Goal: Task Accomplishment & Management: Use online tool/utility

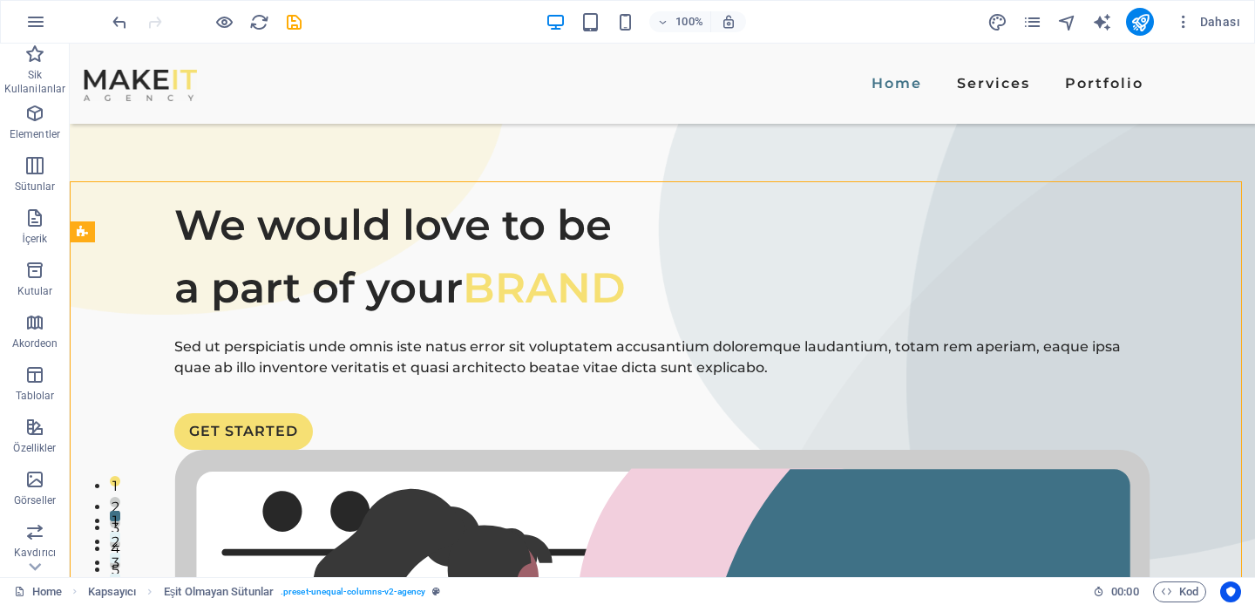
scroll to position [2073, 0]
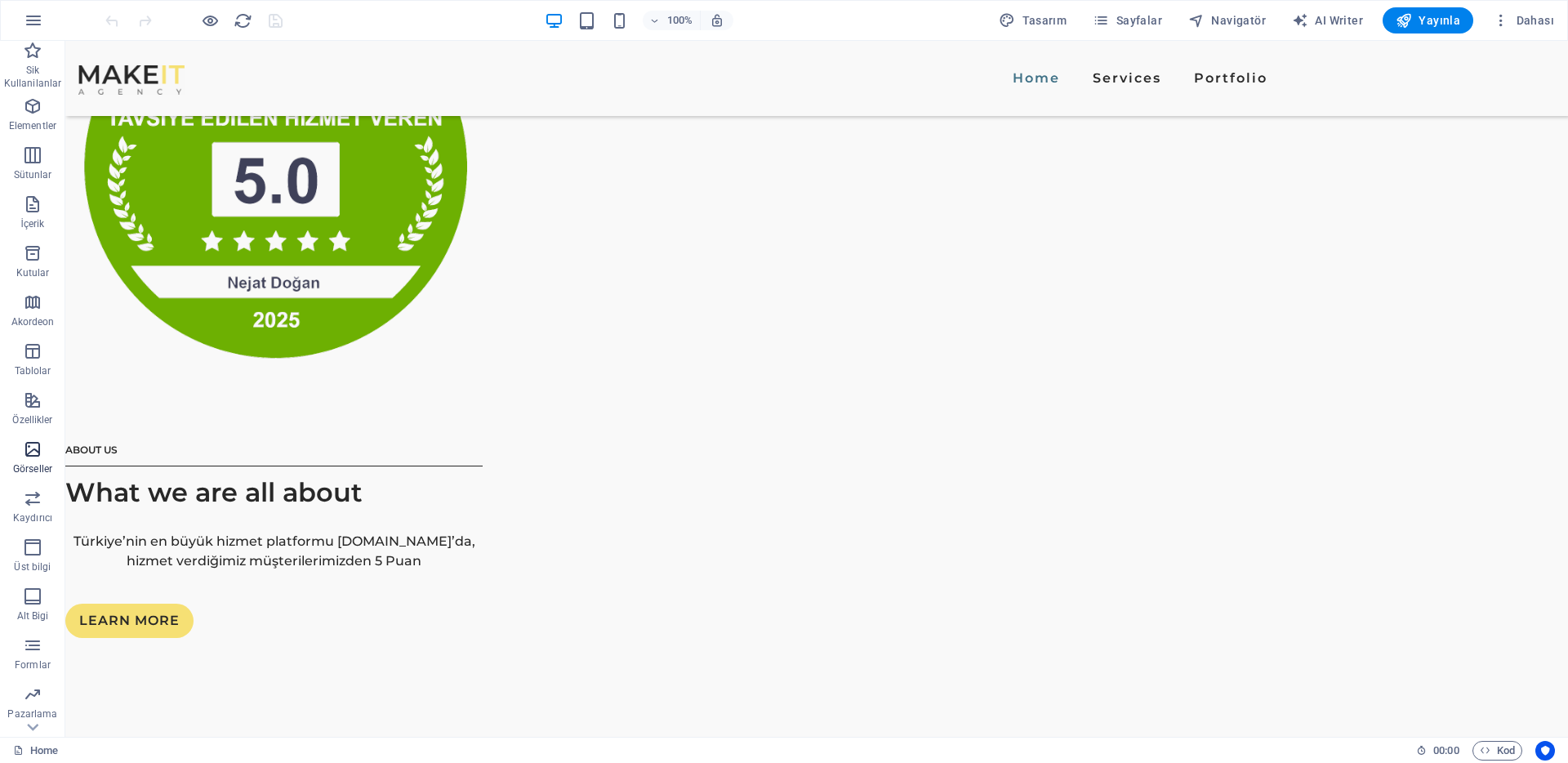
scroll to position [1917, 0]
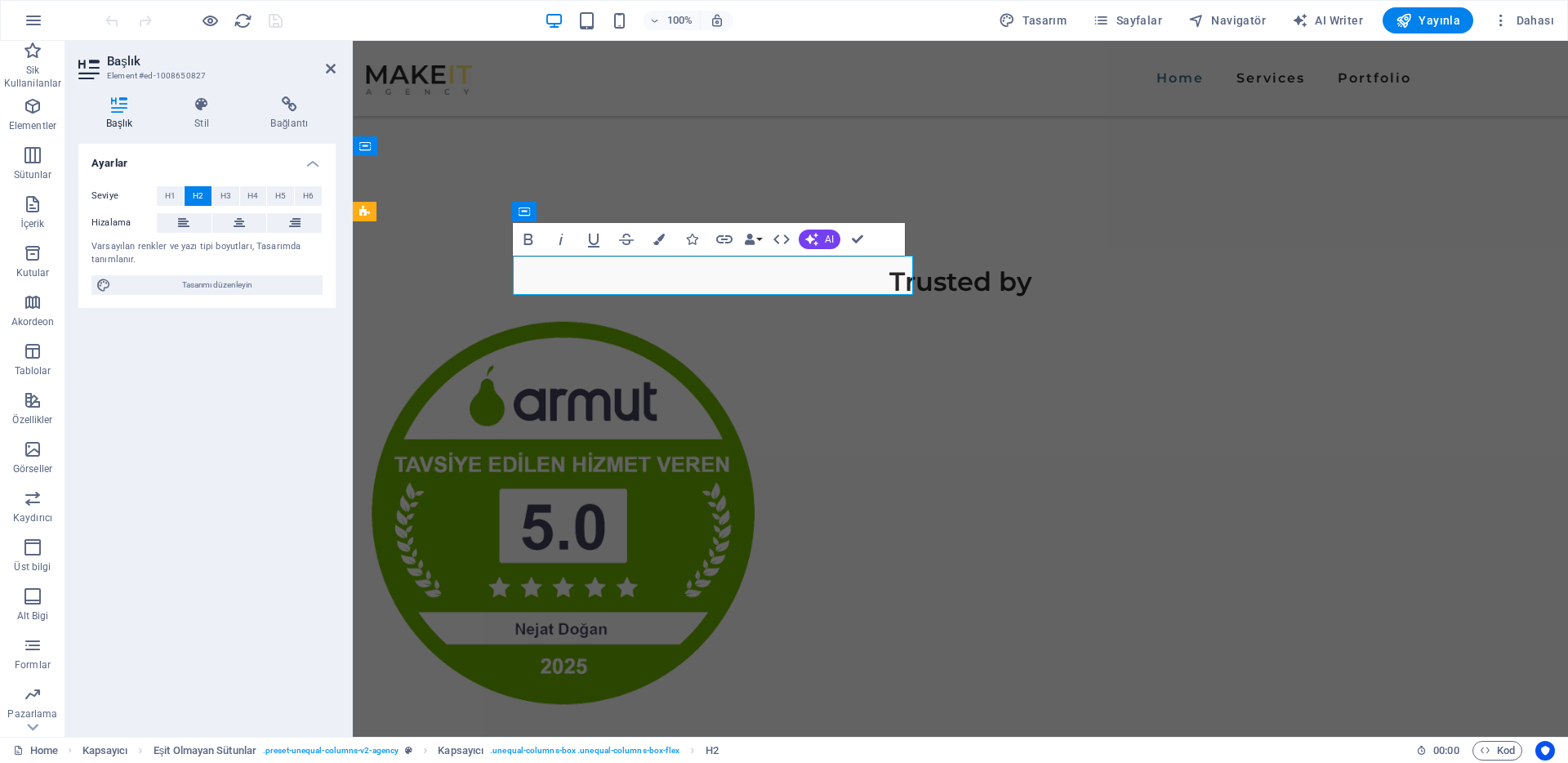
copy h2 "What can we do for you?"
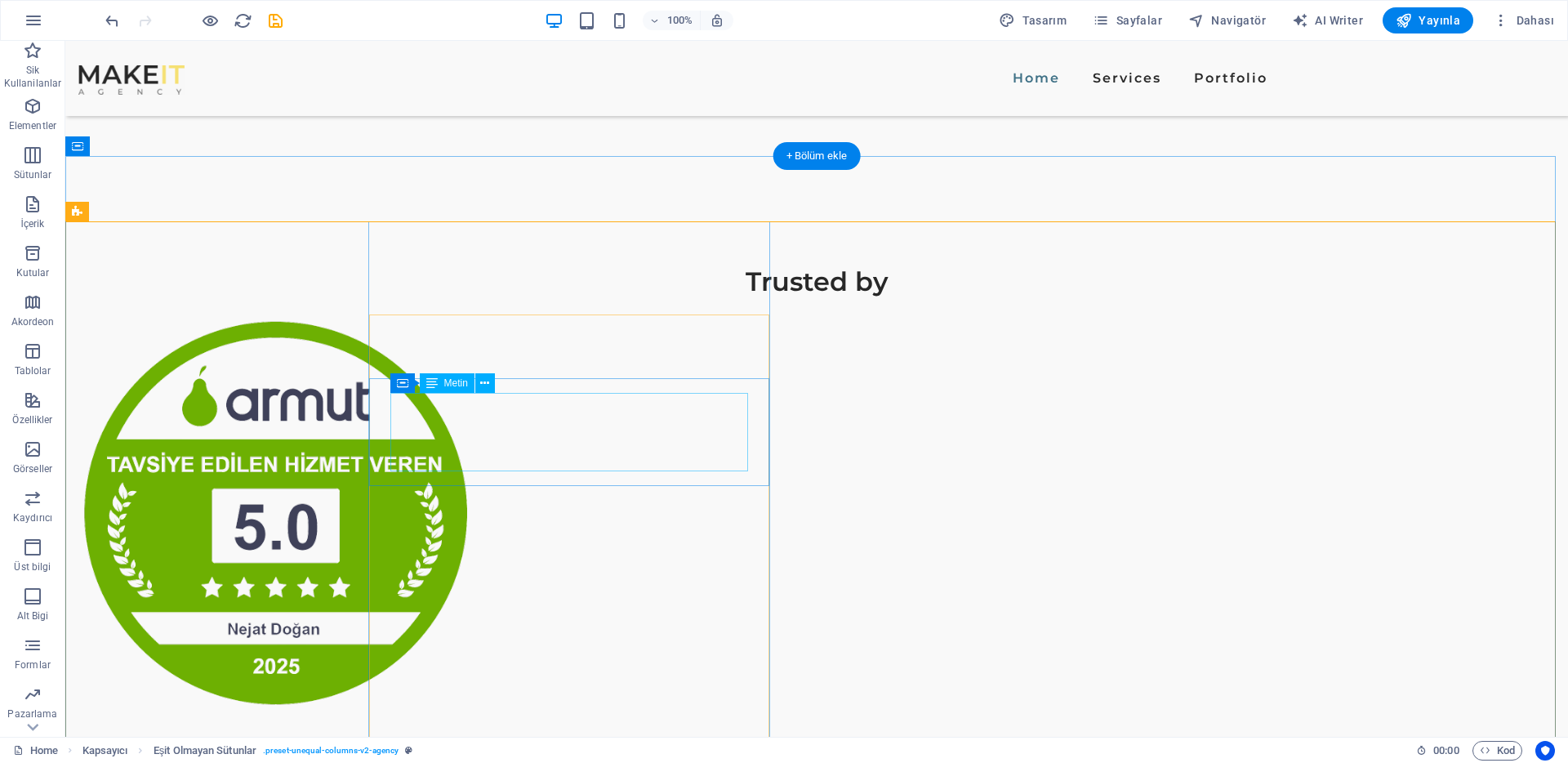
scroll to position [1969, 0]
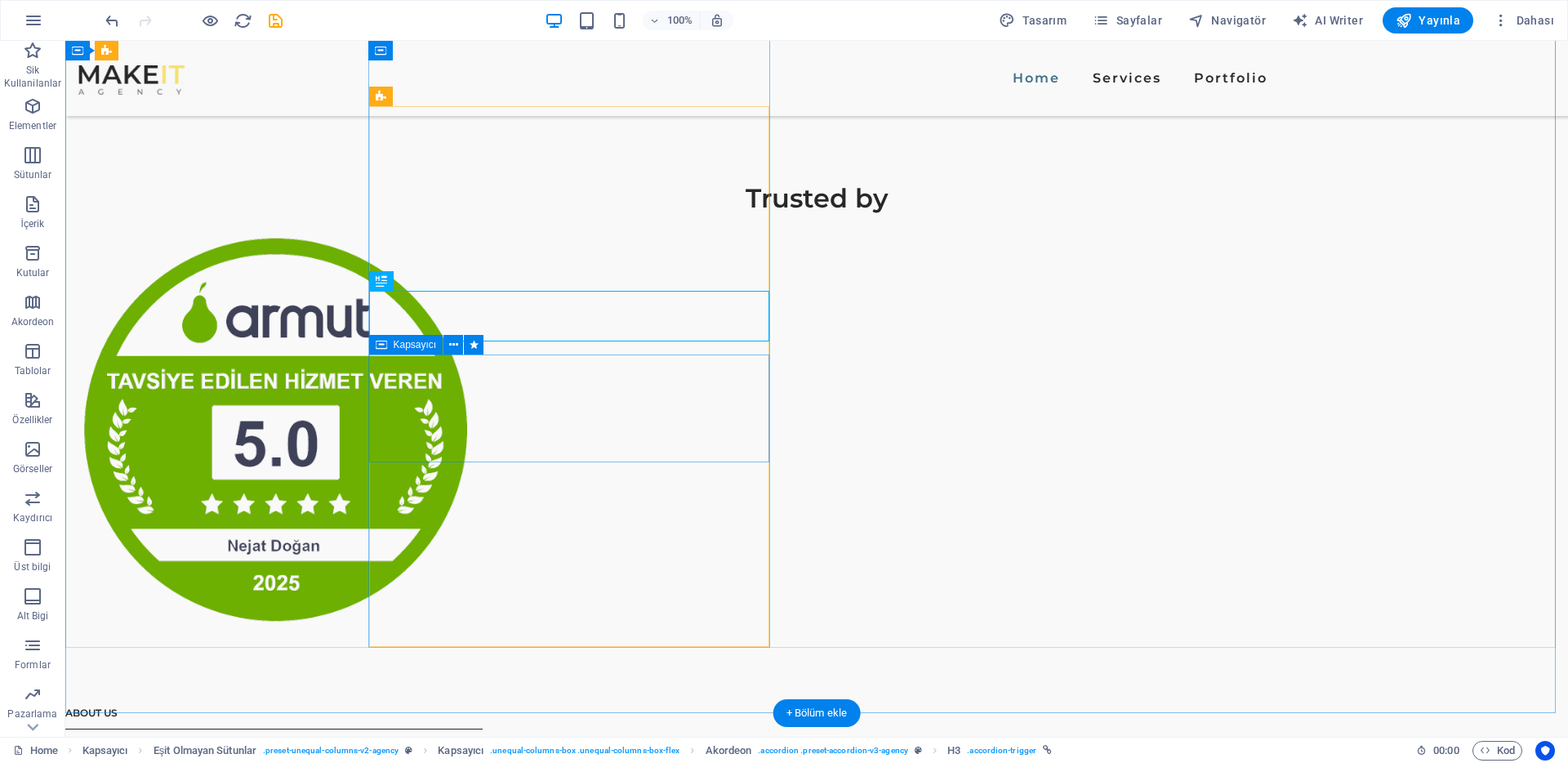
scroll to position [2126, 0]
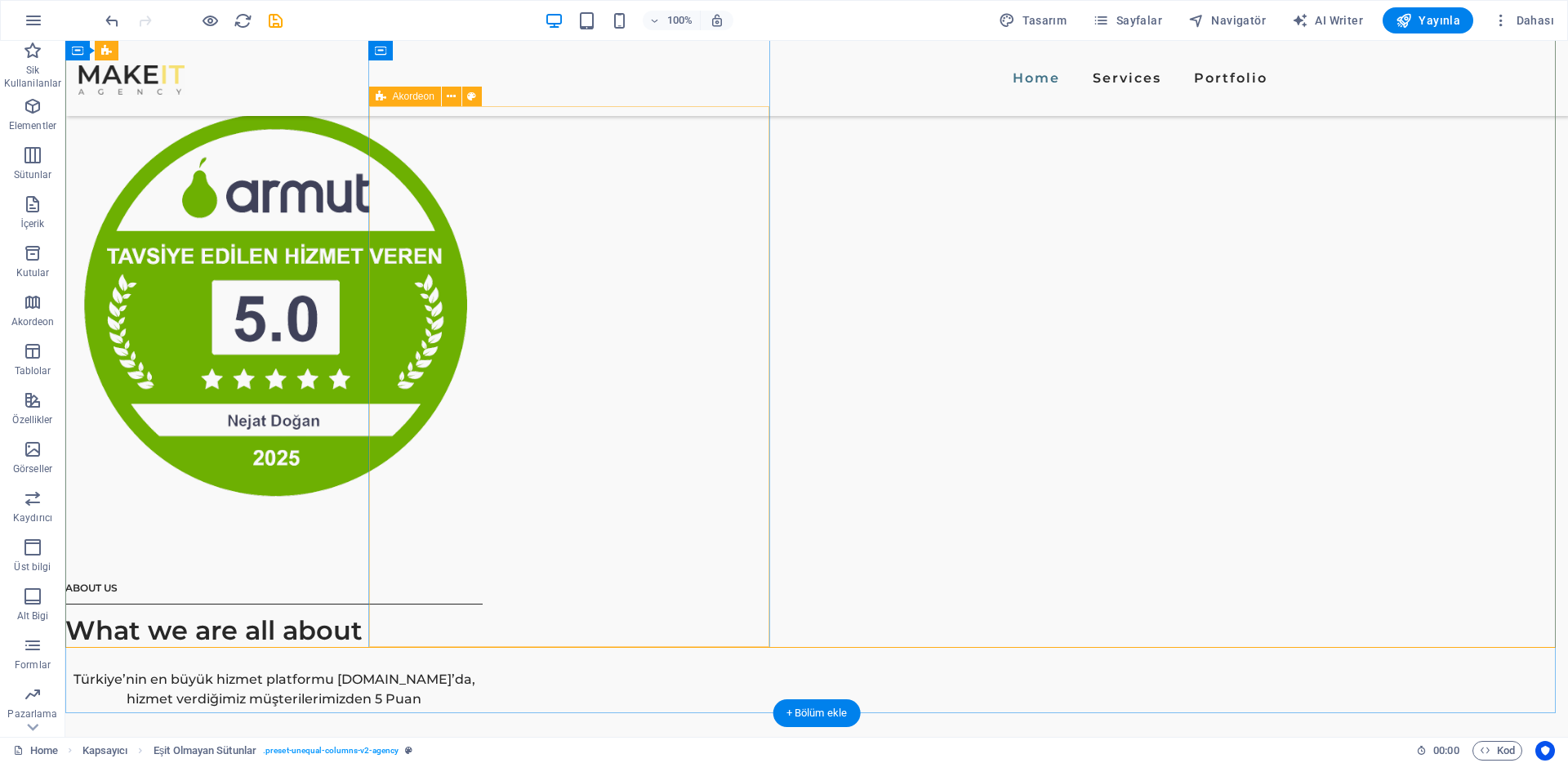
scroll to position [2062, 0]
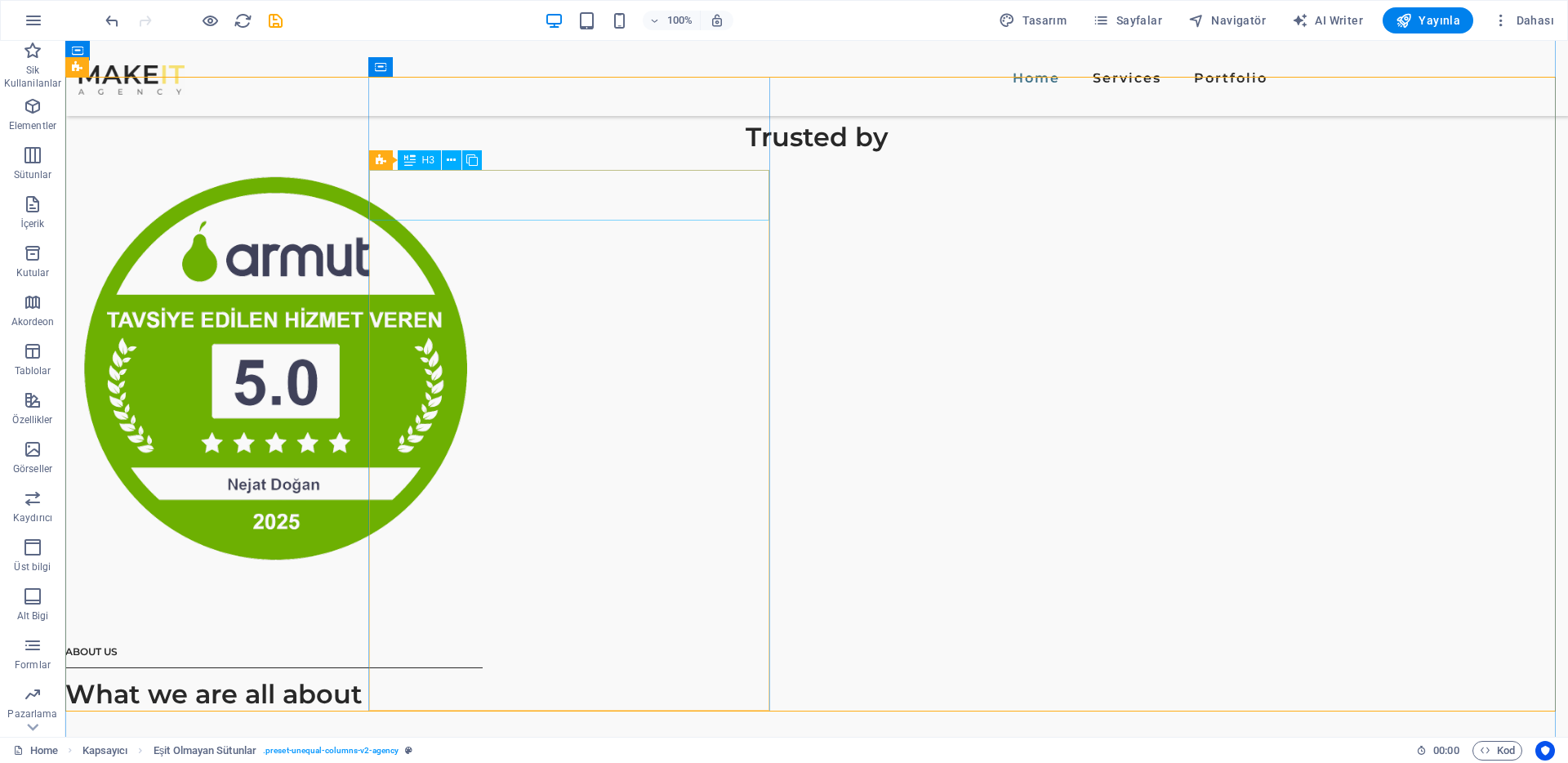
click at [417, 161] on div "H3" at bounding box center [419, 159] width 43 height 20
click at [374, 160] on div "Akordeon" at bounding box center [405, 159] width 72 height 20
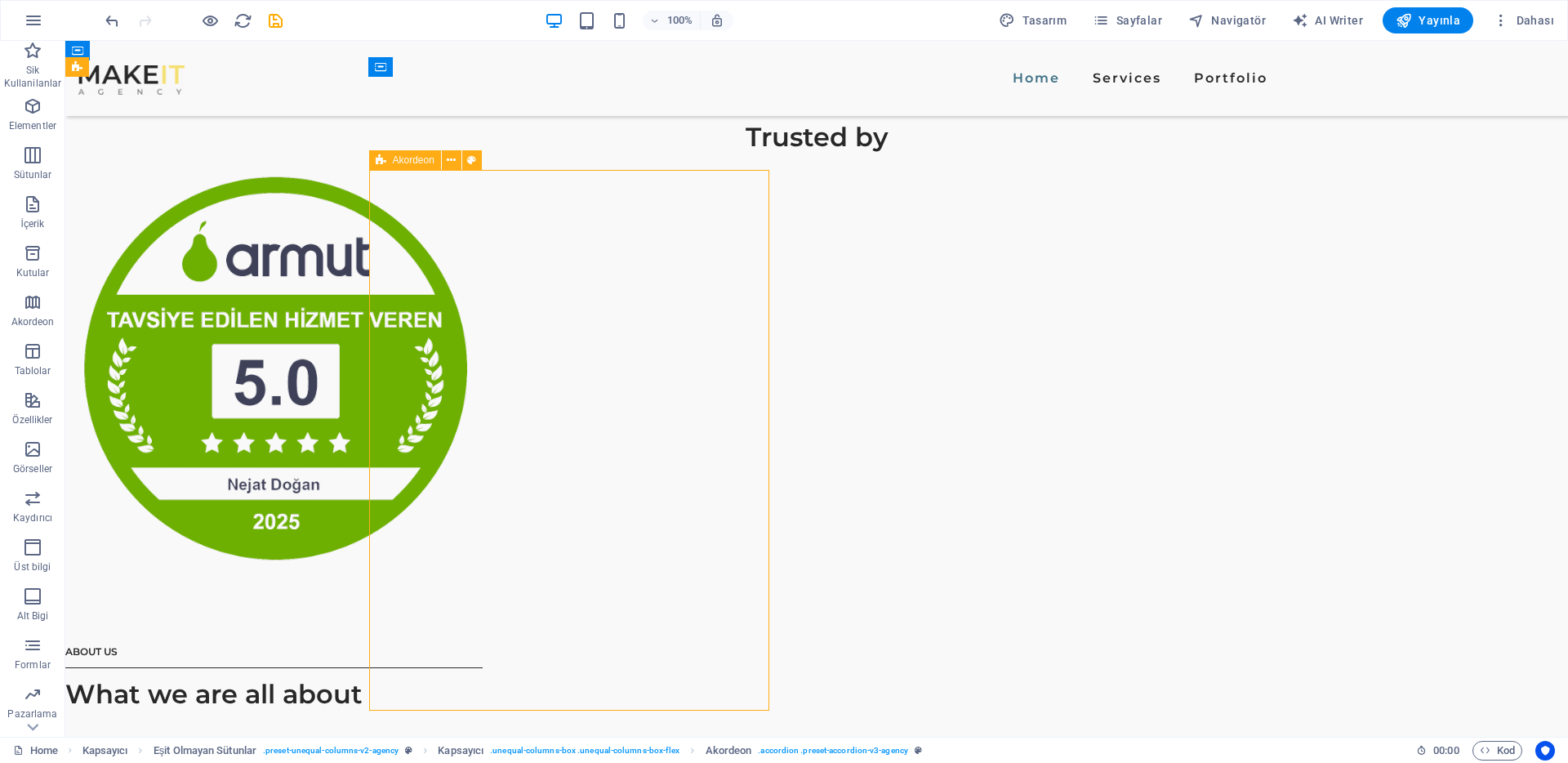
click at [383, 158] on icon at bounding box center [381, 159] width 10 height 20
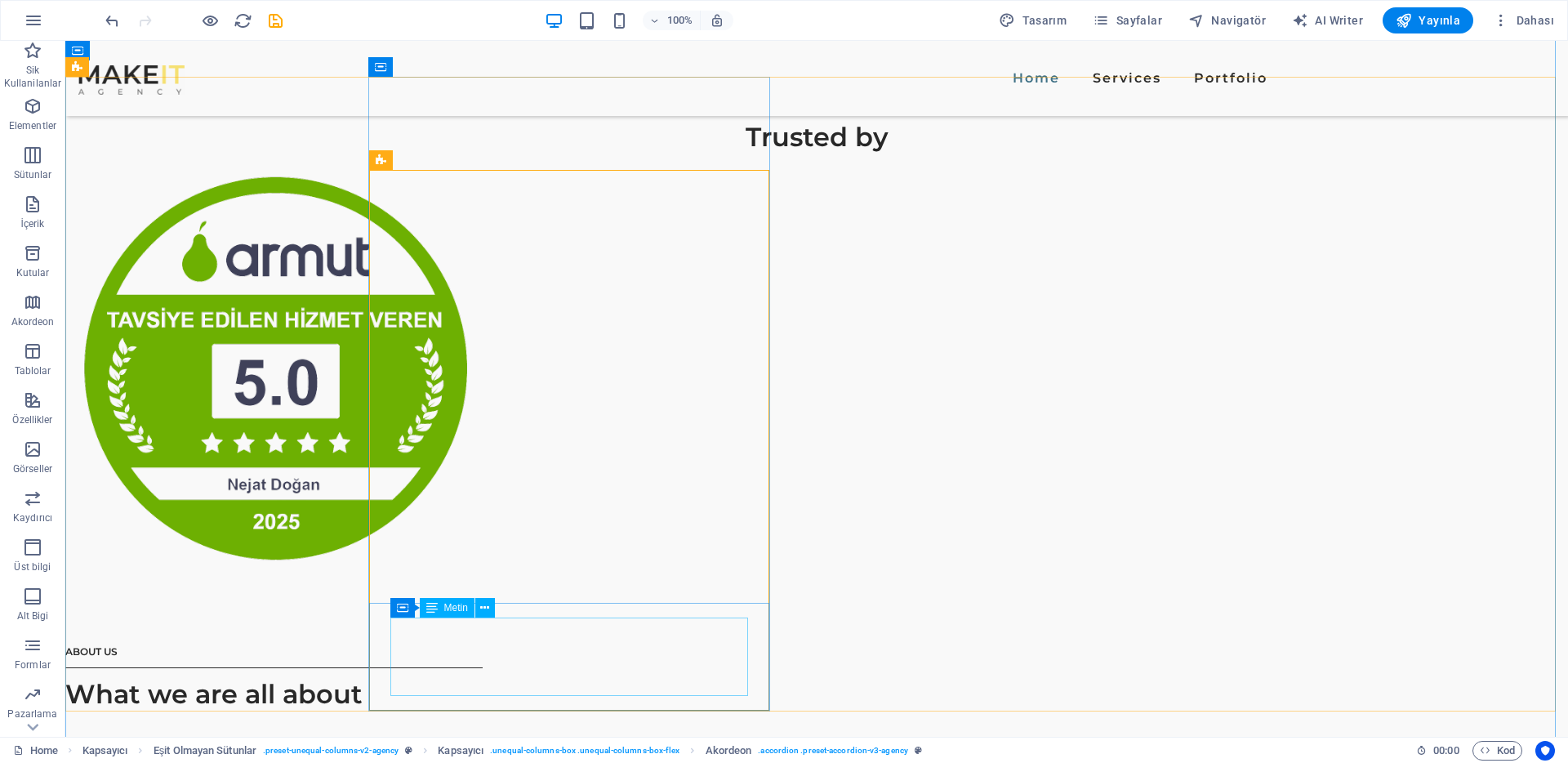
scroll to position [2114, 0]
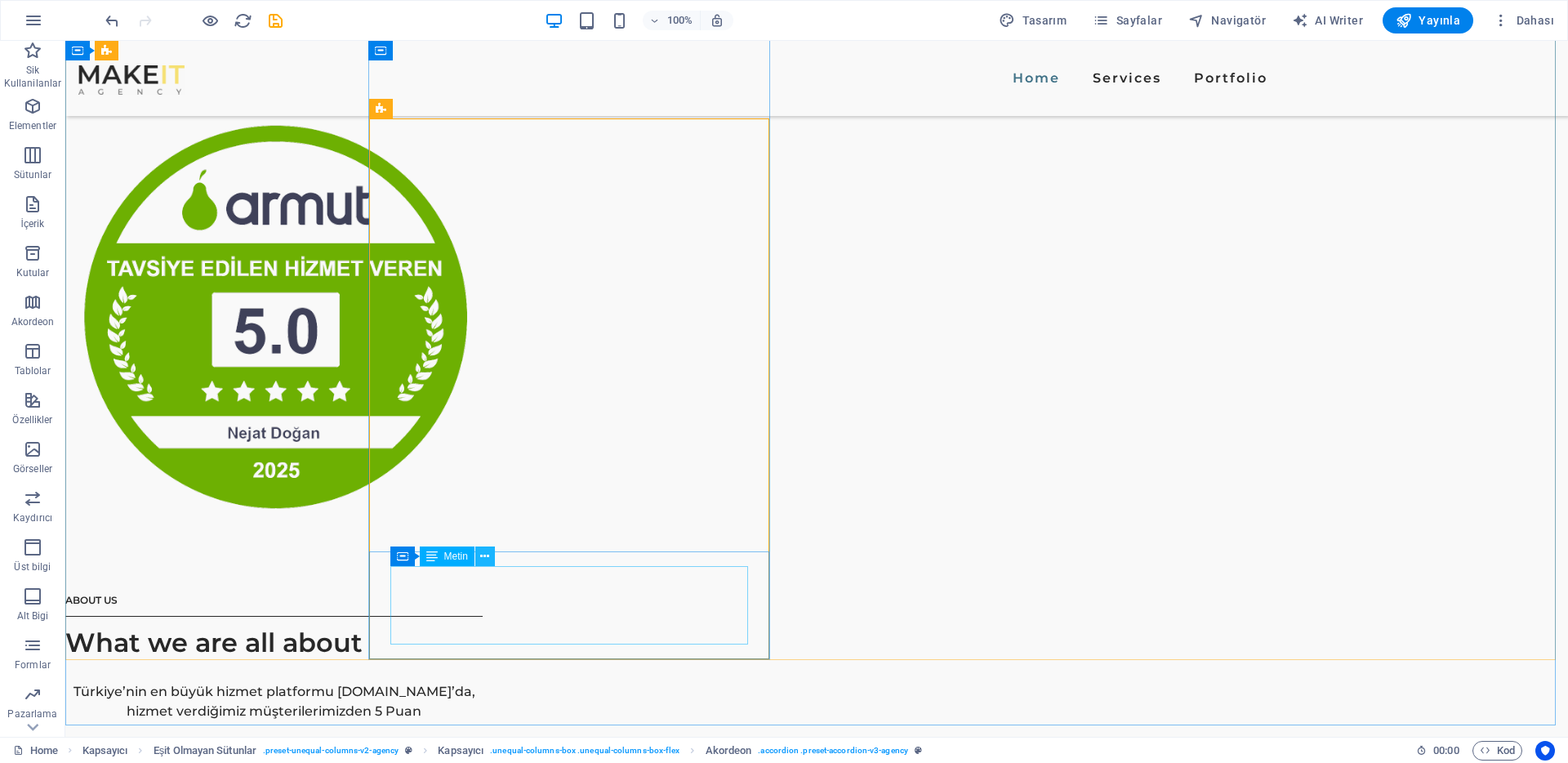
click at [488, 550] on icon at bounding box center [485, 557] width 9 height 17
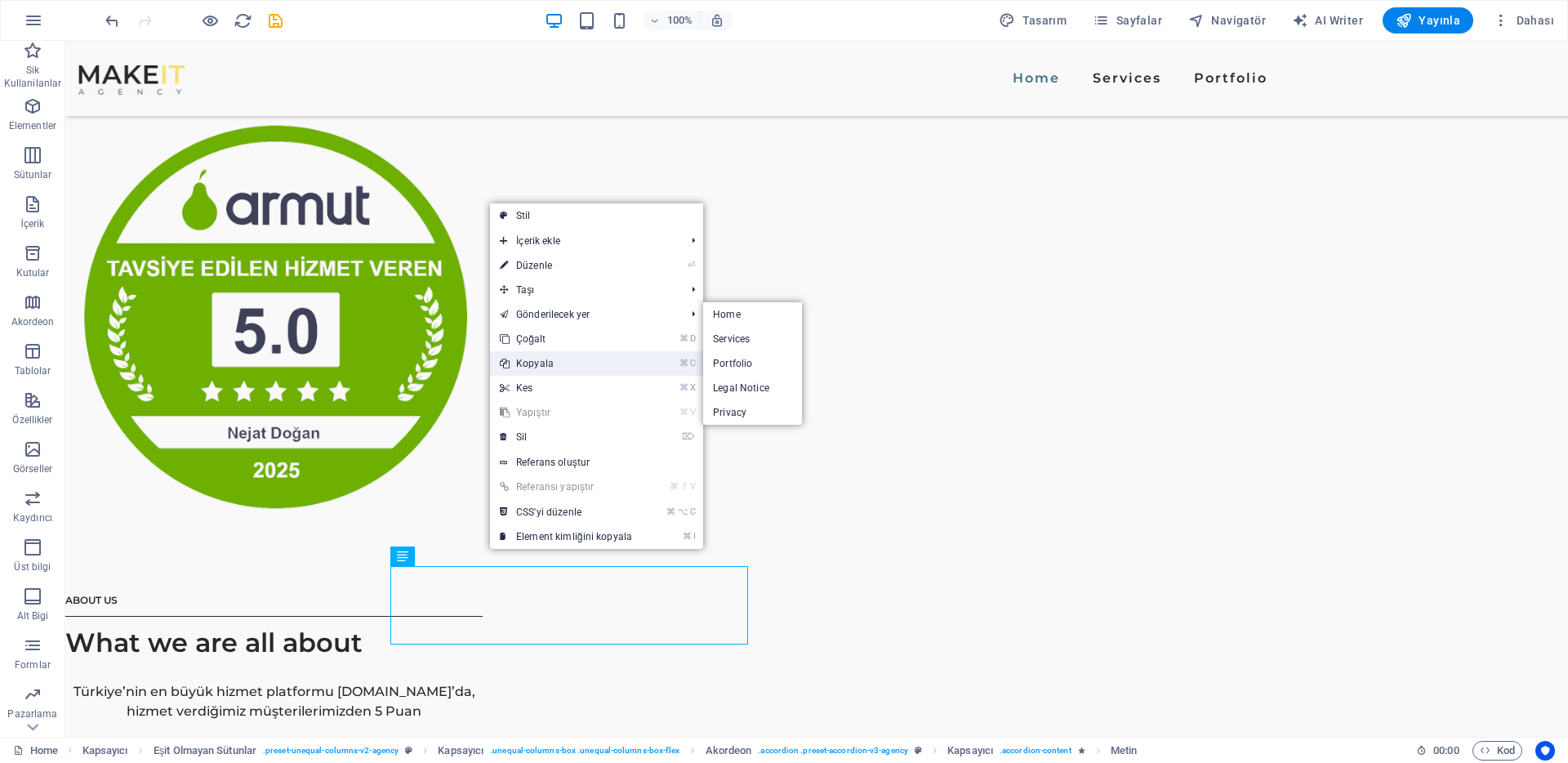
click at [537, 353] on link "⌘ C Kopyala" at bounding box center [566, 364] width 152 height 24
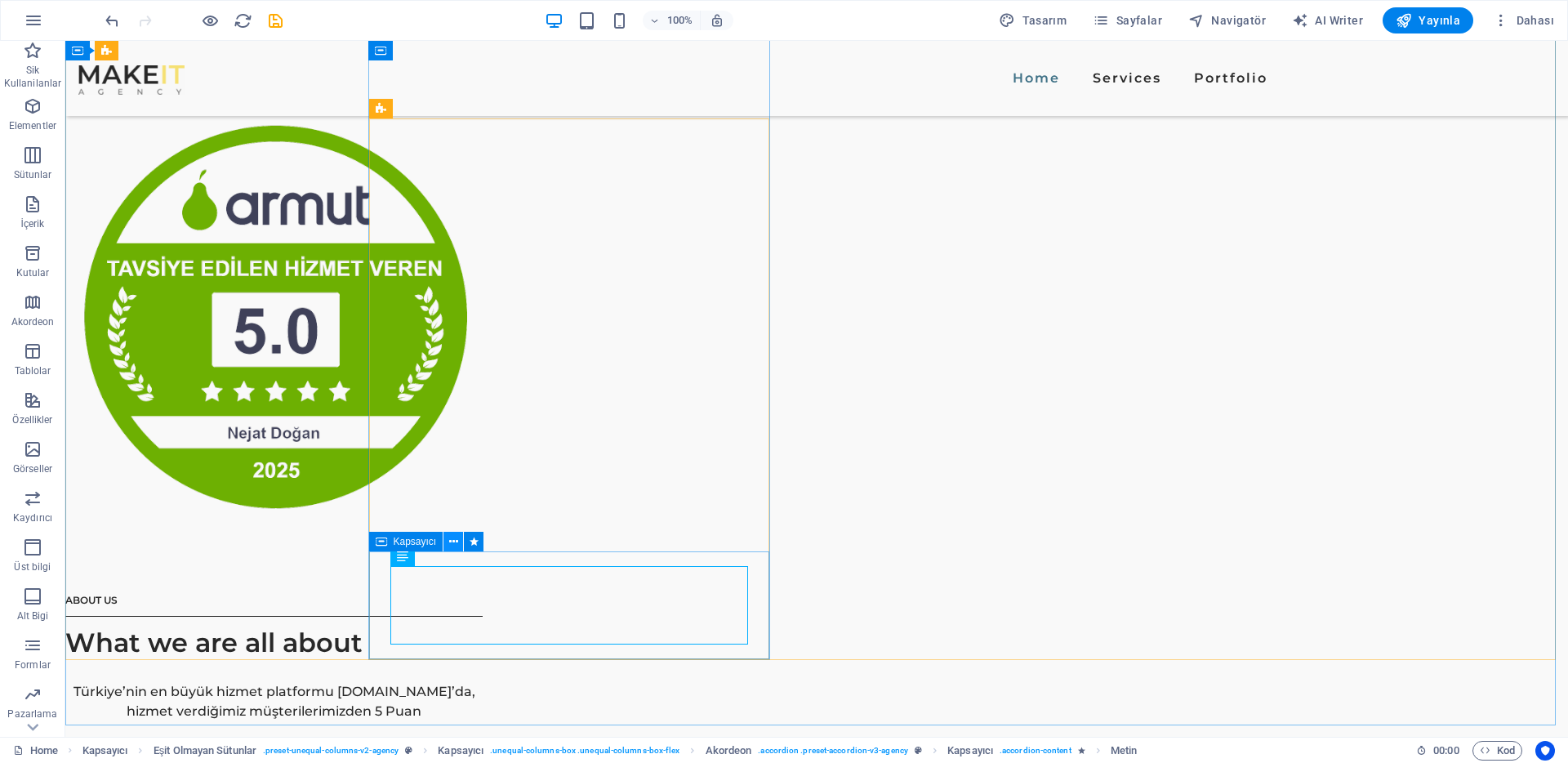
click at [449, 547] on icon at bounding box center [454, 542] width 9 height 17
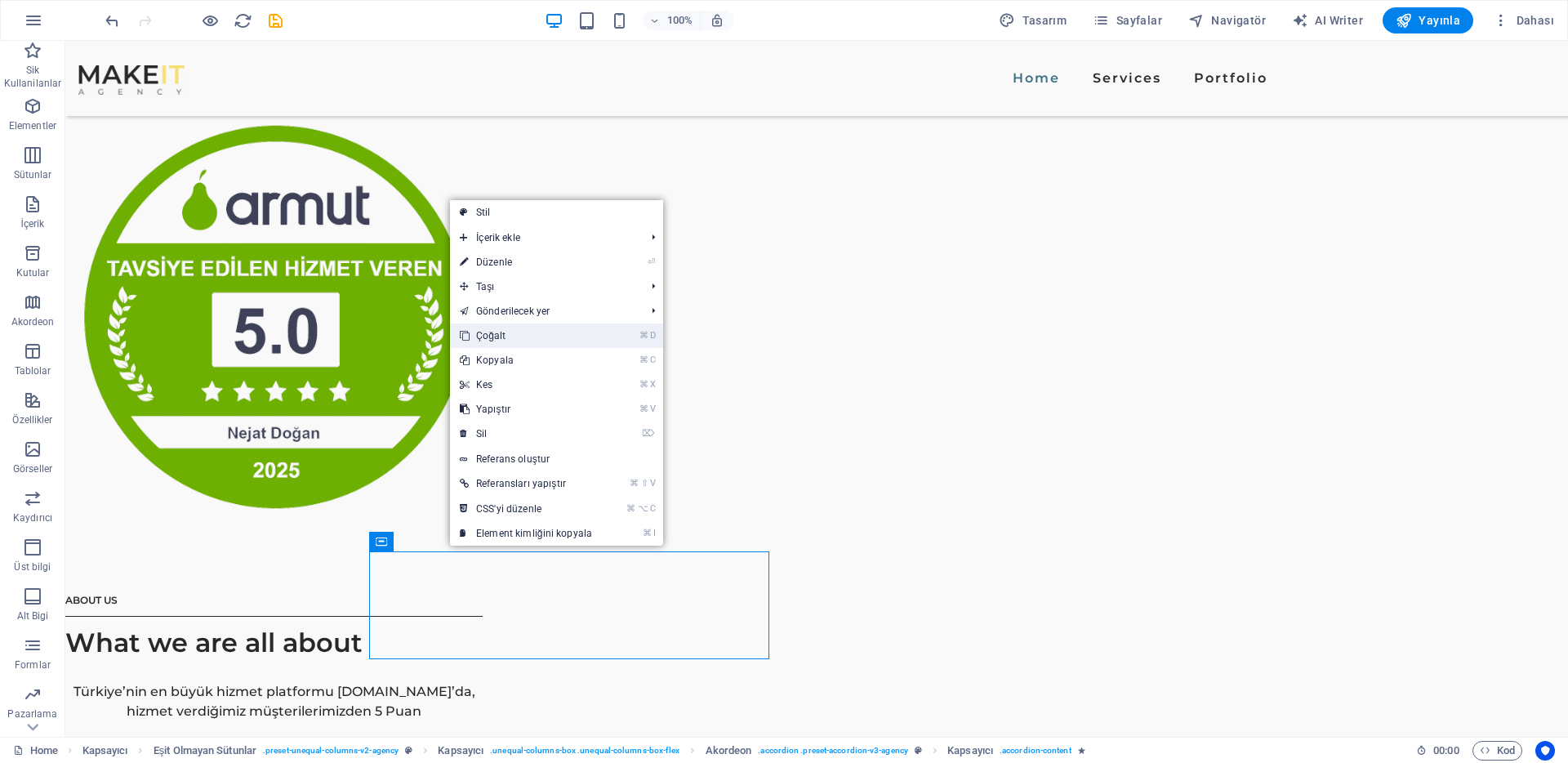
click at [515, 340] on link "⌘ D Çoğalt" at bounding box center [526, 336] width 152 height 24
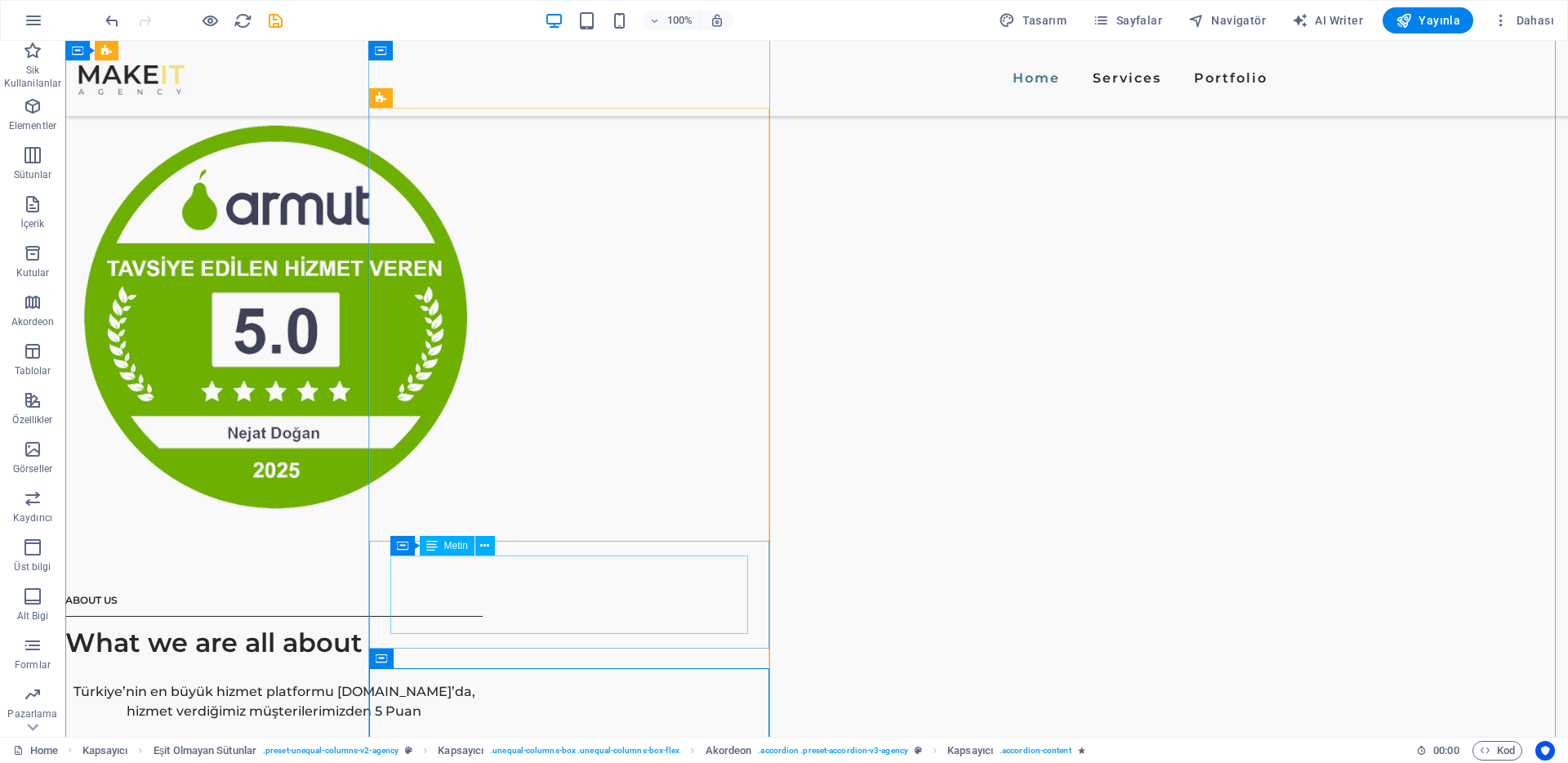
scroll to position [2124, 0]
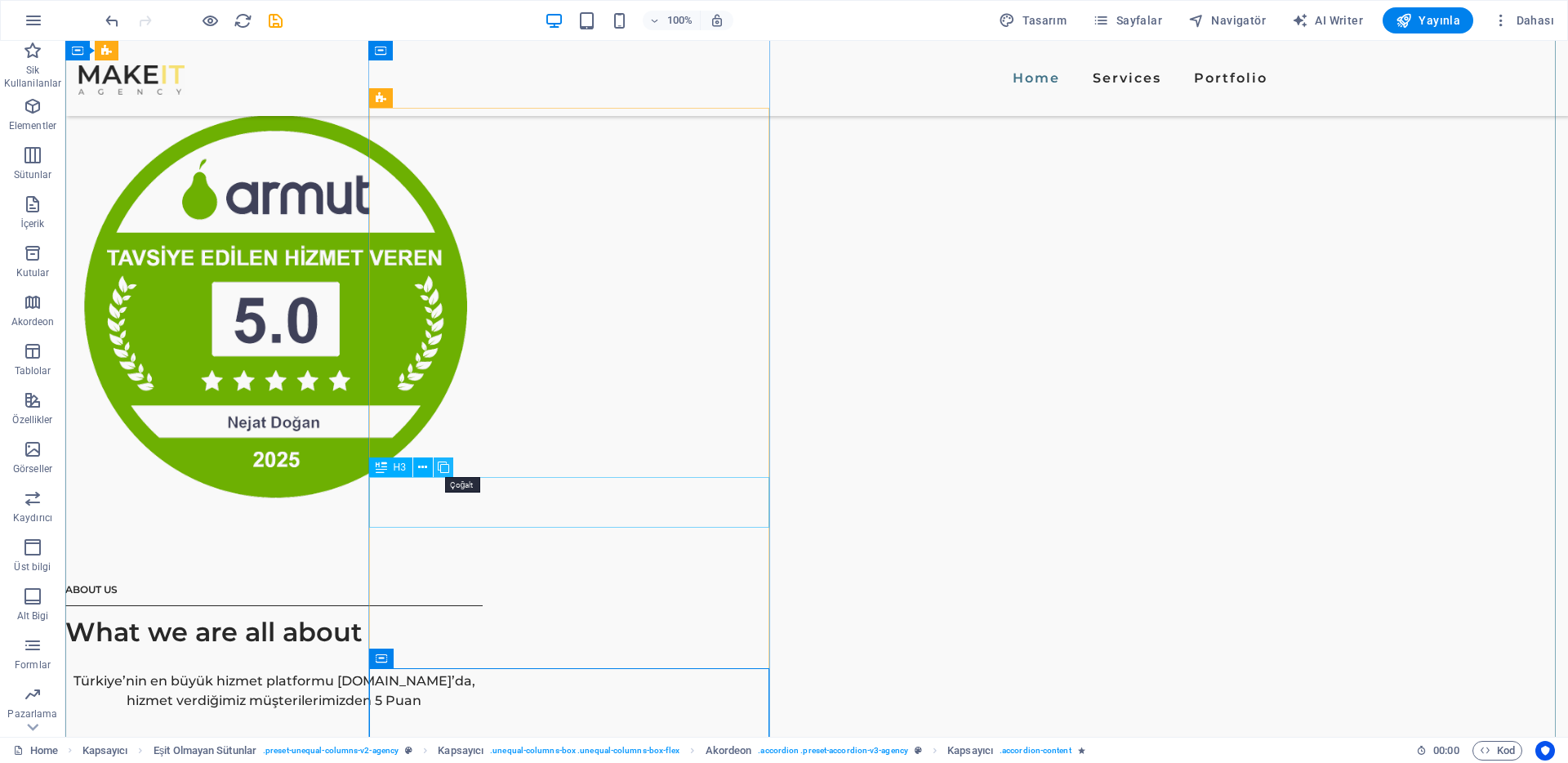
click at [449, 473] on button at bounding box center [443, 467] width 20 height 20
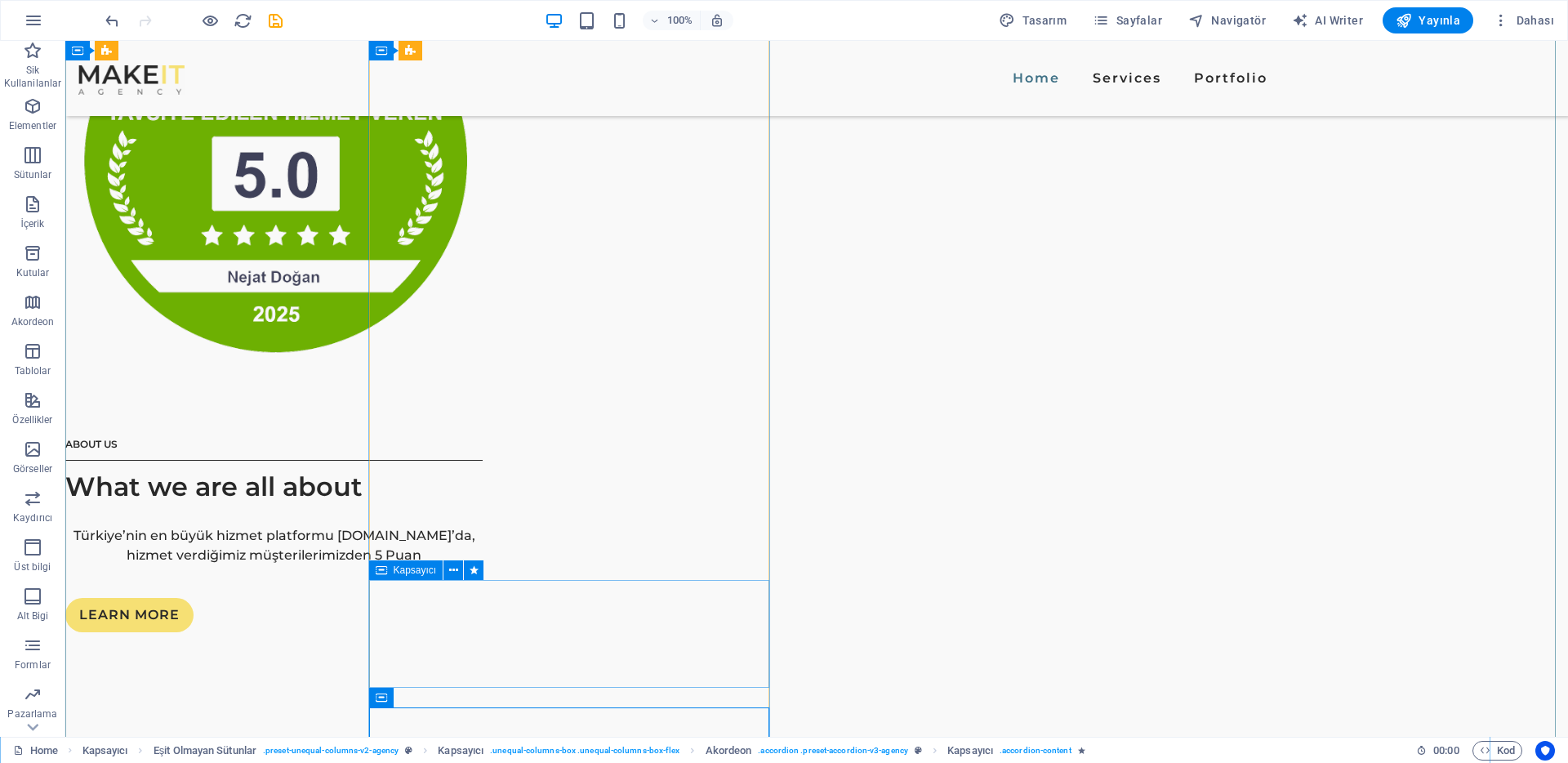
scroll to position [2419, 0]
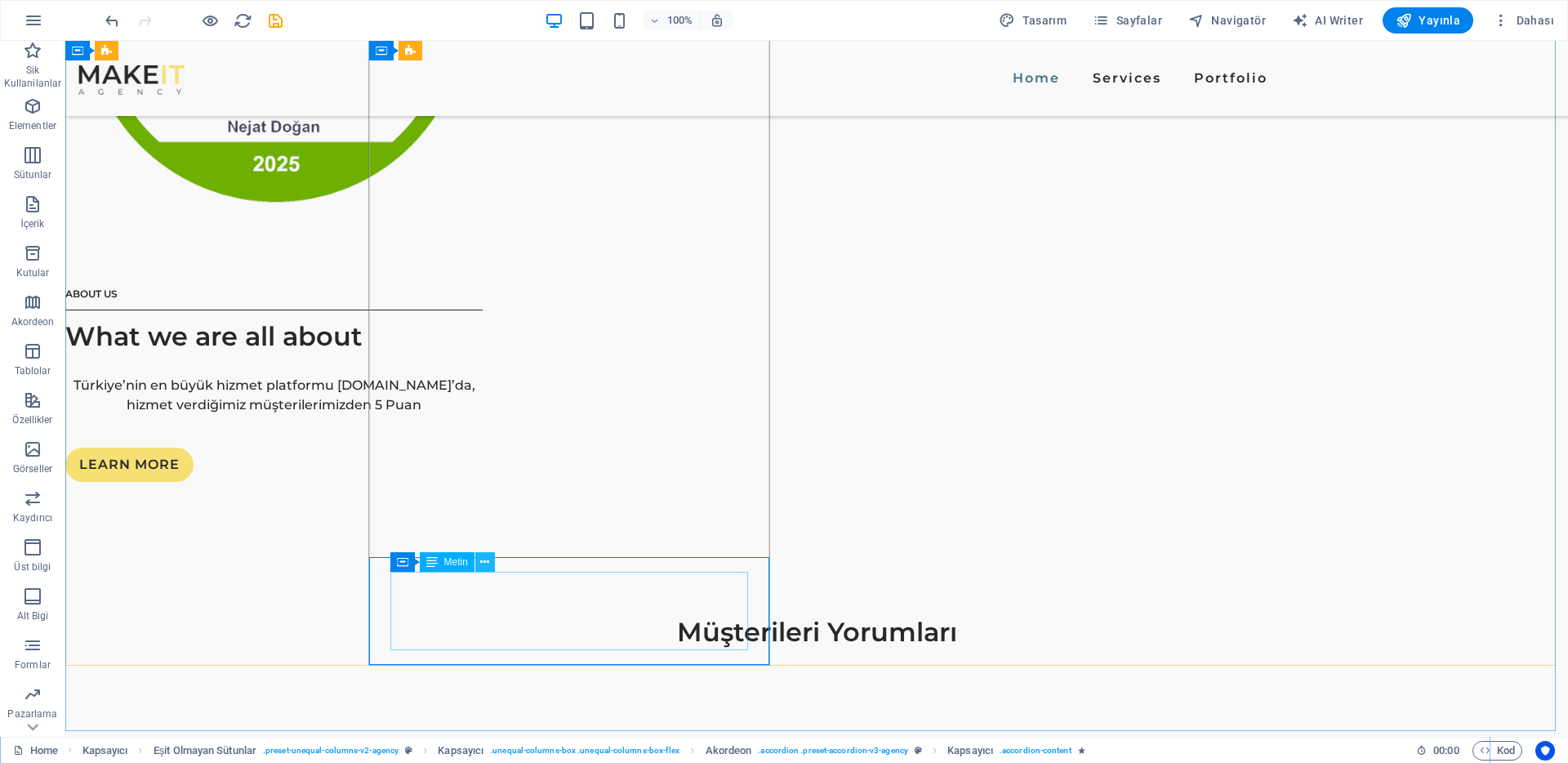
click at [492, 566] on button at bounding box center [485, 561] width 20 height 20
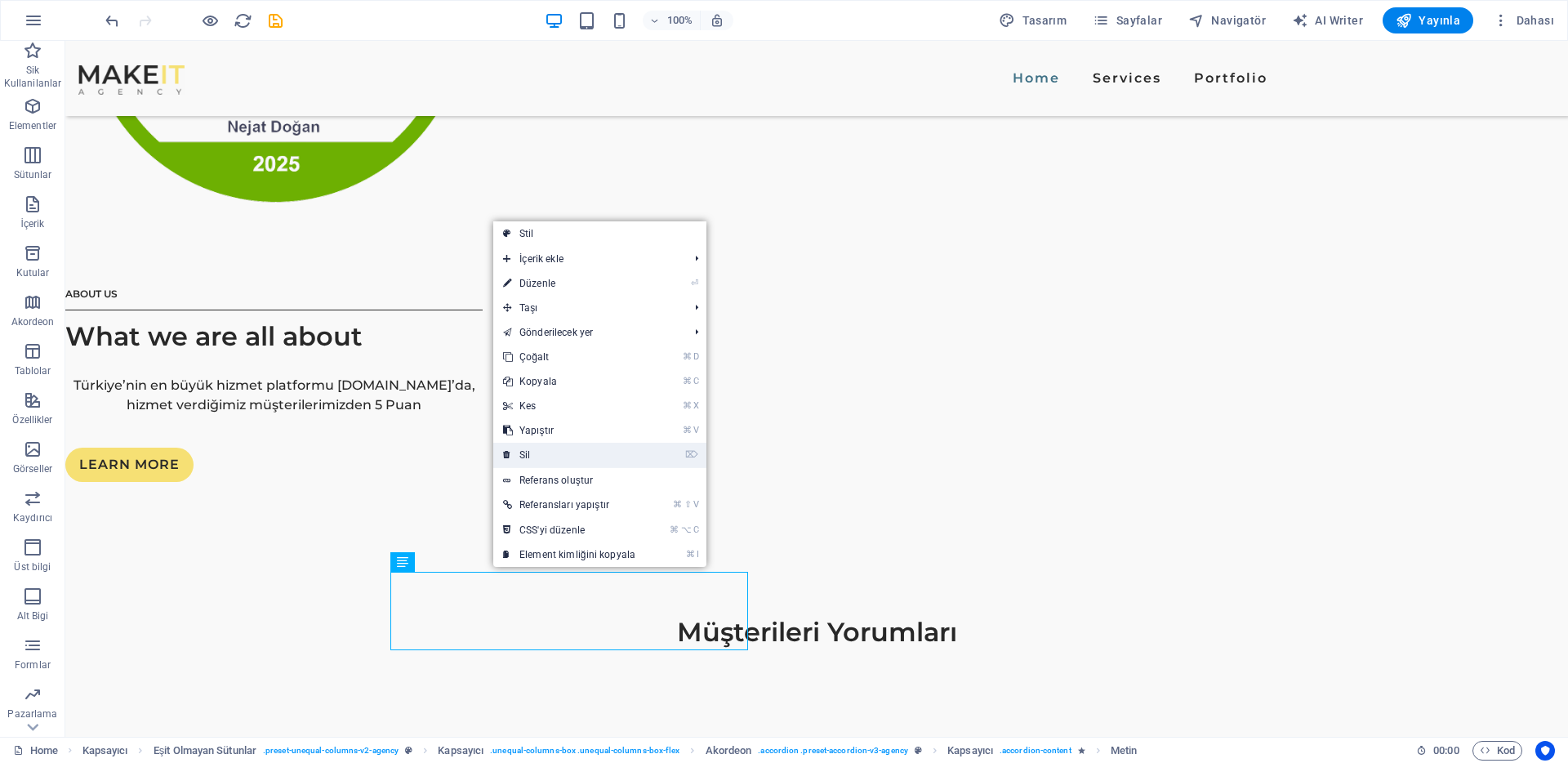
click at [529, 458] on link "⌦ Sil" at bounding box center [569, 455] width 152 height 24
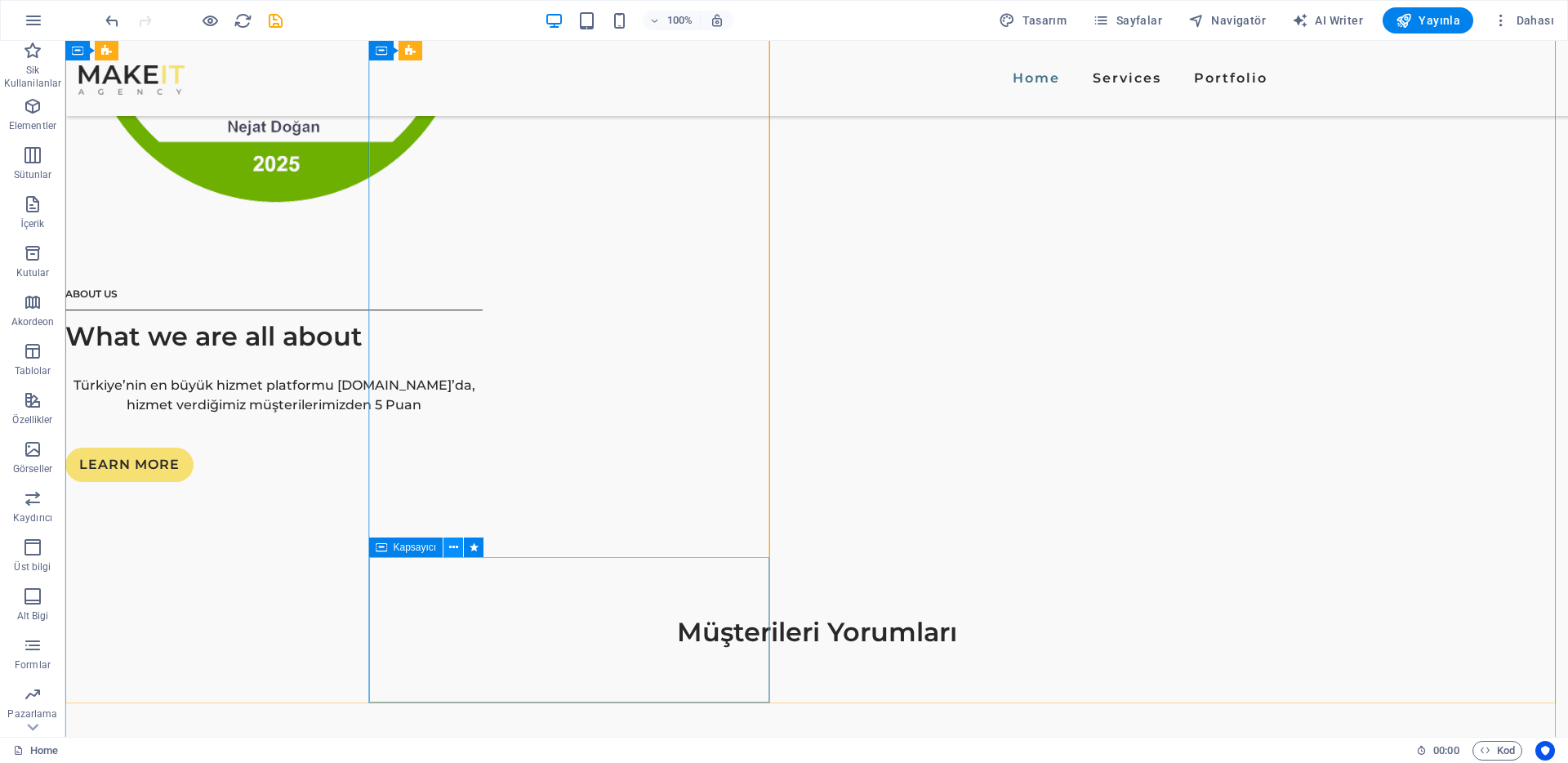
click at [457, 547] on button at bounding box center [453, 546] width 20 height 20
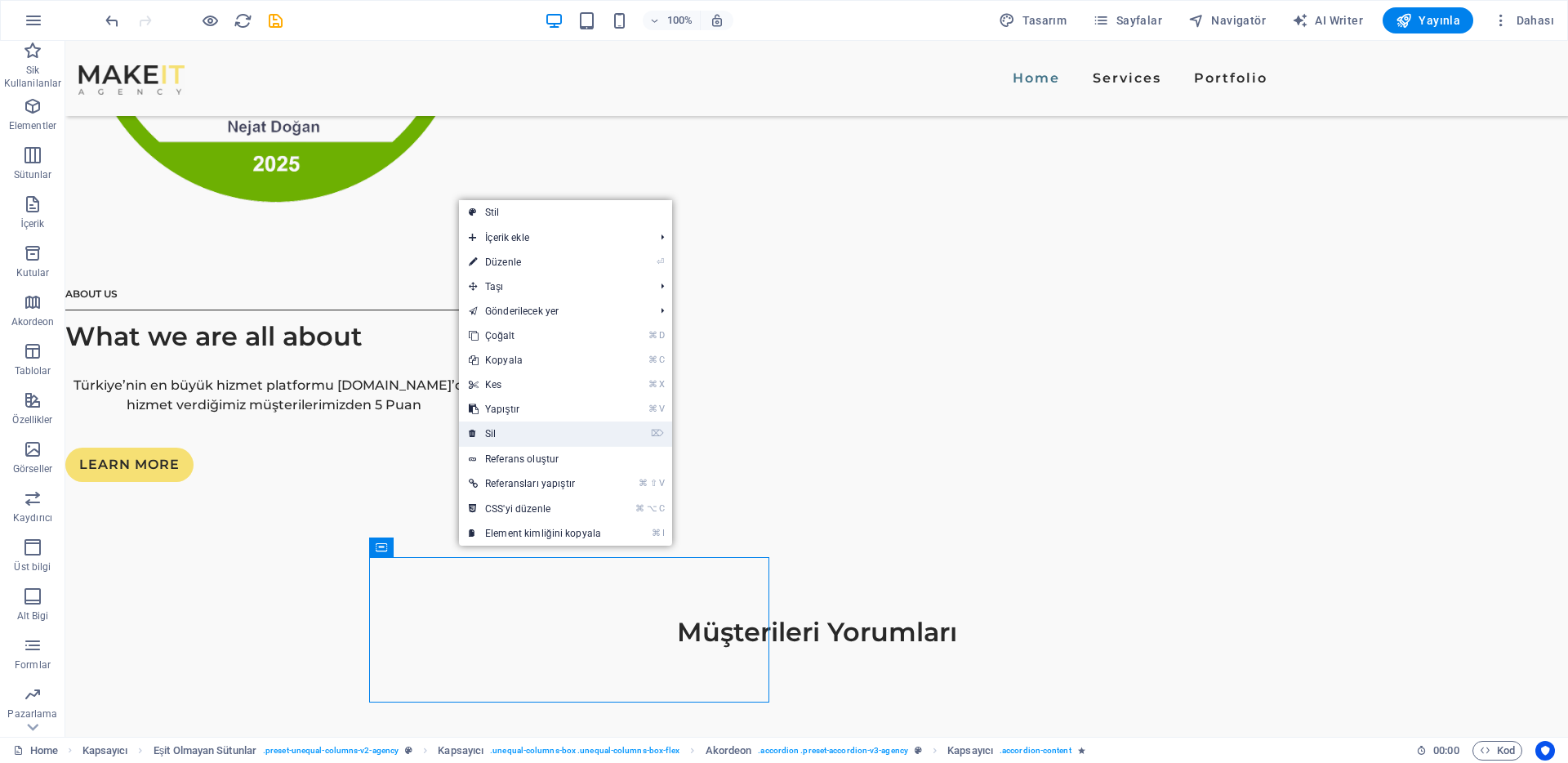
click at [495, 427] on link "⌦ Sil" at bounding box center [535, 434] width 152 height 24
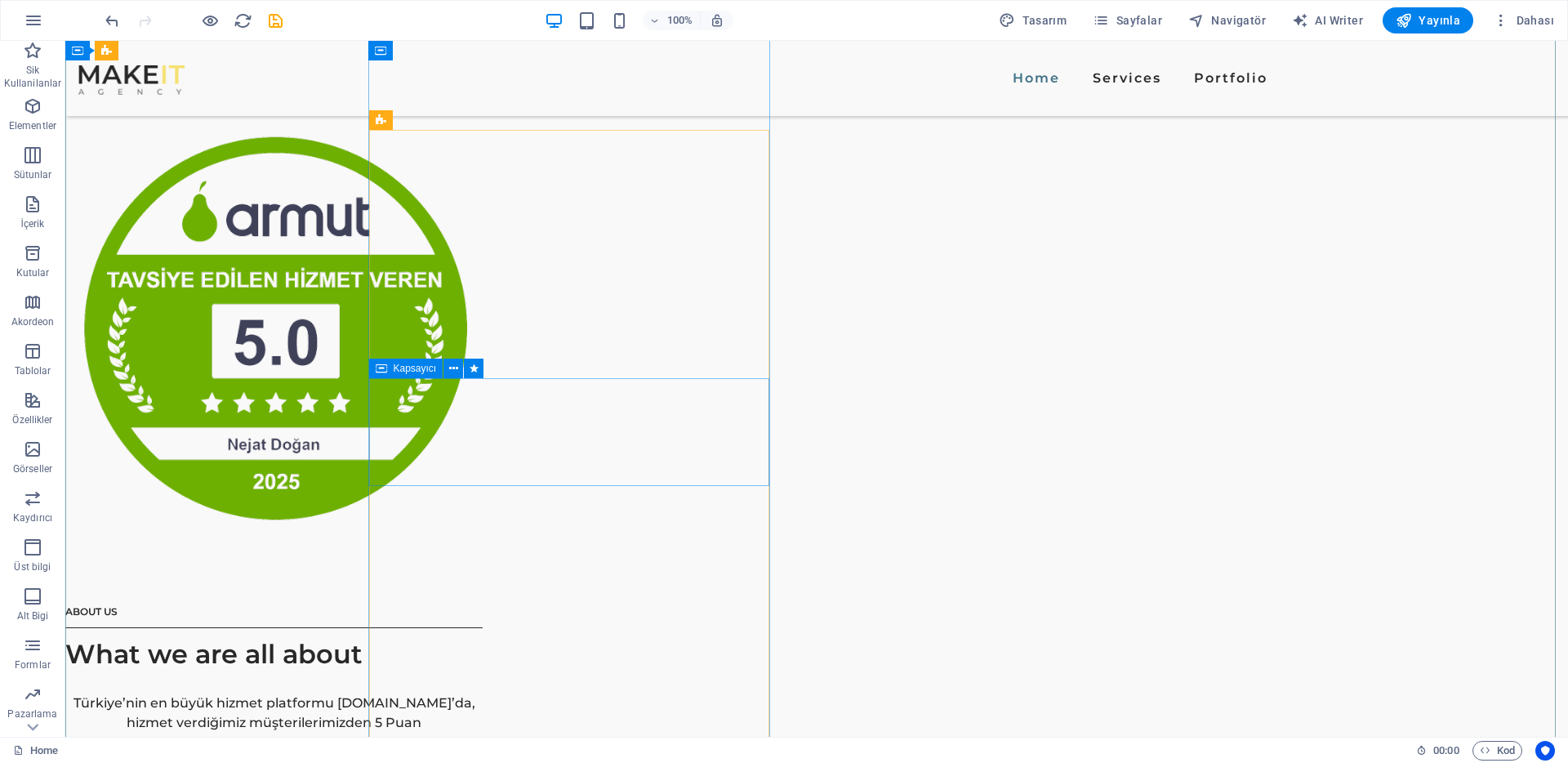
scroll to position [2197, 0]
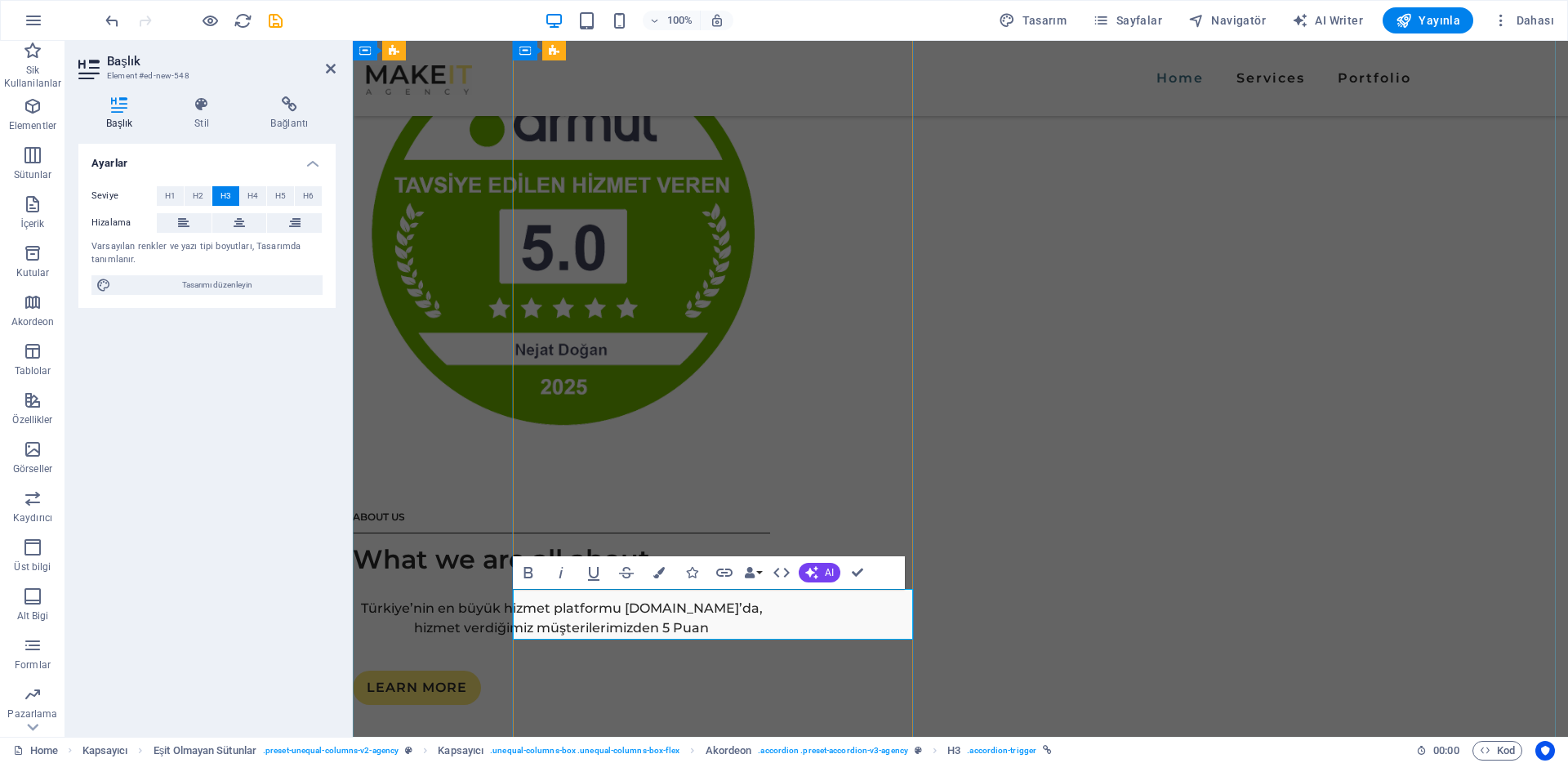
copy link "Monitoring"
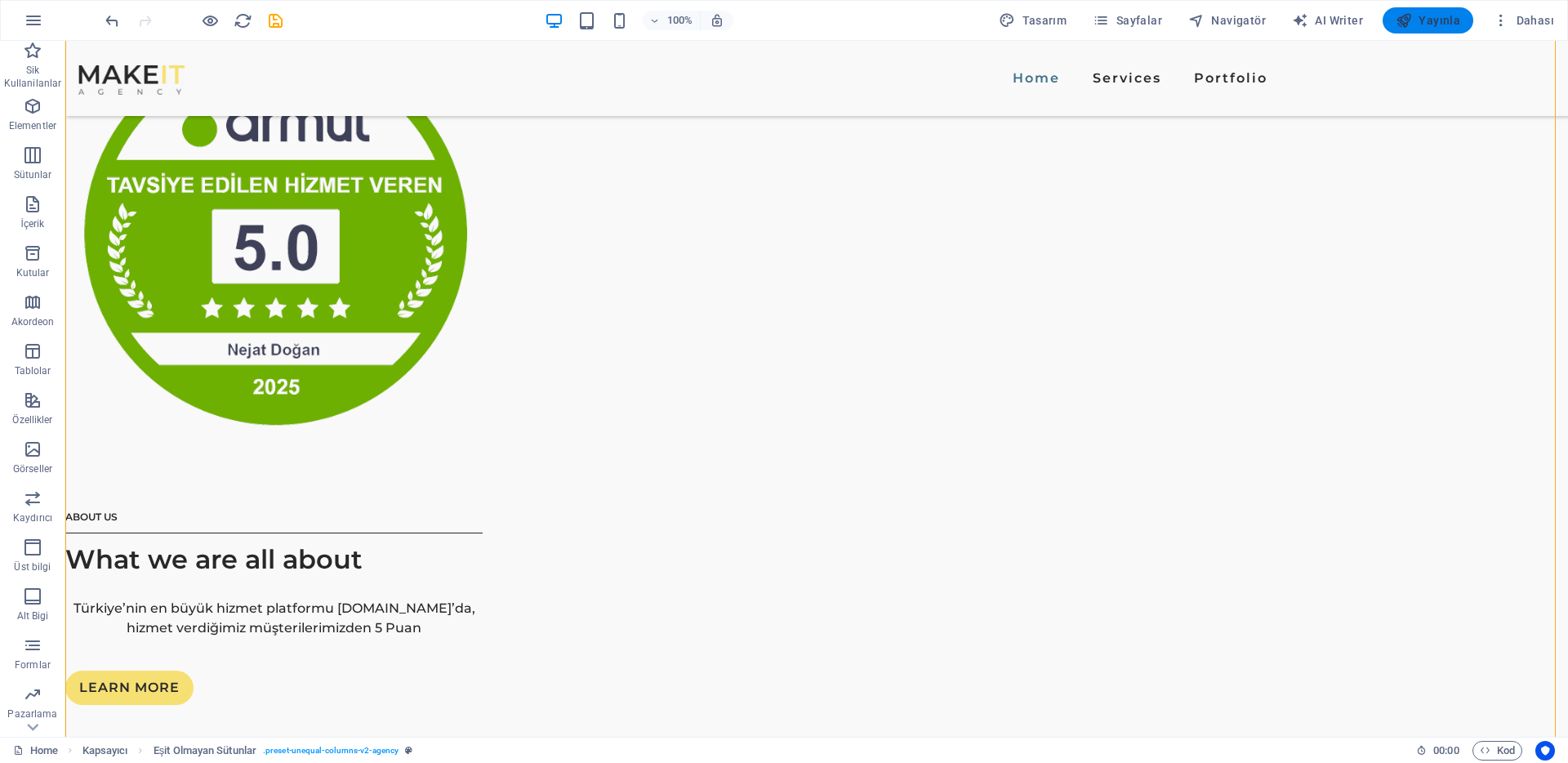
click at [1175, 16] on span "Yayınla" at bounding box center [1427, 20] width 65 height 16
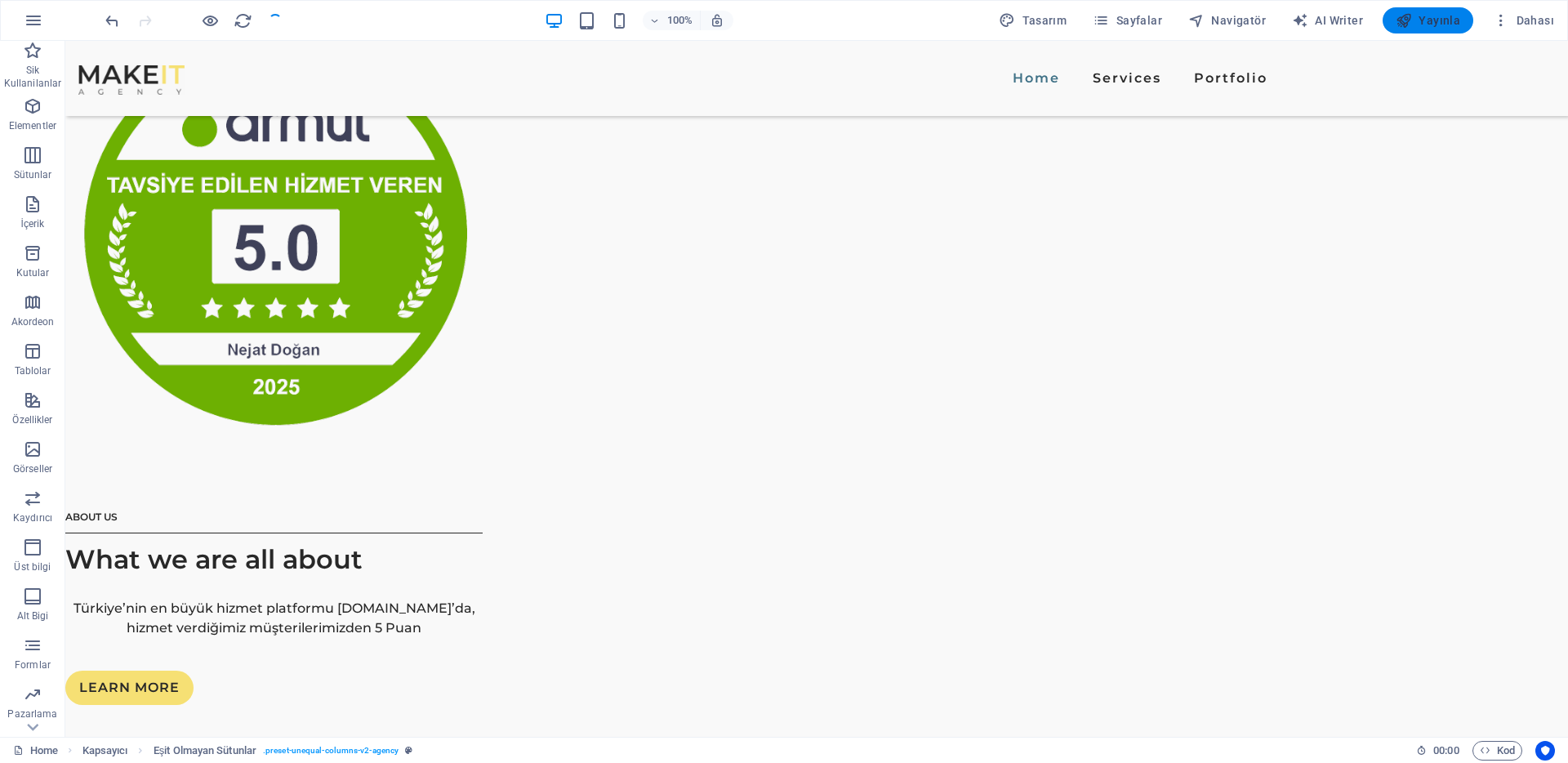
checkbox input "false"
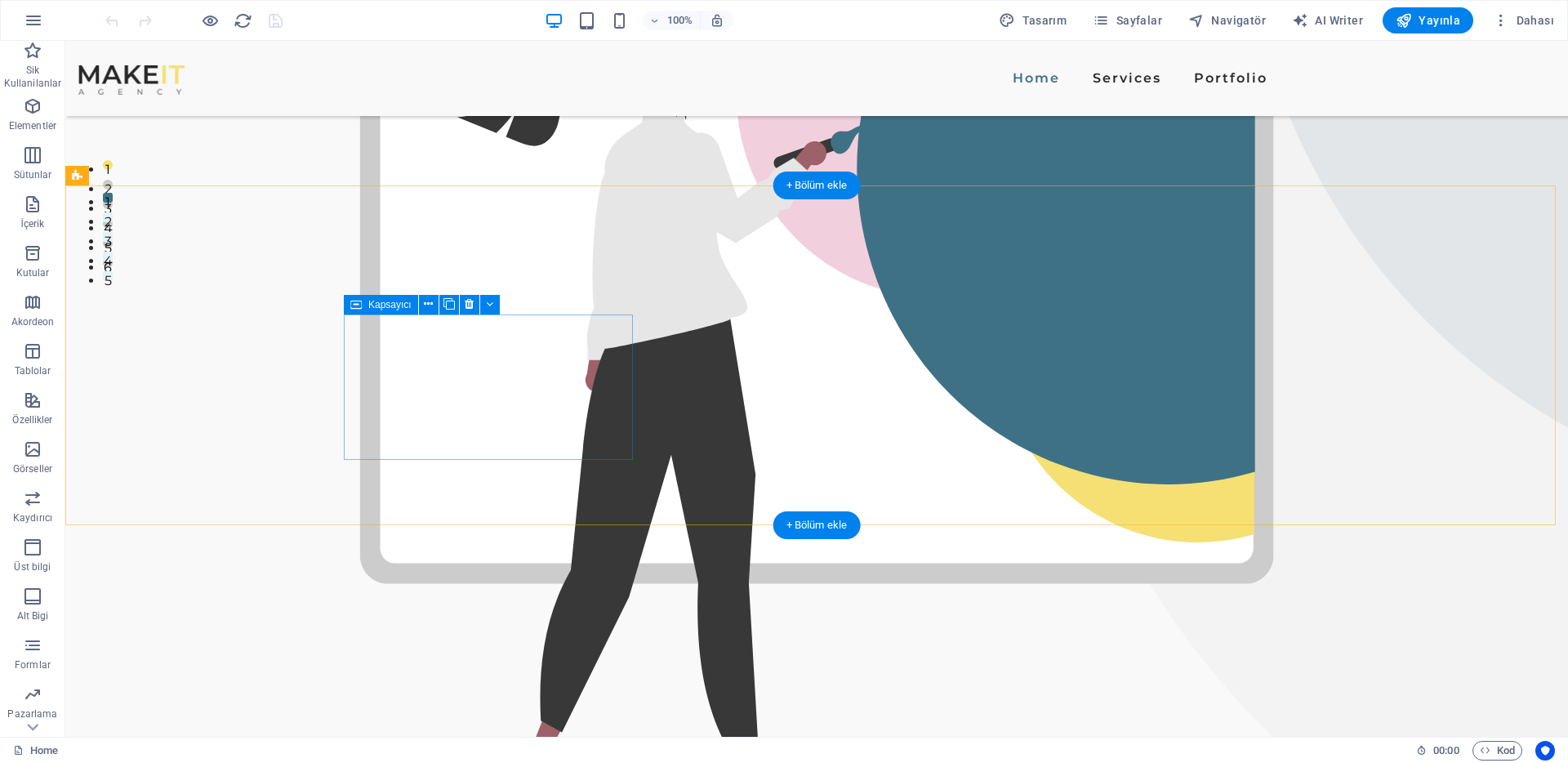
scroll to position [493, 0]
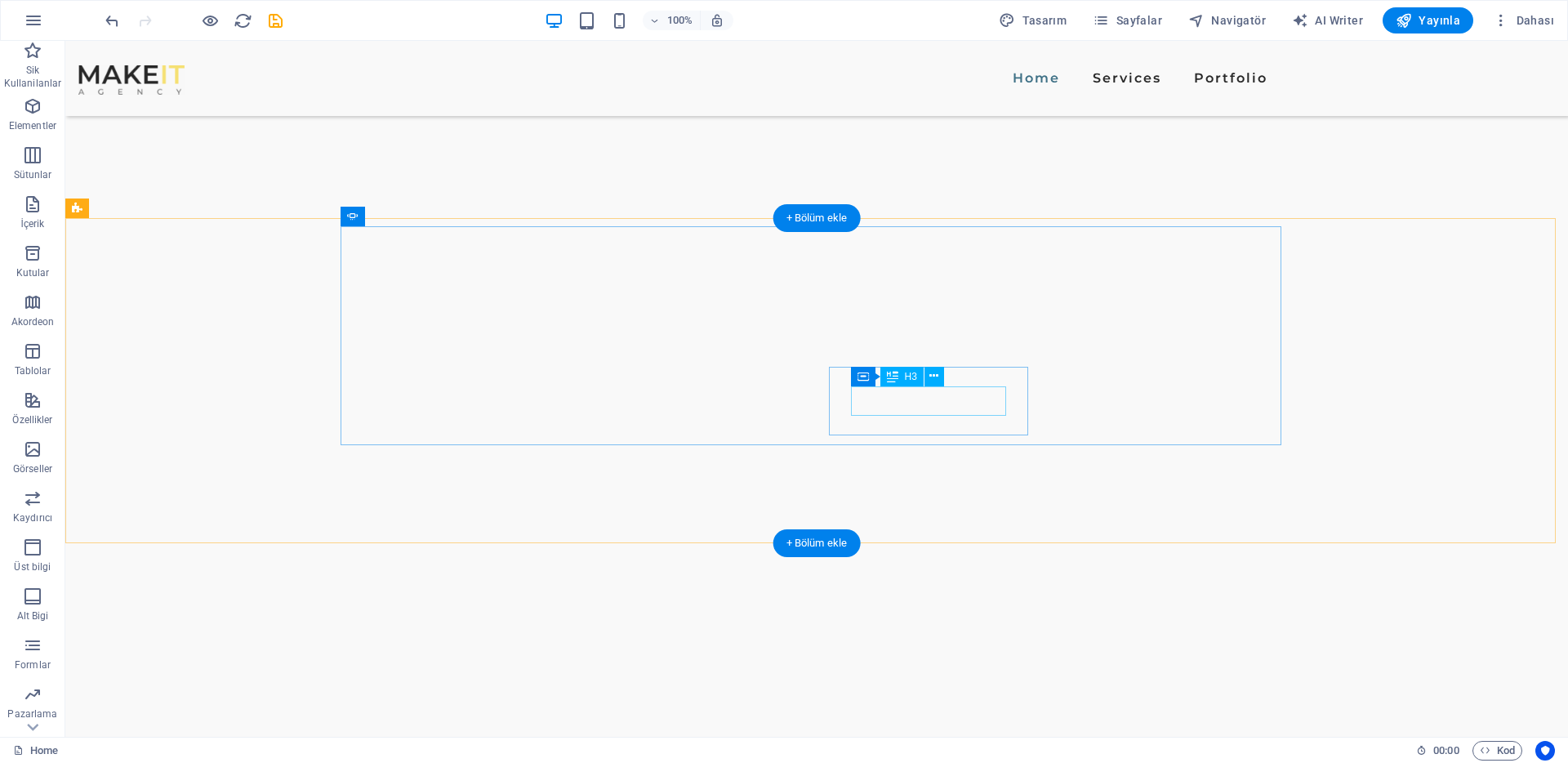
scroll to position [3149, 0]
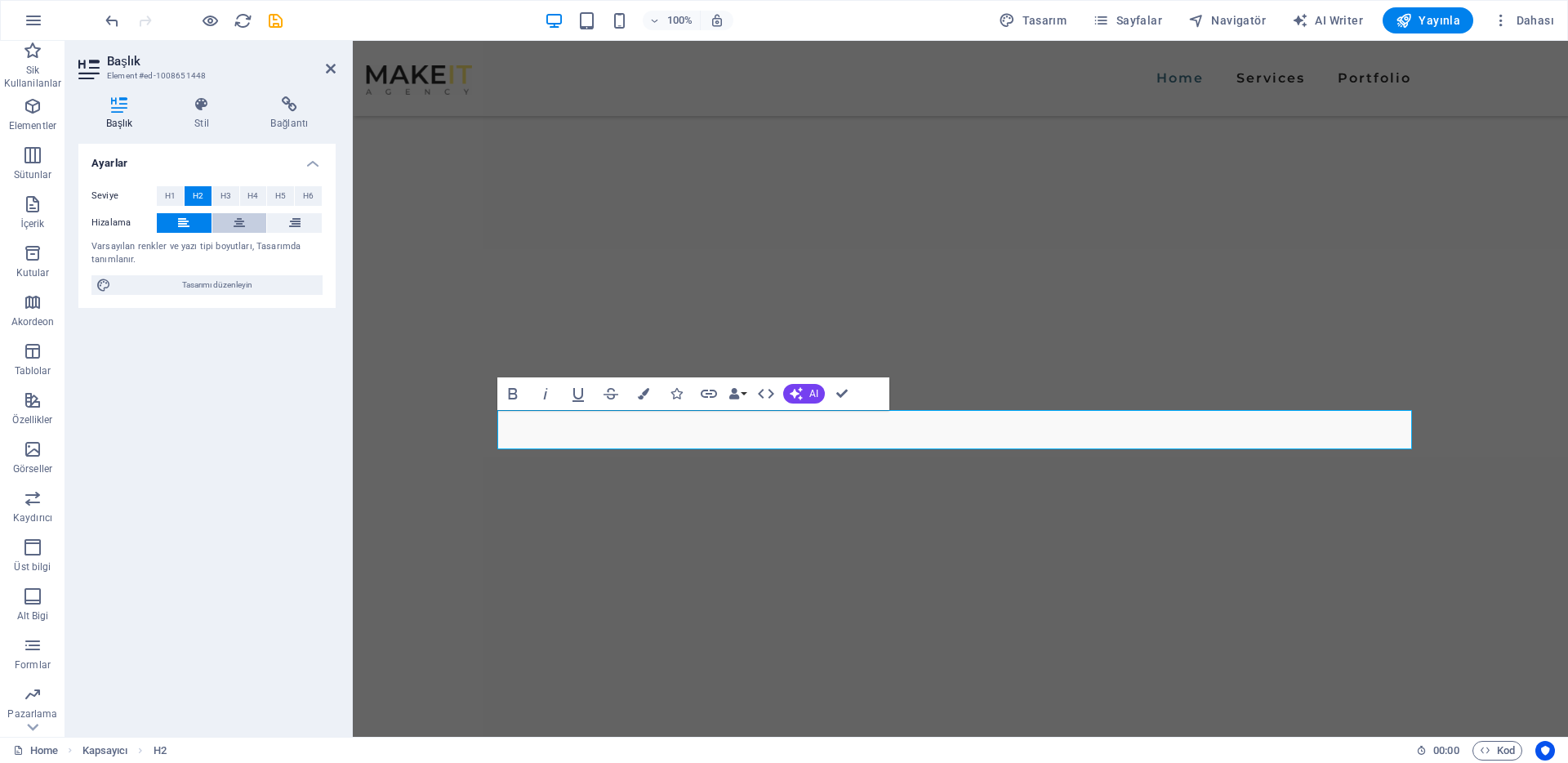
click at [240, 228] on icon at bounding box center [239, 222] width 11 height 20
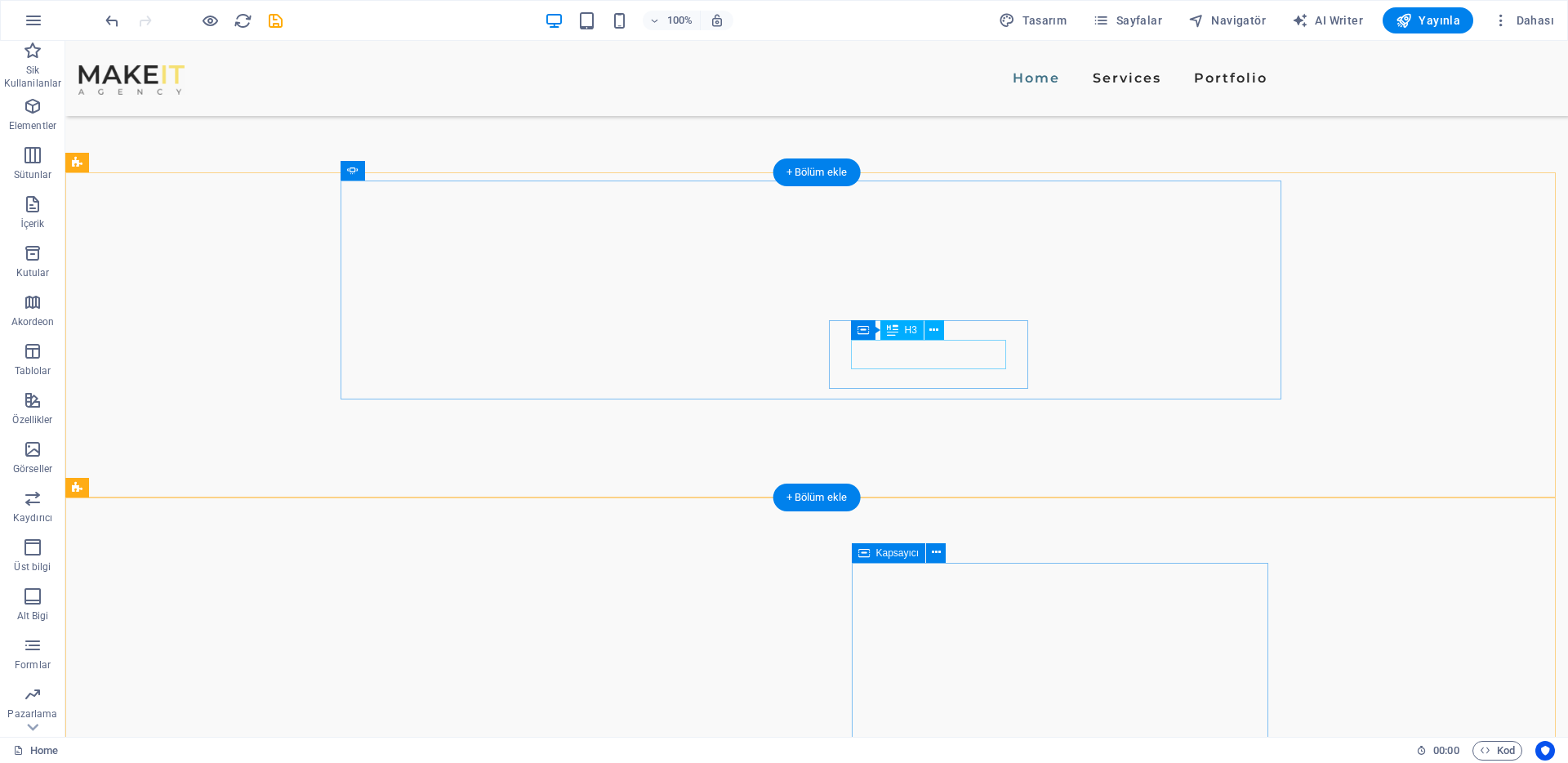
scroll to position [3300, 0]
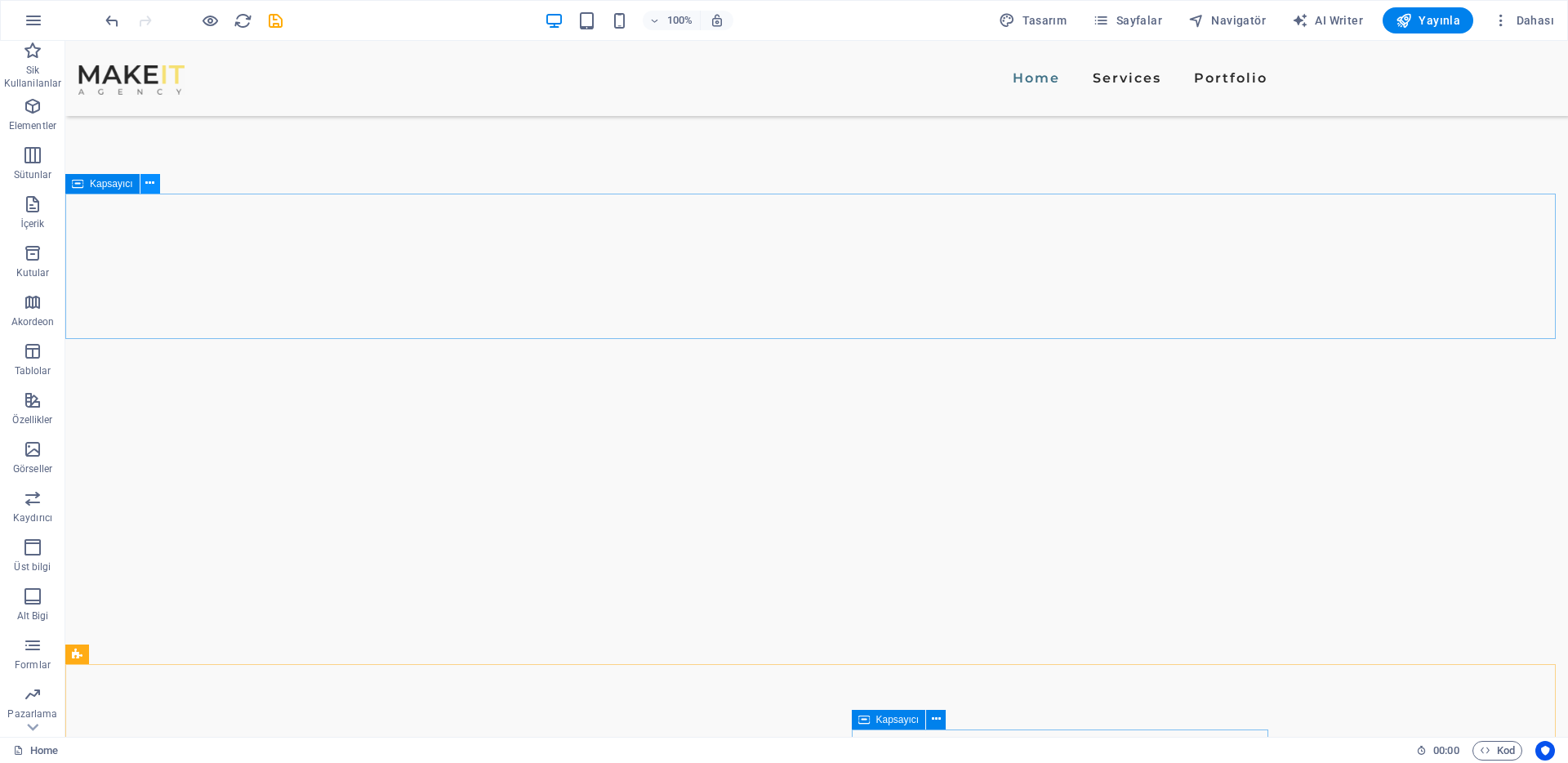
click at [153, 187] on icon at bounding box center [150, 184] width 9 height 17
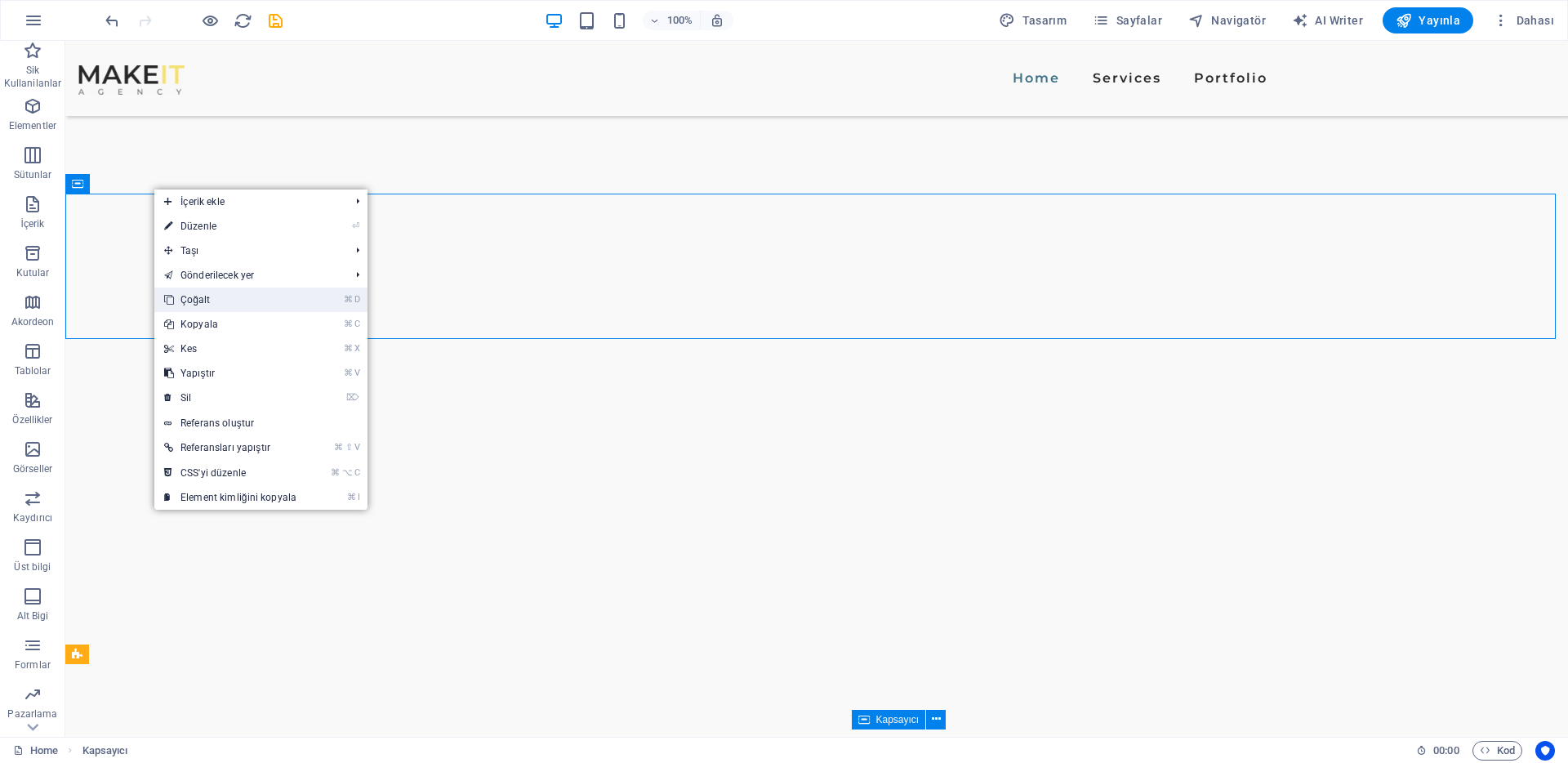
click at [215, 295] on link "⌘ D Çoğalt" at bounding box center [231, 300] width 152 height 24
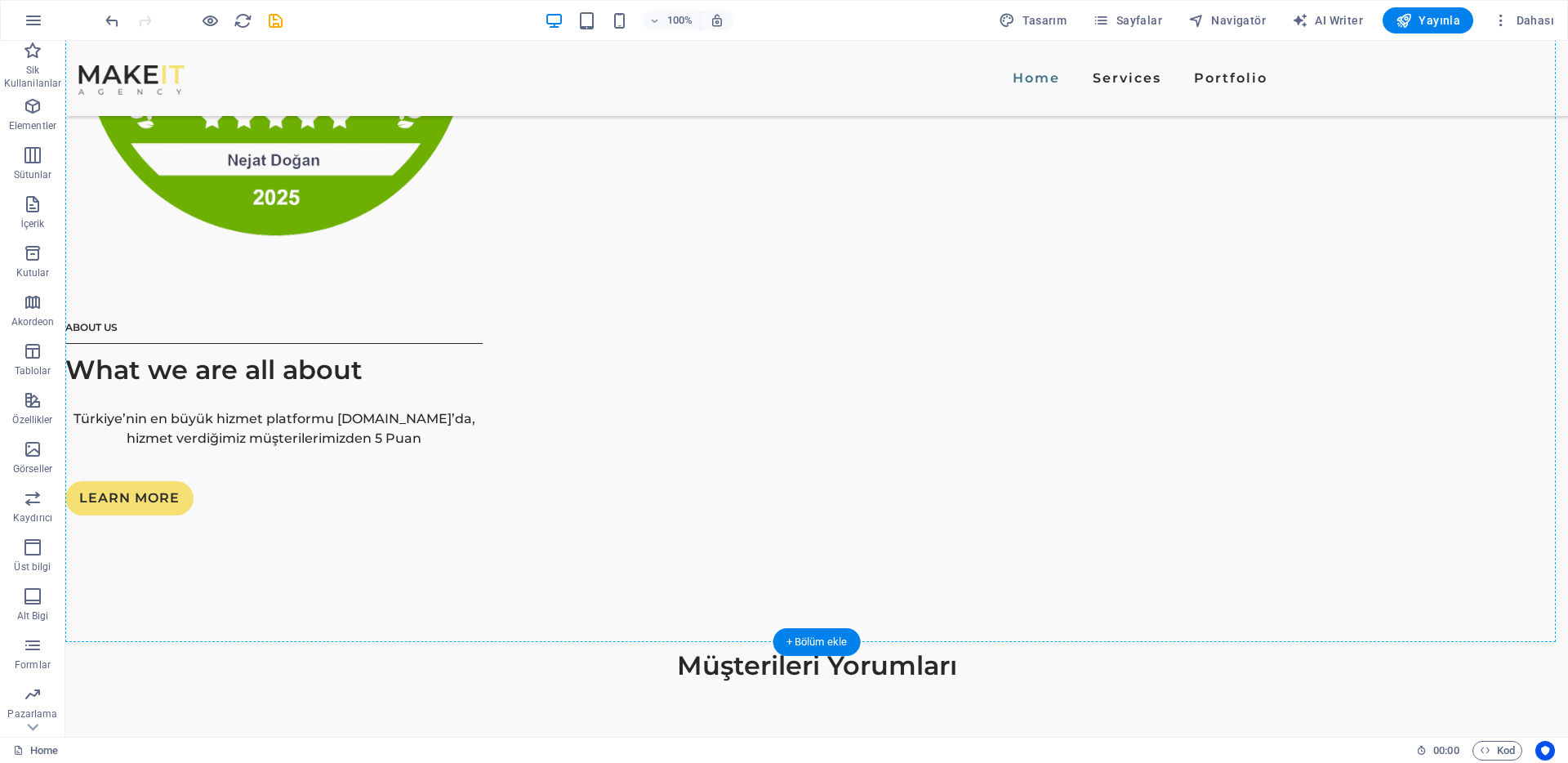
scroll to position [2382, 0]
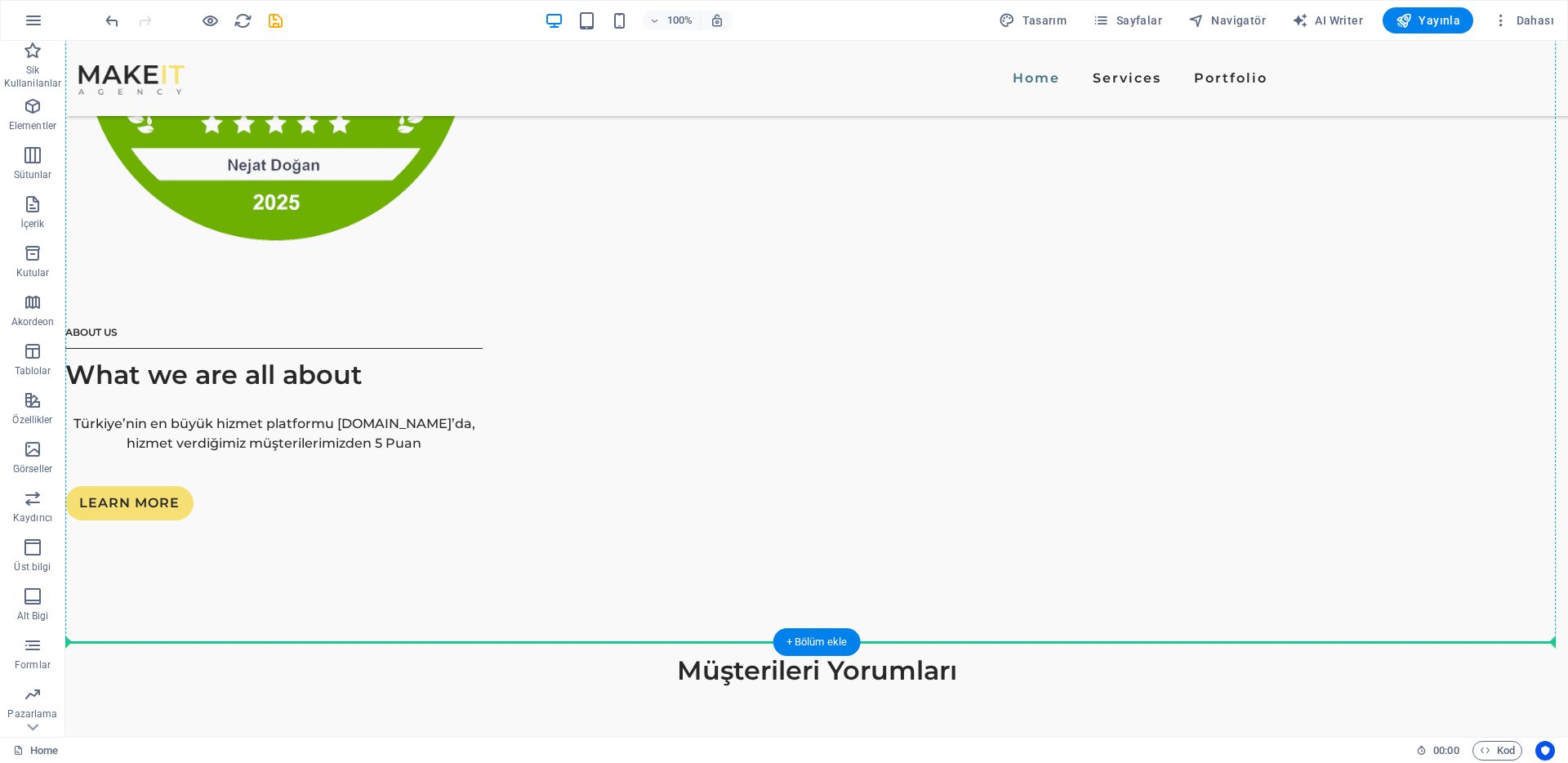
drag, startPoint x: 149, startPoint y: 247, endPoint x: 175, endPoint y: 453, distance: 207.6
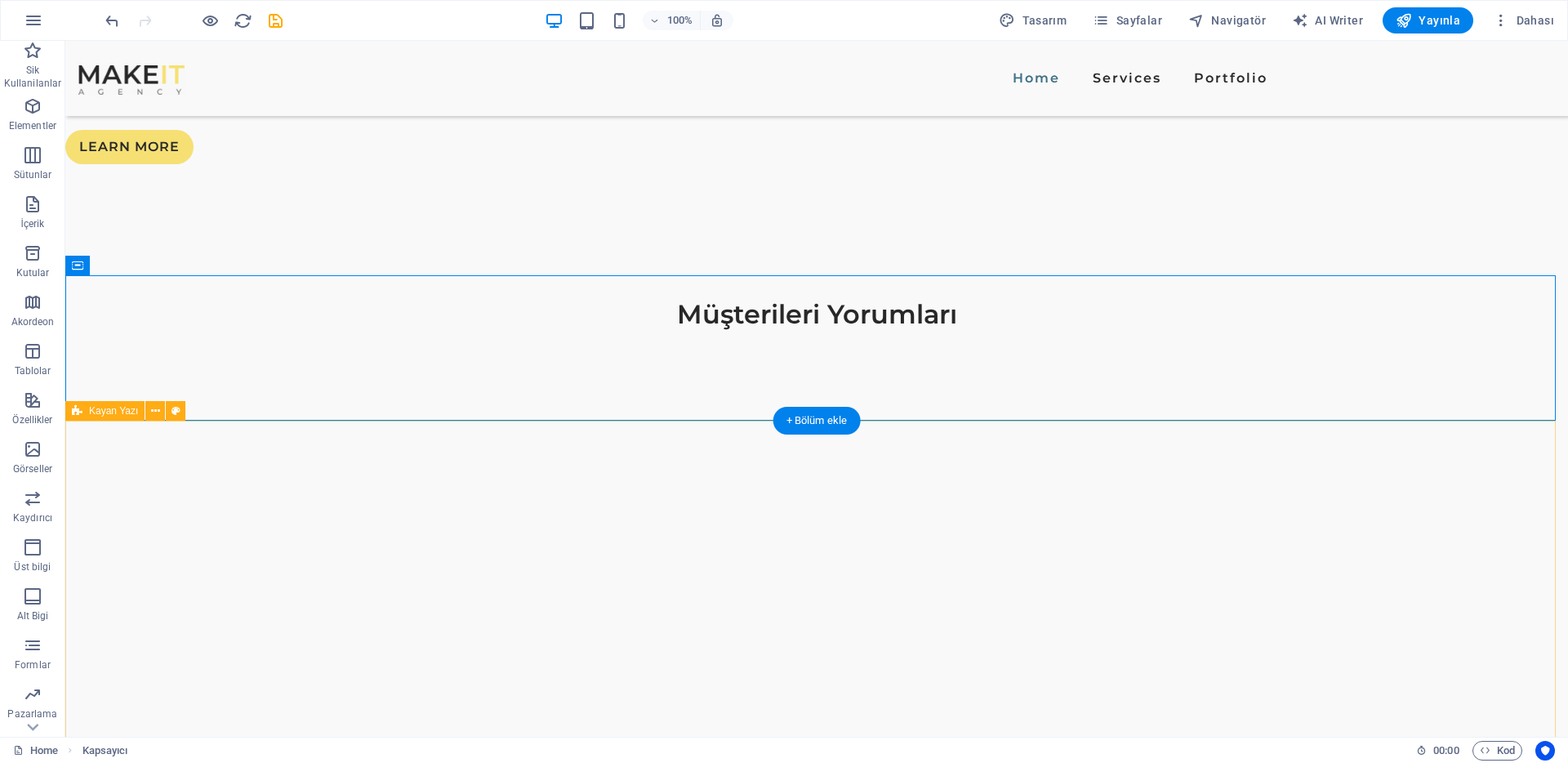
scroll to position [2794, 0]
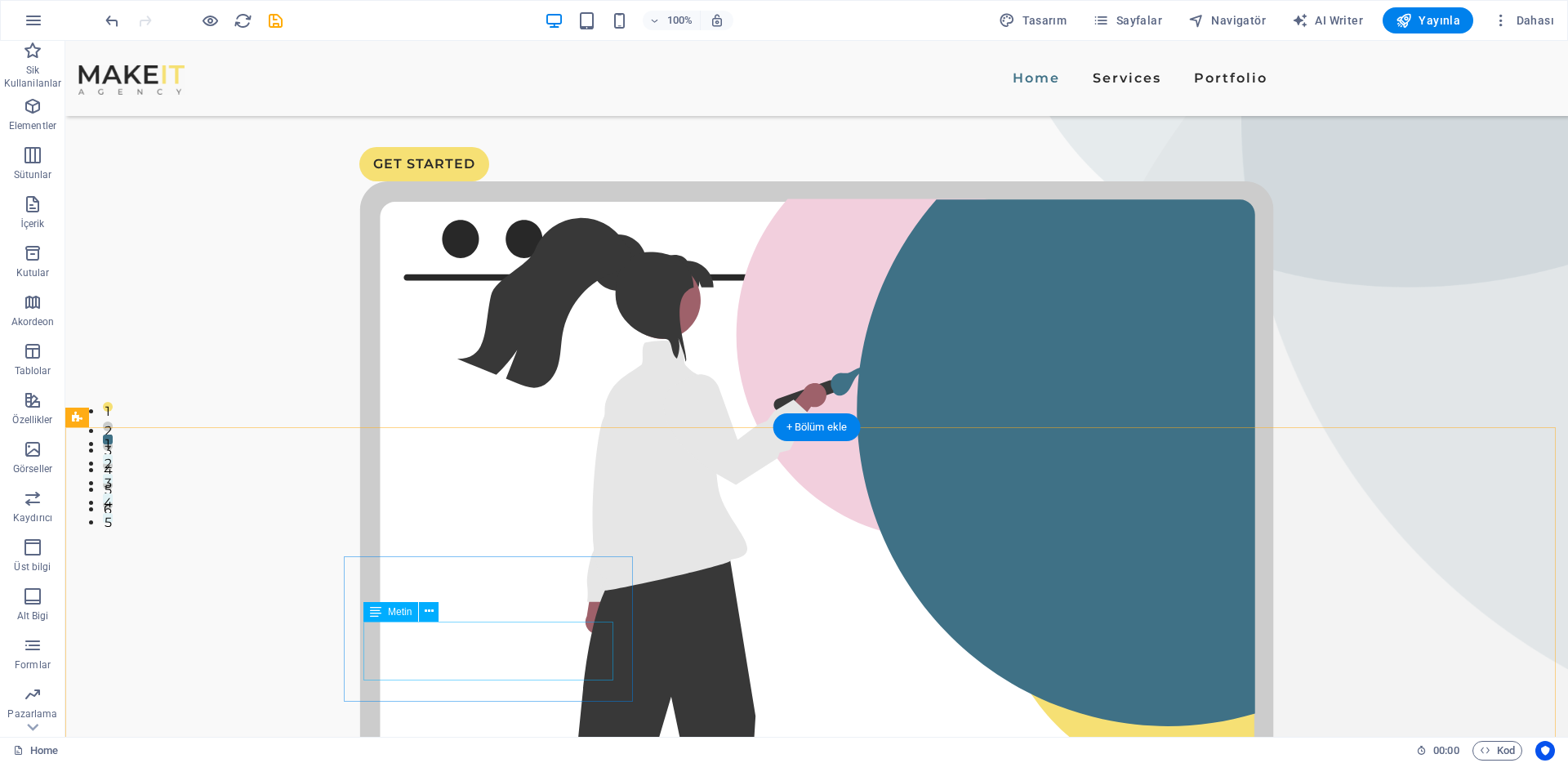
scroll to position [73, 0]
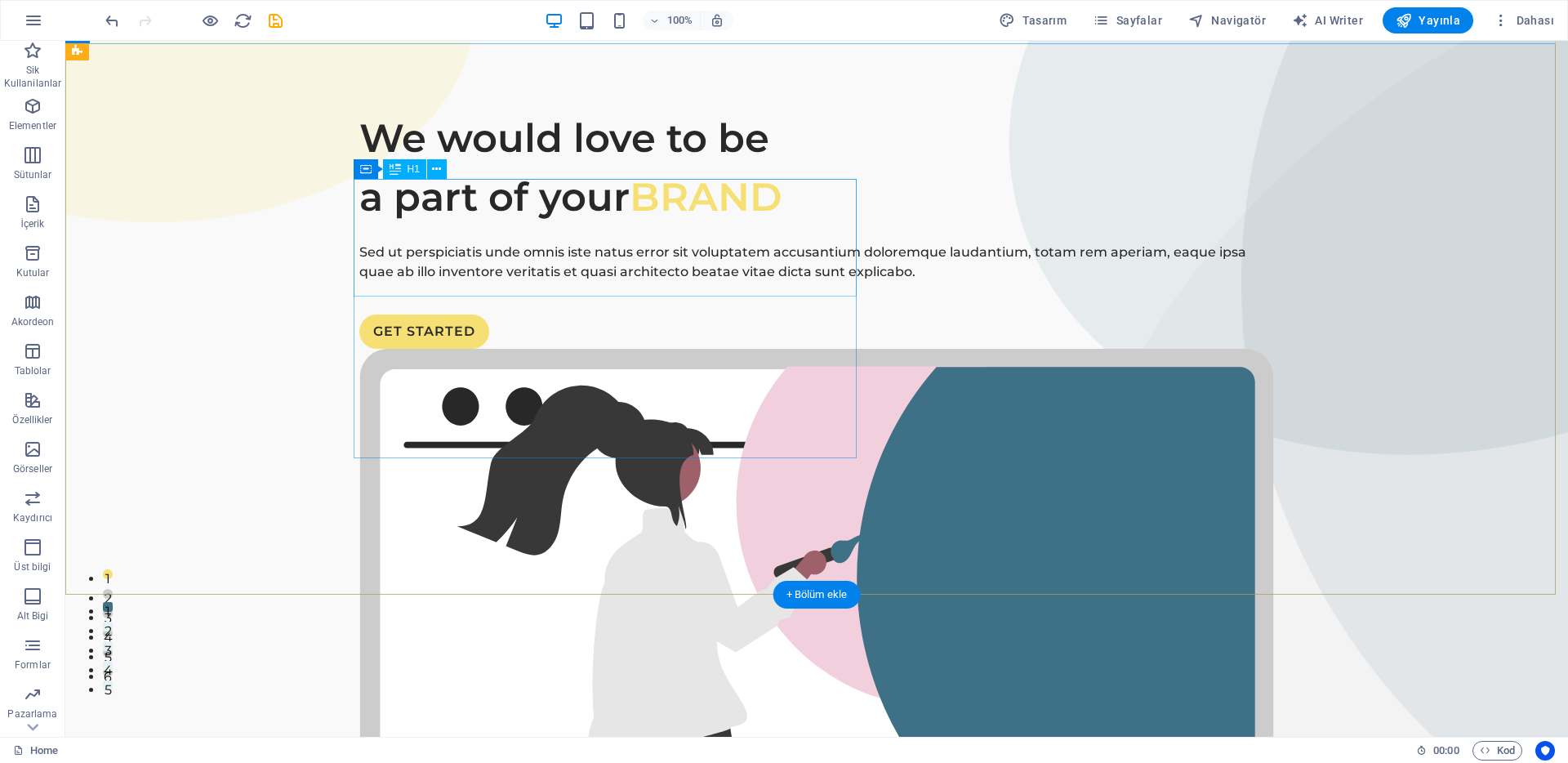
click at [531, 220] on div "We would love to be a part of your BRAND" at bounding box center [816, 168] width 915 height 118
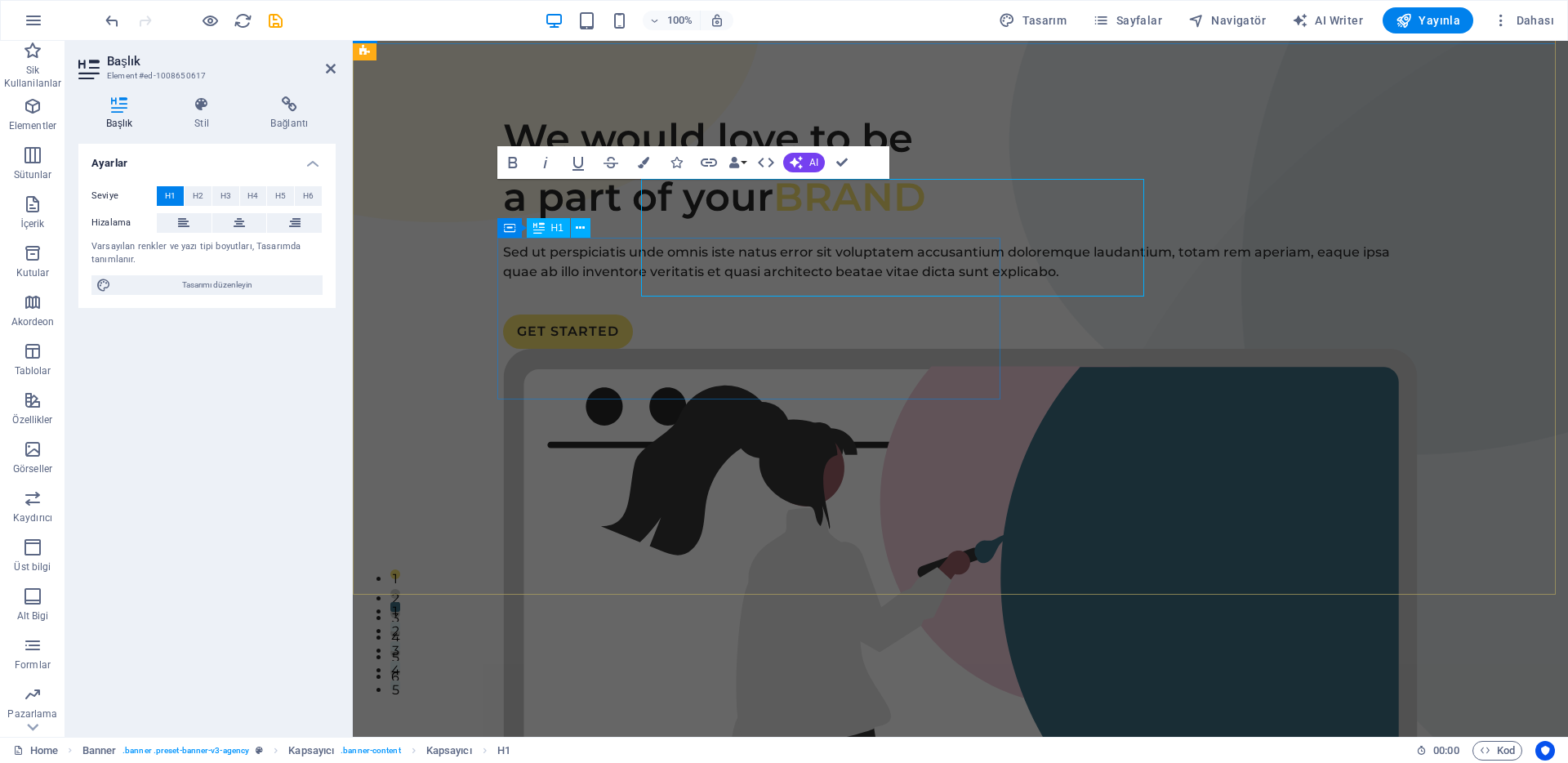
click at [531, 220] on div "H1" at bounding box center [548, 228] width 43 height 20
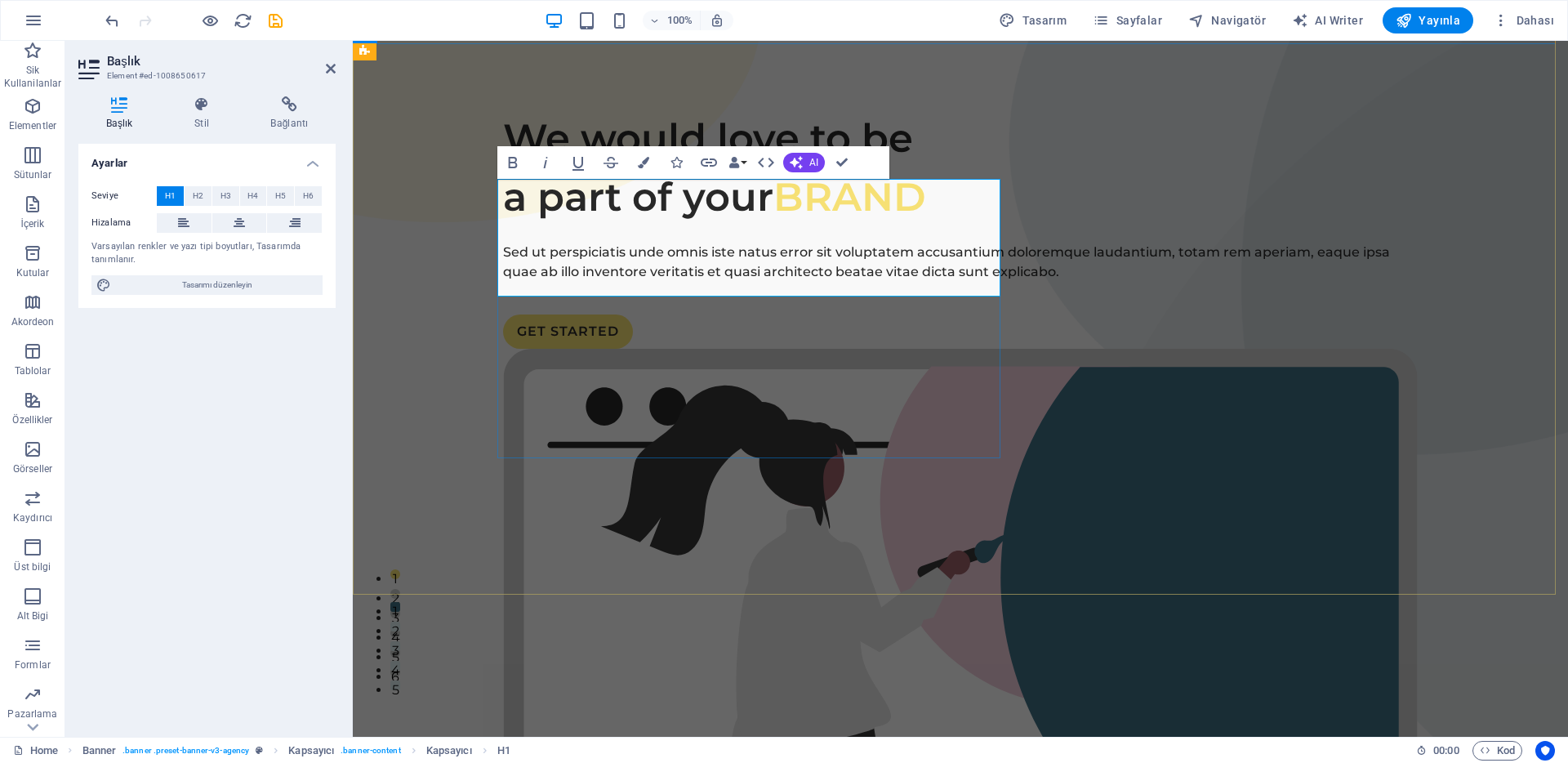
click at [705, 226] on h1 "We would love to be a part of your BRAND" at bounding box center [961, 168] width 915 height 118
drag, startPoint x: 784, startPoint y: 270, endPoint x: 917, endPoint y: 265, distance: 133.1
click at [917, 220] on span "BRAND" at bounding box center [849, 197] width 153 height 48
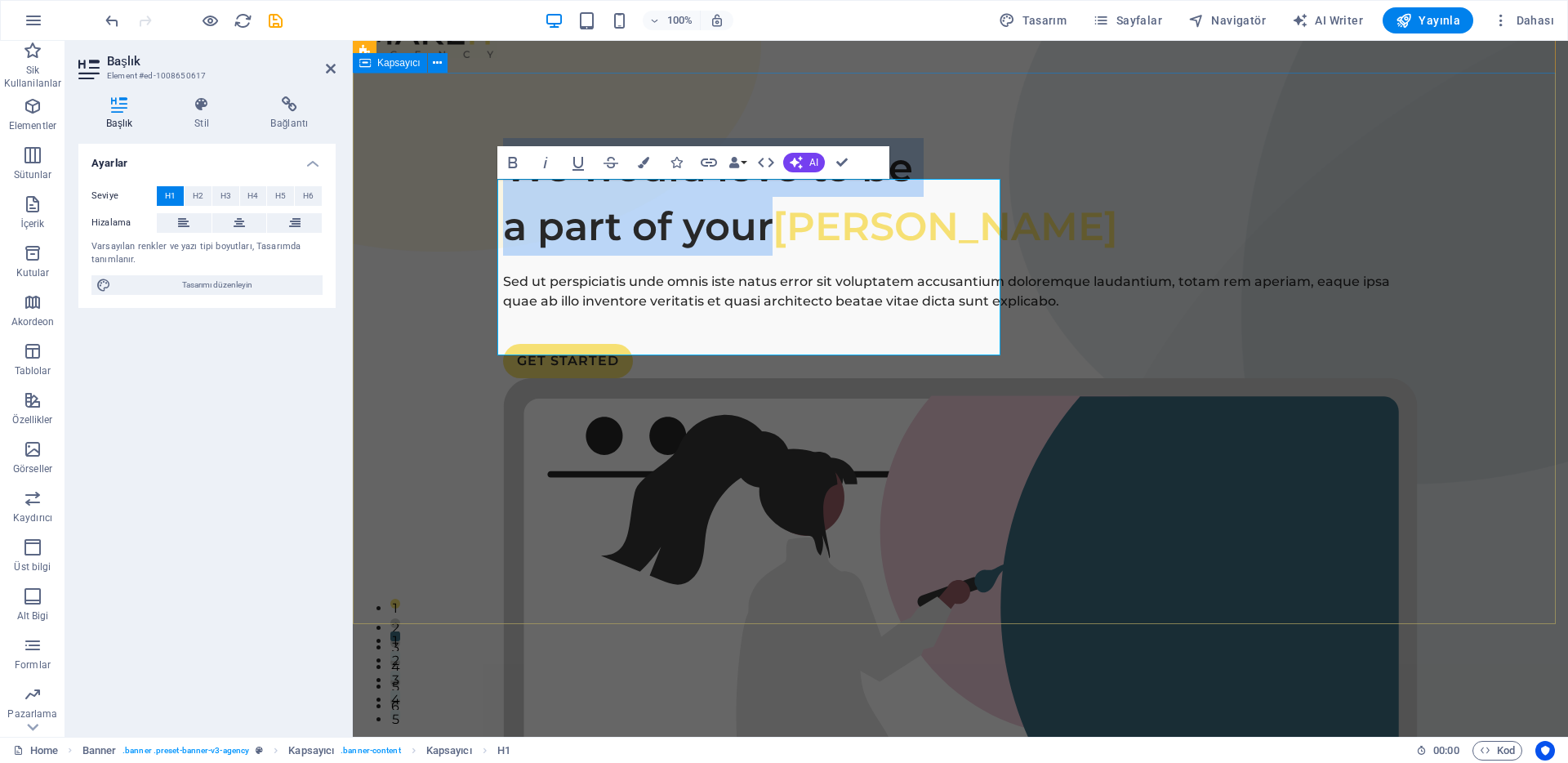
drag, startPoint x: 765, startPoint y: 270, endPoint x: 493, endPoint y: 213, distance: 277.9
click at [493, 213] on div "We would love to be a part of your Destek [PERSON_NAME] ut perspiciatis unde om…" at bounding box center [961, 693] width 1216 height 1240
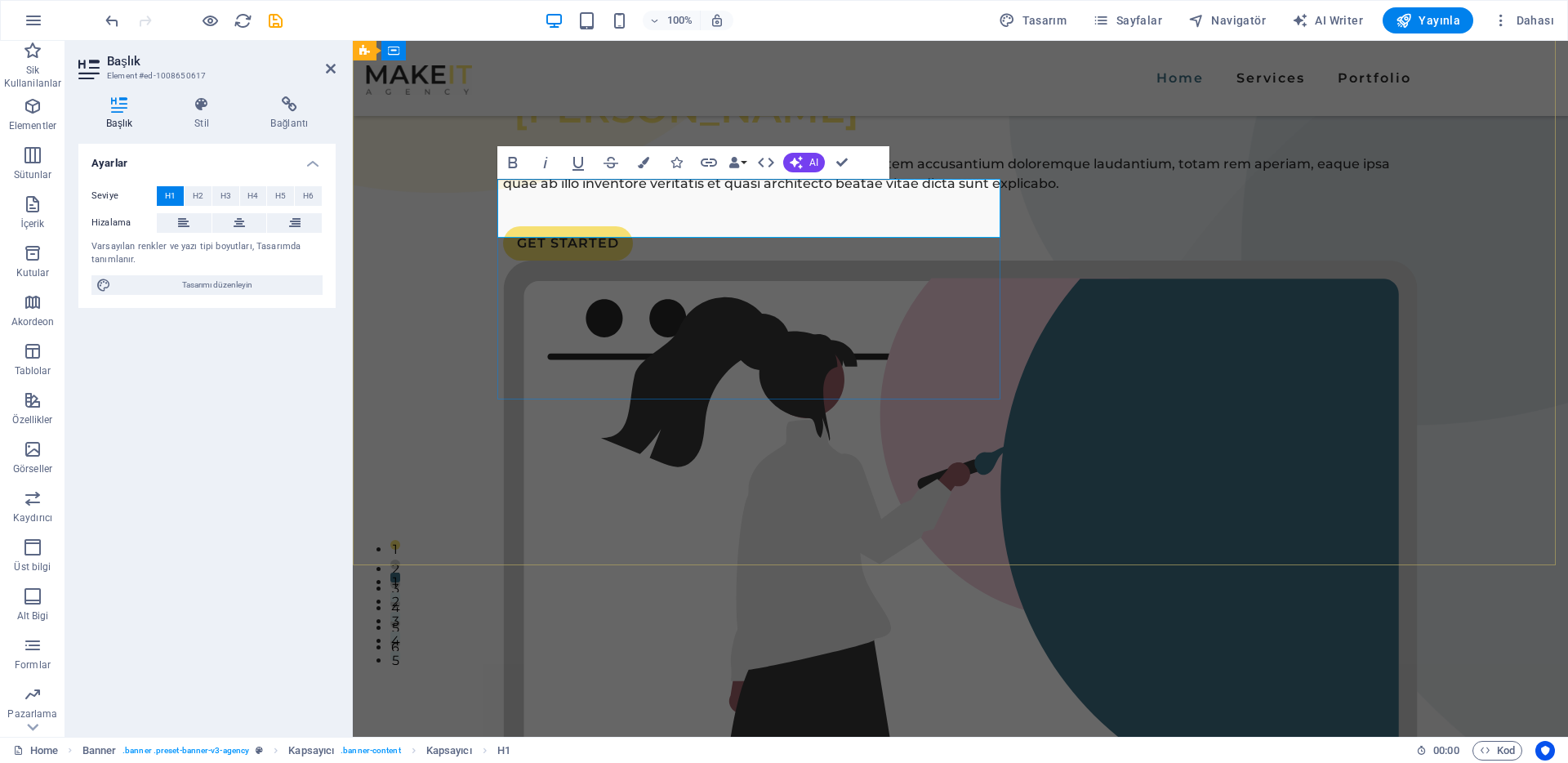
click at [514, 132] on span "[PERSON_NAME]" at bounding box center [686, 109] width 346 height 48
click at [820, 138] on h1 "[PERSON_NAME]" at bounding box center [961, 109] width 915 height 59
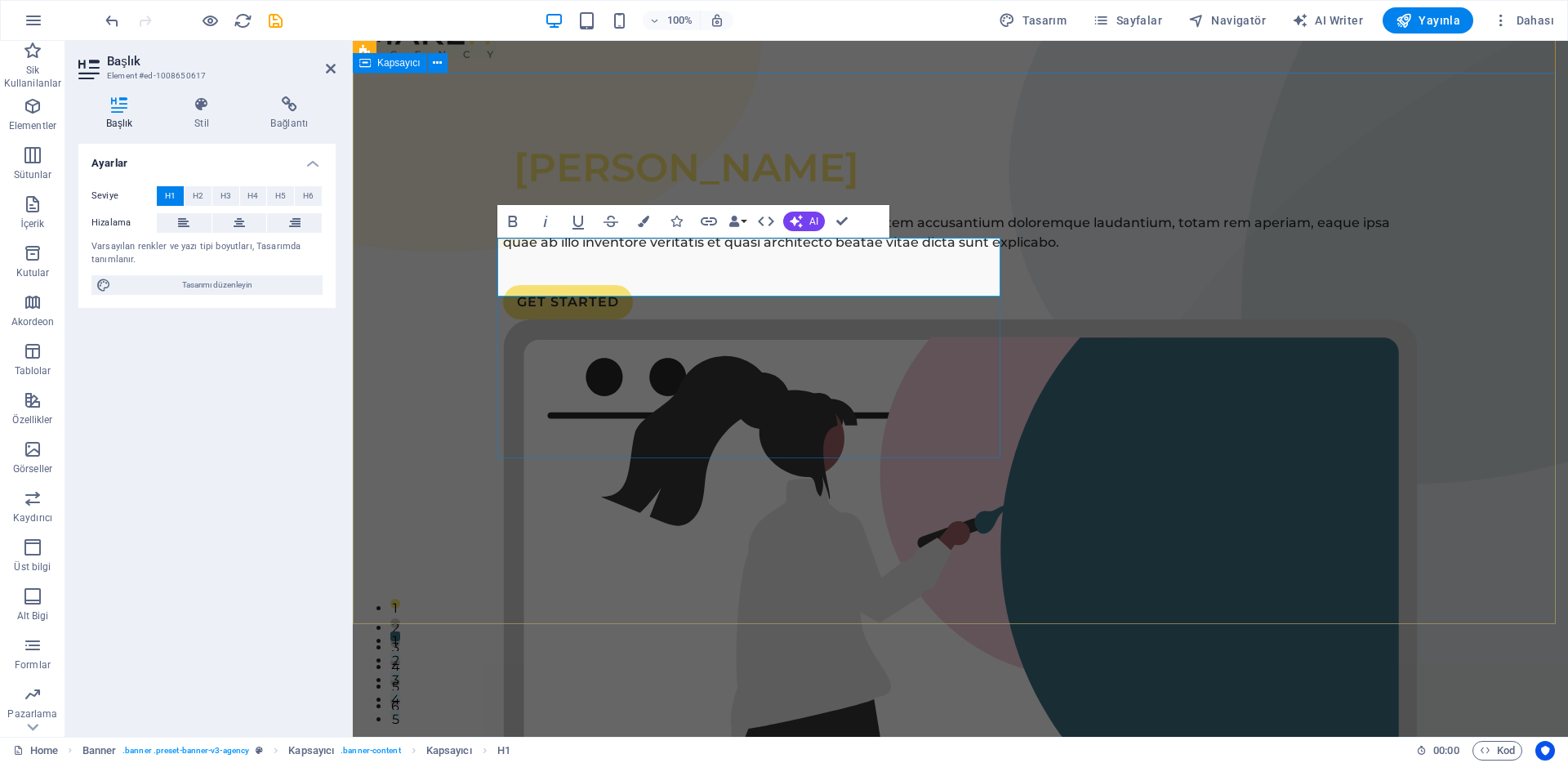
scroll to position [0, 0]
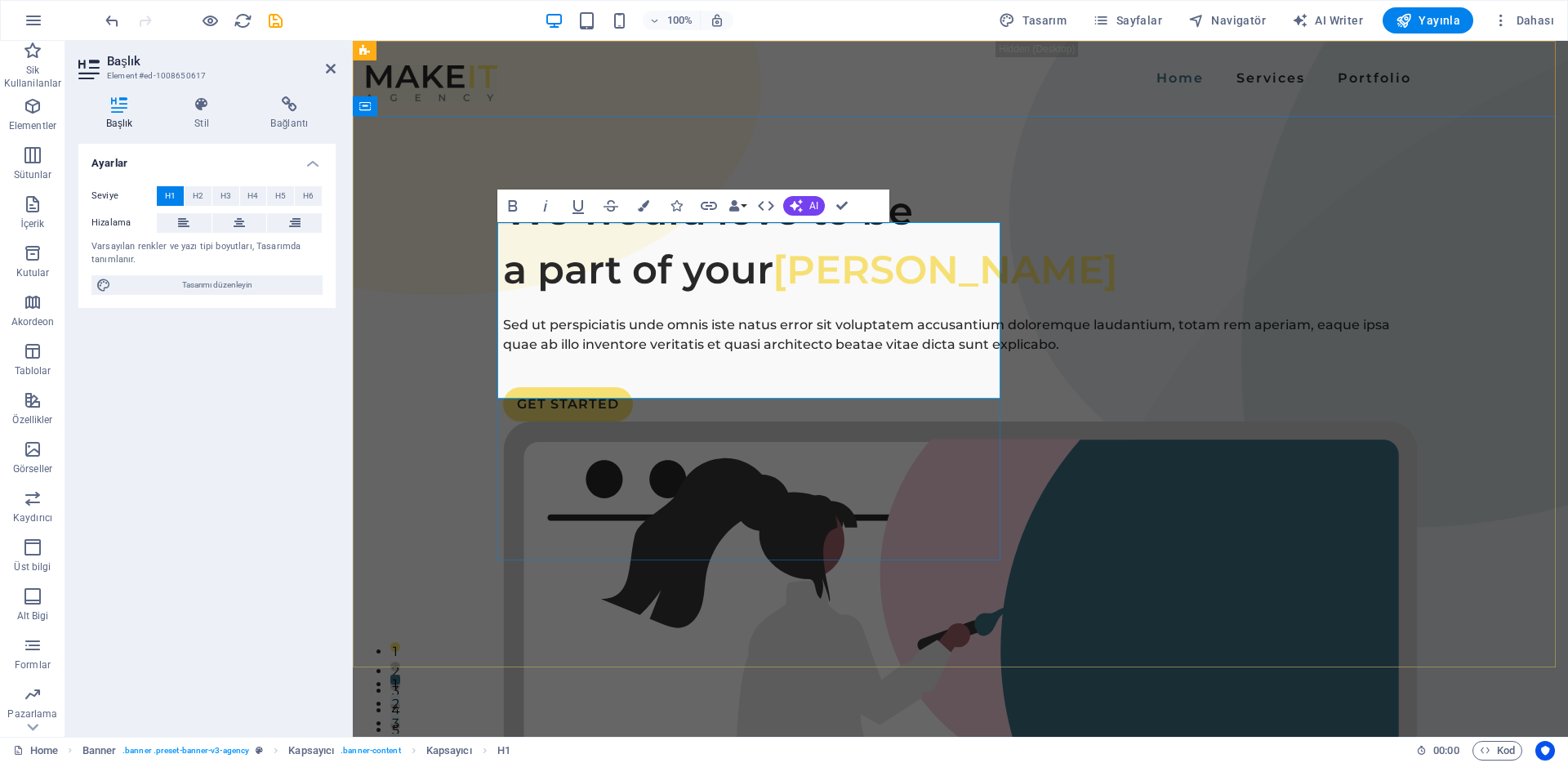
click at [747, 299] on h1 "We would love to be a part of your Destek [PERSON_NAME]" at bounding box center [961, 240] width 915 height 118
drag, startPoint x: 754, startPoint y: 315, endPoint x: 690, endPoint y: 304, distance: 64.9
click at [690, 299] on h1 "We would love to be a part of your Destek [PERSON_NAME] d" at bounding box center [961, 240] width 915 height 118
copy h1 "ou"
drag, startPoint x: 677, startPoint y: 360, endPoint x: 639, endPoint y: 359, distance: 38.0
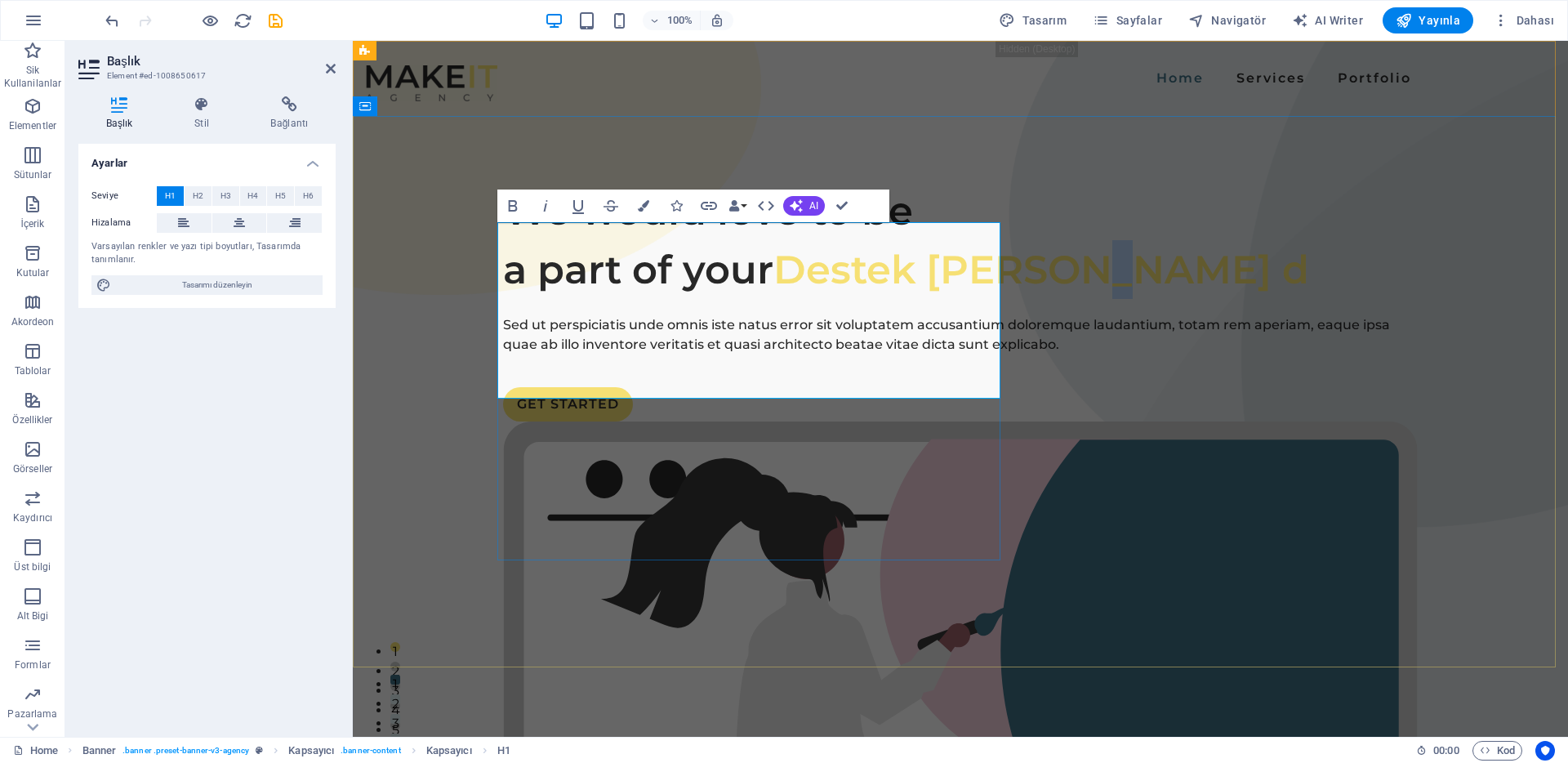
click at [639, 299] on h1 "We would love to be a part of your Destek [PERSON_NAME] d" at bounding box center [961, 240] width 915 height 118
click at [773, 293] on span "Destek [PERSON_NAME] ou" at bounding box center [1053, 269] width 561 height 48
click at [650, 201] on button "Colors" at bounding box center [643, 205] width 31 height 33
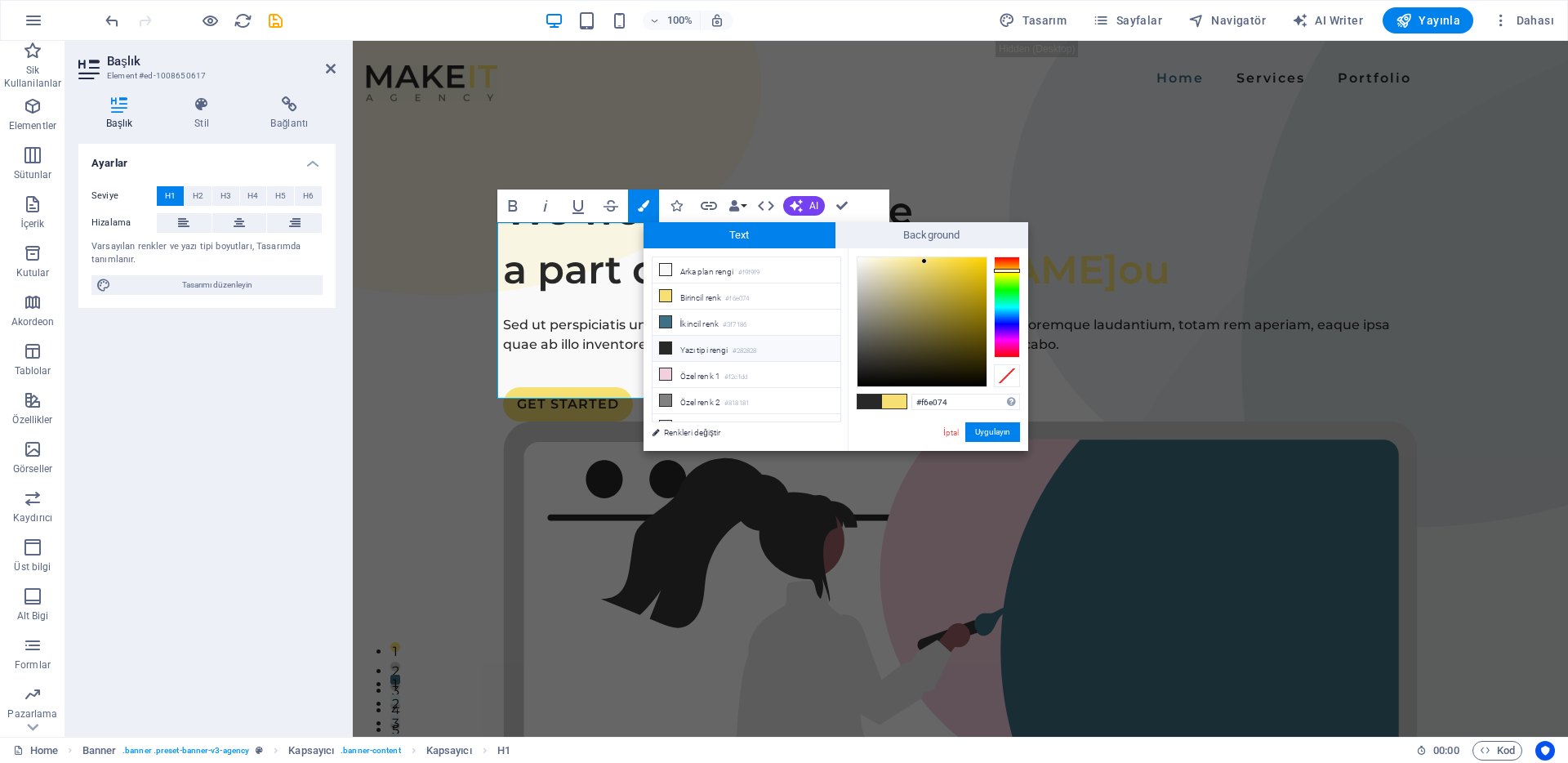
click at [864, 400] on span at bounding box center [870, 401] width 24 height 14
type input "#282828"
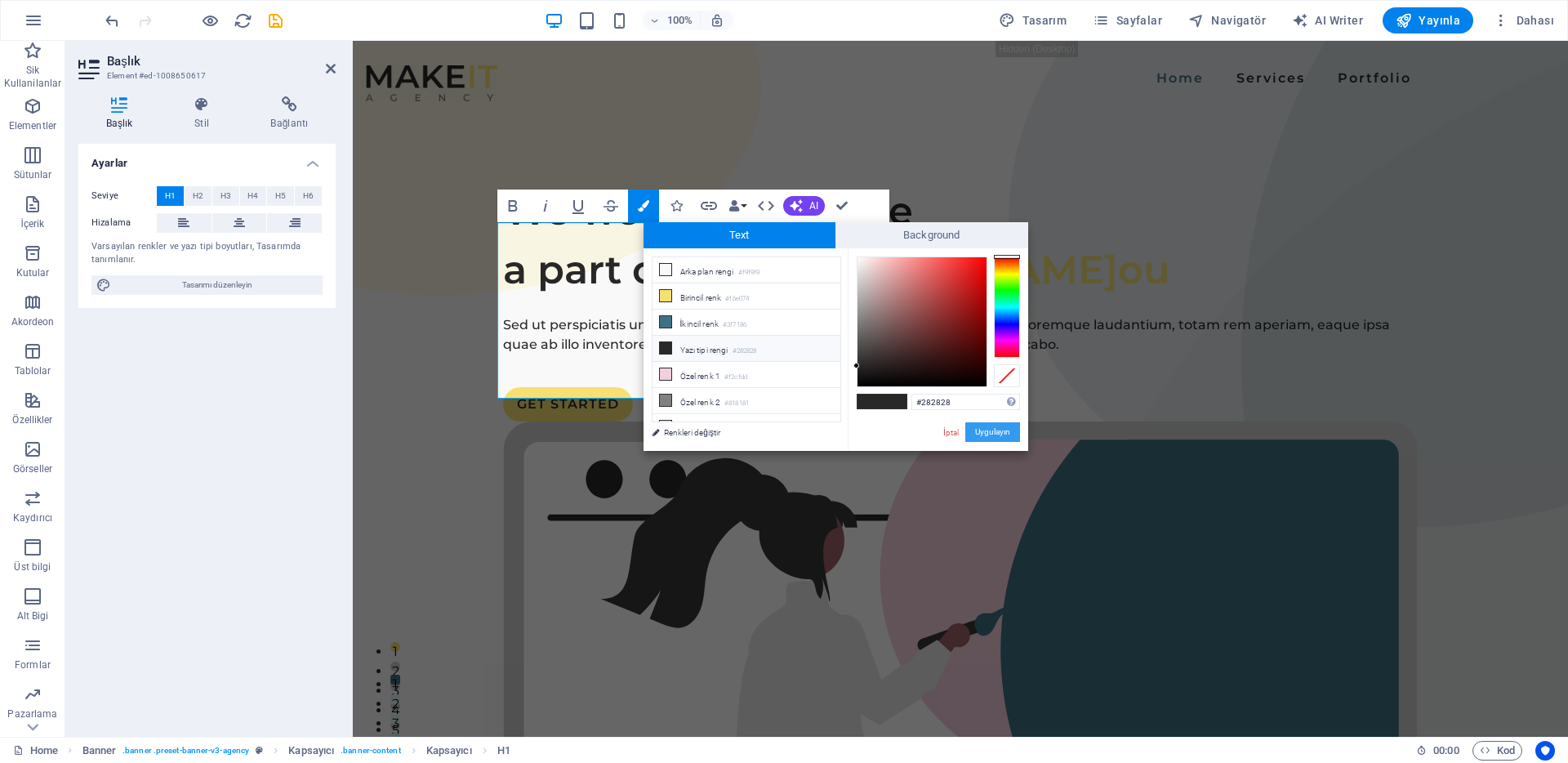
click at [1001, 436] on button "Uygulayın" at bounding box center [993, 432] width 54 height 20
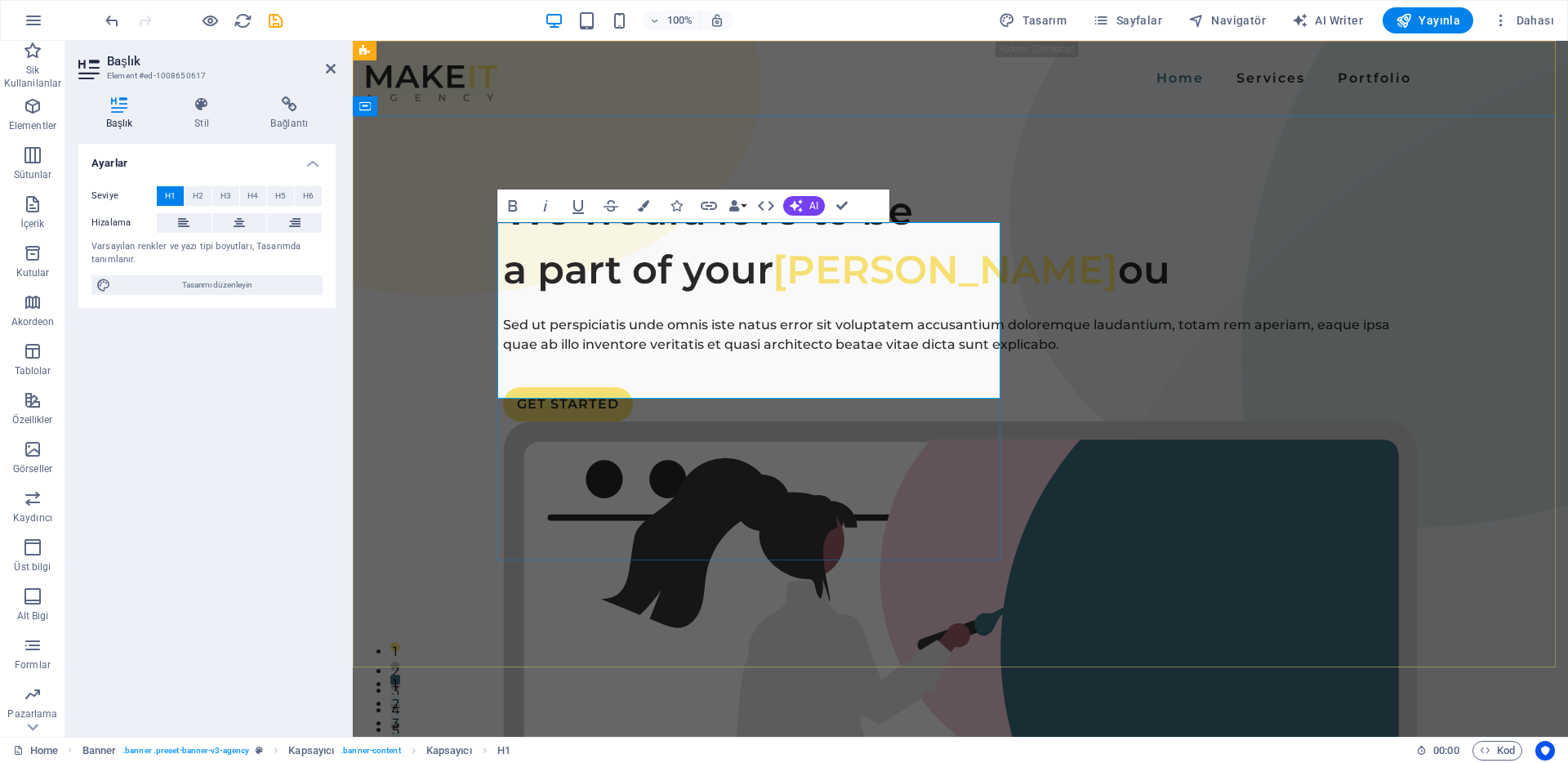
click at [703, 299] on h1 "We would love to be a part of your Destek [PERSON_NAME] ou" at bounding box center [961, 240] width 915 height 118
drag, startPoint x: 702, startPoint y: 376, endPoint x: 661, endPoint y: 372, distance: 41.2
click at [661, 299] on h1 "We would love to be a part of your Destek [PERSON_NAME] ou" at bounding box center [961, 240] width 915 height 118
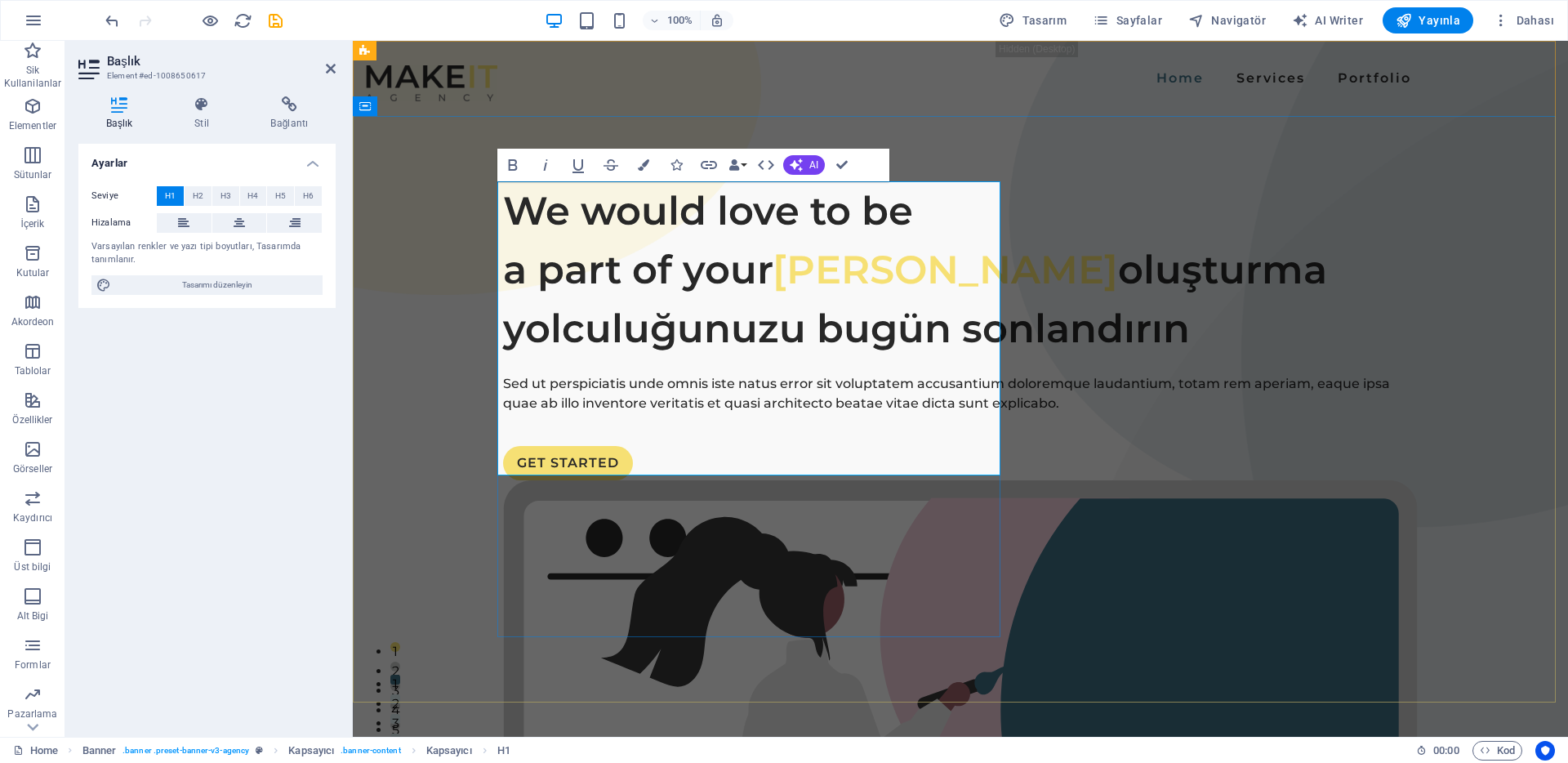
drag, startPoint x: 783, startPoint y: 271, endPoint x: 505, endPoint y: 194, distance: 288.5
click at [505, 194] on h1 "We would love to be a part of your Destek [PERSON_NAME] oluşturma yolculuğunuzu…" at bounding box center [961, 269] width 915 height 176
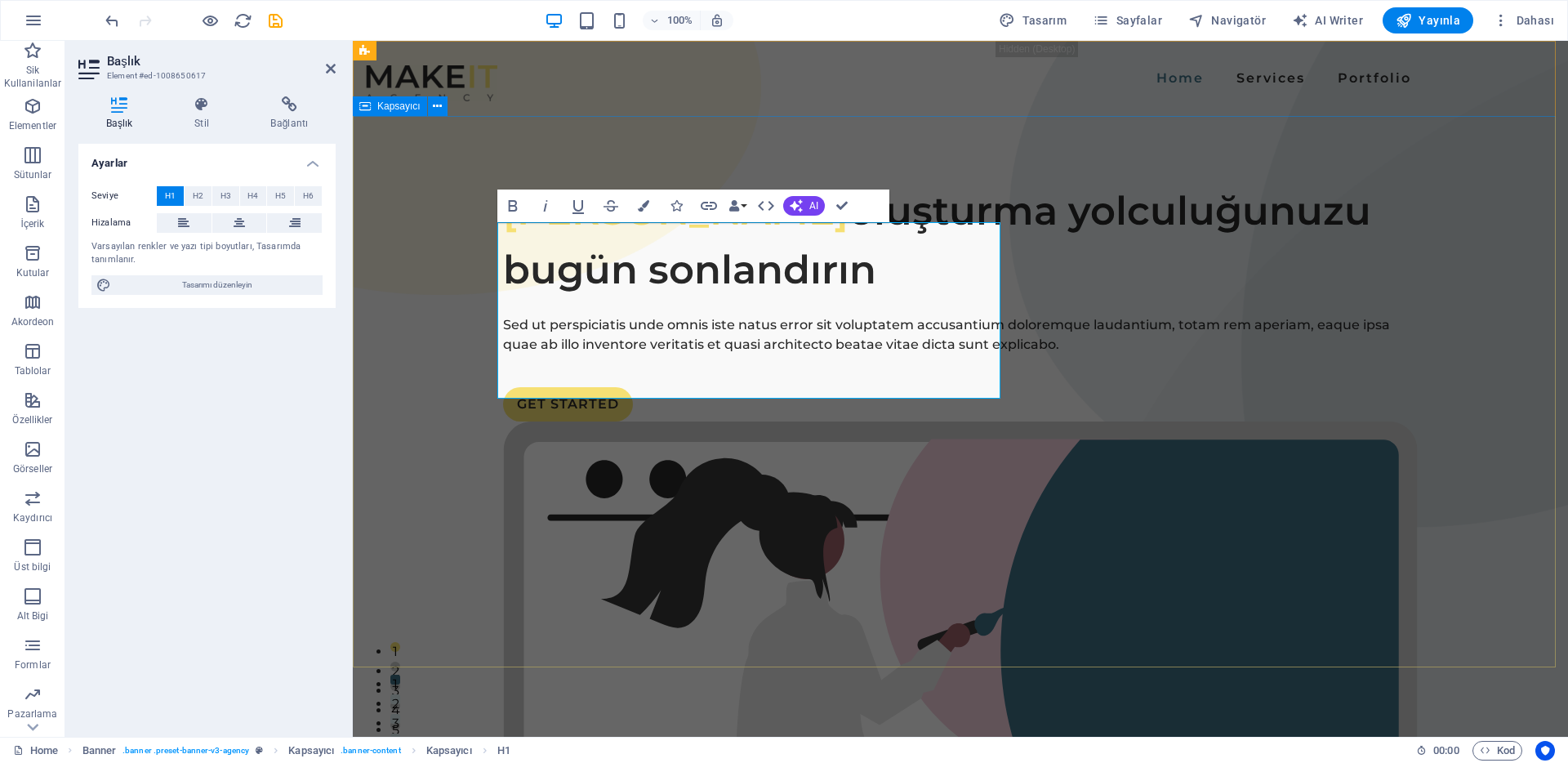
click at [438, 274] on div "Destek [PERSON_NAME] oluşturma yolculuğunuzu bugün sonlandırın ou [PERSON_NAME]…" at bounding box center [961, 736] width 1216 height 1240
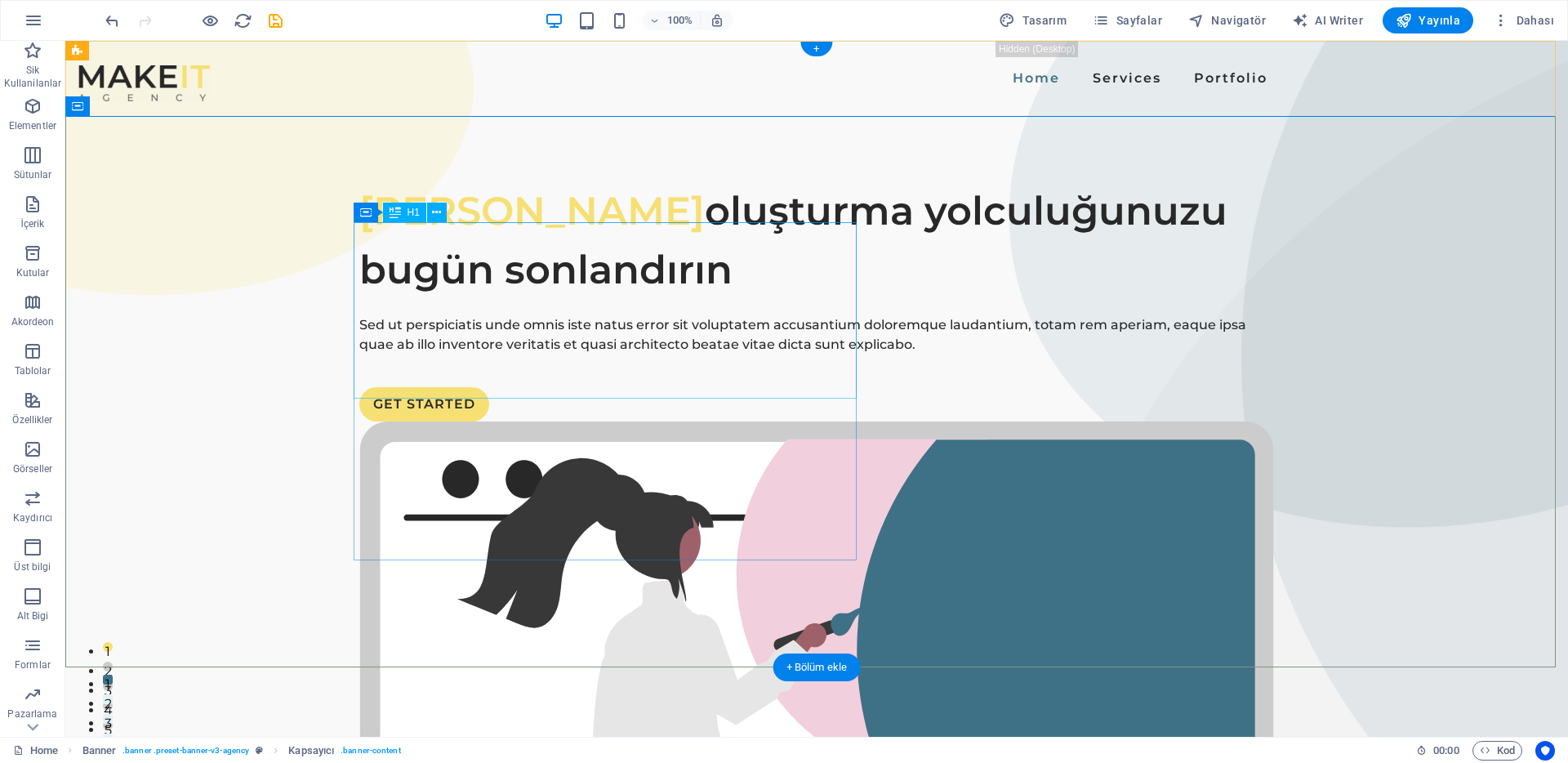
click at [512, 299] on div "Destek Talebi oluşturma yolculuğunuzu bugün sonlandırın" at bounding box center [816, 240] width 915 height 118
click at [515, 299] on div "Destek Talebi oluşturma yolculuğunuzu bugün sonlandırın" at bounding box center [816, 240] width 915 height 118
click at [482, 354] on div "Sed ut perspiciatis unde omnis iste natus error sit voluptatem accusantium dolo…" at bounding box center [816, 335] width 915 height 39
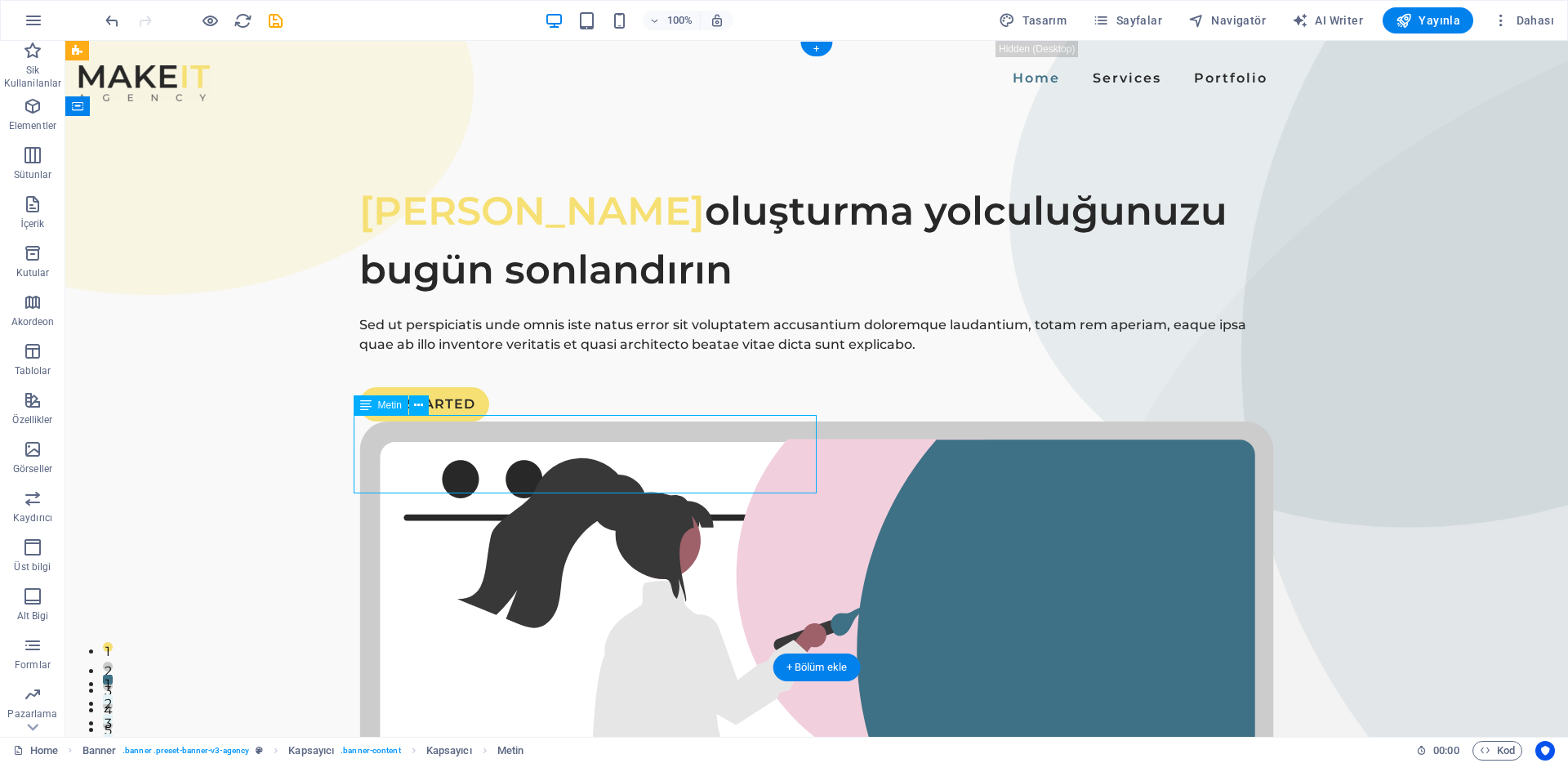
click at [482, 354] on div "Sed ut perspiciatis unde omnis iste natus error sit voluptatem accusantium dolo…" at bounding box center [816, 335] width 915 height 39
click at [194, 434] on div "Destek [PERSON_NAME] oluşturma yolculuğunuzu bugün sonlandırın Sed ut perspicia…" at bounding box center [817, 736] width 1503 height 1240
click at [577, 354] on div "Sed ut perspiciatis unde omnis iste natus error sit voluptatem accusantium dolo…" at bounding box center [816, 335] width 915 height 39
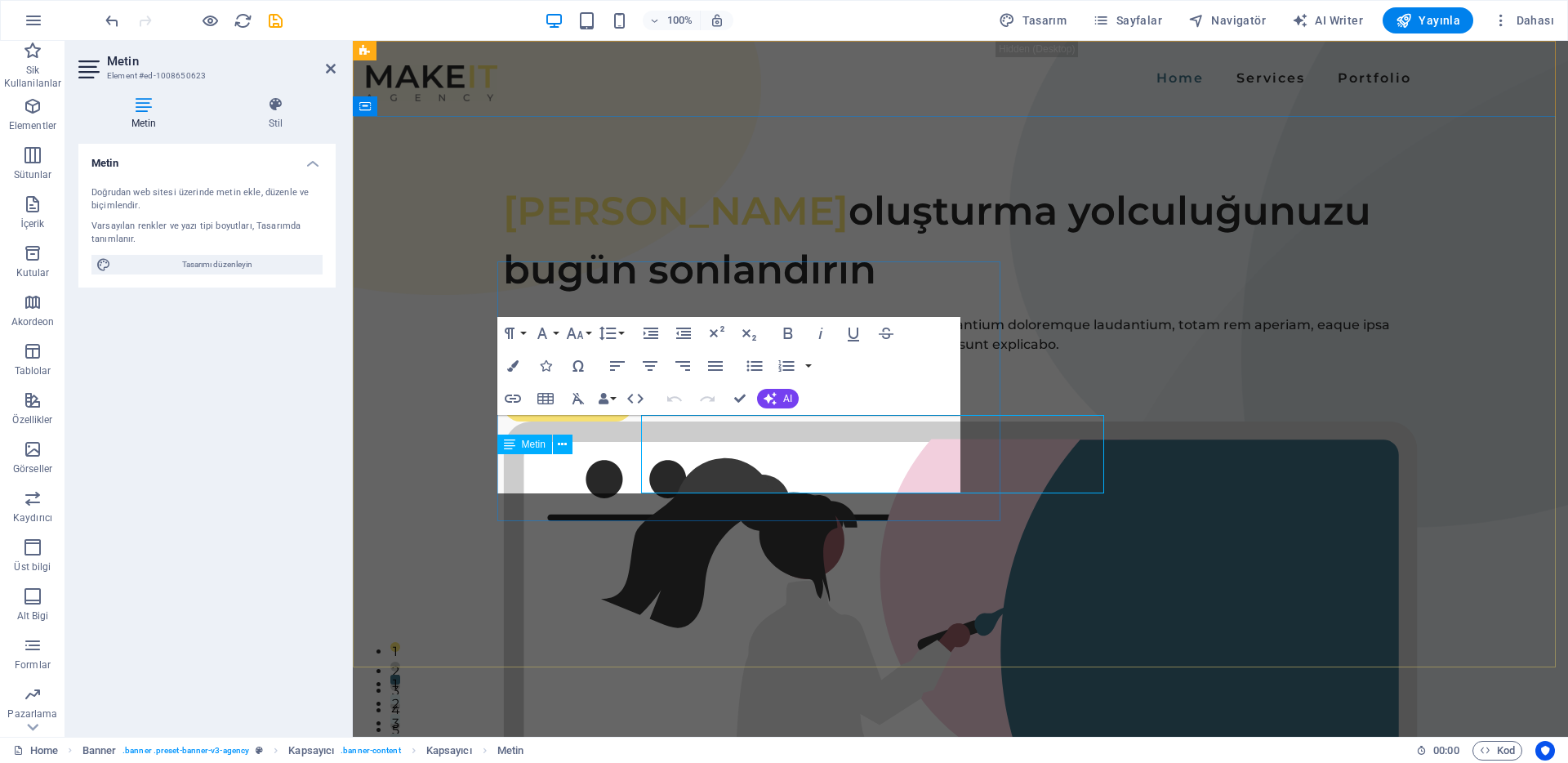
click at [577, 354] on p "Sed ut perspiciatis unde omnis iste natus error sit voluptatem accusantium dolo…" at bounding box center [961, 335] width 915 height 39
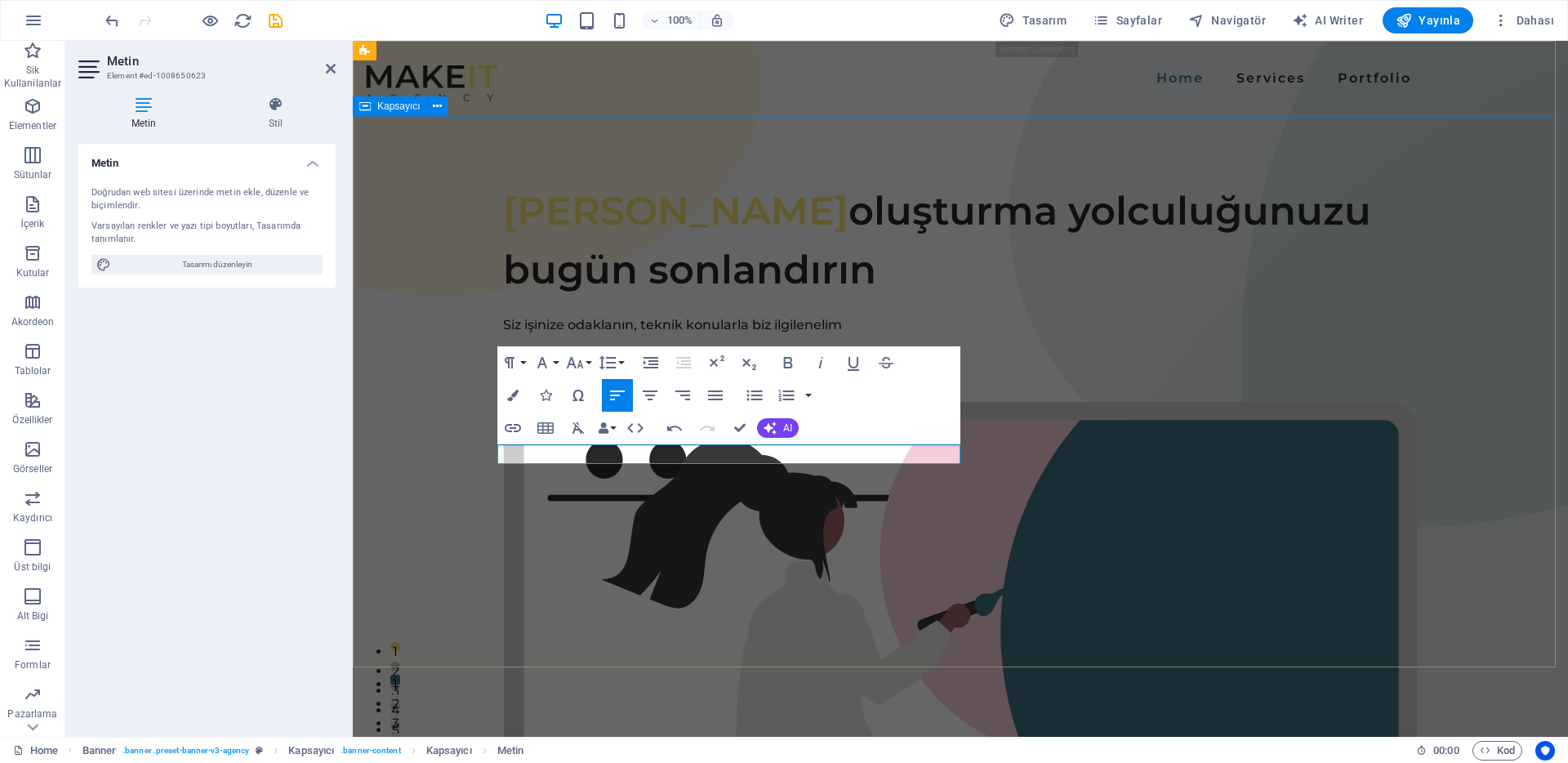
click at [426, 423] on div "Destek [PERSON_NAME] oluşturma yolculuğunuzu bugün sonlandırın Siz işinize odak…" at bounding box center [961, 726] width 1216 height 1220
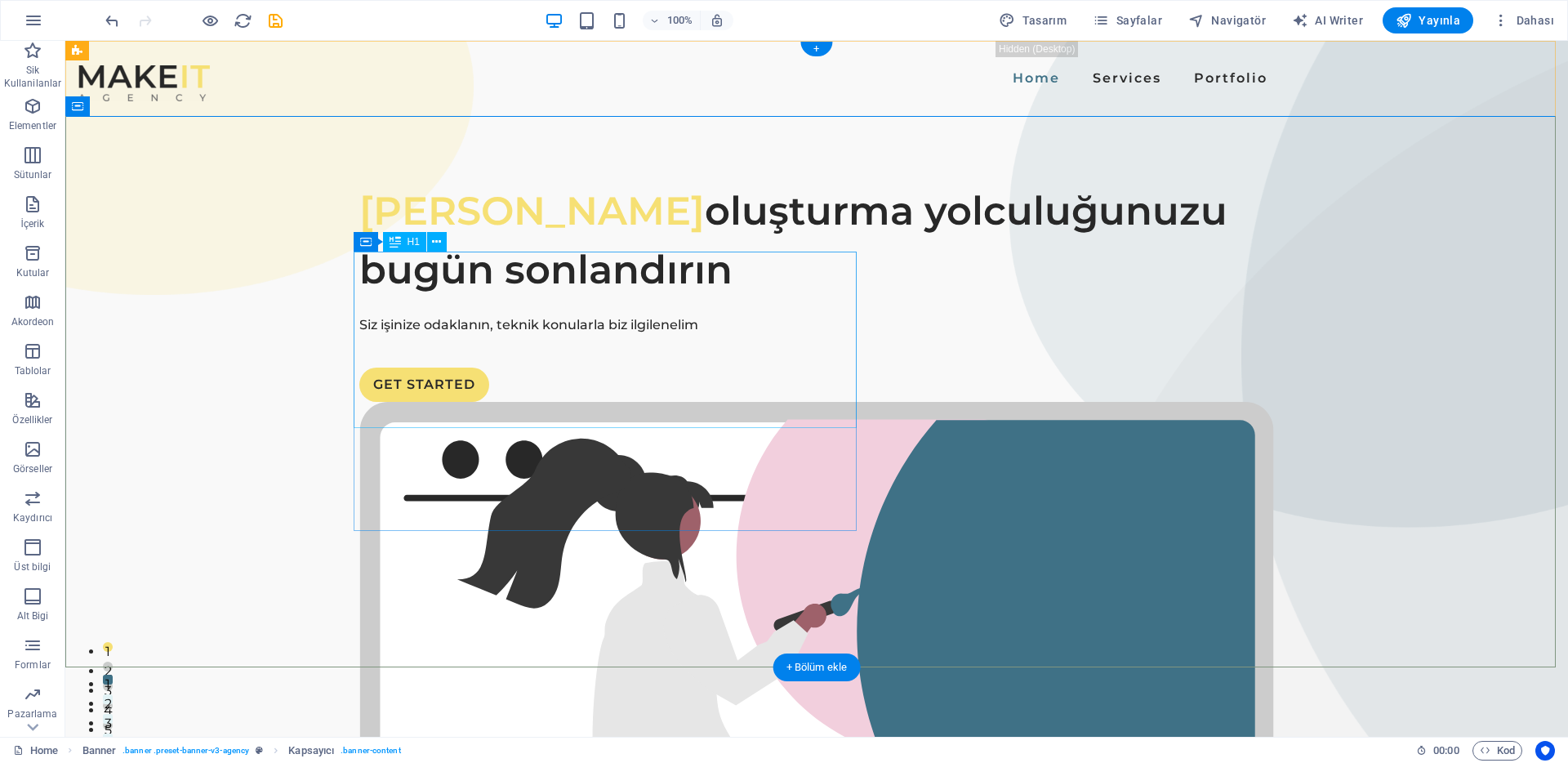
click at [481, 292] on div "Destek Talebi oluşturma yolculuğunuzu bugün sonlandırın" at bounding box center [816, 240] width 915 height 118
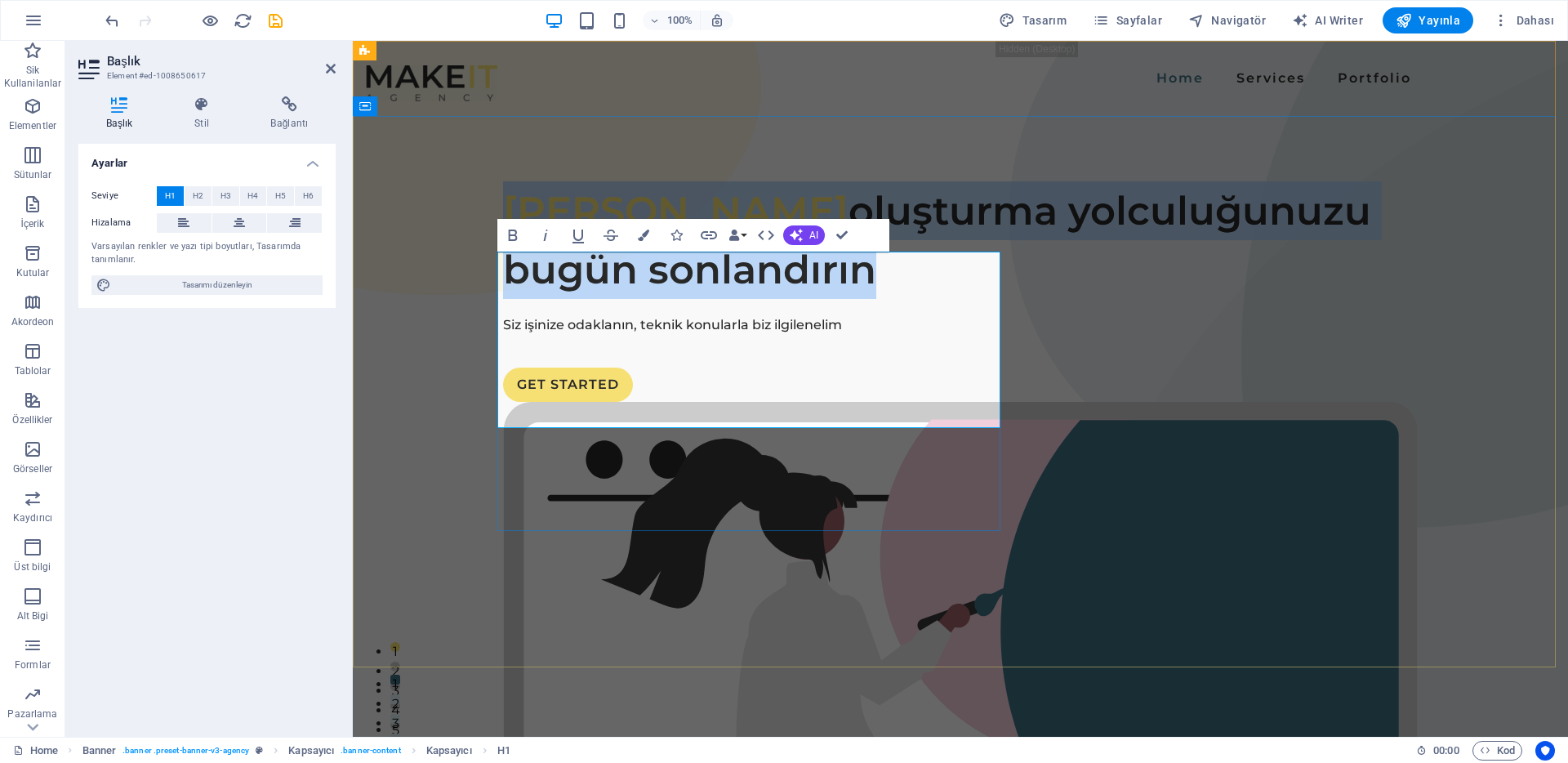
click at [577, 279] on span "Destek Talebi oluşturma yolculuğunuzu bugün sonlandırın" at bounding box center [937, 240] width 868 height 106
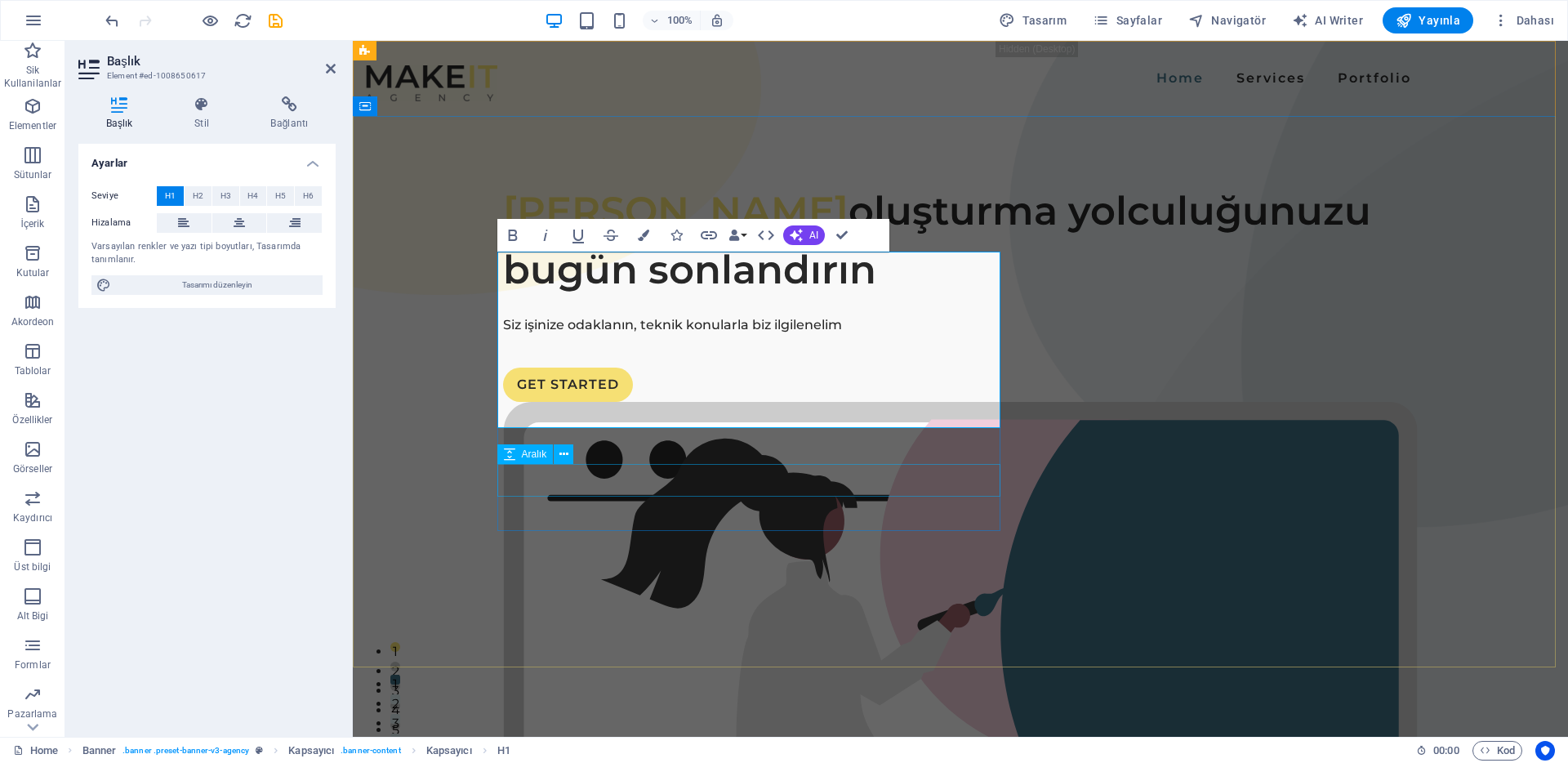
click at [713, 367] on div at bounding box center [961, 351] width 915 height 33
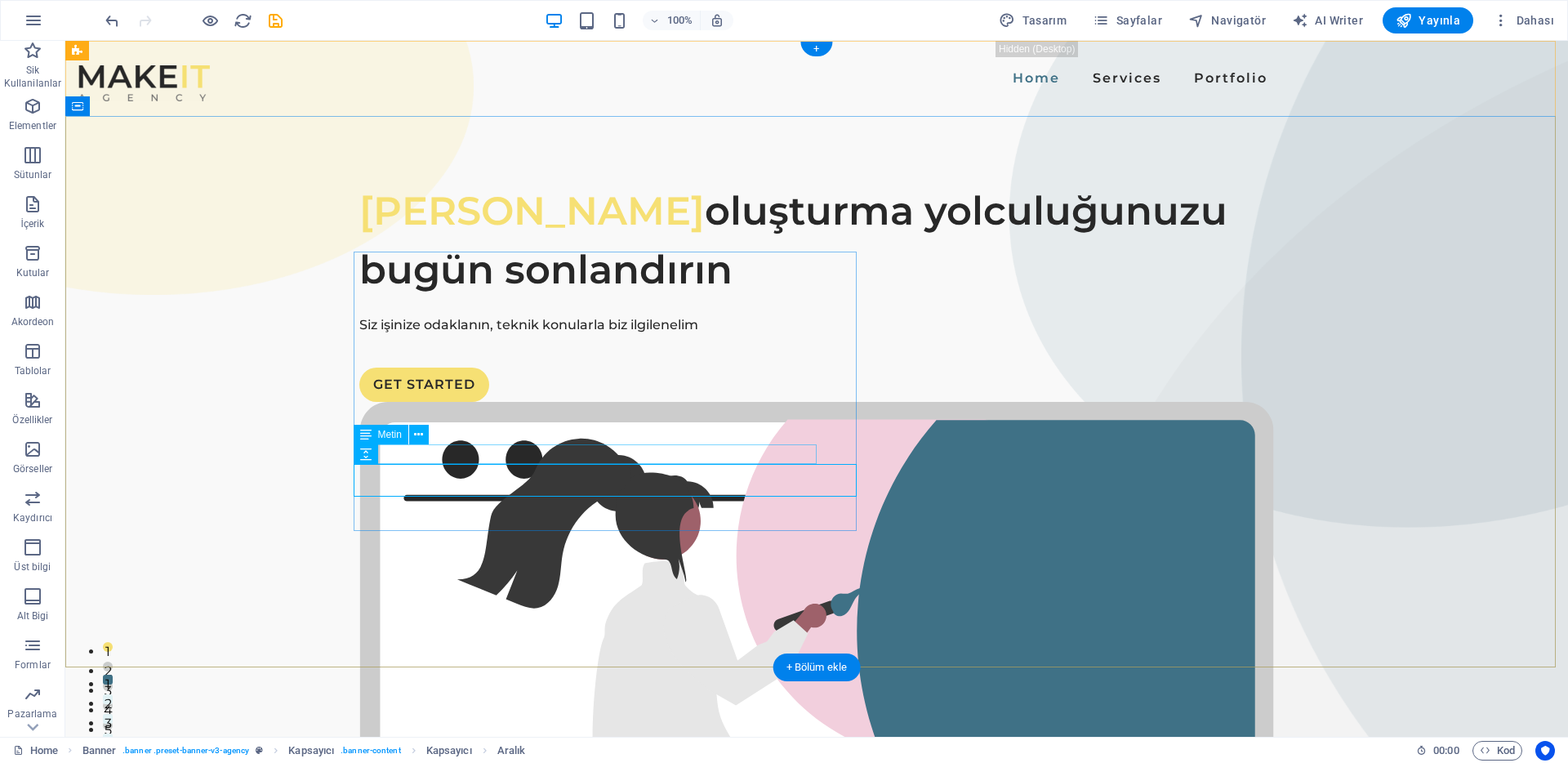
click at [696, 335] on div "Siz işinize odaklanın, teknik konularla biz ilgilenelim" at bounding box center [816, 324] width 915 height 20
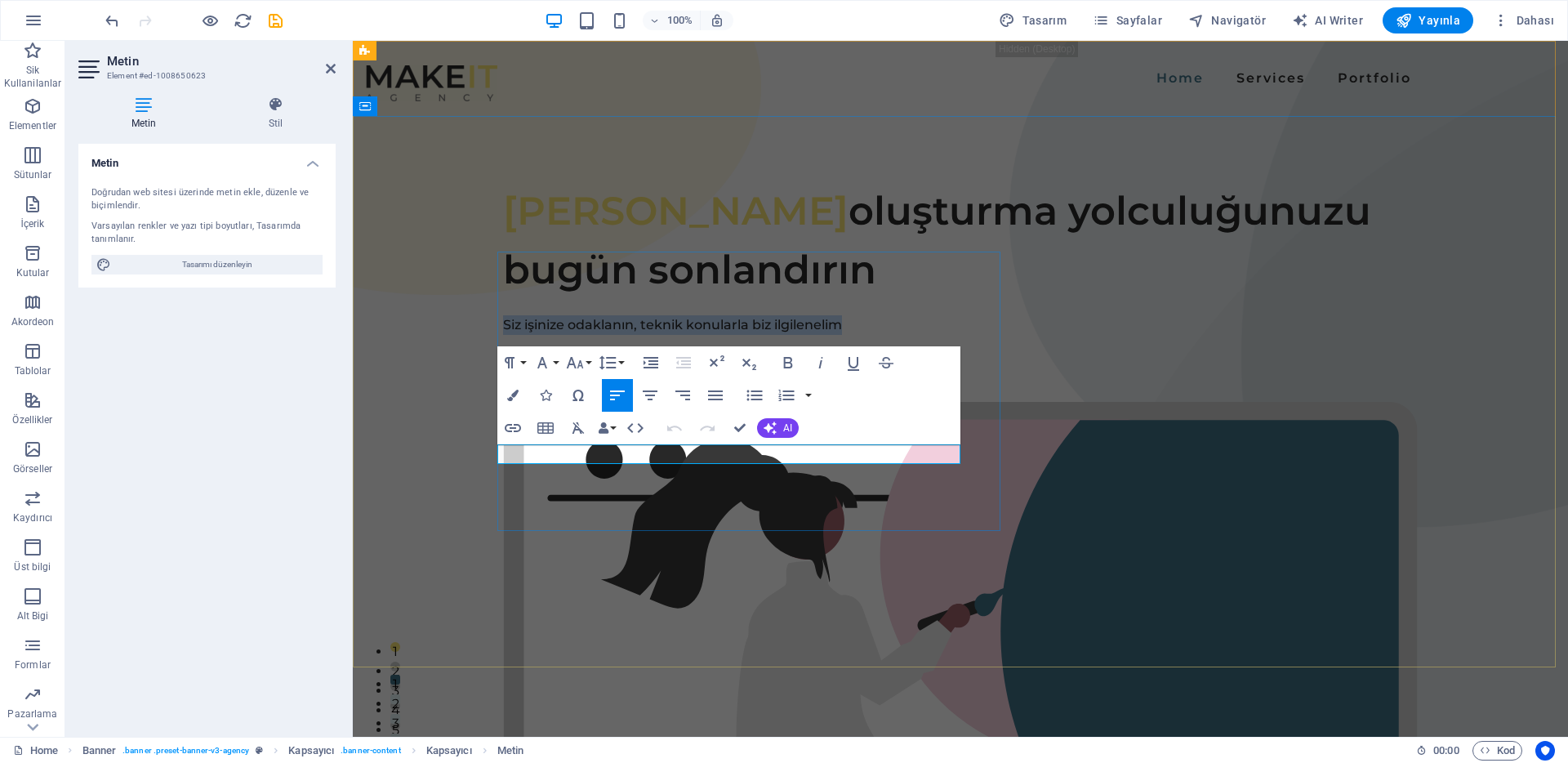
click at [696, 335] on p "Siz işinize odaklanın, teknik konularla biz ilgilenelim" at bounding box center [961, 324] width 915 height 20
click at [841, 335] on p "Siz işinize odaklanın, teknik konularla biz ilgilenelim" at bounding box center [961, 324] width 915 height 20
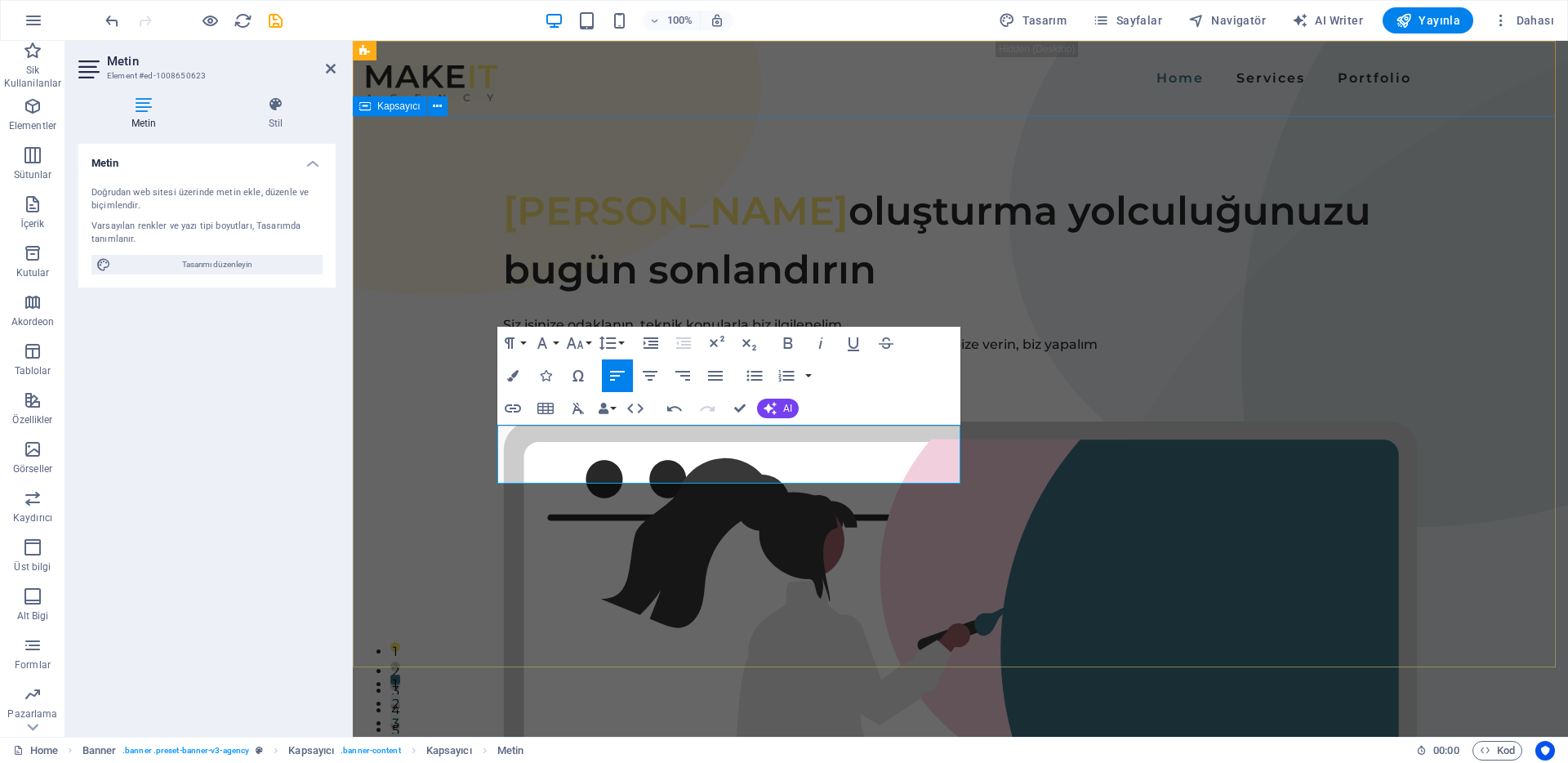
click at [436, 455] on div "Destek Talebi oluşturma yolculuğunuzu bugün sonlandırın Siz işinize odaklanın, …" at bounding box center [961, 736] width 1216 height 1240
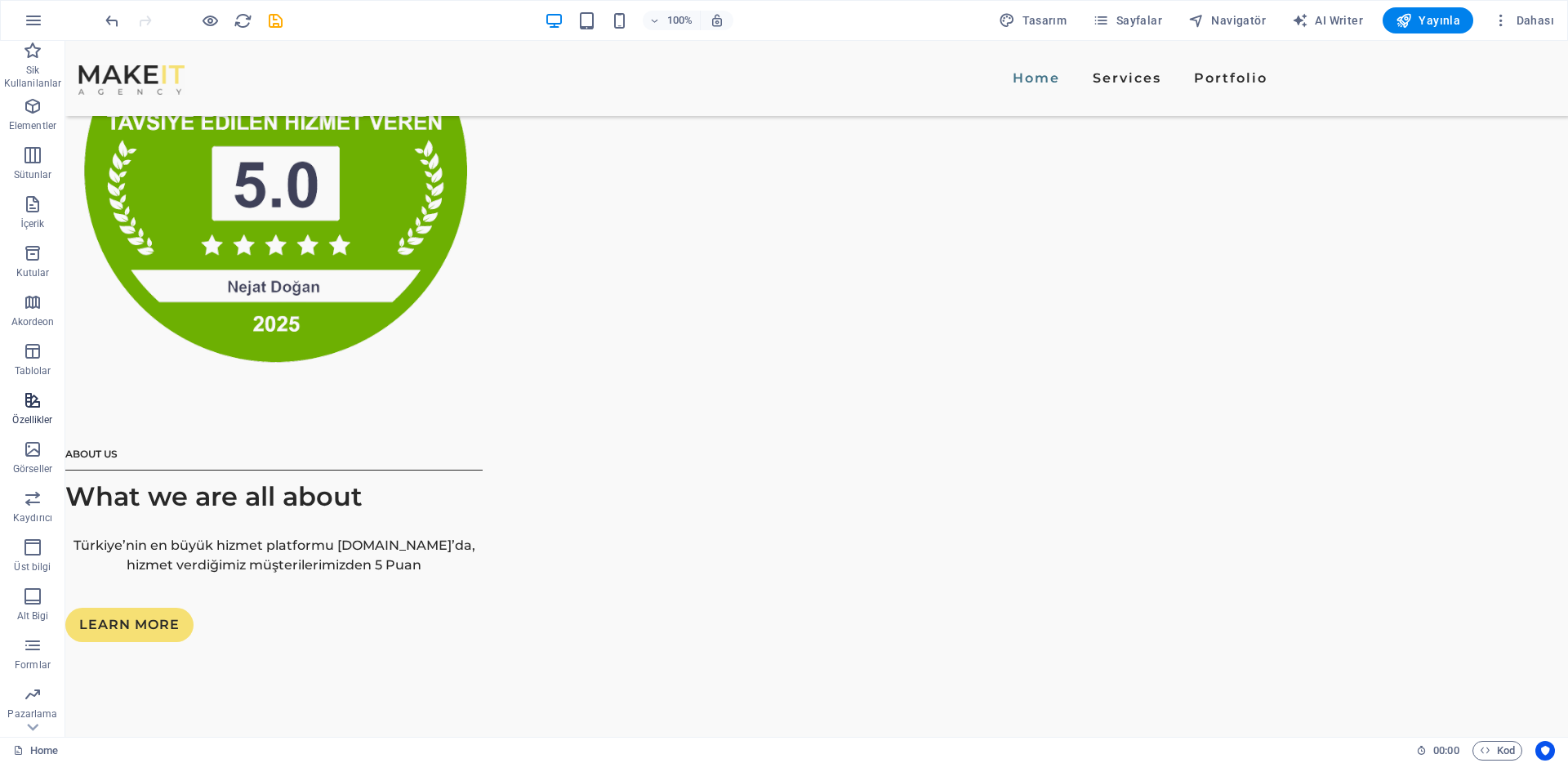
scroll to position [2427, 0]
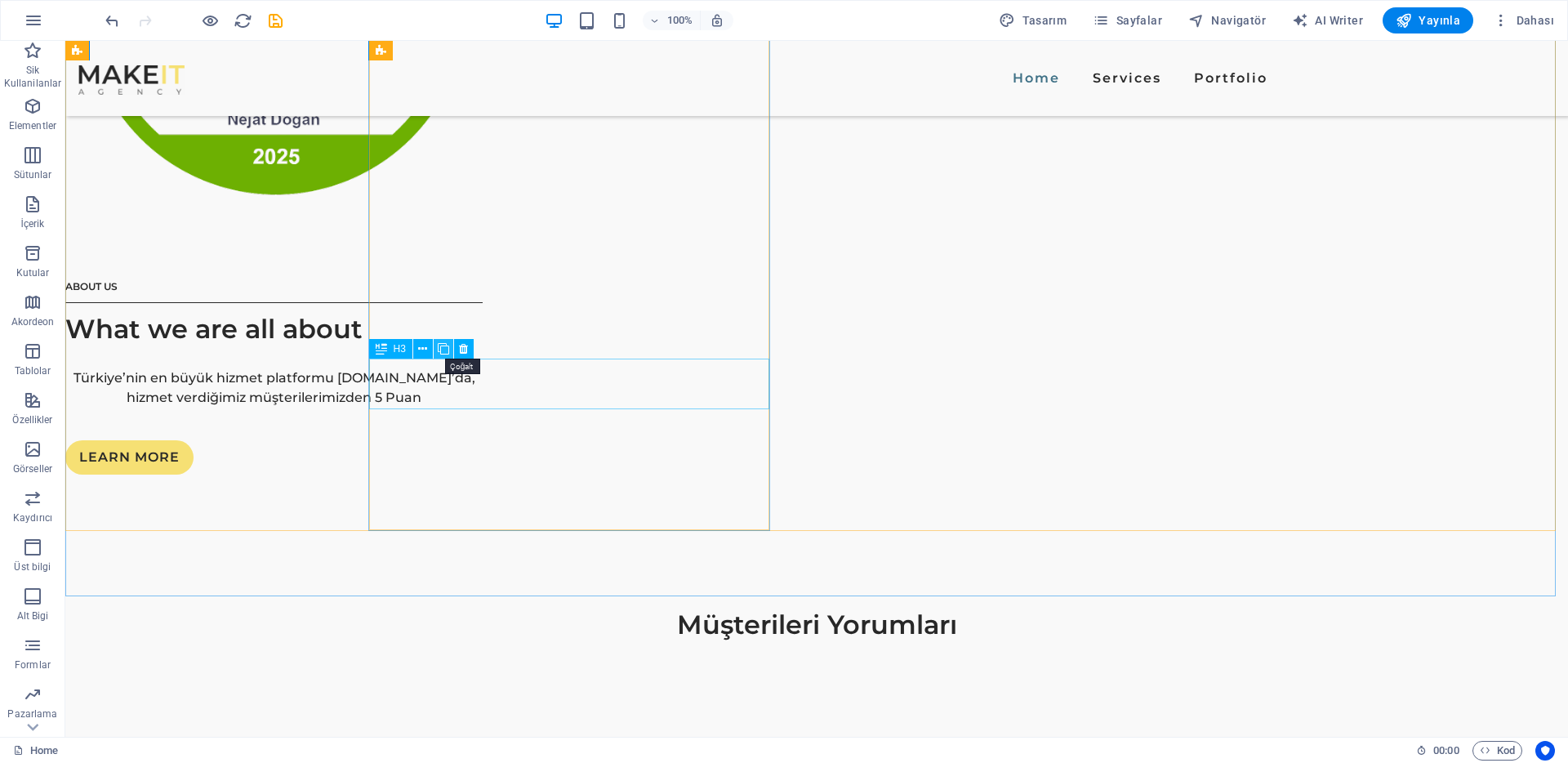
click at [441, 347] on icon at bounding box center [443, 349] width 11 height 17
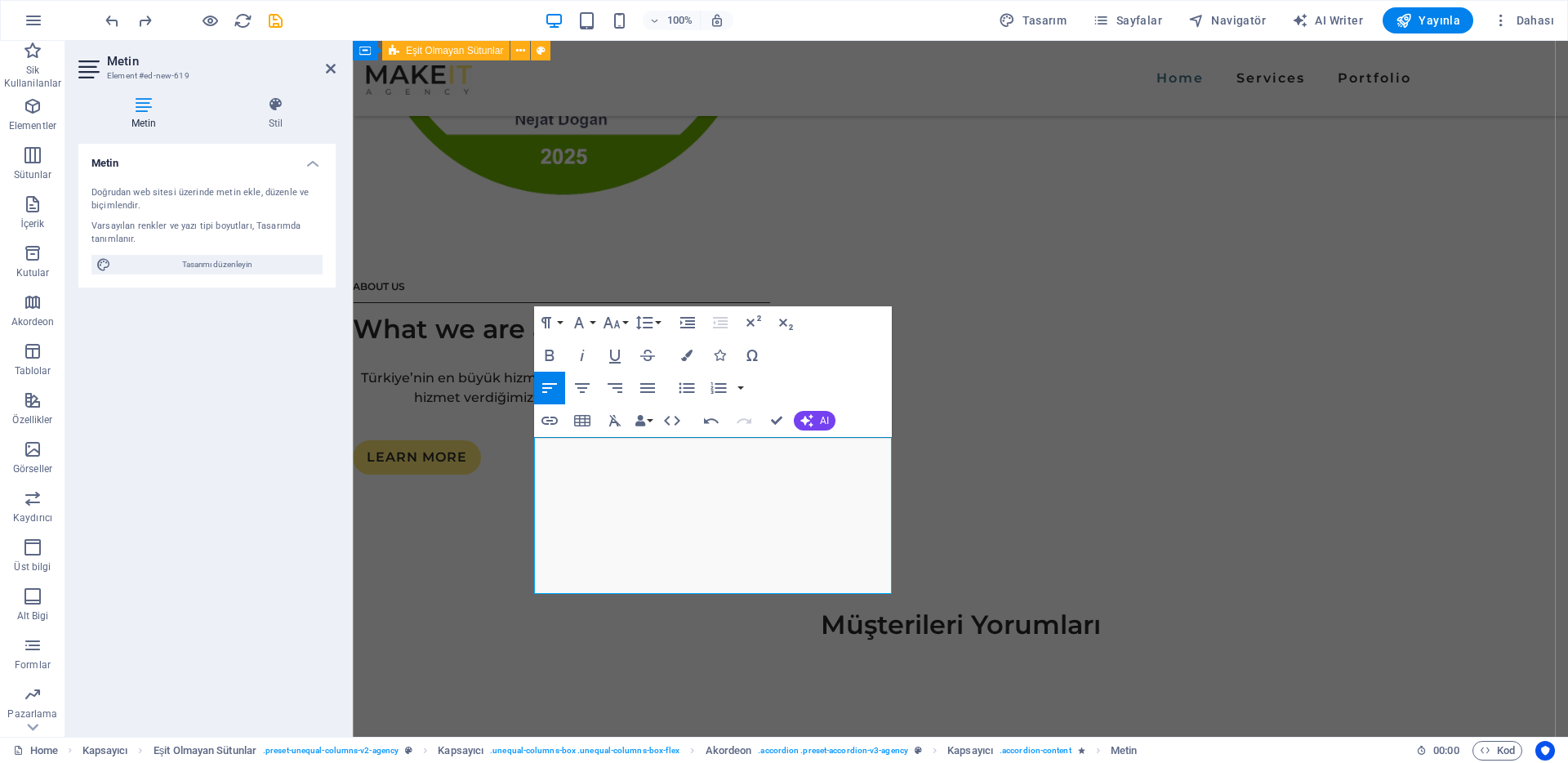
drag, startPoint x: 632, startPoint y: 505, endPoint x: 511, endPoint y: 449, distance: 133.3
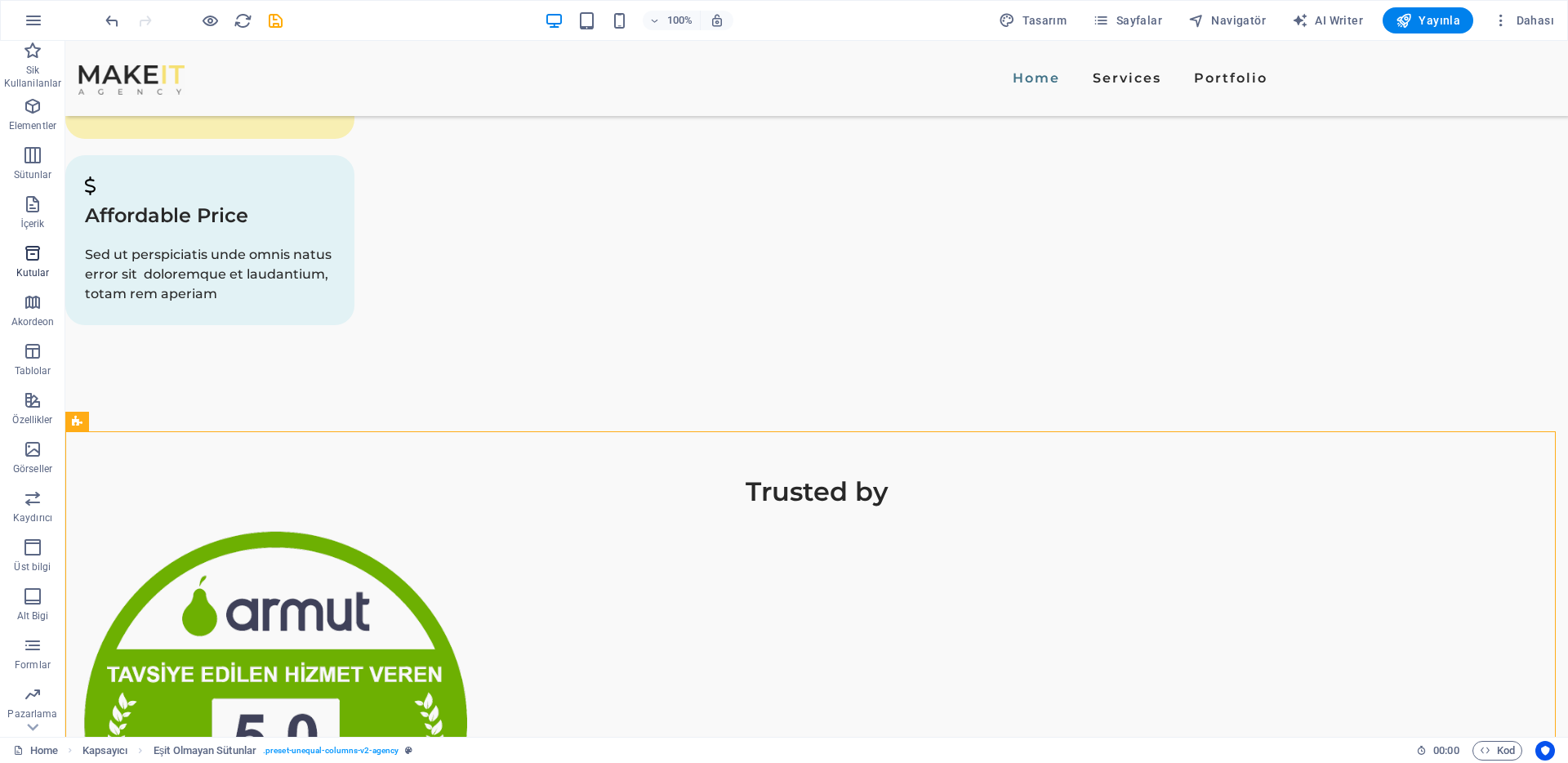
scroll to position [1666, 0]
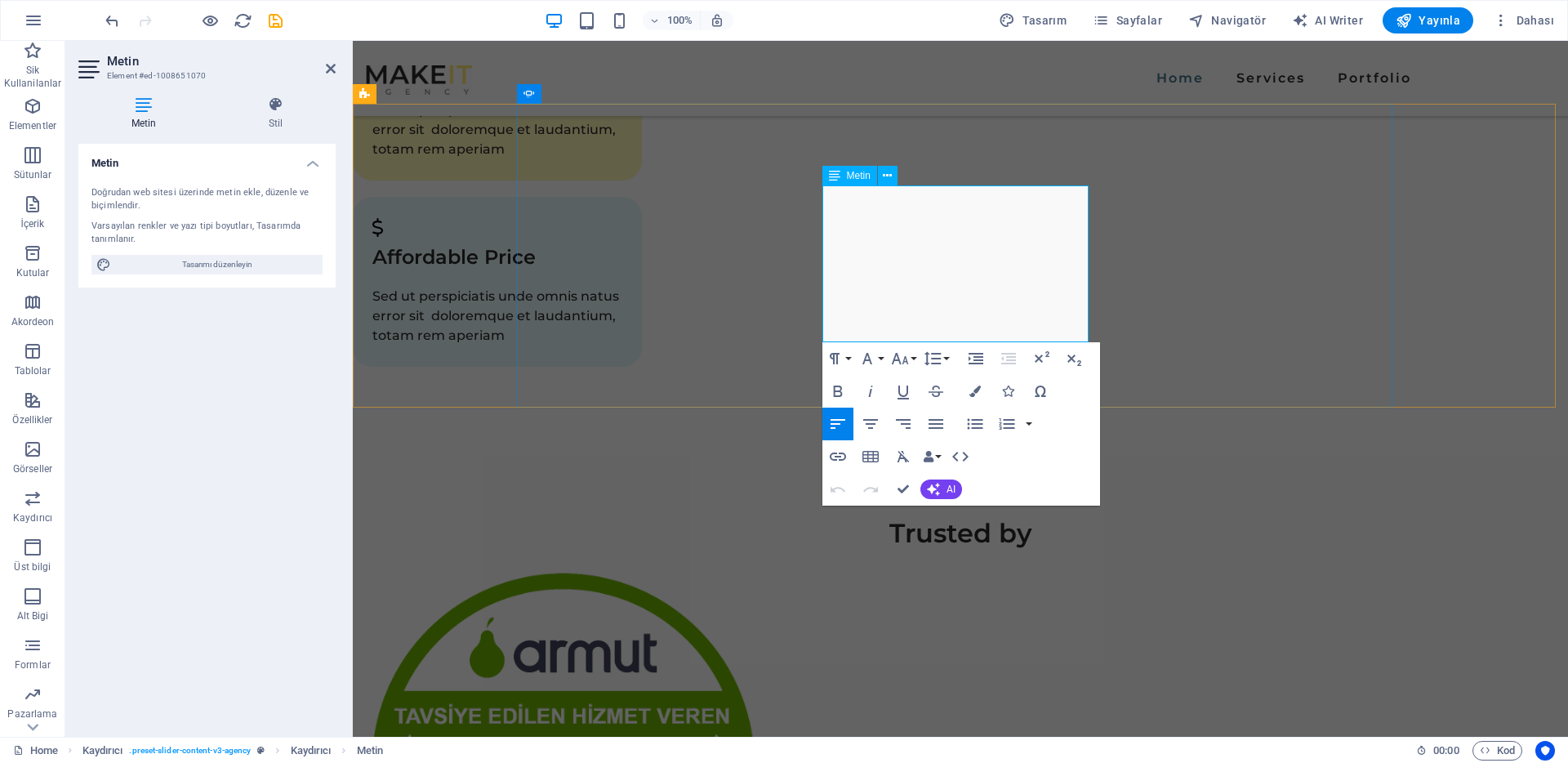
drag, startPoint x: 910, startPoint y: 276, endPoint x: 992, endPoint y: 298, distance: 84.9
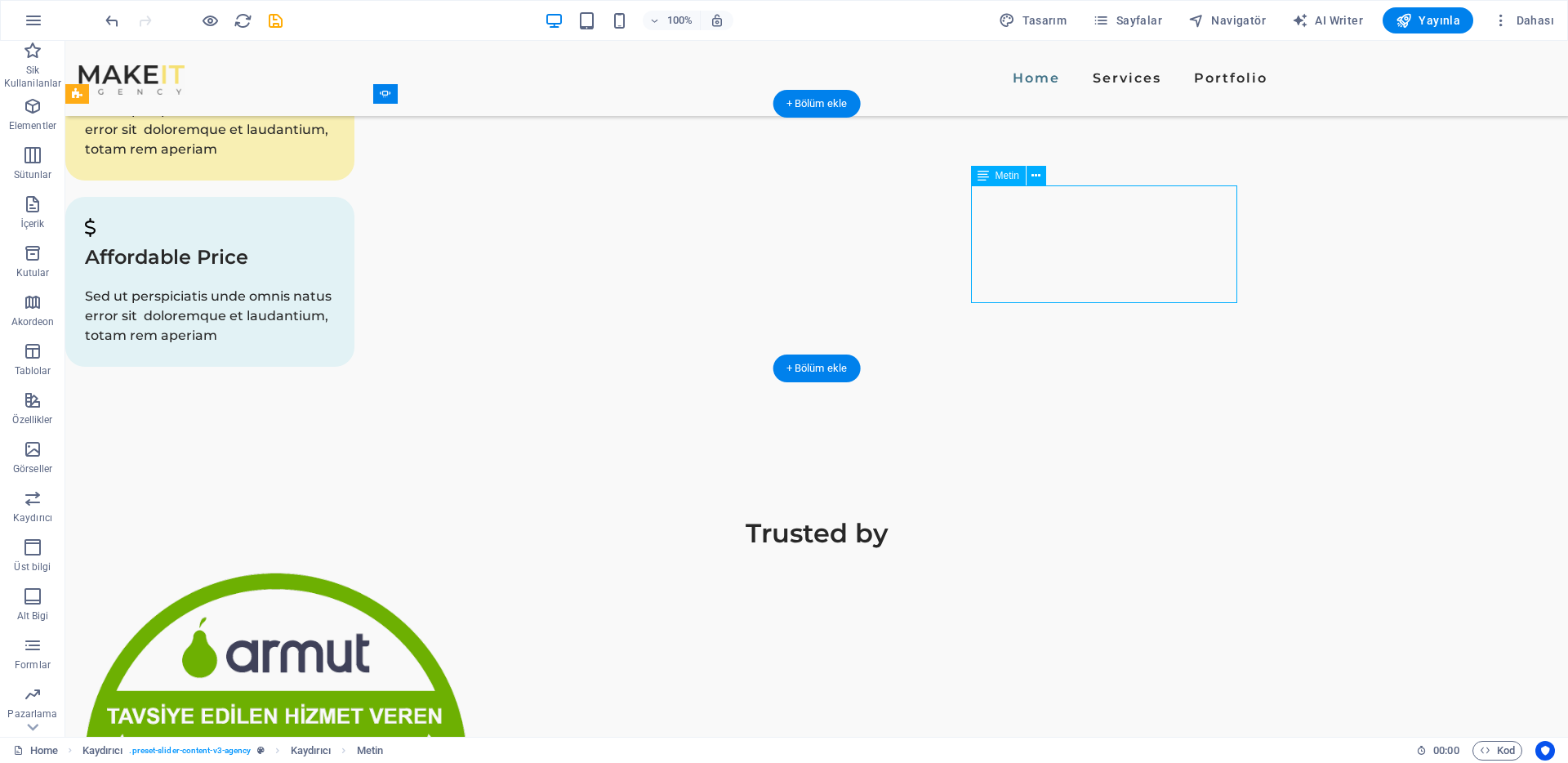
drag, startPoint x: 1079, startPoint y: 269, endPoint x: 1034, endPoint y: 268, distance: 45.0
drag, startPoint x: 1231, startPoint y: 310, endPoint x: 1164, endPoint y: 314, distance: 67.1
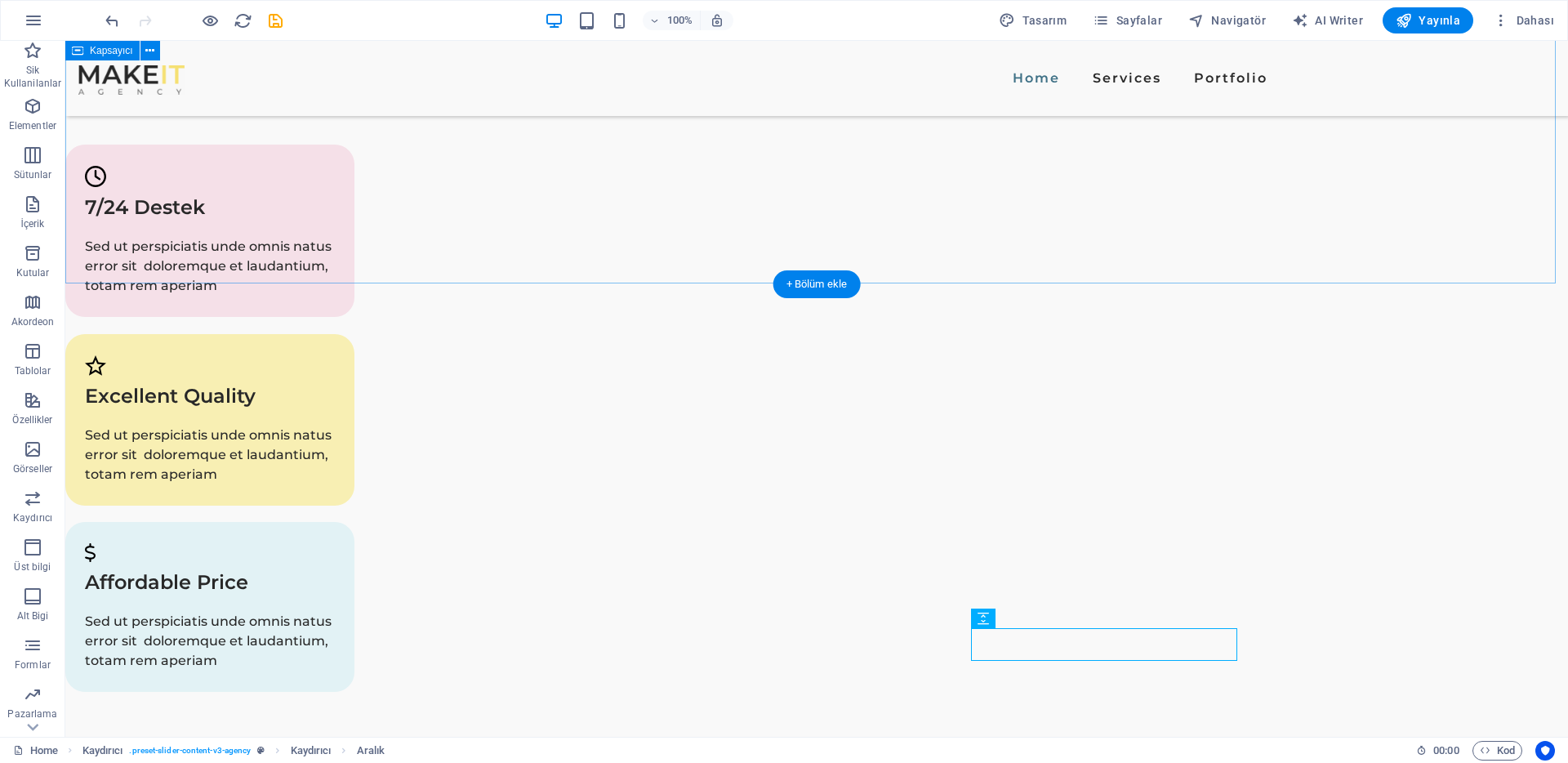
scroll to position [1191, 0]
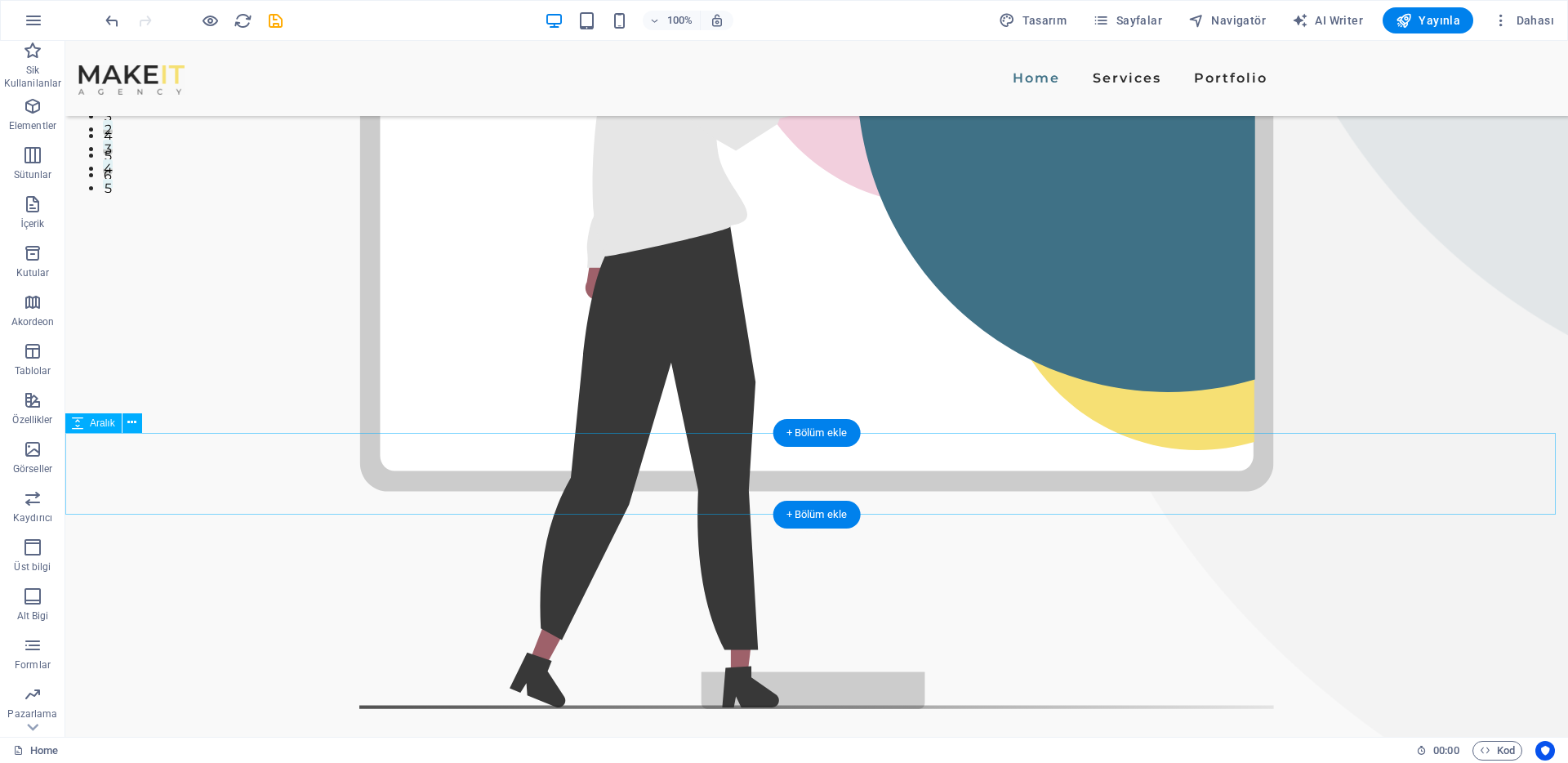
scroll to position [312, 0]
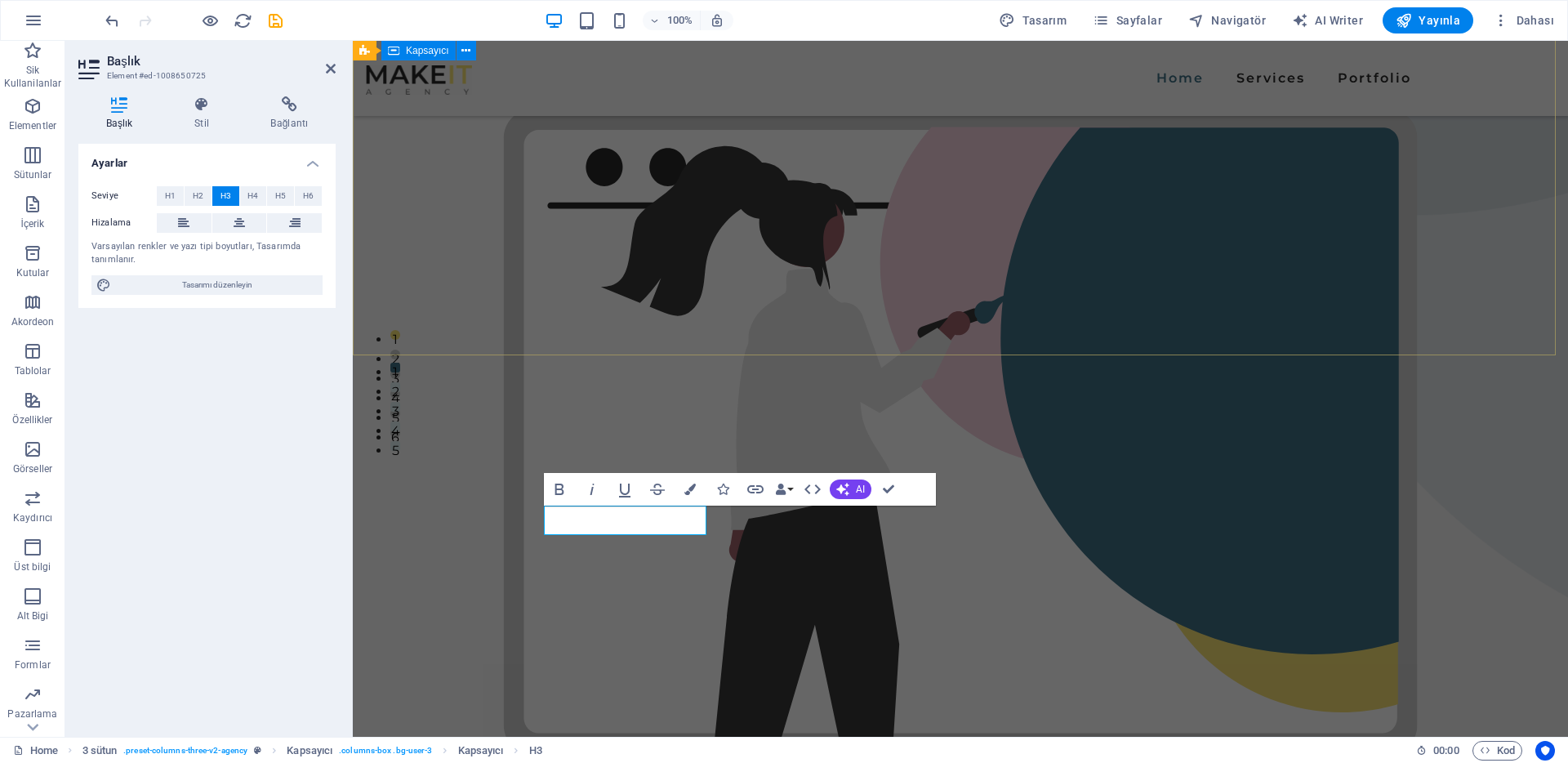
click at [635, 303] on div "Destek Talebi oluşturma yolculuğunuzu bugün sonlandırın Siz işinize odaklanın, …" at bounding box center [961, 386] width 1216 height 1315
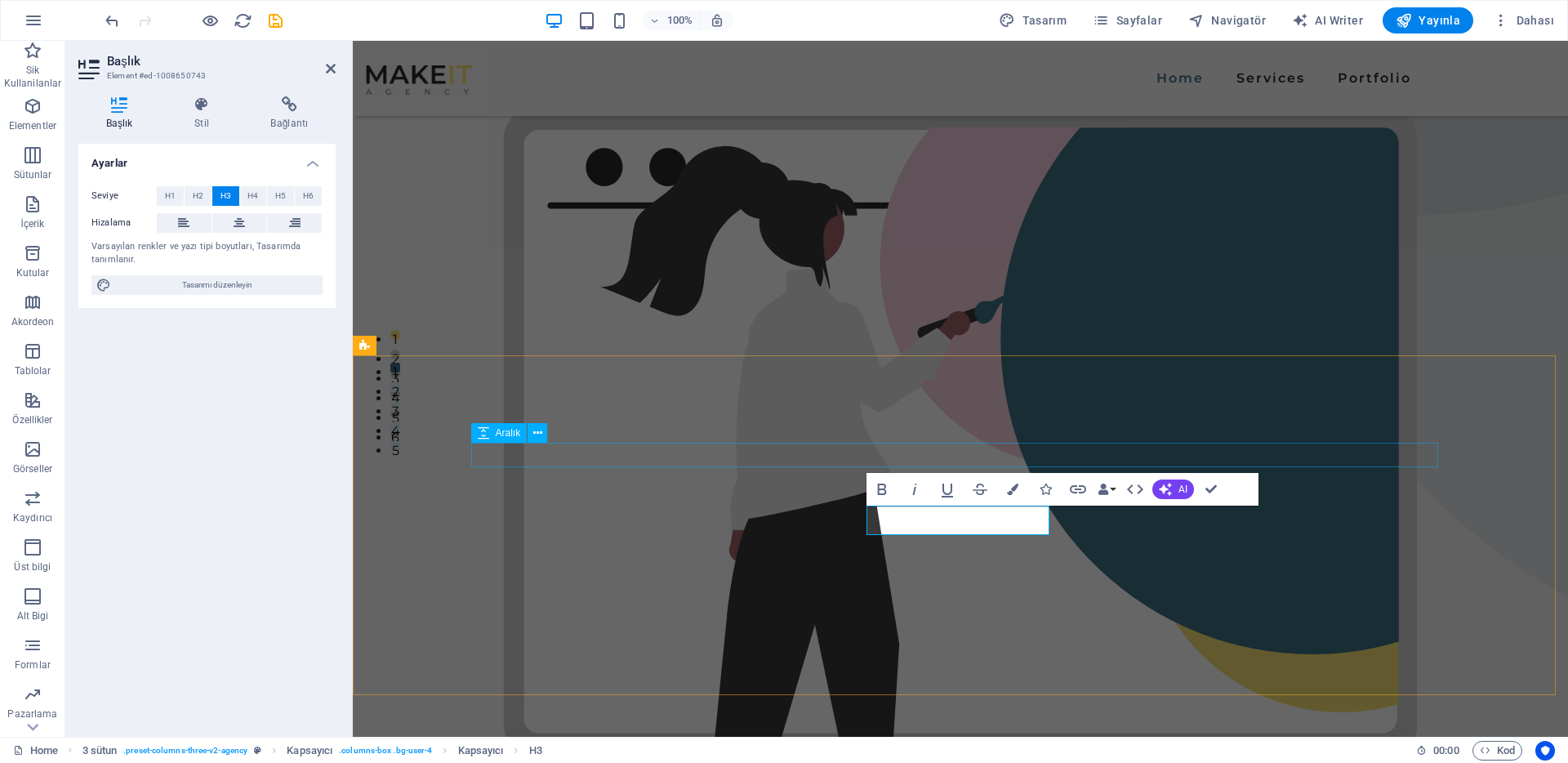
select select "px"
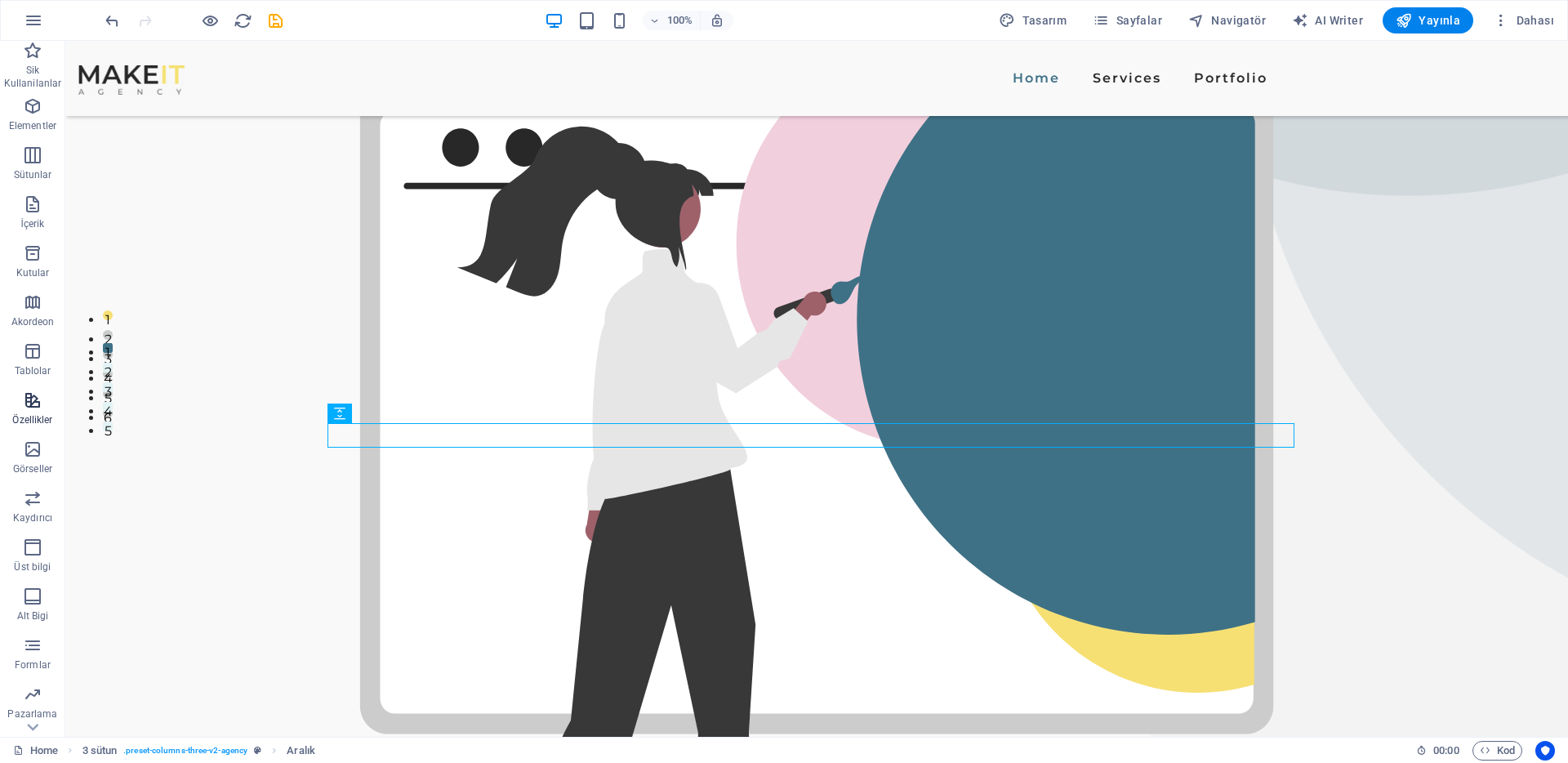
scroll to position [42, 0]
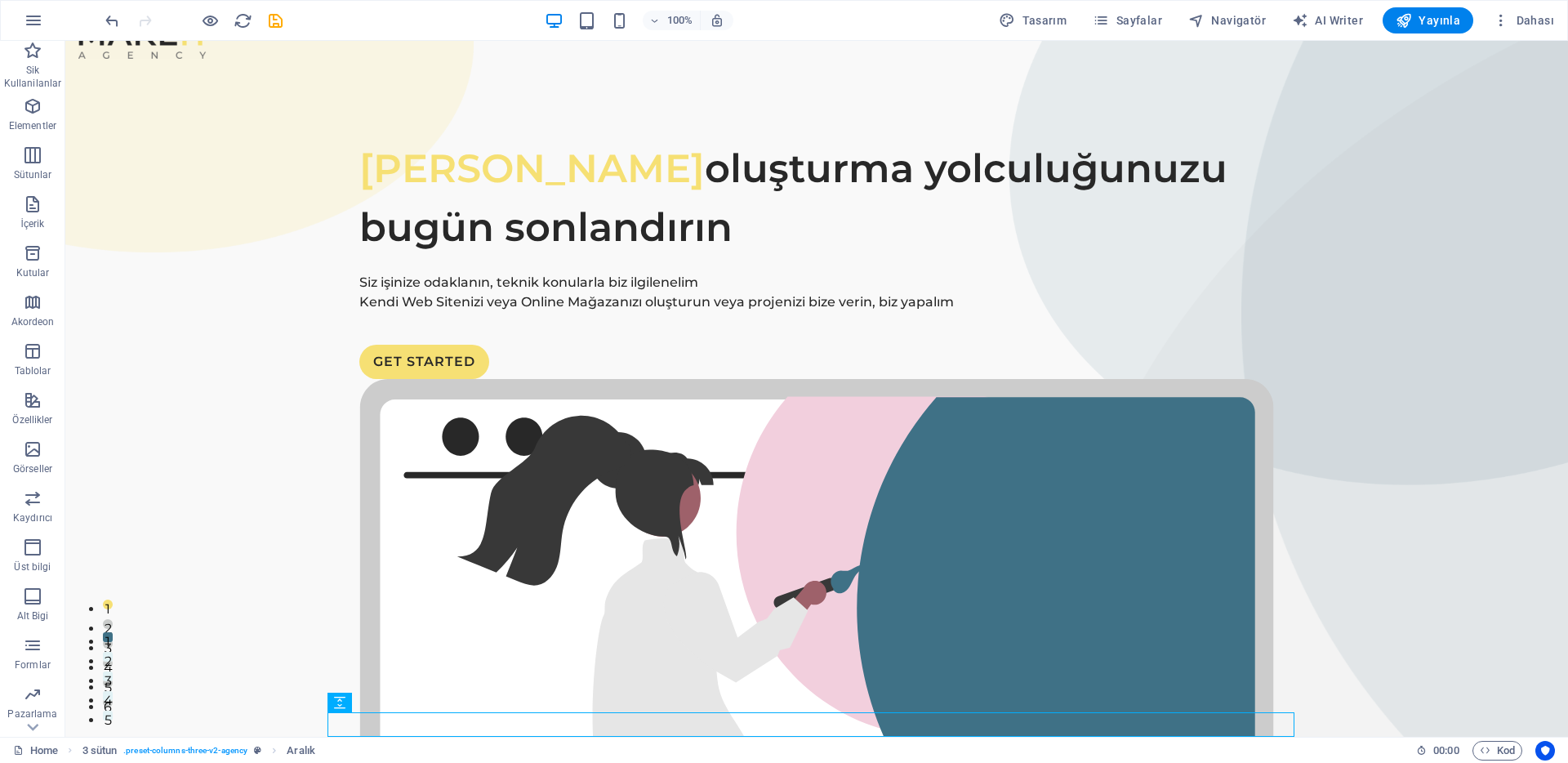
click at [511, 312] on div "Siz işinize odaklanın, teknik konularla biz ilgilenelim Kendi Web Sitenizi veya…" at bounding box center [816, 292] width 915 height 39
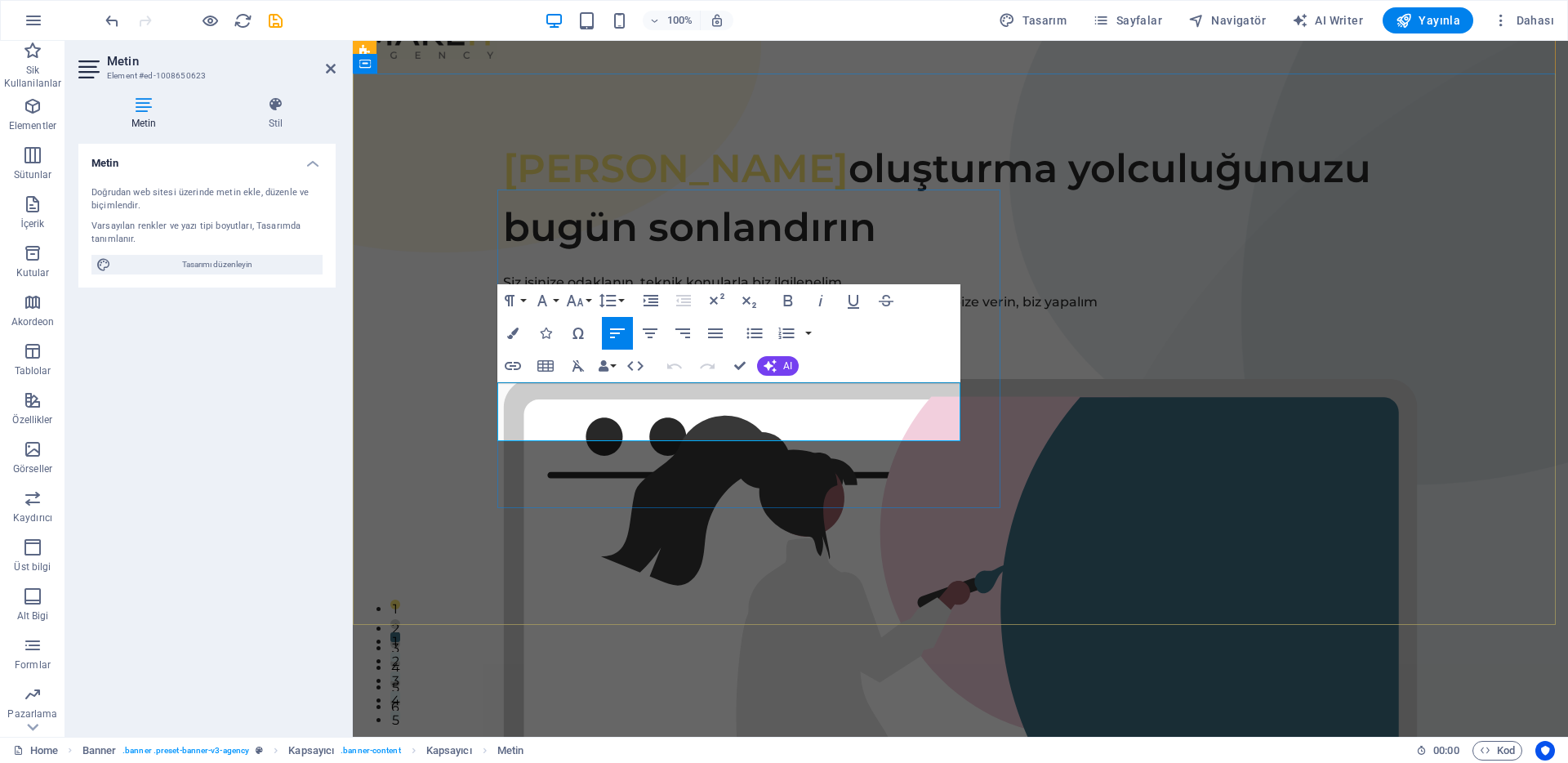
click at [546, 312] on p "Kendi Web Sitenizi veya Online Mağazanızı oluşturun veya projenizi bize verin, …" at bounding box center [961, 302] width 915 height 20
copy div "Siz işinize odaklanın, teknik konularla biz ilgilenelim Kendi Web Sitenizi veya…"
click at [656, 232] on div "Destek Talebi oluşturma yolculuğunuzu bugün sonlandırın" at bounding box center [961, 198] width 915 height 118
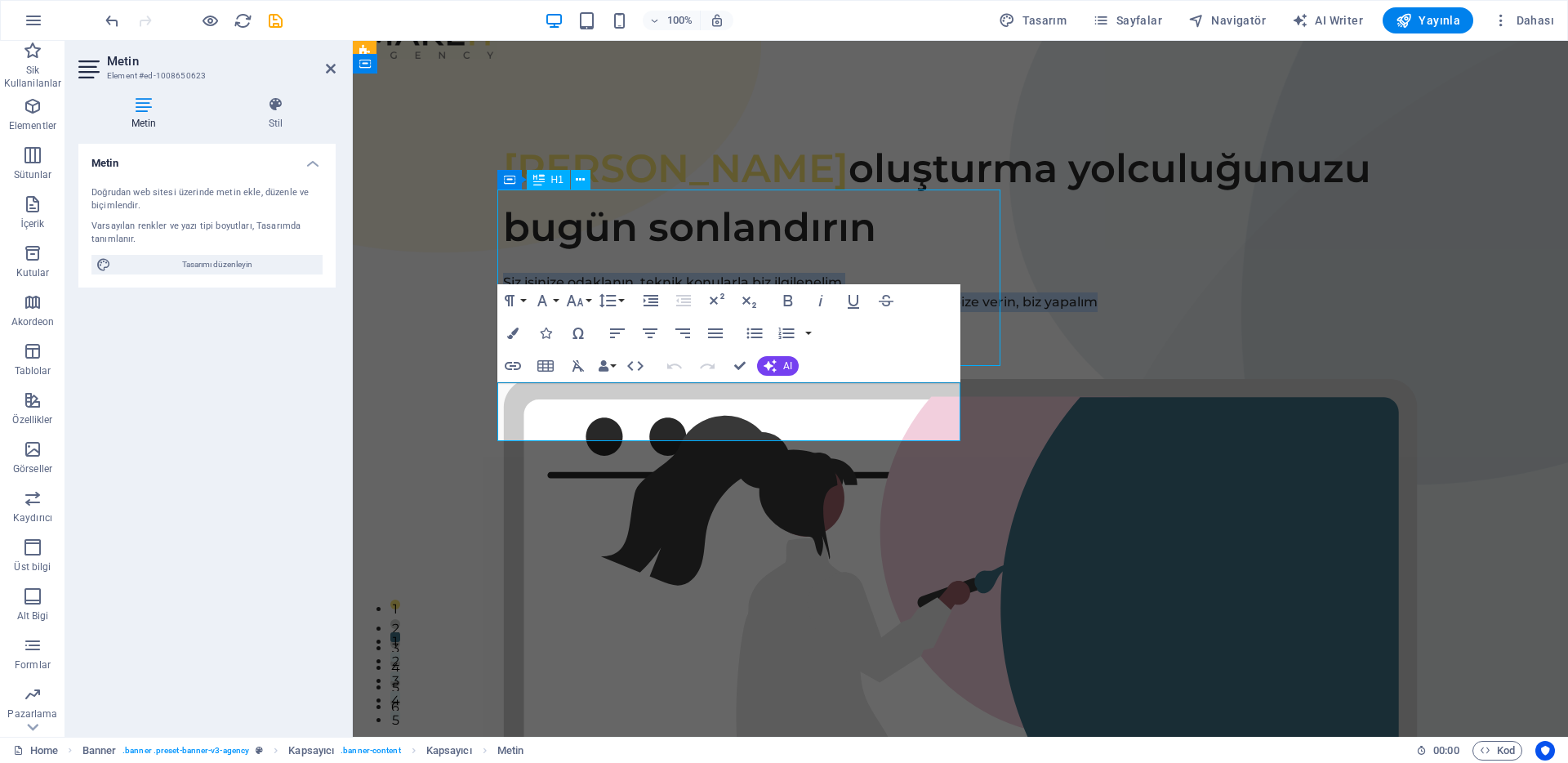
click at [656, 232] on div "Destek Talebi oluşturma yolculuğunuzu bugün sonlandırın" at bounding box center [961, 198] width 915 height 118
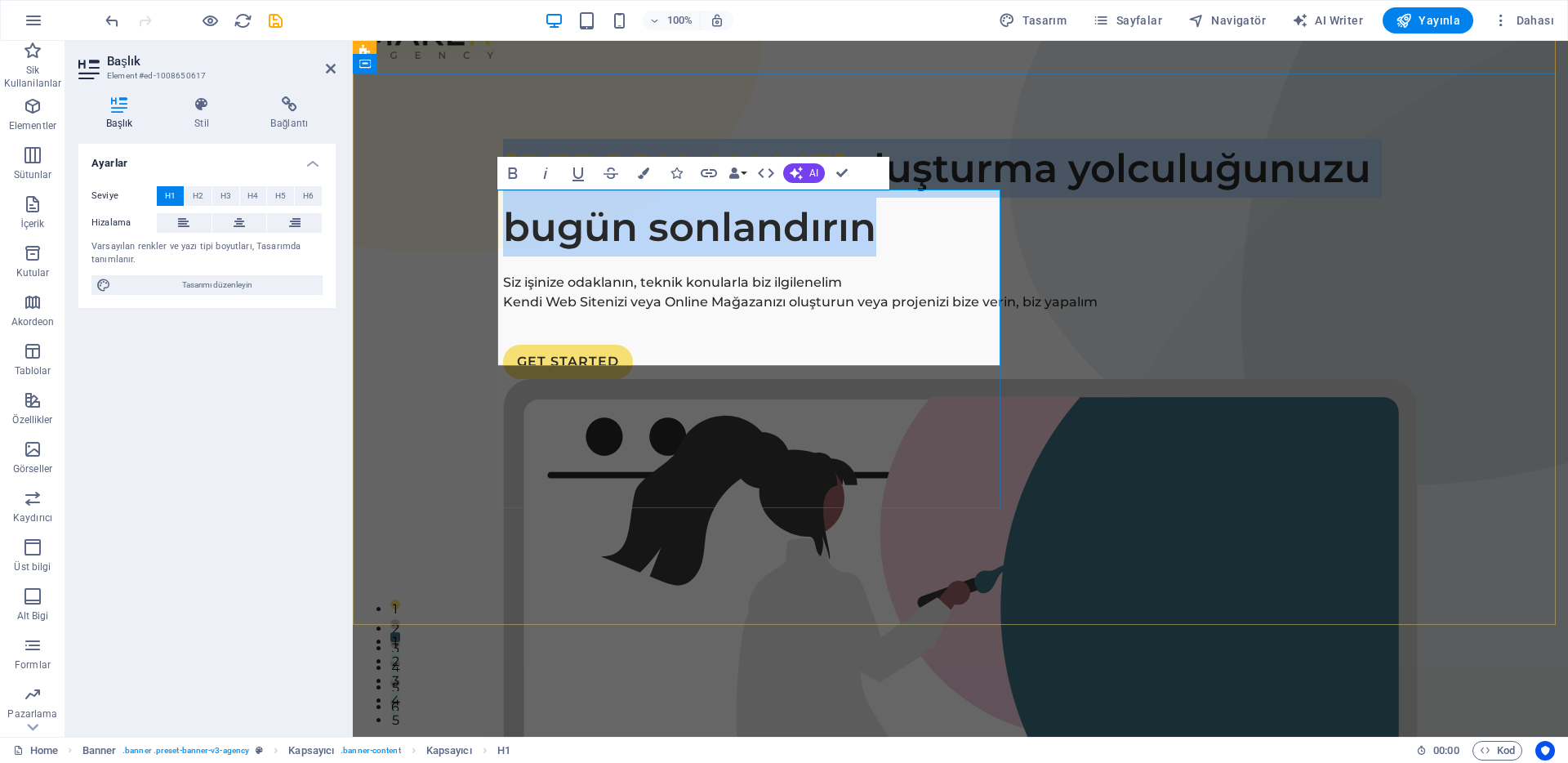
click at [656, 232] on span "Destek Talebi oluşturma yolculuğunuzu bugün sonlandırın" at bounding box center [937, 197] width 868 height 106
copy span "Destek Talebi oluşturma yolculuğunuzu bugün sonlandırın"
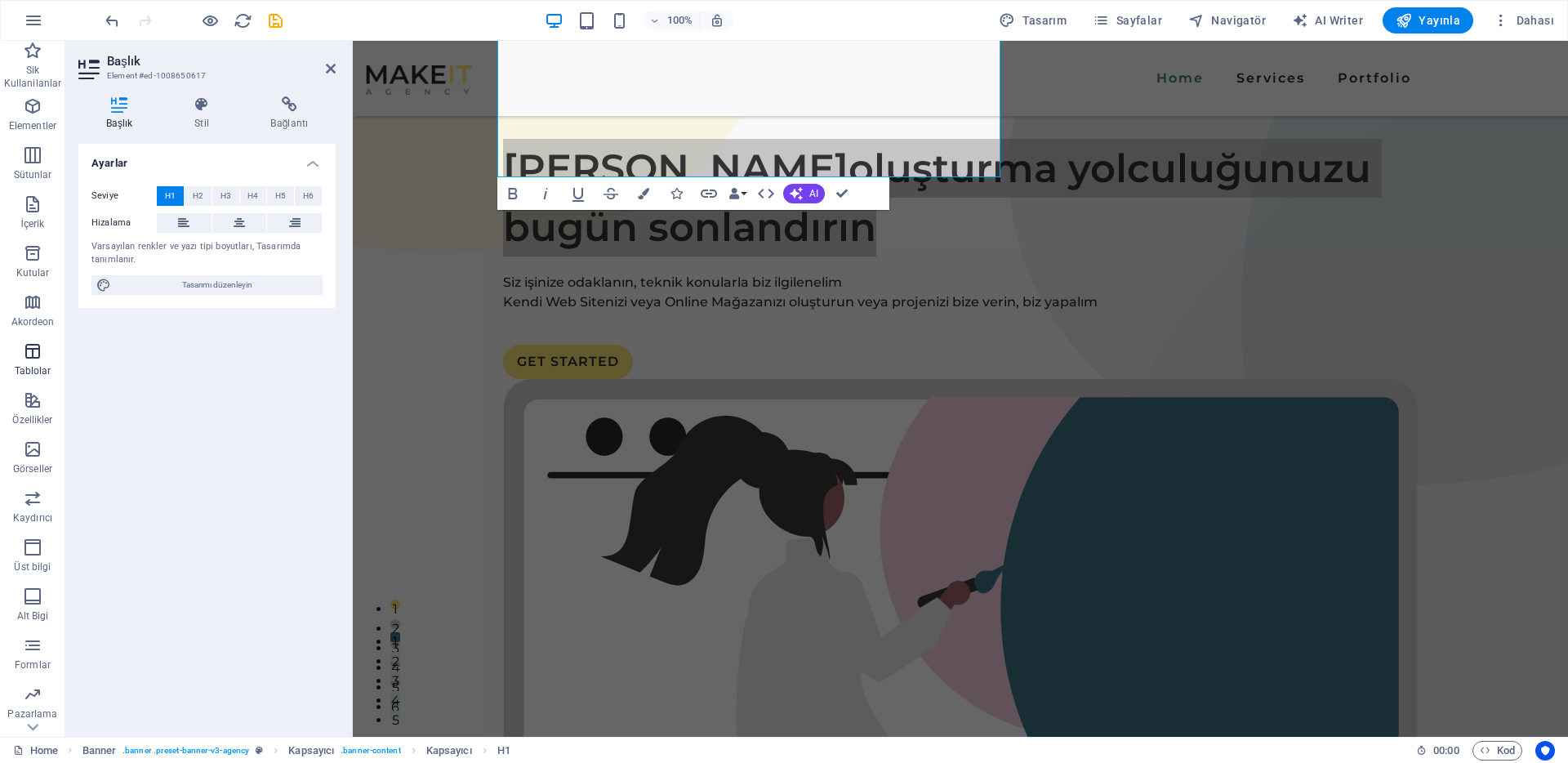
scroll to position [232, 0]
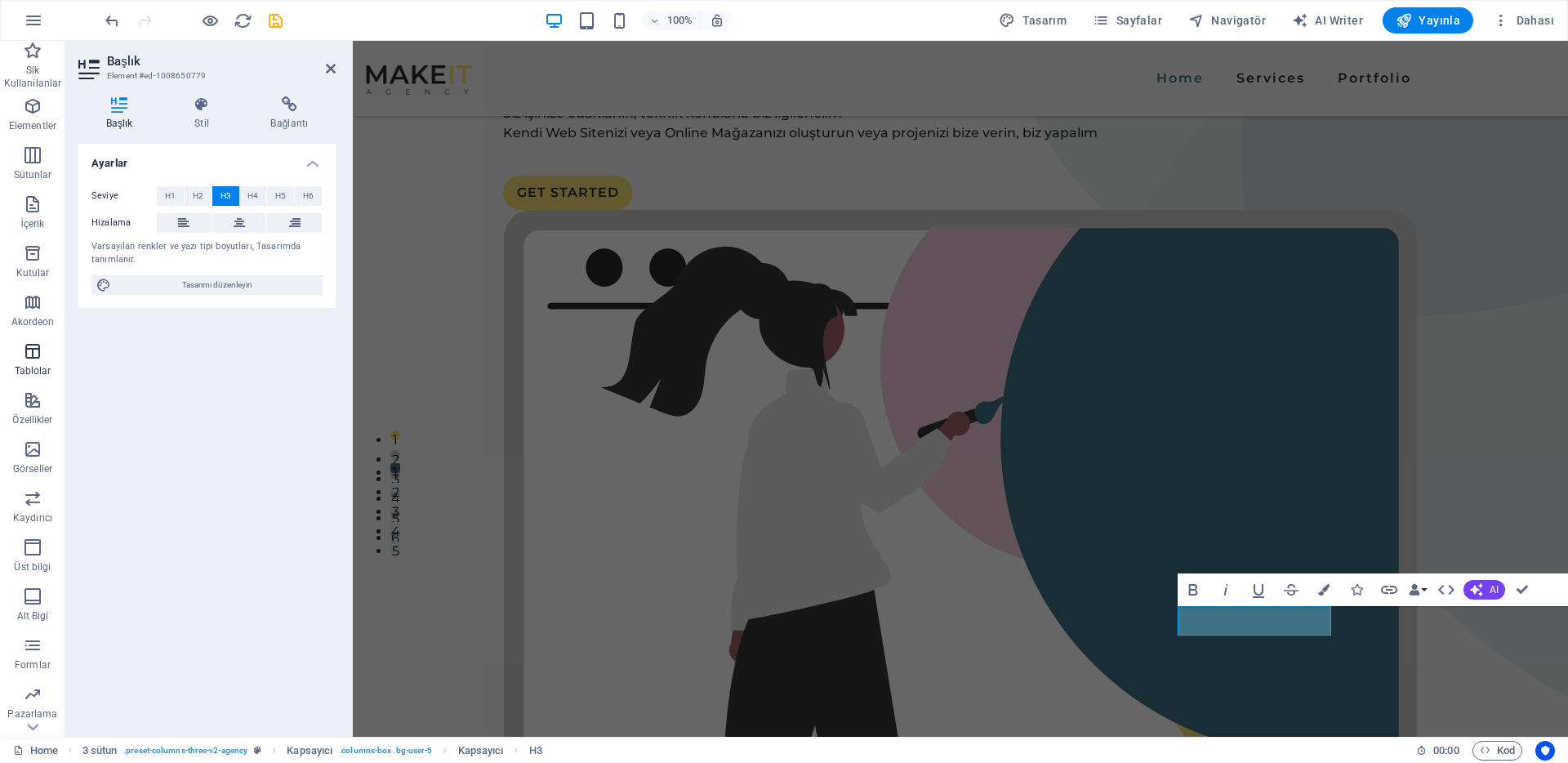
scroll to position [431, 0]
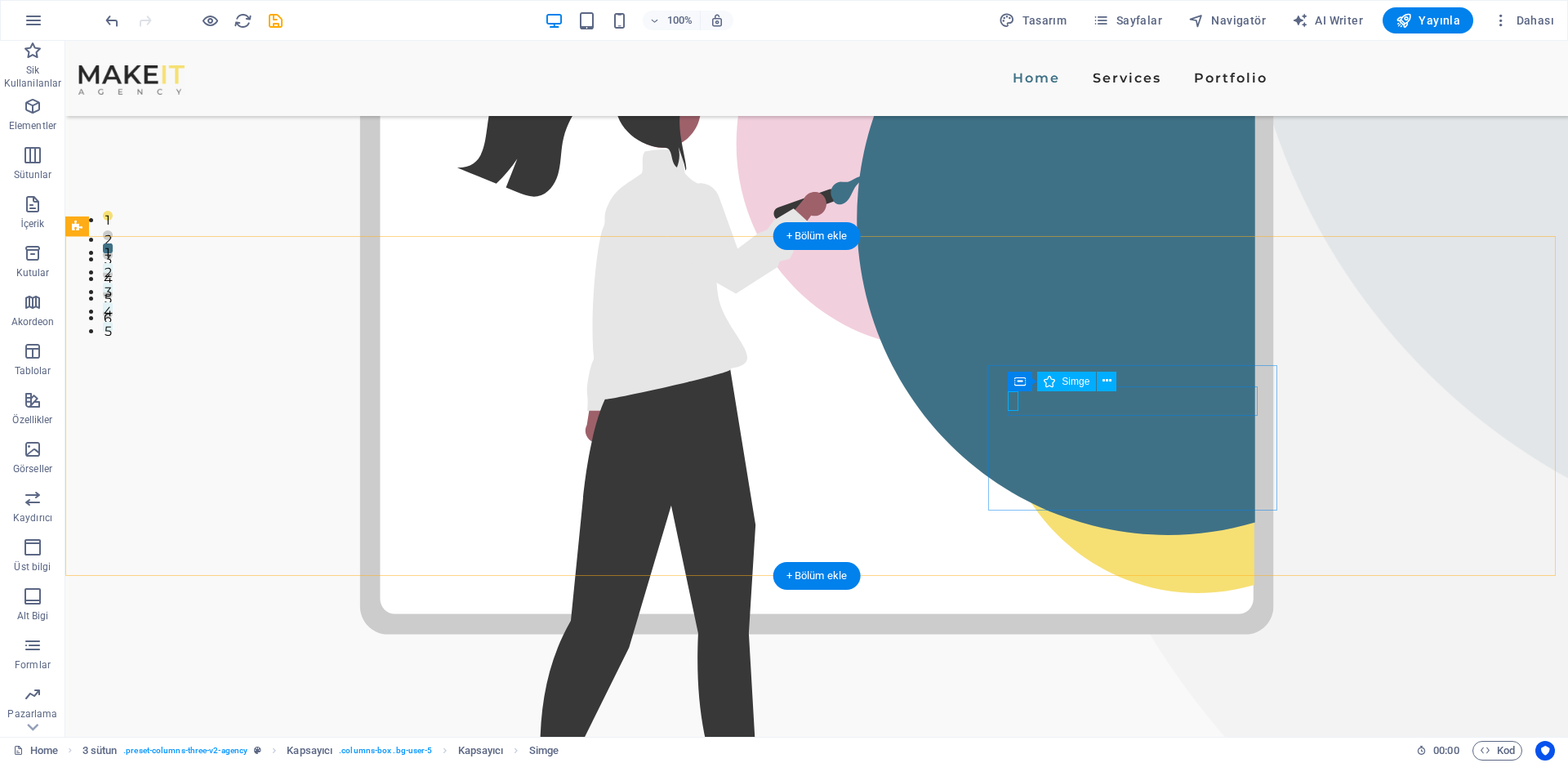
select select "xMidYMid"
select select "px"
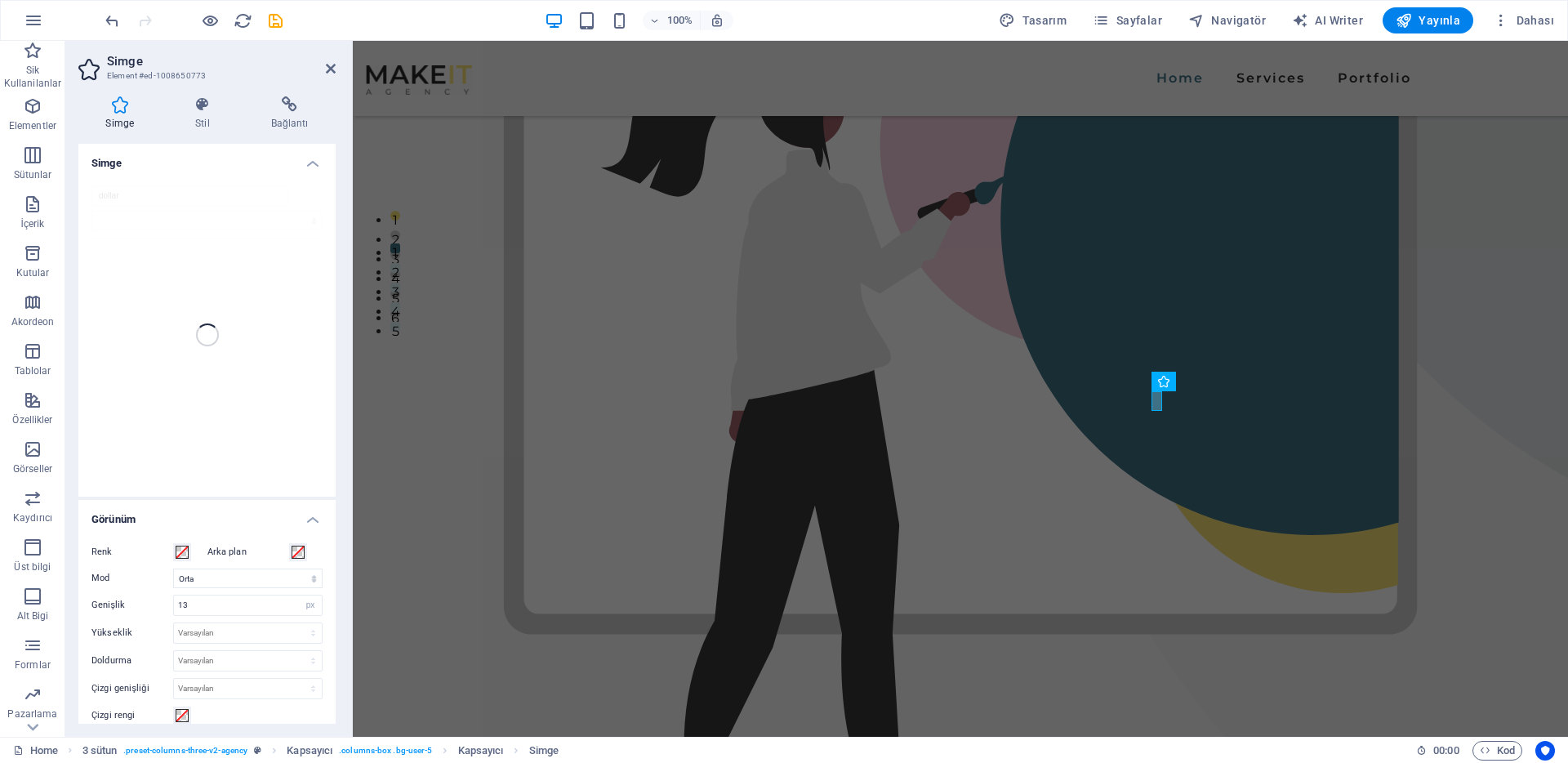
click at [154, 189] on div "dollar" at bounding box center [207, 335] width 258 height 323
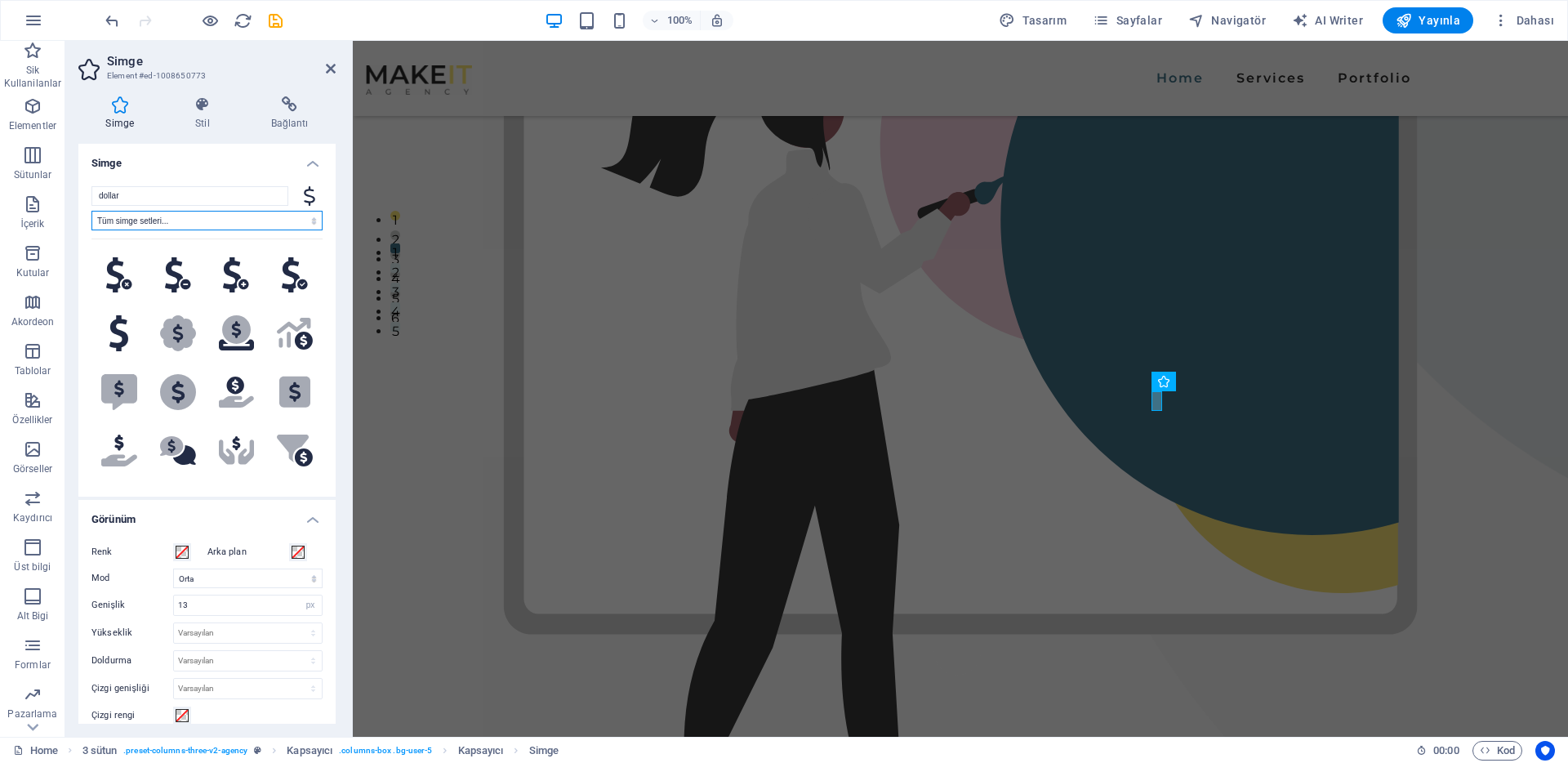
click at [169, 216] on select "Tüm simge setleri... IcoFont Ionicons FontAwesome Brands FontAwesome Duotone Fo…" at bounding box center [207, 220] width 231 height 20
click at [157, 192] on input "dollar" at bounding box center [190, 196] width 197 height 20
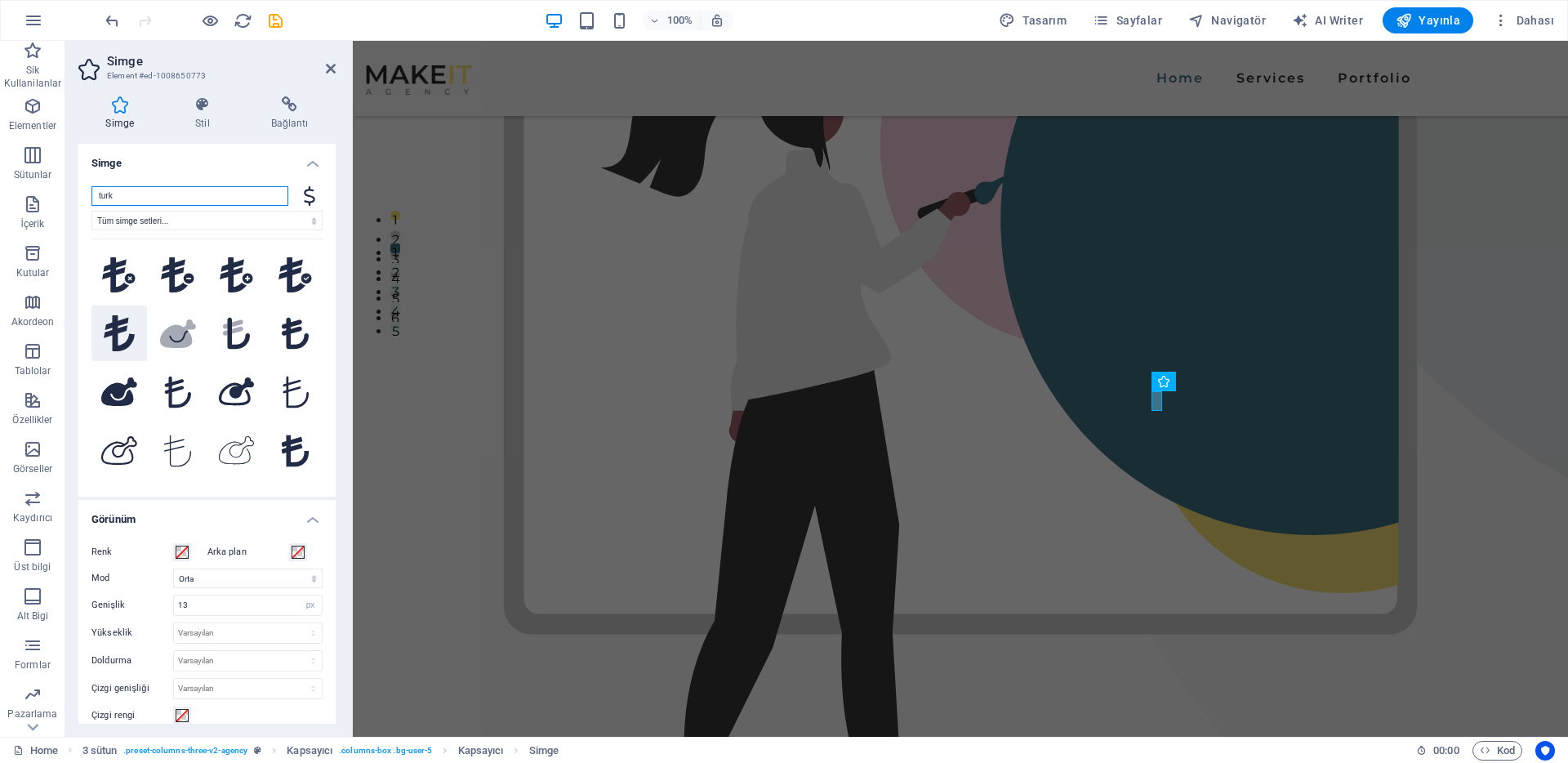
type input "turk"
click at [113, 333] on icon at bounding box center [119, 333] width 31 height 36
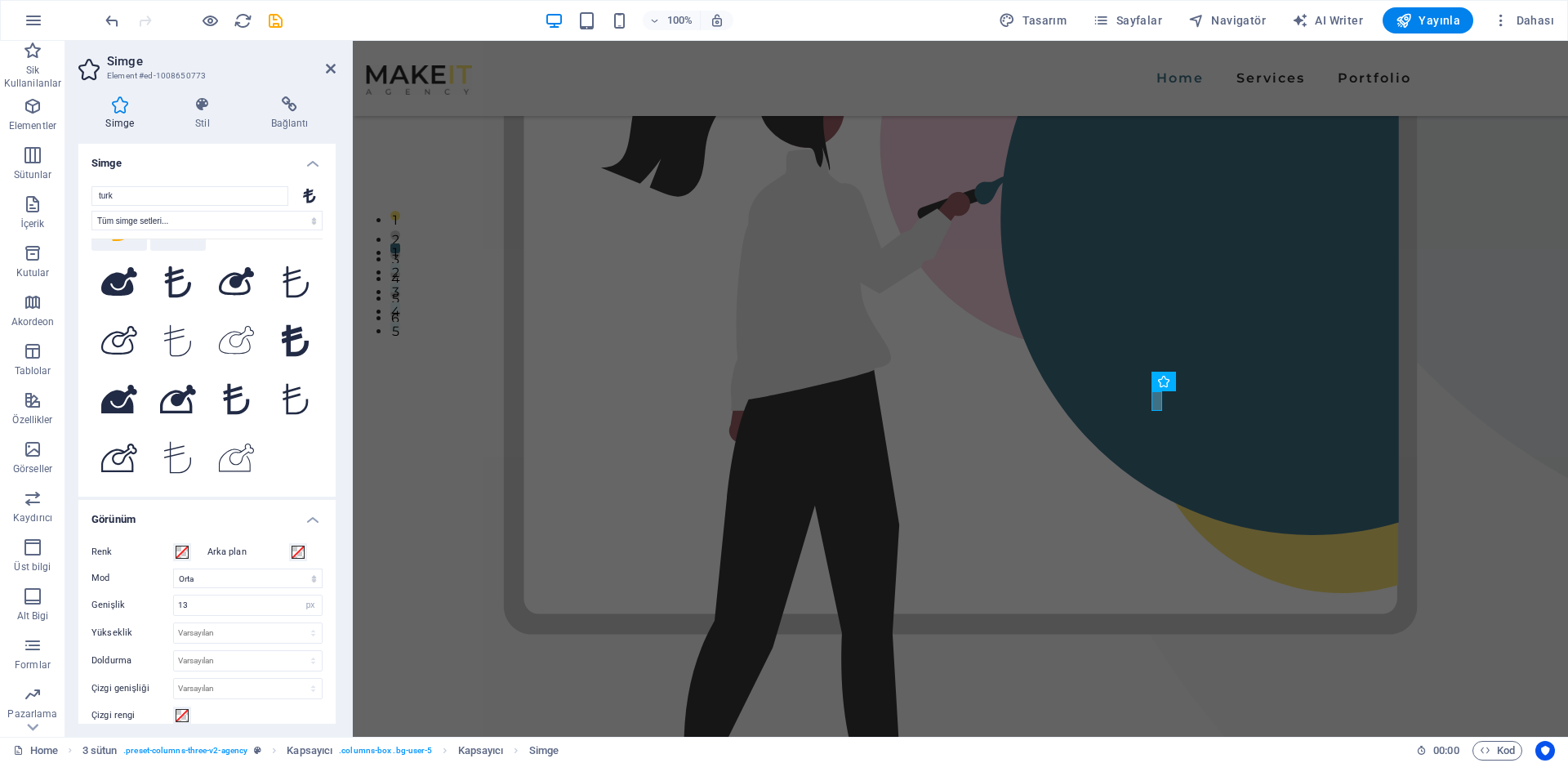
scroll to position [164, 0]
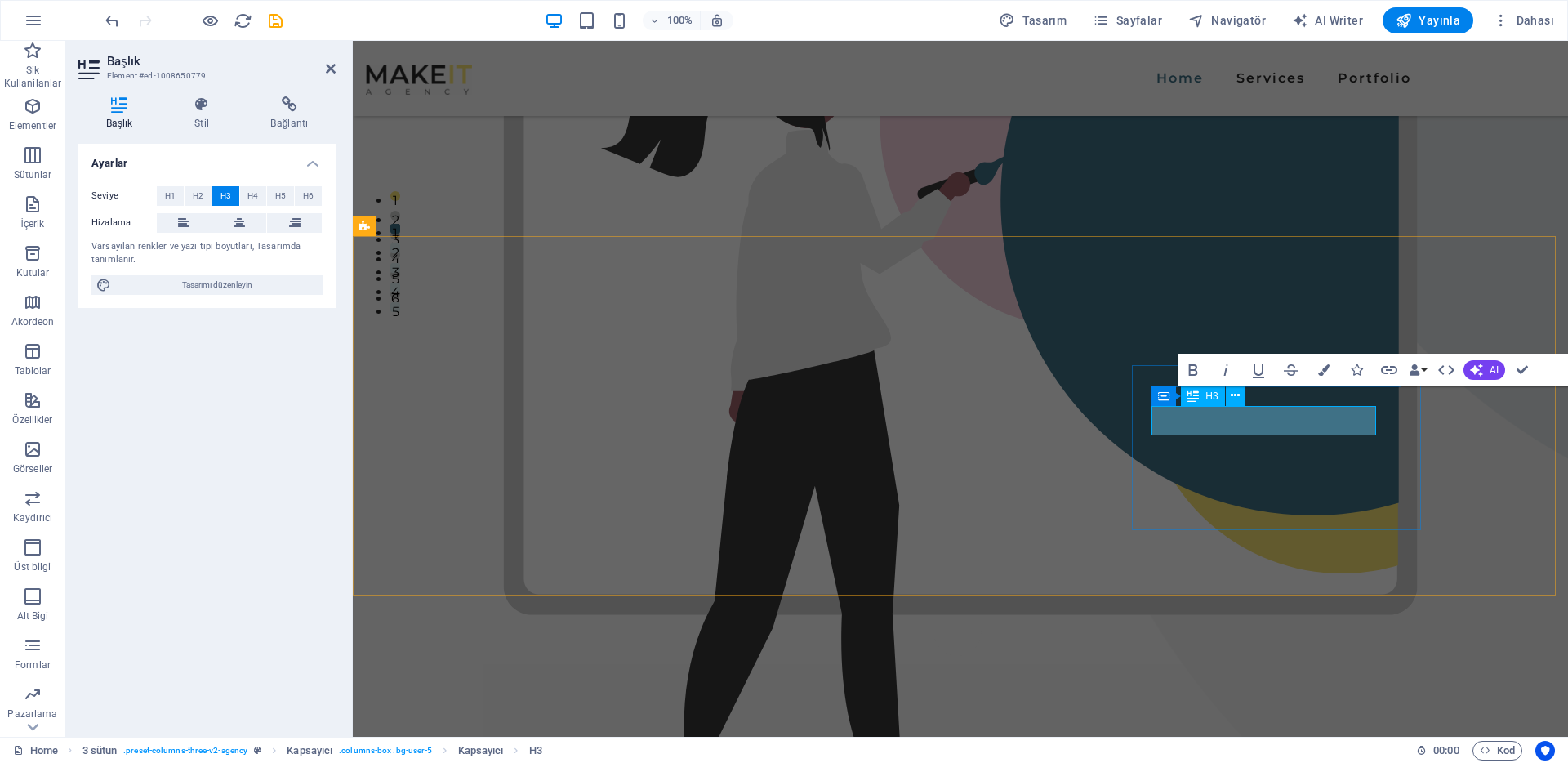
scroll to position [431, 0]
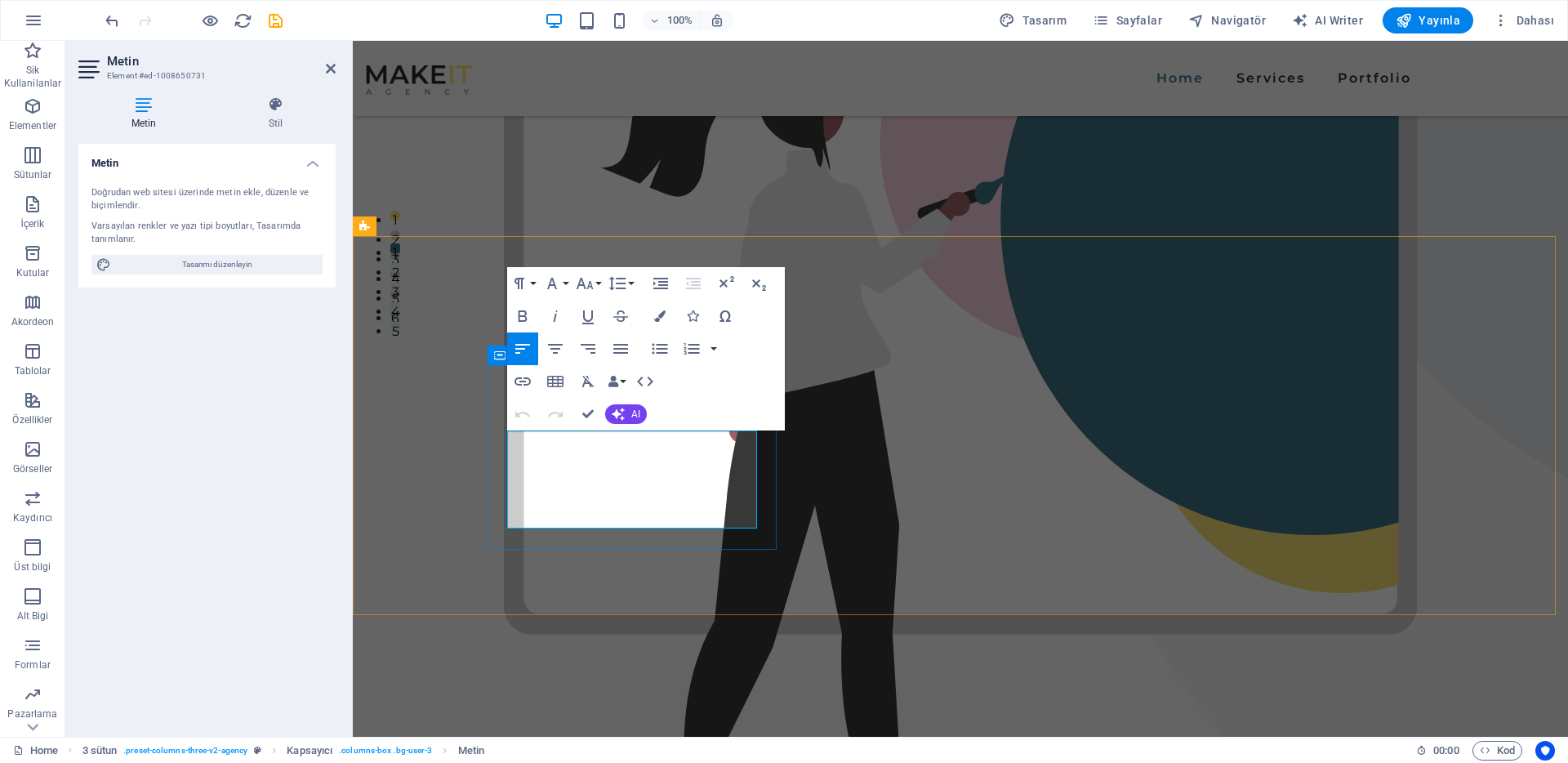
drag, startPoint x: 607, startPoint y: 500, endPoint x: 514, endPoint y: 494, distance: 93.2
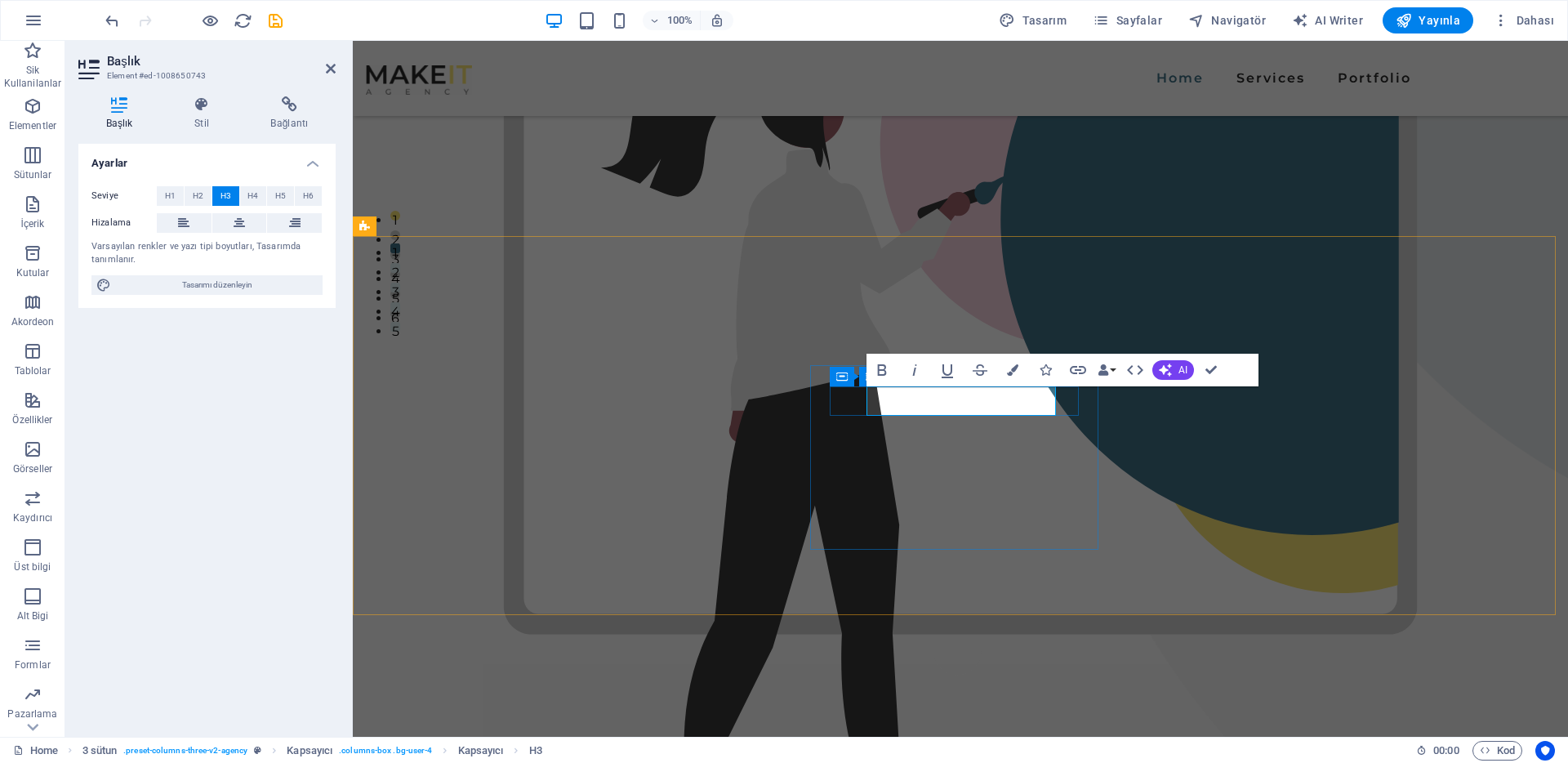
scroll to position [451, 0]
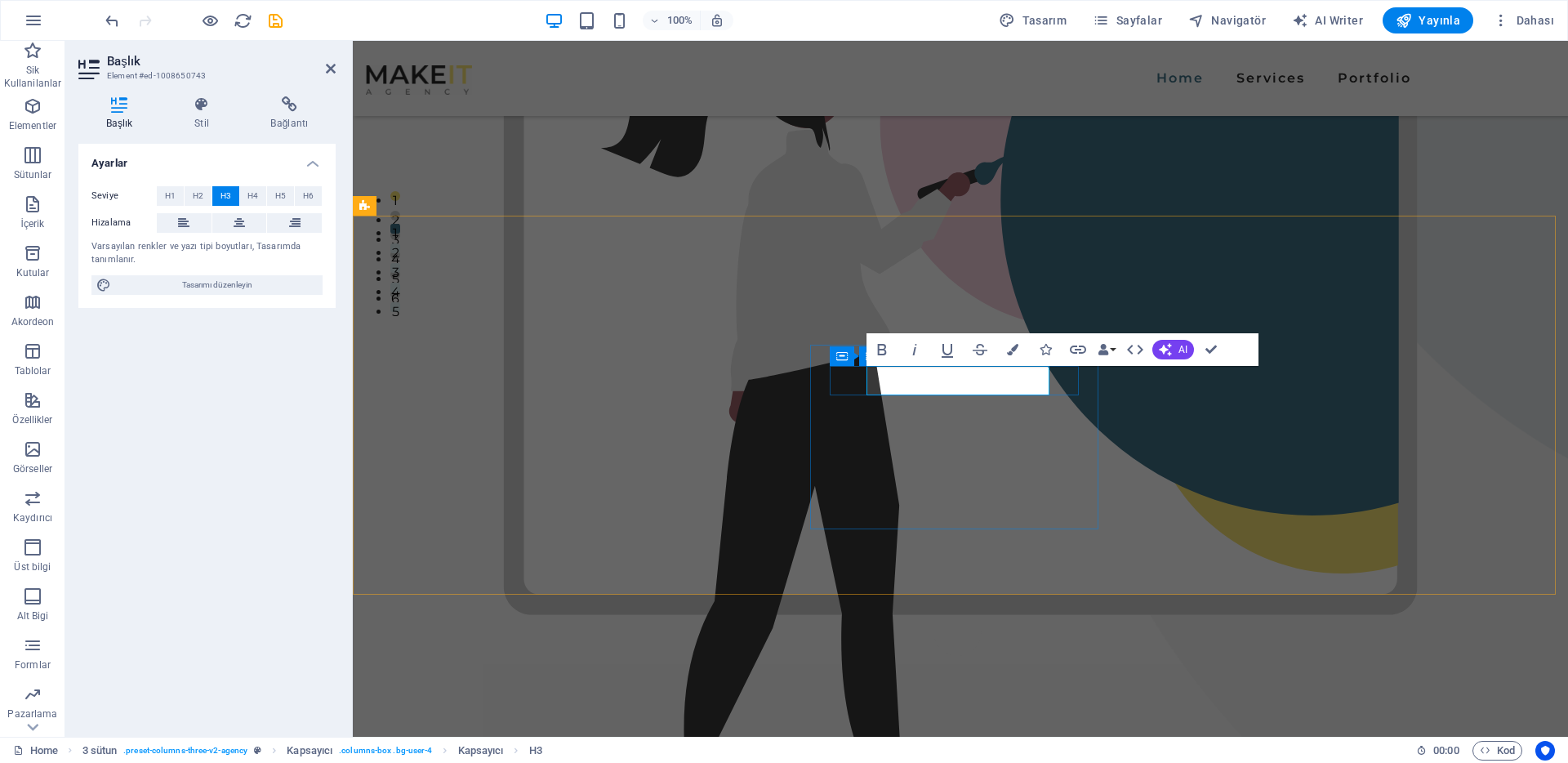
copy h3 "Uçtan Uca Hizmet"
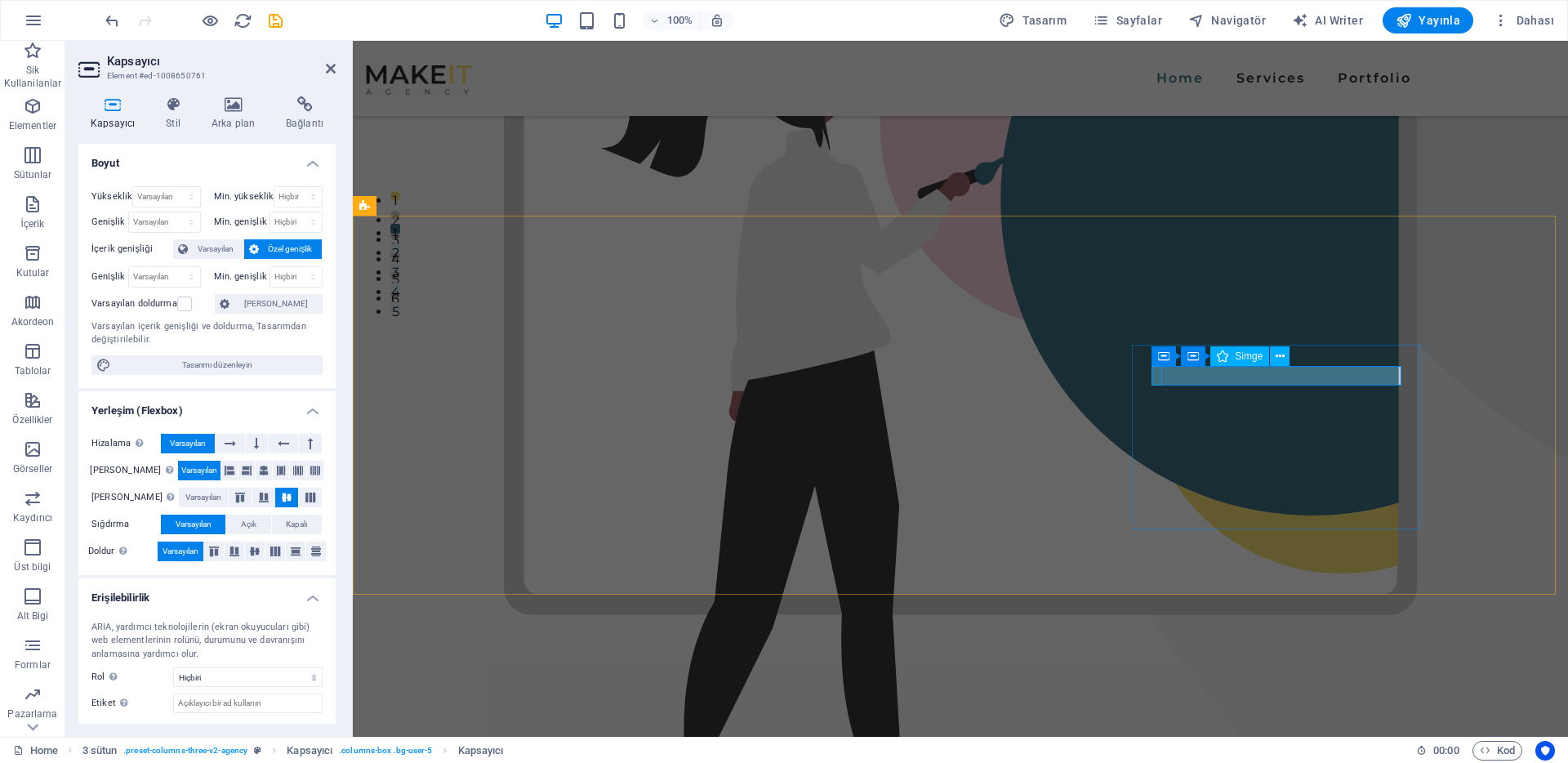
select select "xMidYMid"
select select "px"
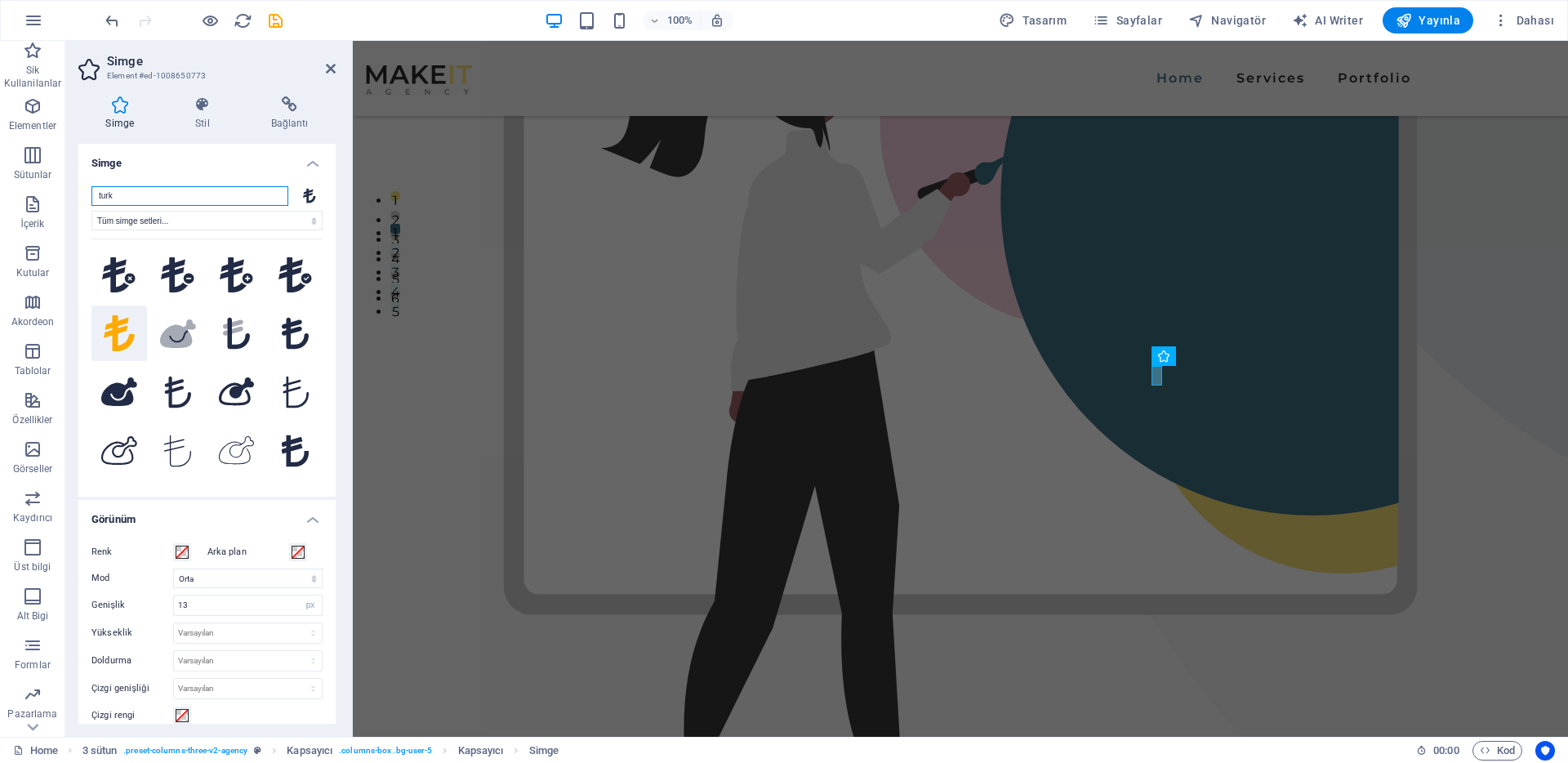
click at [110, 196] on input "turk" at bounding box center [190, 196] width 197 height 20
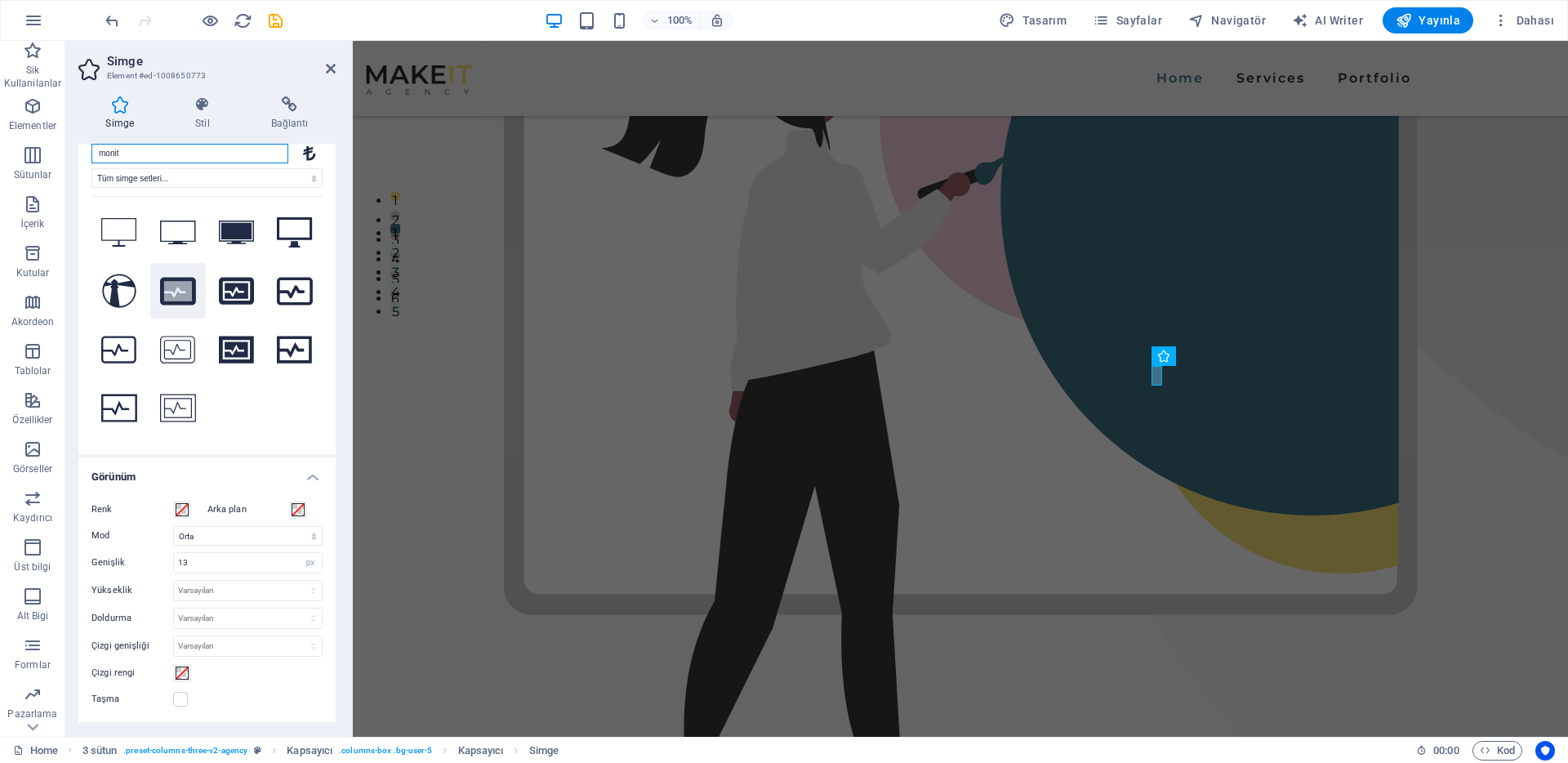
scroll to position [0, 0]
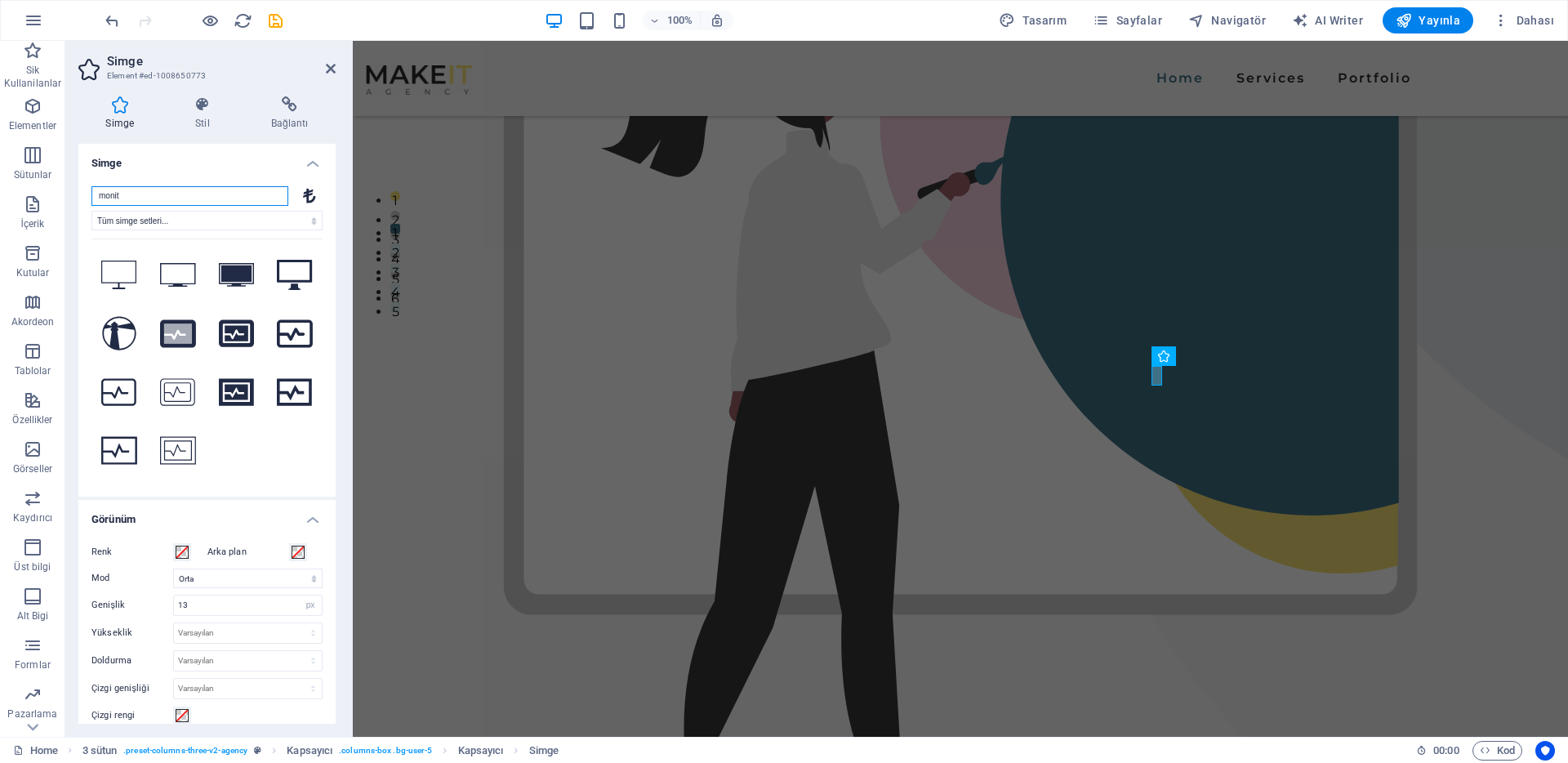
click at [127, 199] on input "monit" at bounding box center [190, 196] width 197 height 20
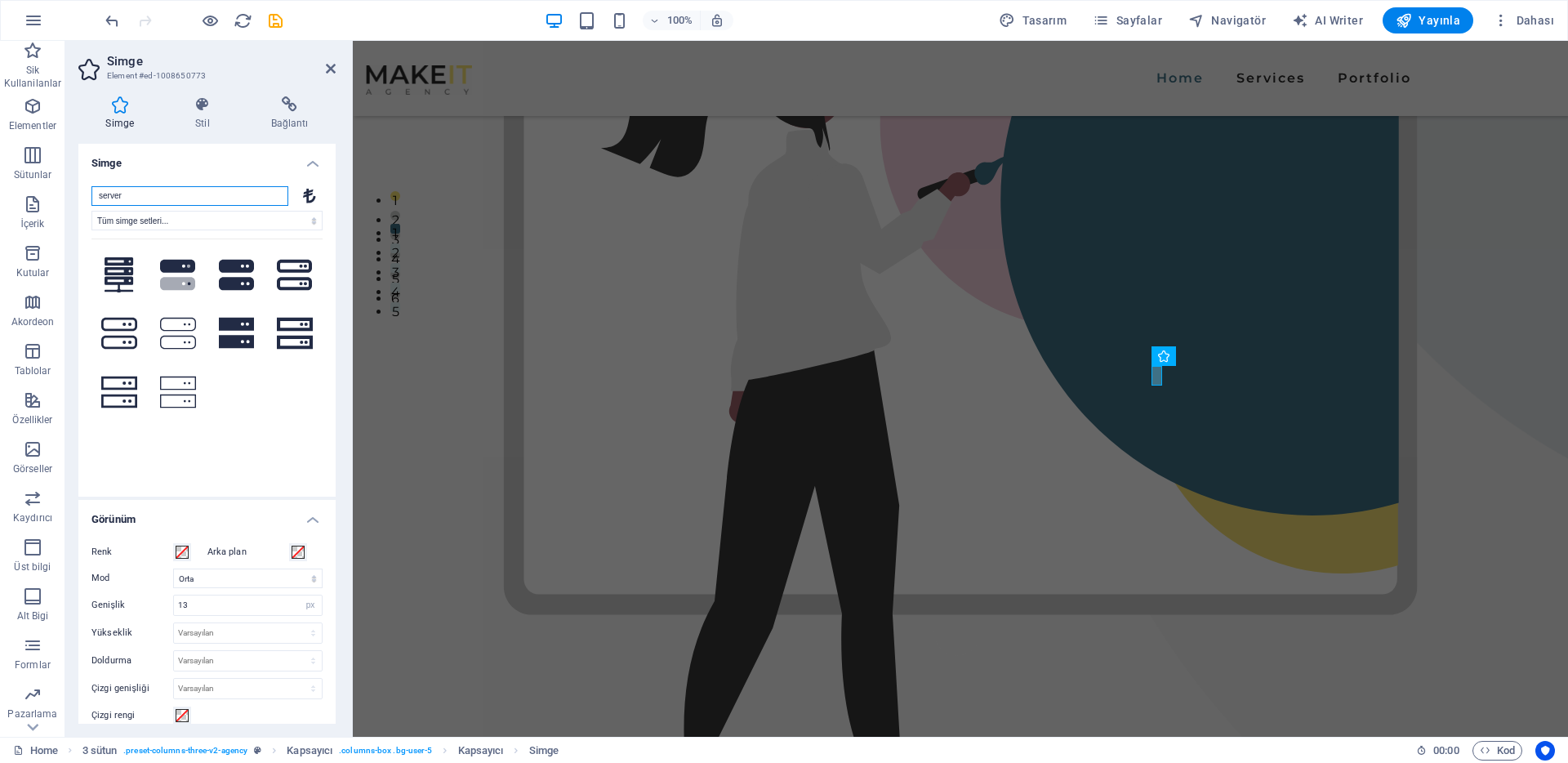
click at [127, 199] on input "server" at bounding box center [190, 196] width 197 height 20
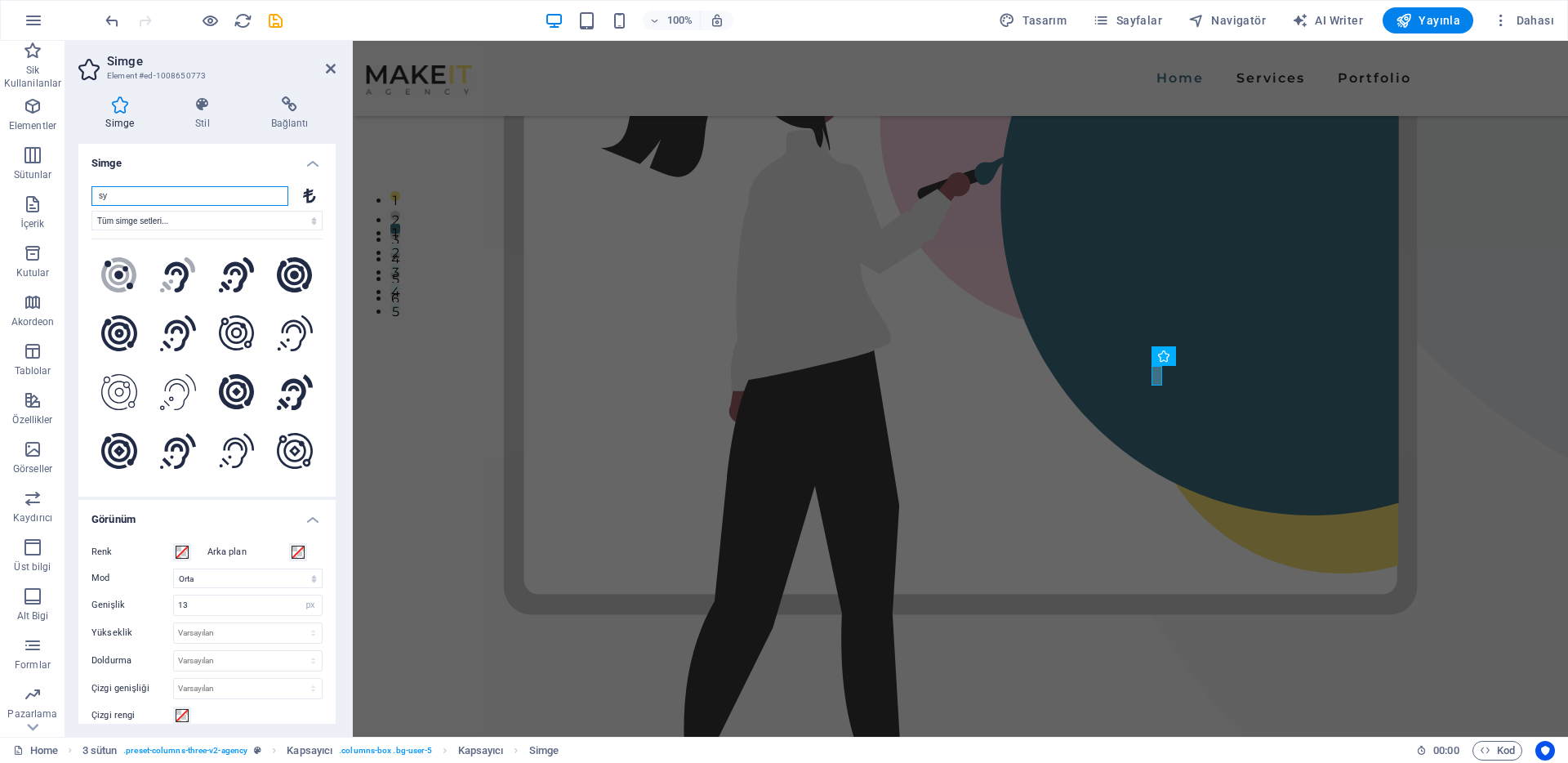
type input "s"
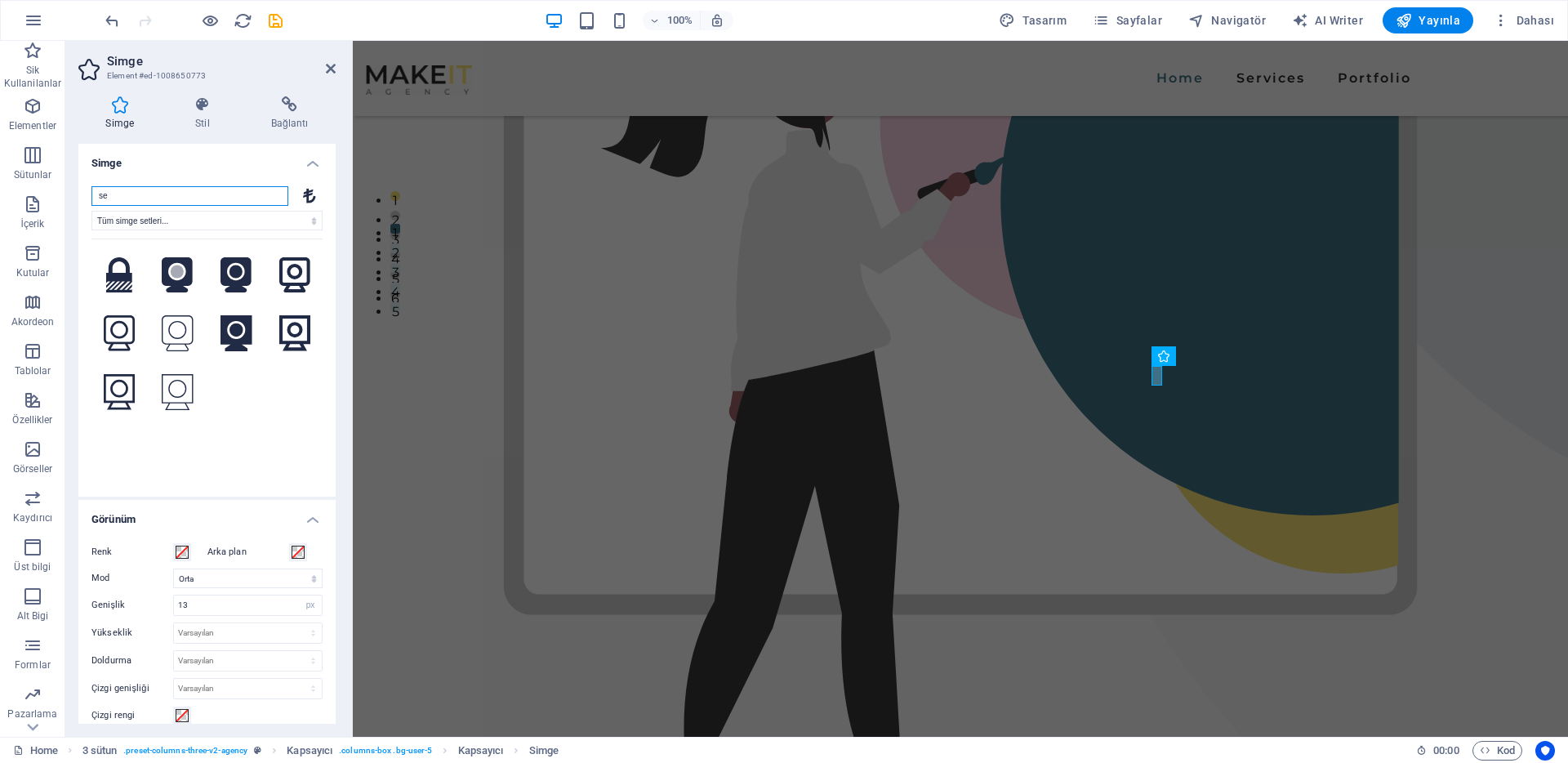
type input "s"
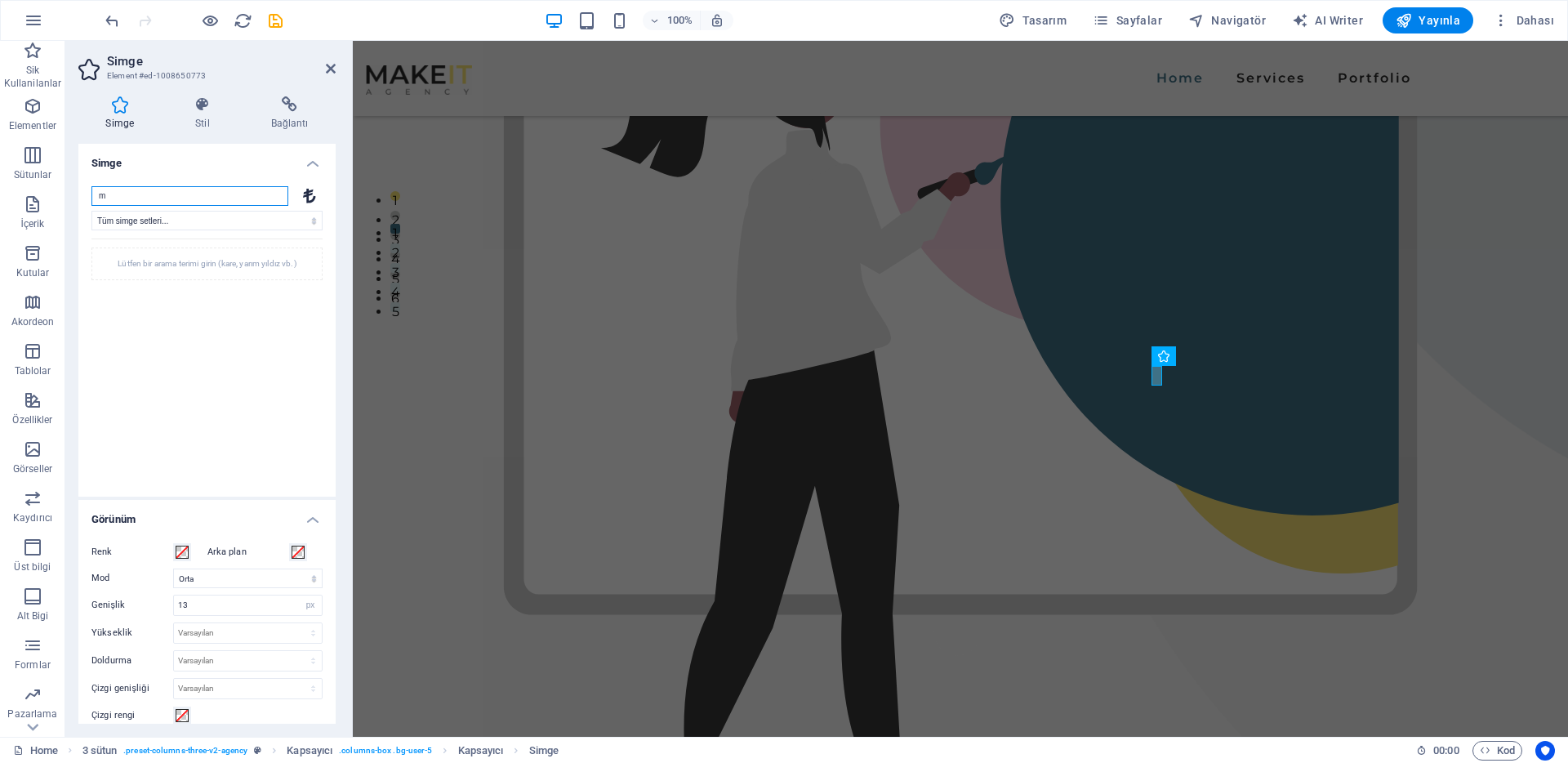
type input "mo"
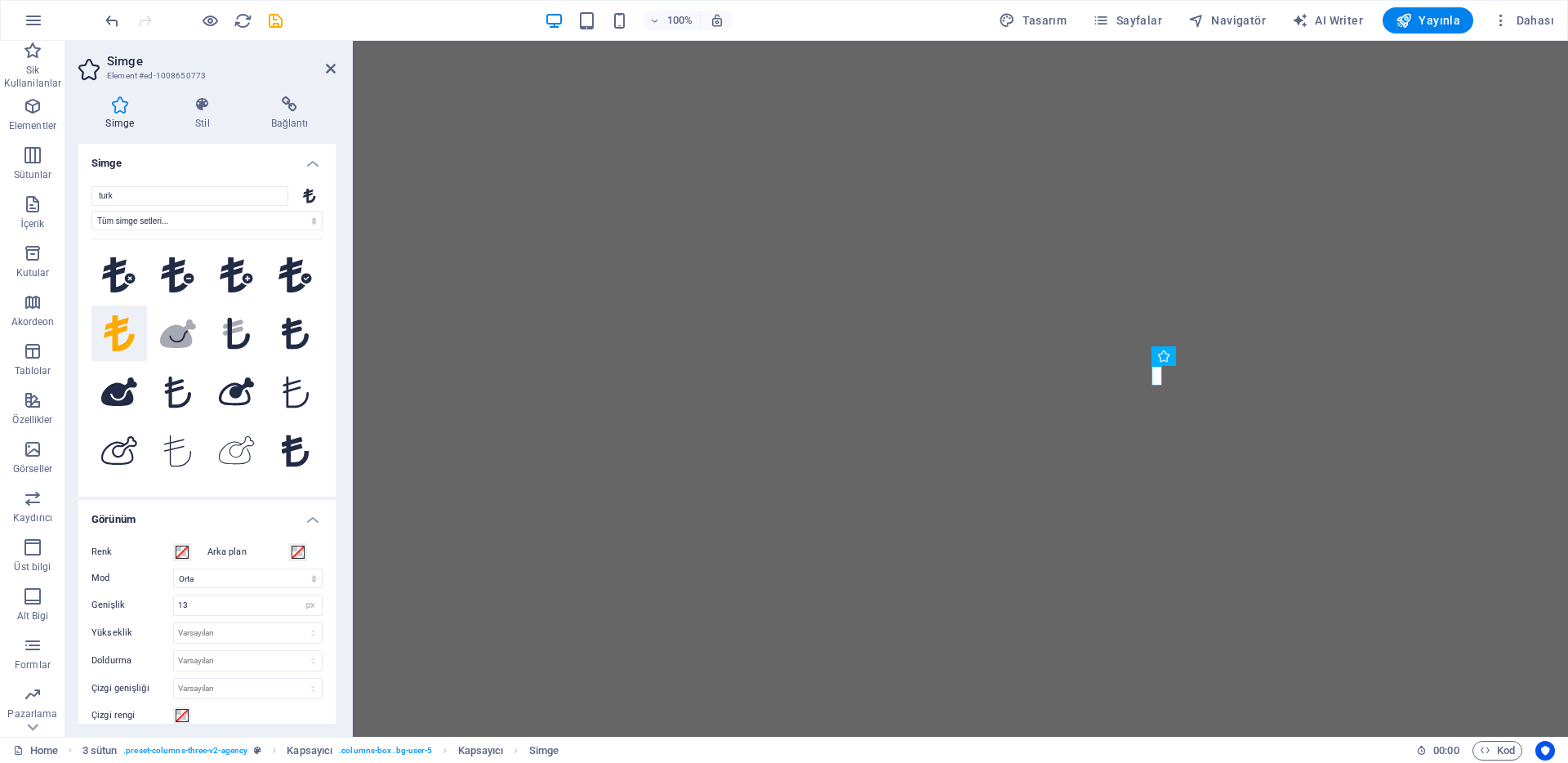
select select "xMidYMid"
select select "px"
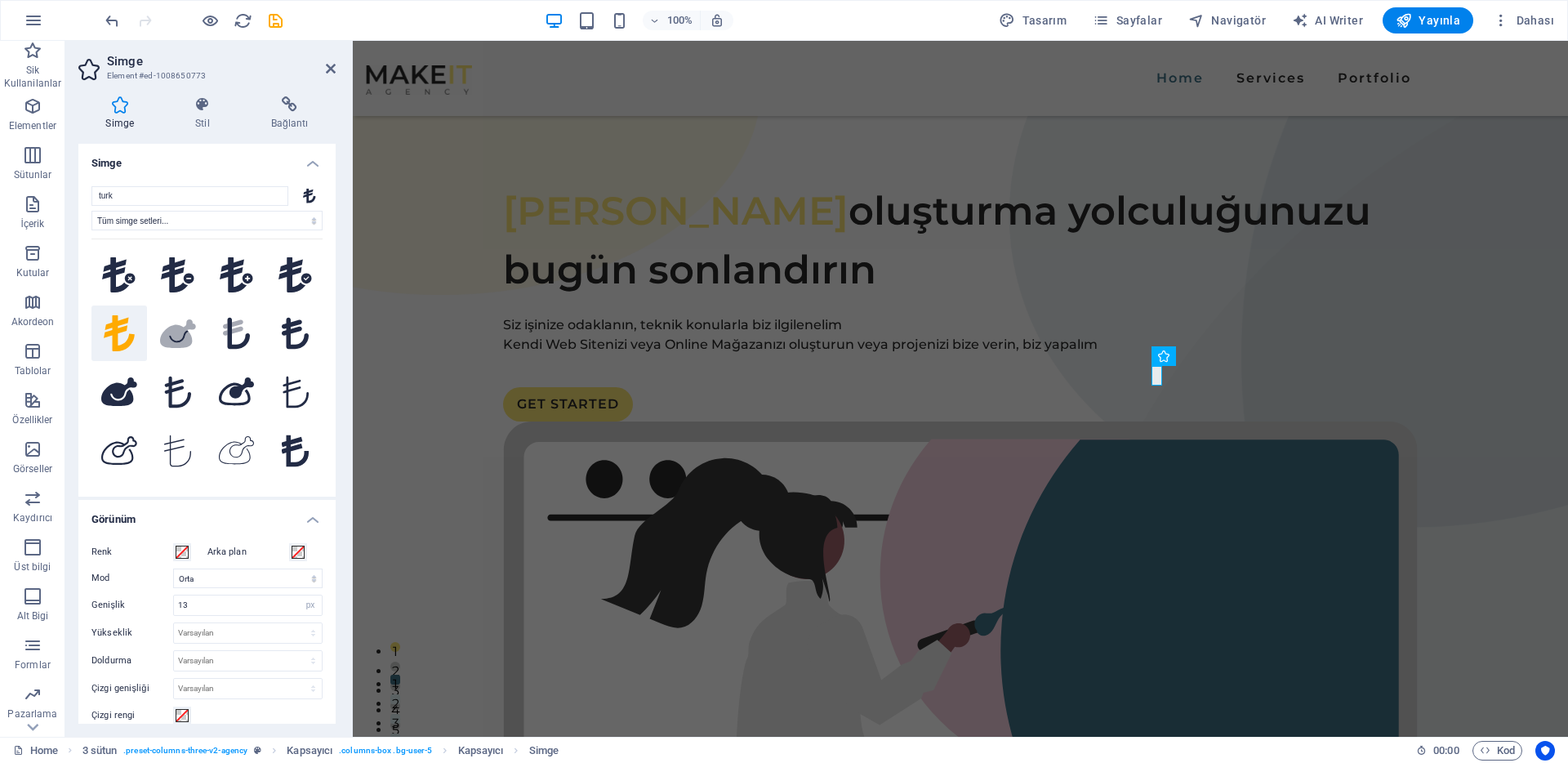
scroll to position [451, 0]
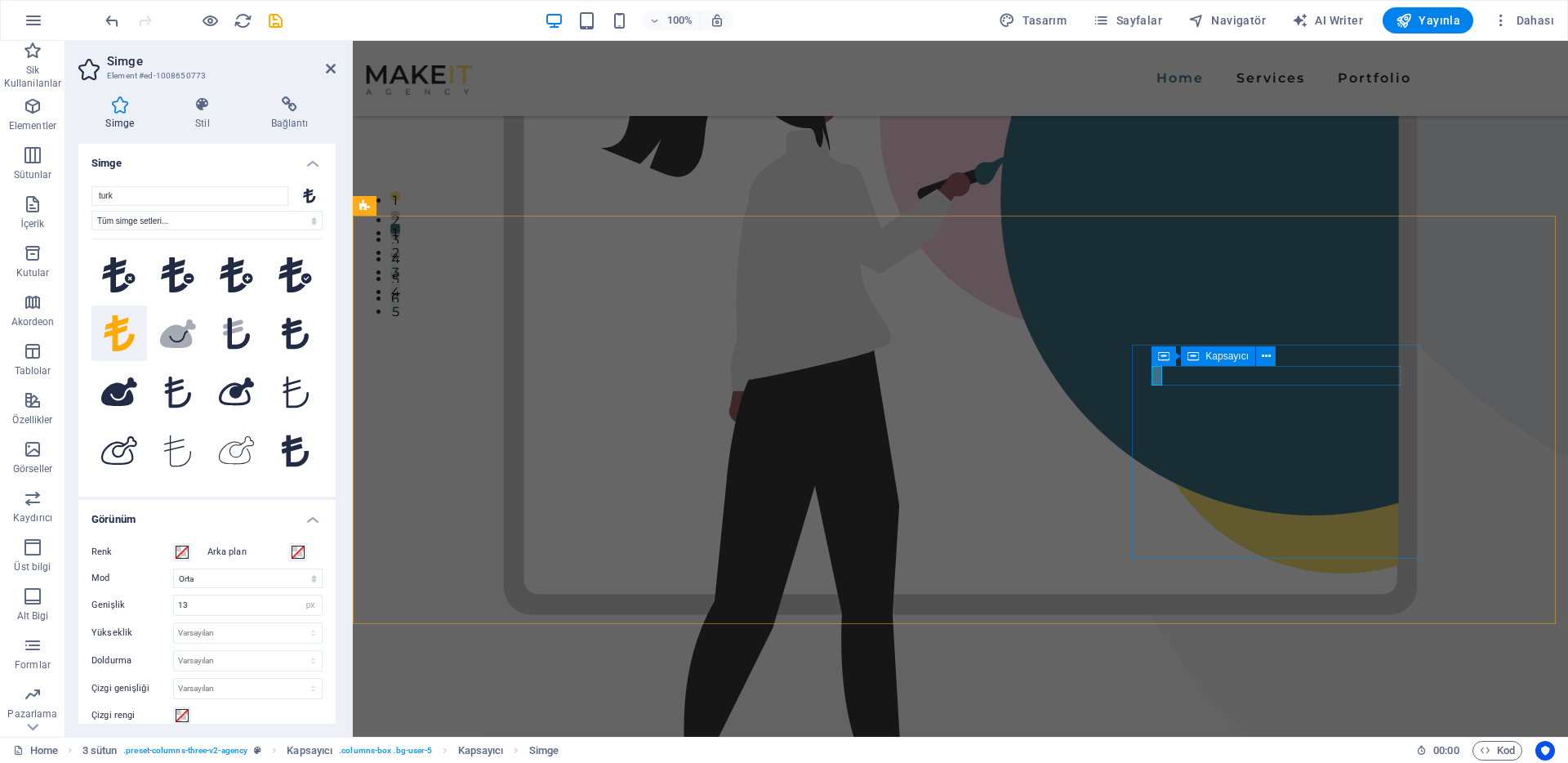
drag, startPoint x: 857, startPoint y: 330, endPoint x: 1220, endPoint y: 363, distance: 364.5
click at [1220, 363] on div "Kapsayıcı" at bounding box center [1217, 356] width 74 height 20
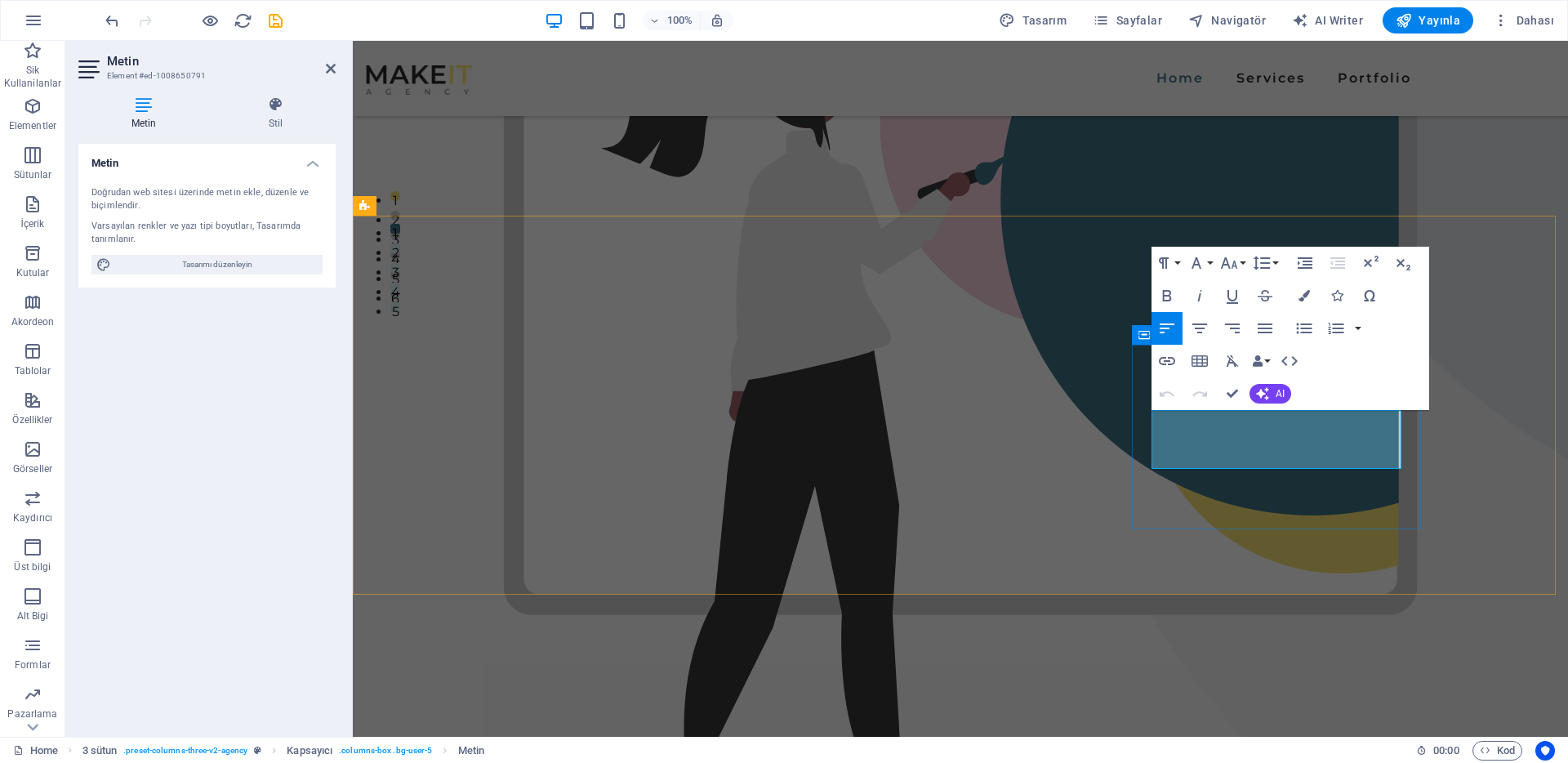
drag, startPoint x: 1309, startPoint y: 420, endPoint x: 1285, endPoint y: 418, distance: 24.1
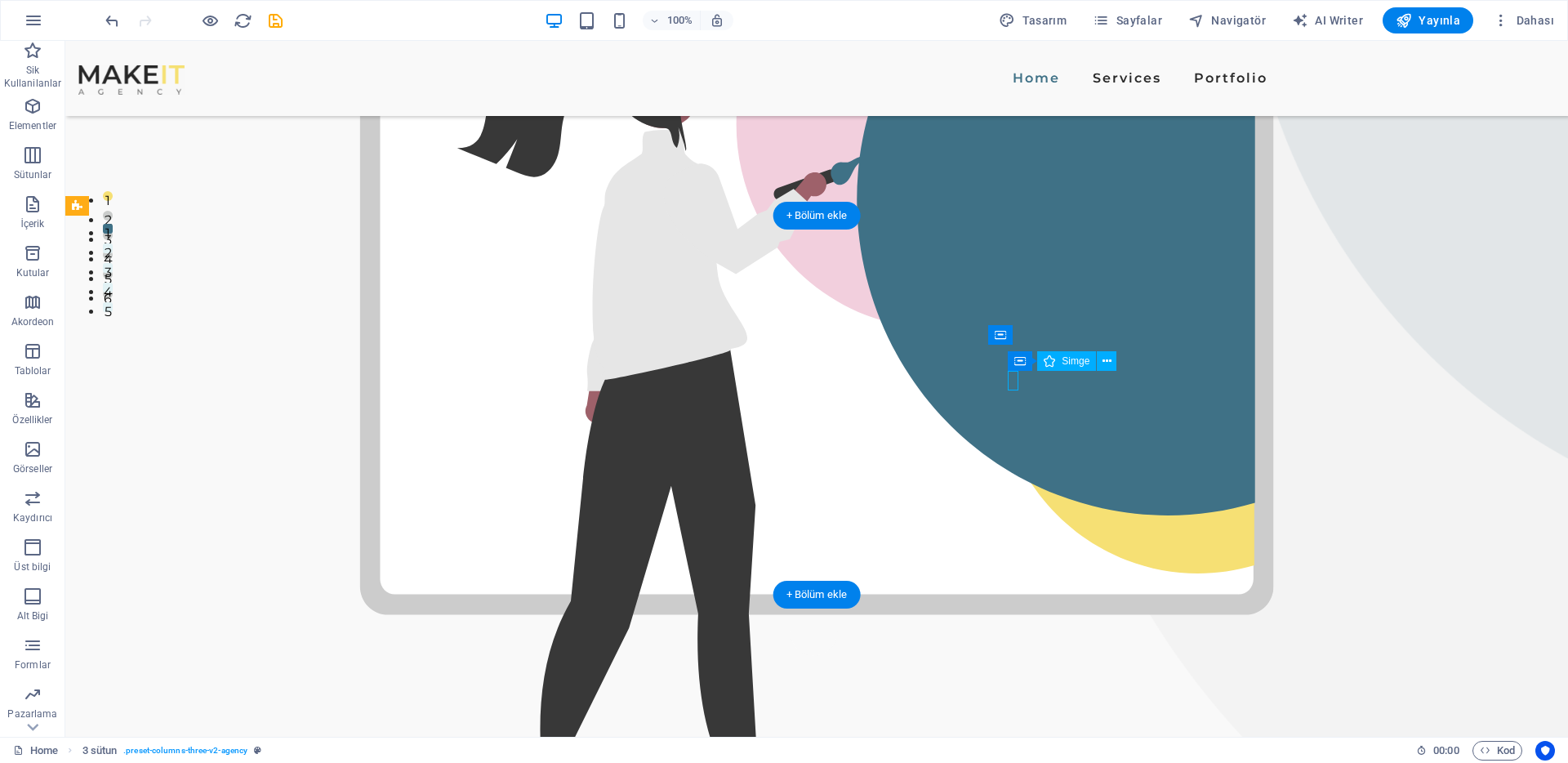
select select "xMidYMid"
select select "px"
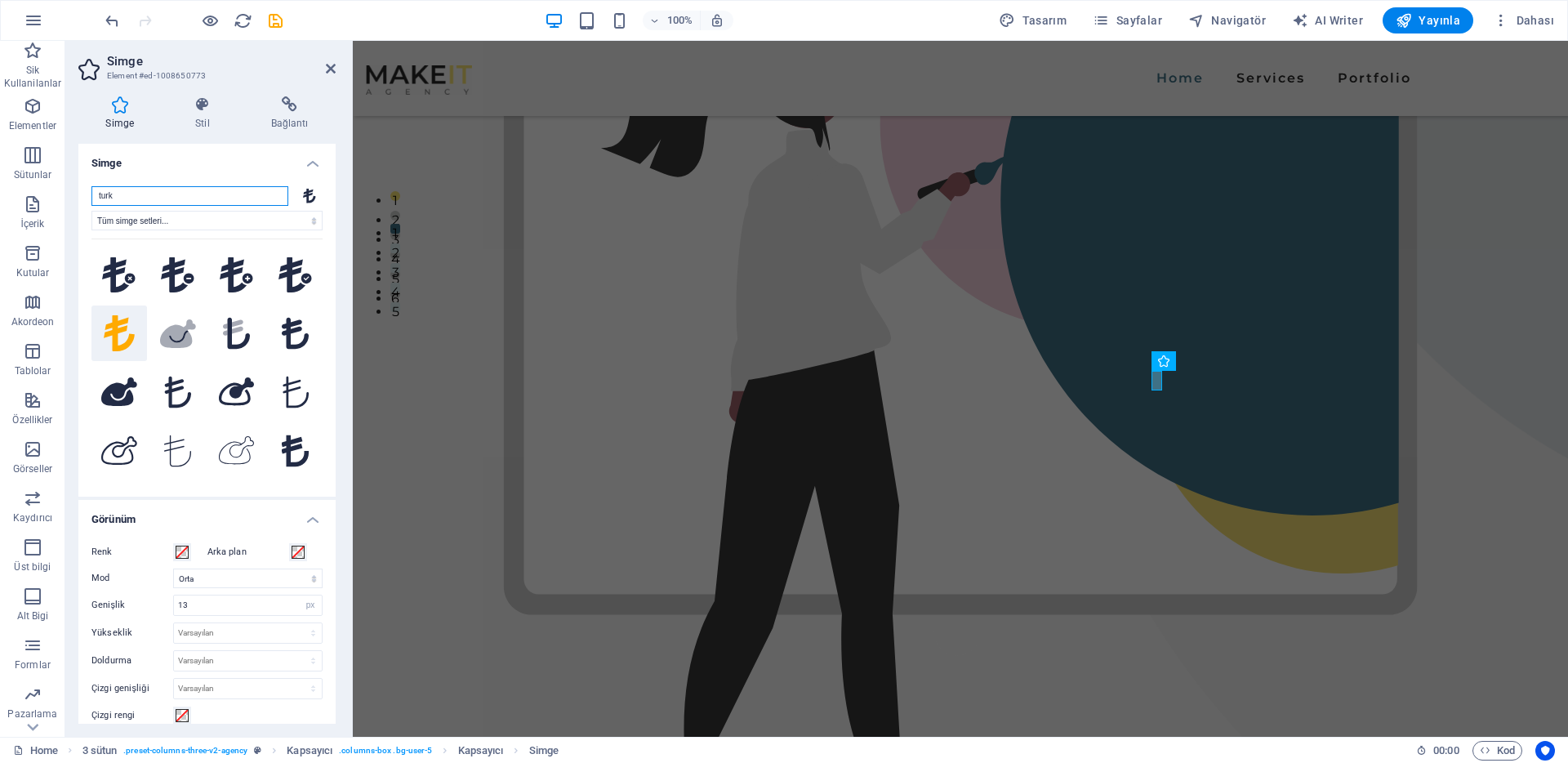
click at [128, 195] on input "turk" at bounding box center [190, 196] width 197 height 20
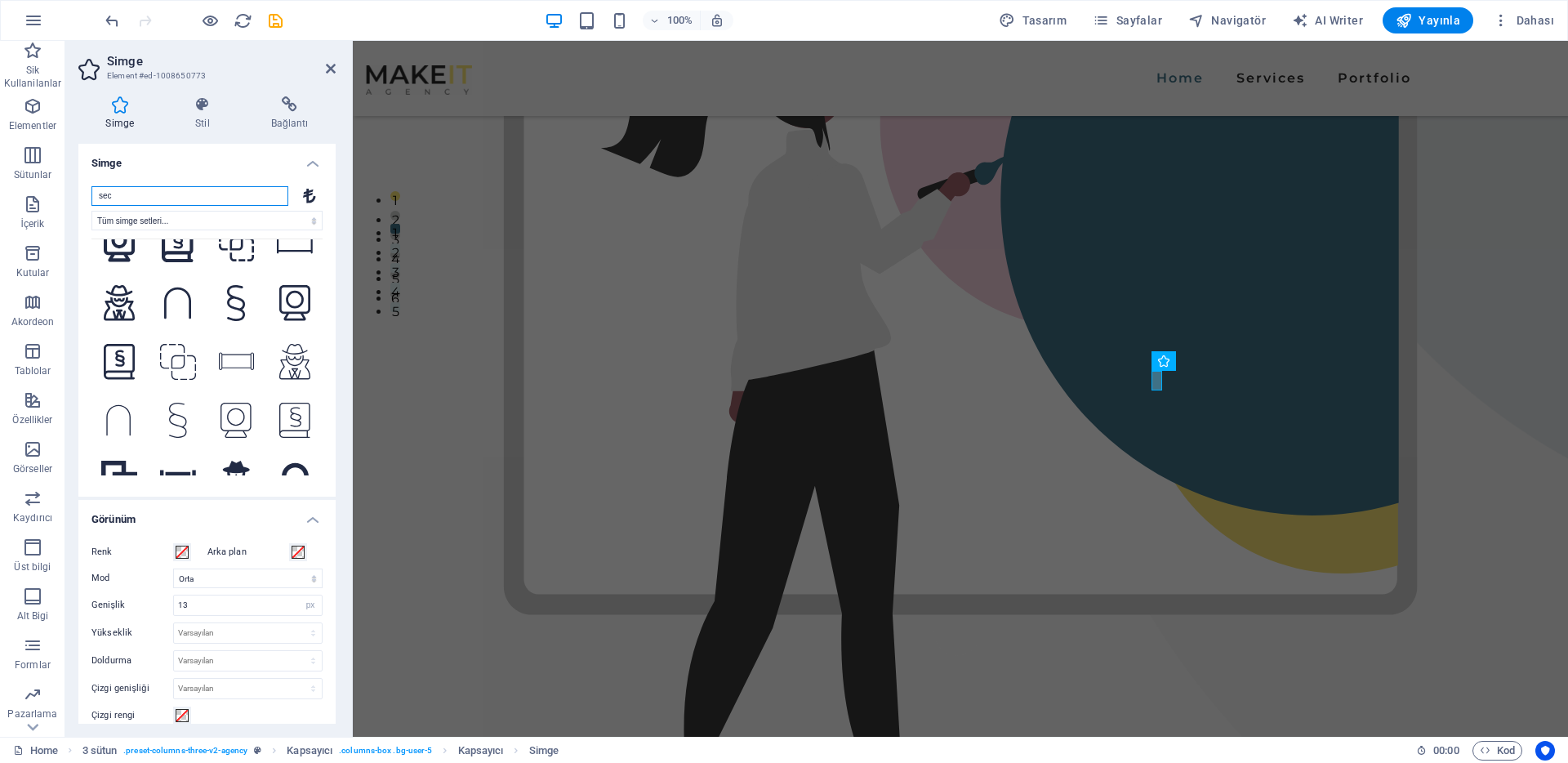
scroll to position [0, 0]
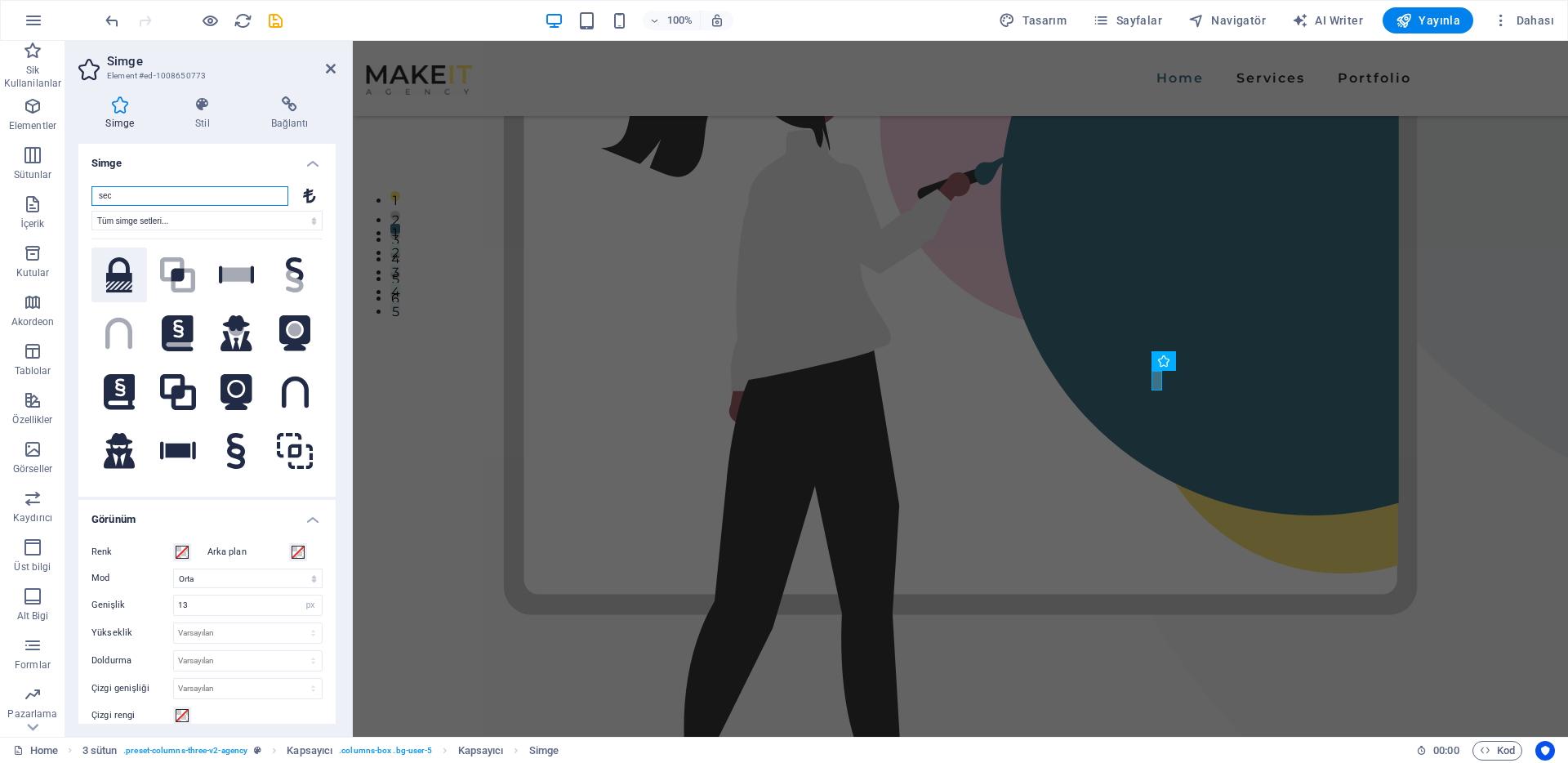
type input "sec"
click at [115, 260] on icon at bounding box center [119, 276] width 26 height 36
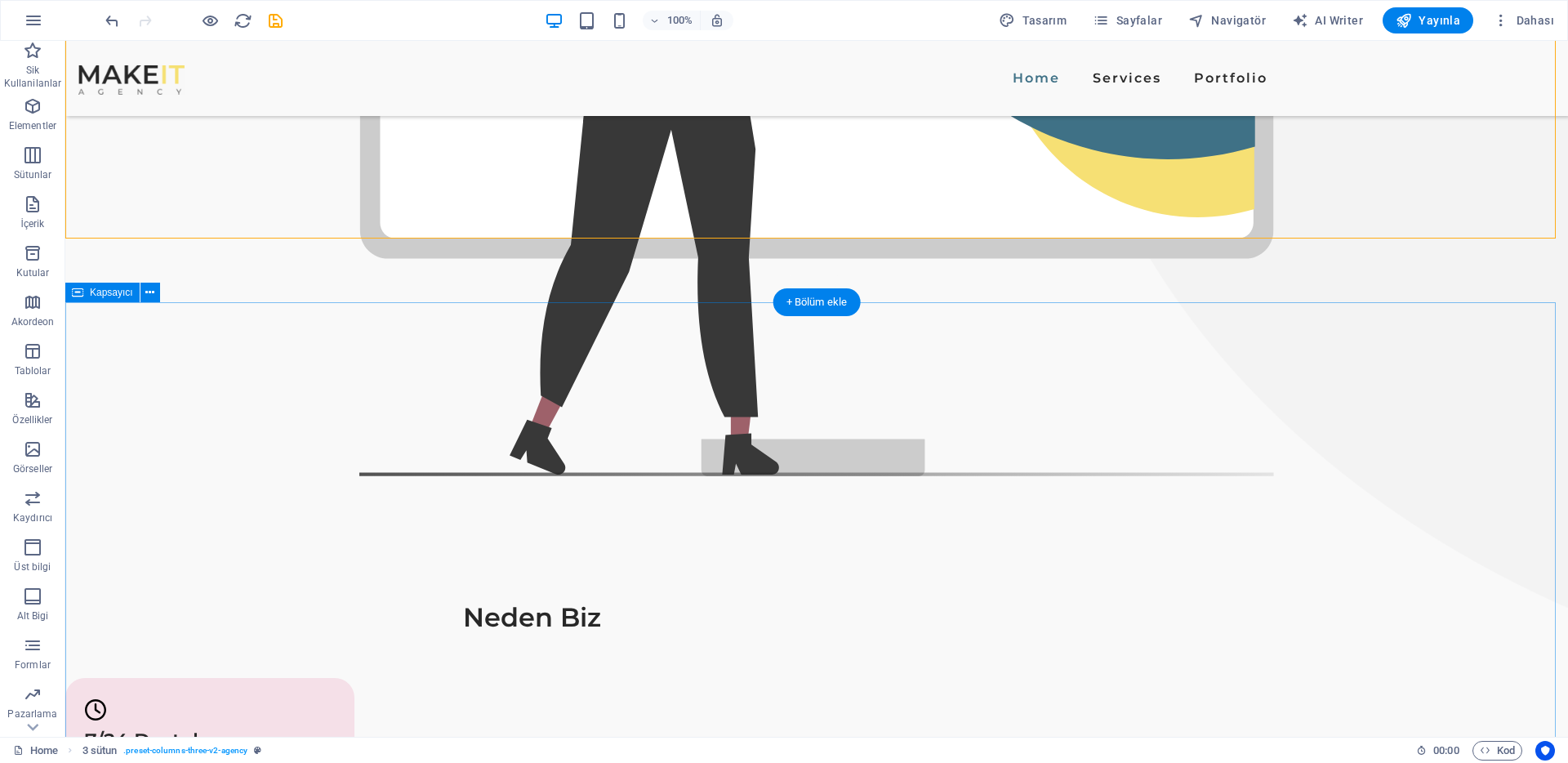
scroll to position [995, 0]
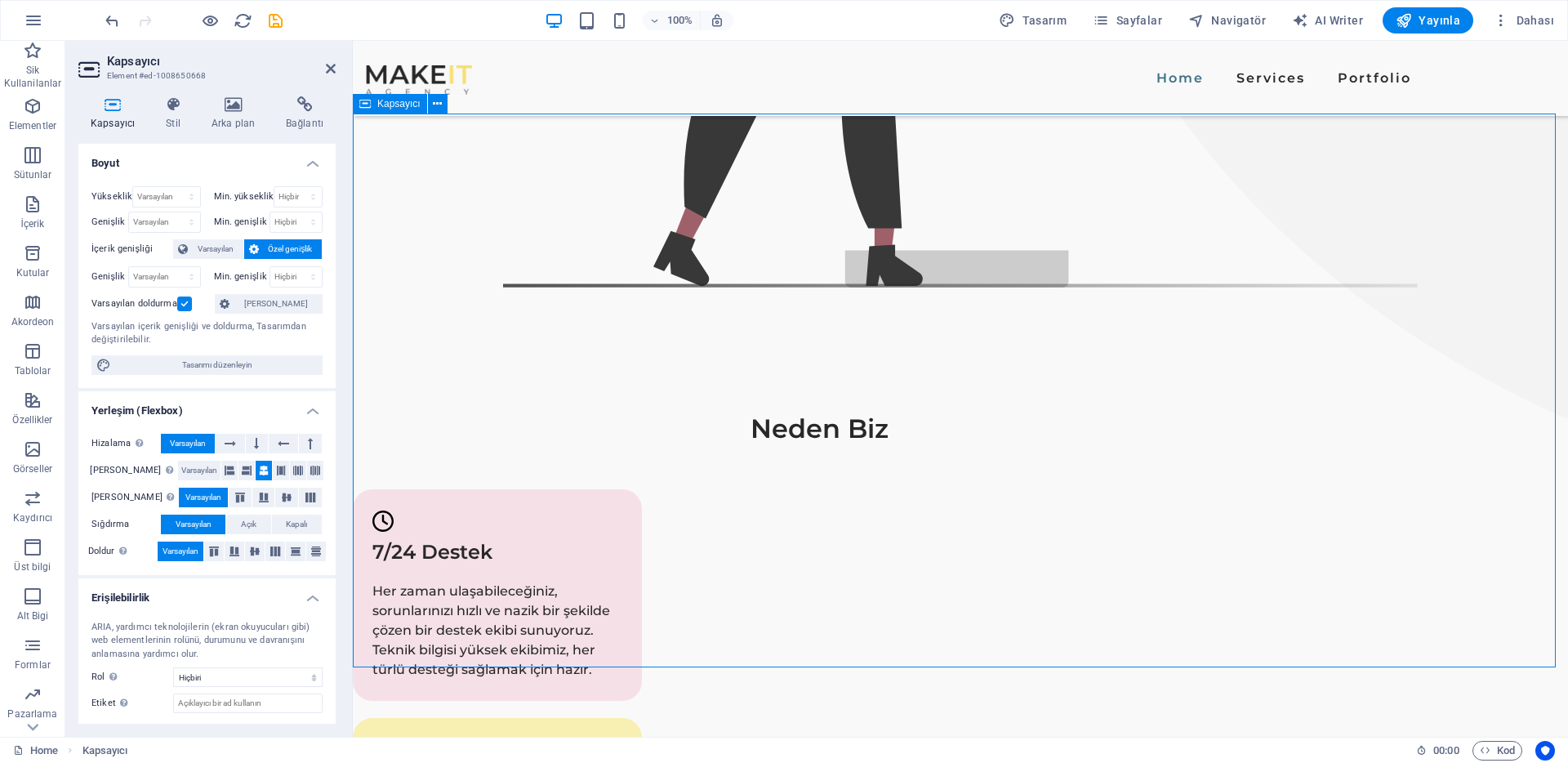
drag, startPoint x: 1041, startPoint y: 153, endPoint x: 939, endPoint y: 150, distance: 102.0
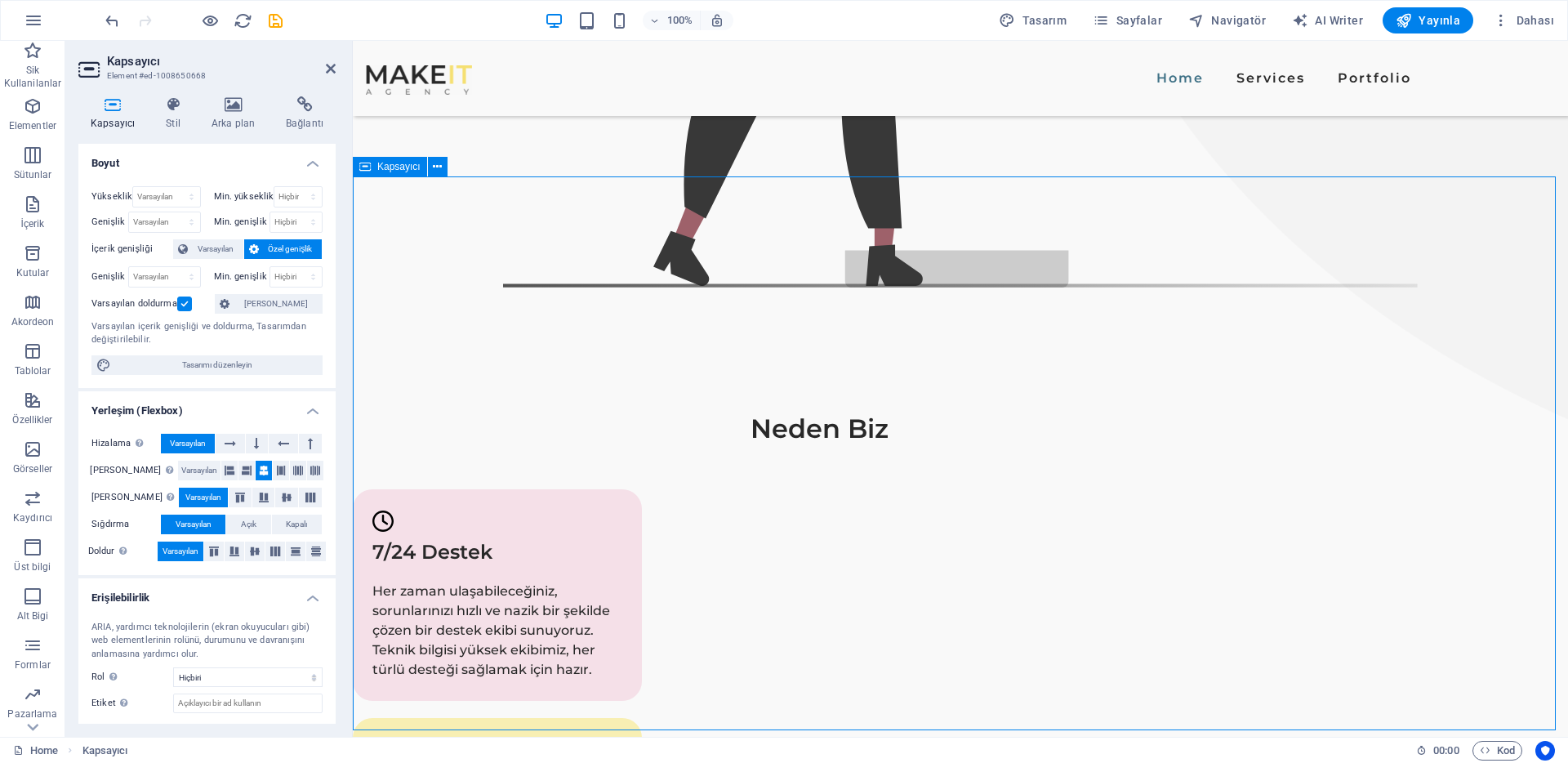
scroll to position [933, 0]
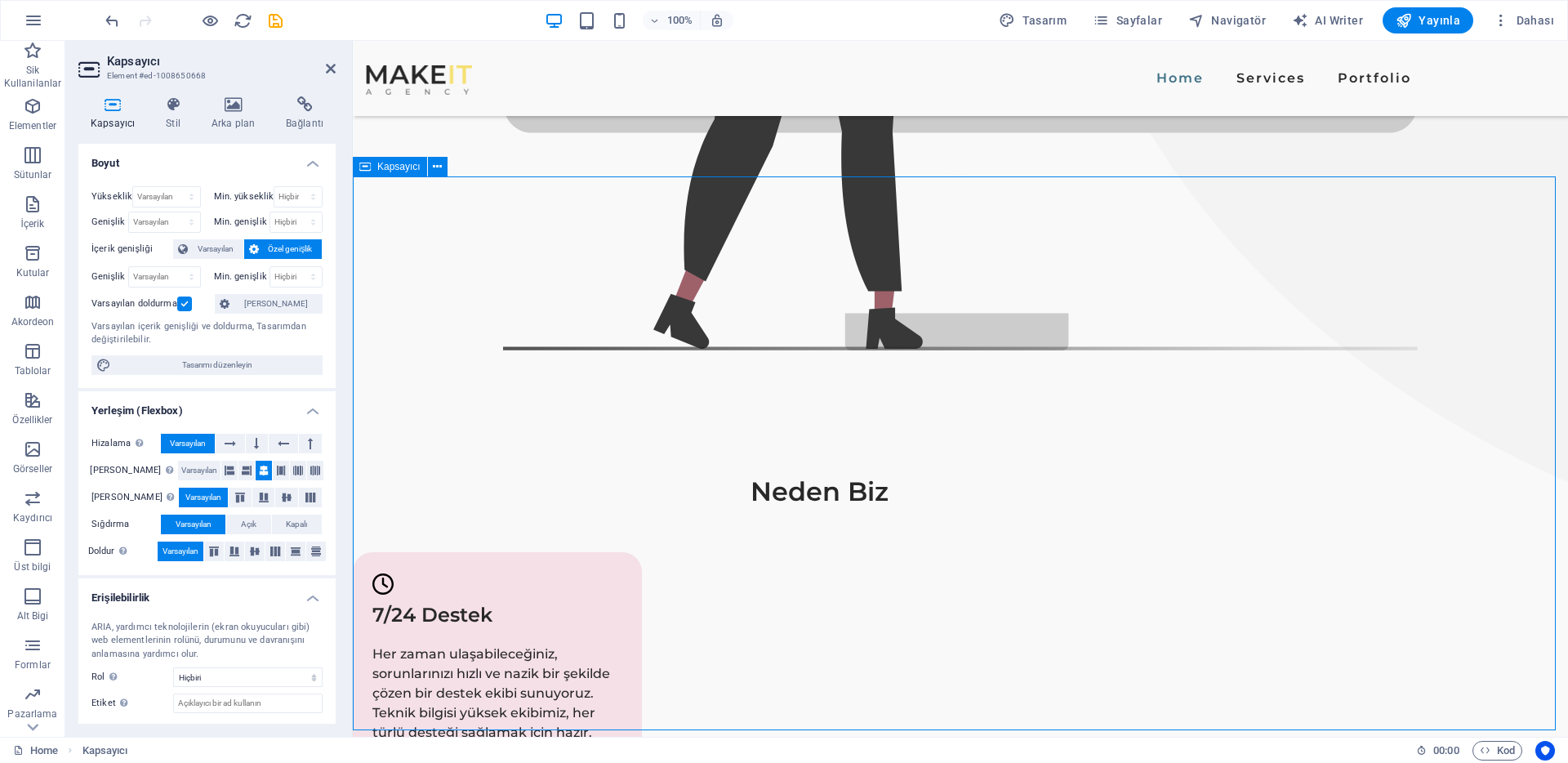
click at [231, 112] on h4 "Arka plan" at bounding box center [236, 113] width 74 height 35
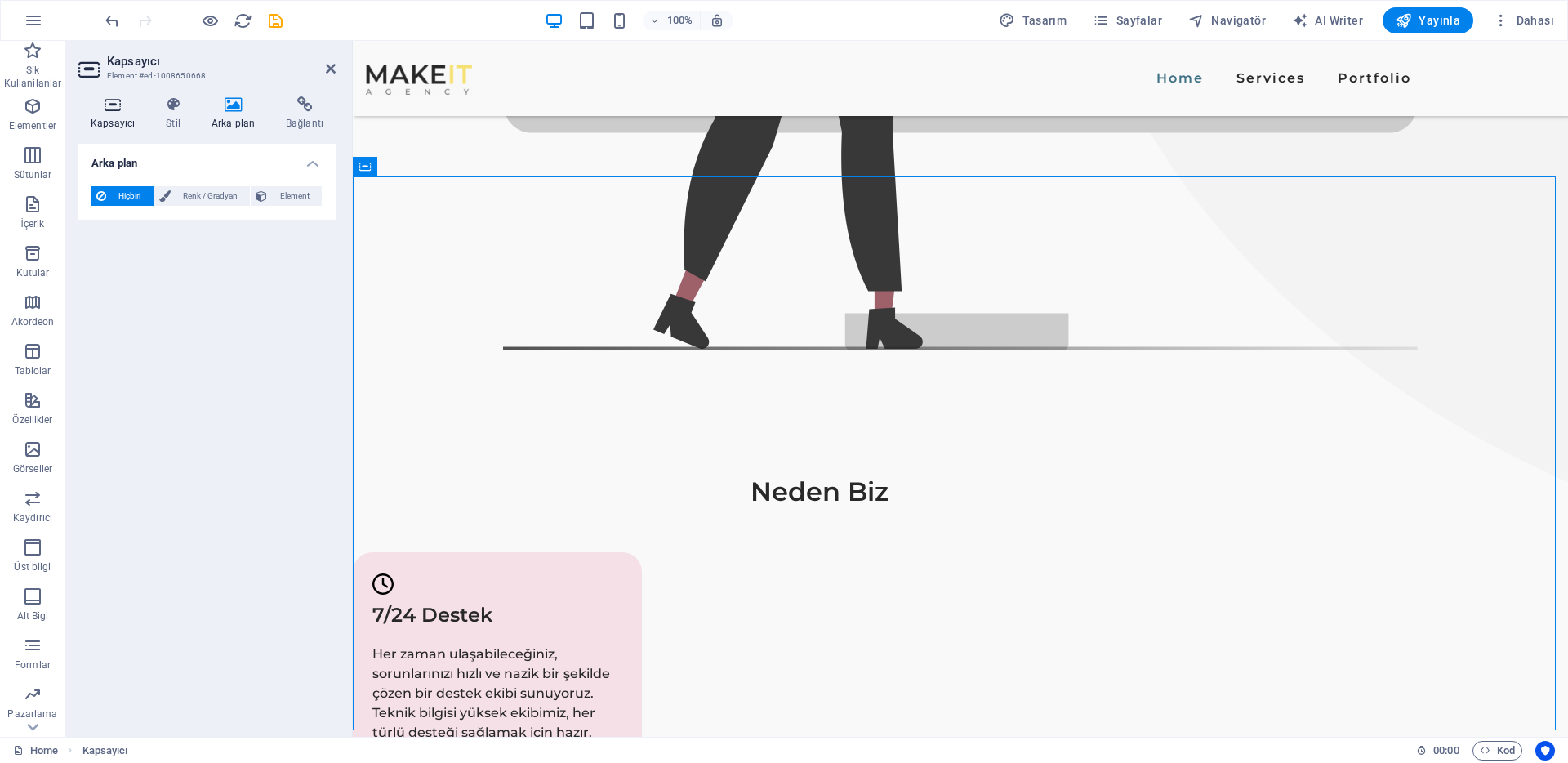
click at [137, 118] on h4 "Kapsayıcı" at bounding box center [116, 113] width 75 height 35
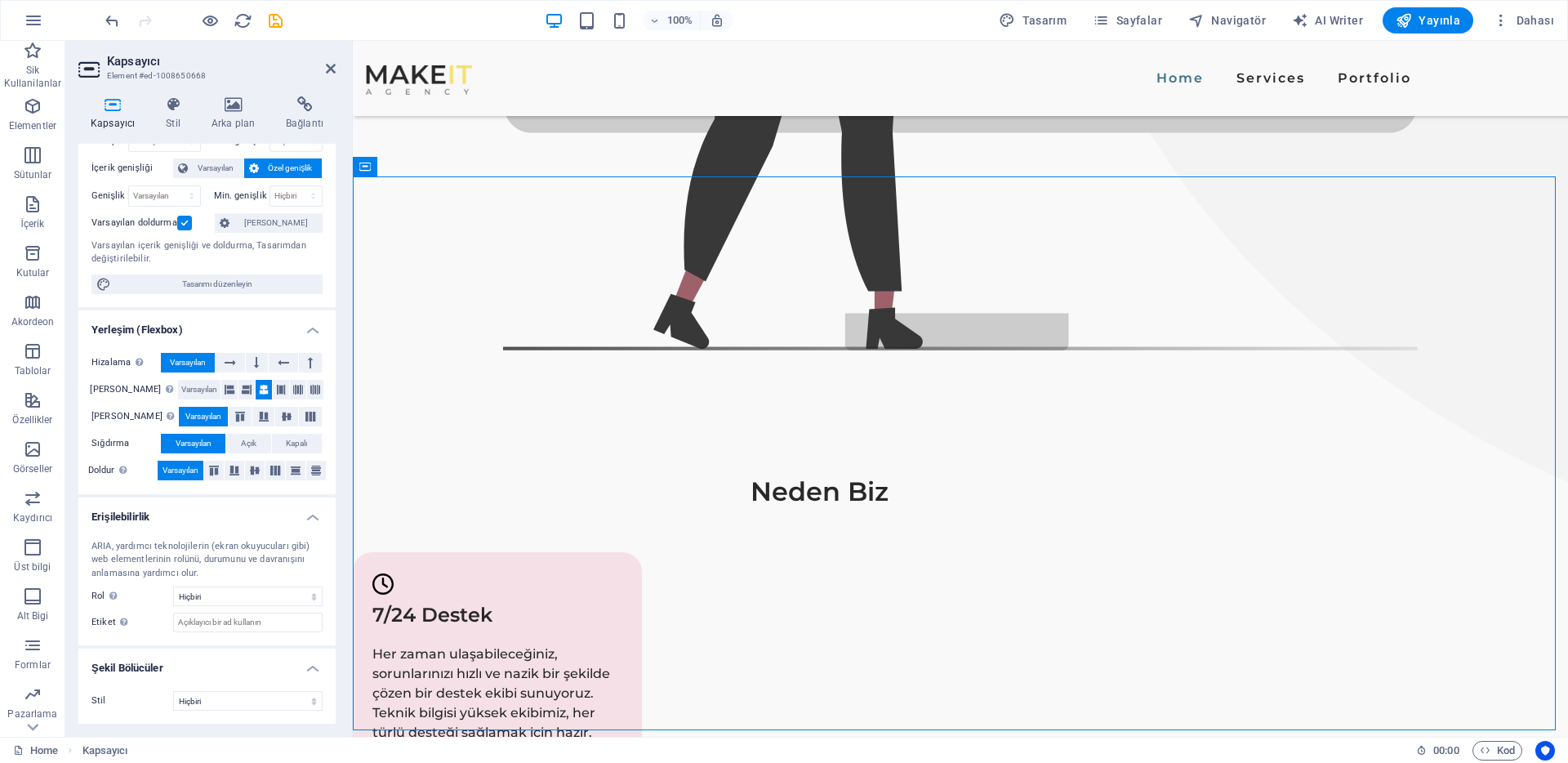
scroll to position [0, 0]
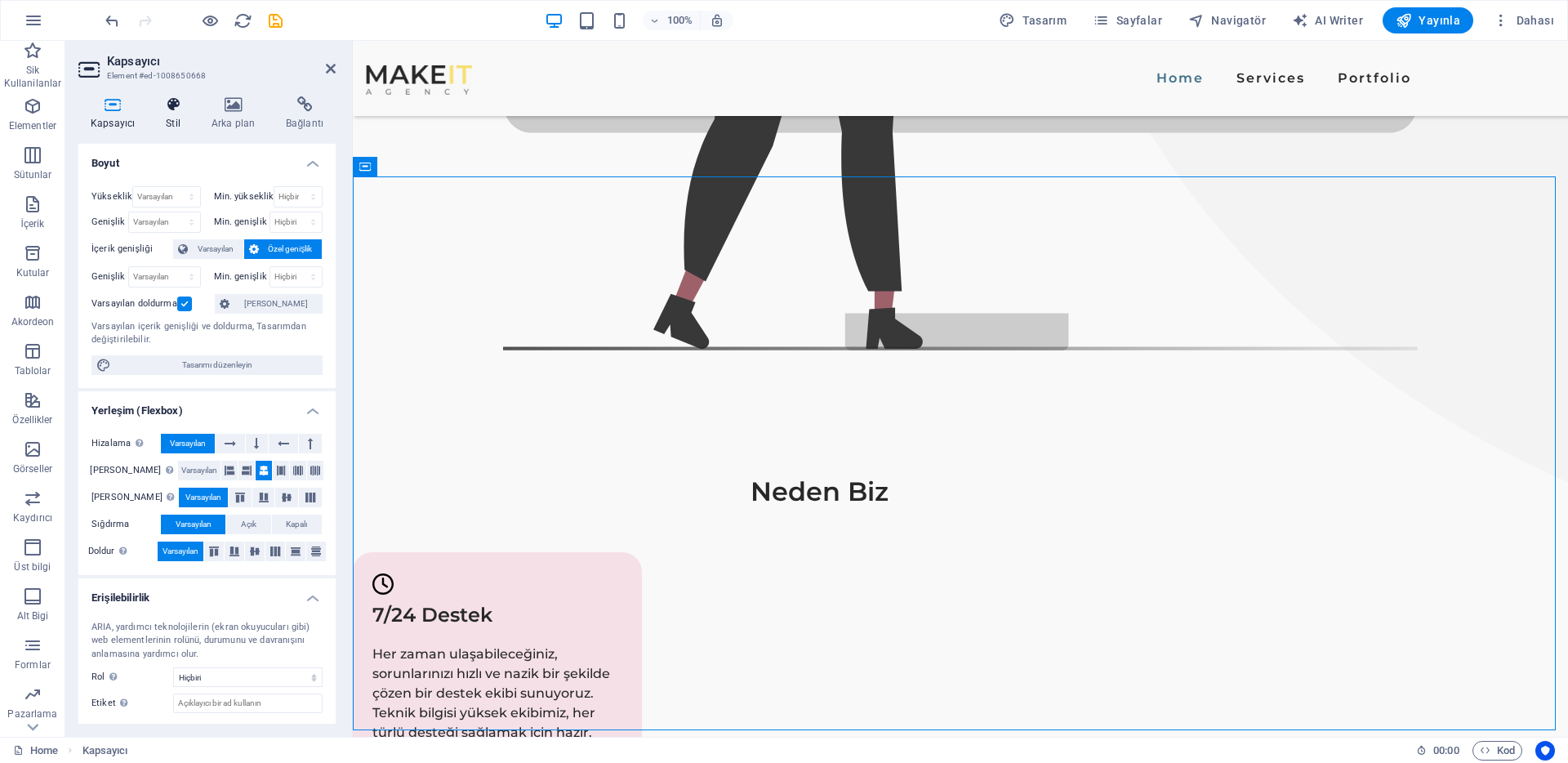
click at [172, 121] on h4 "Stil" at bounding box center [176, 113] width 46 height 35
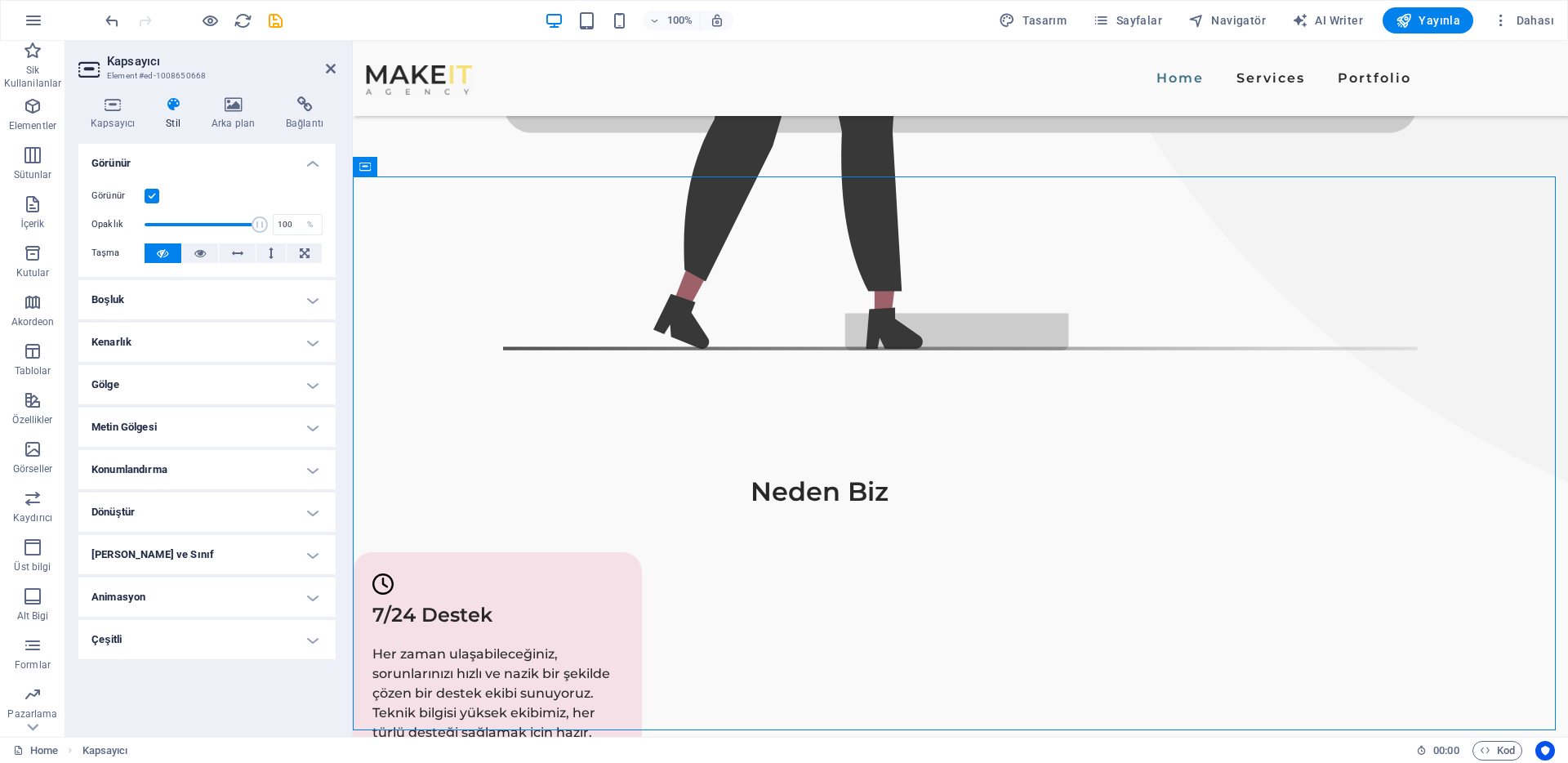
click at [172, 121] on h4 "Stil" at bounding box center [176, 113] width 46 height 35
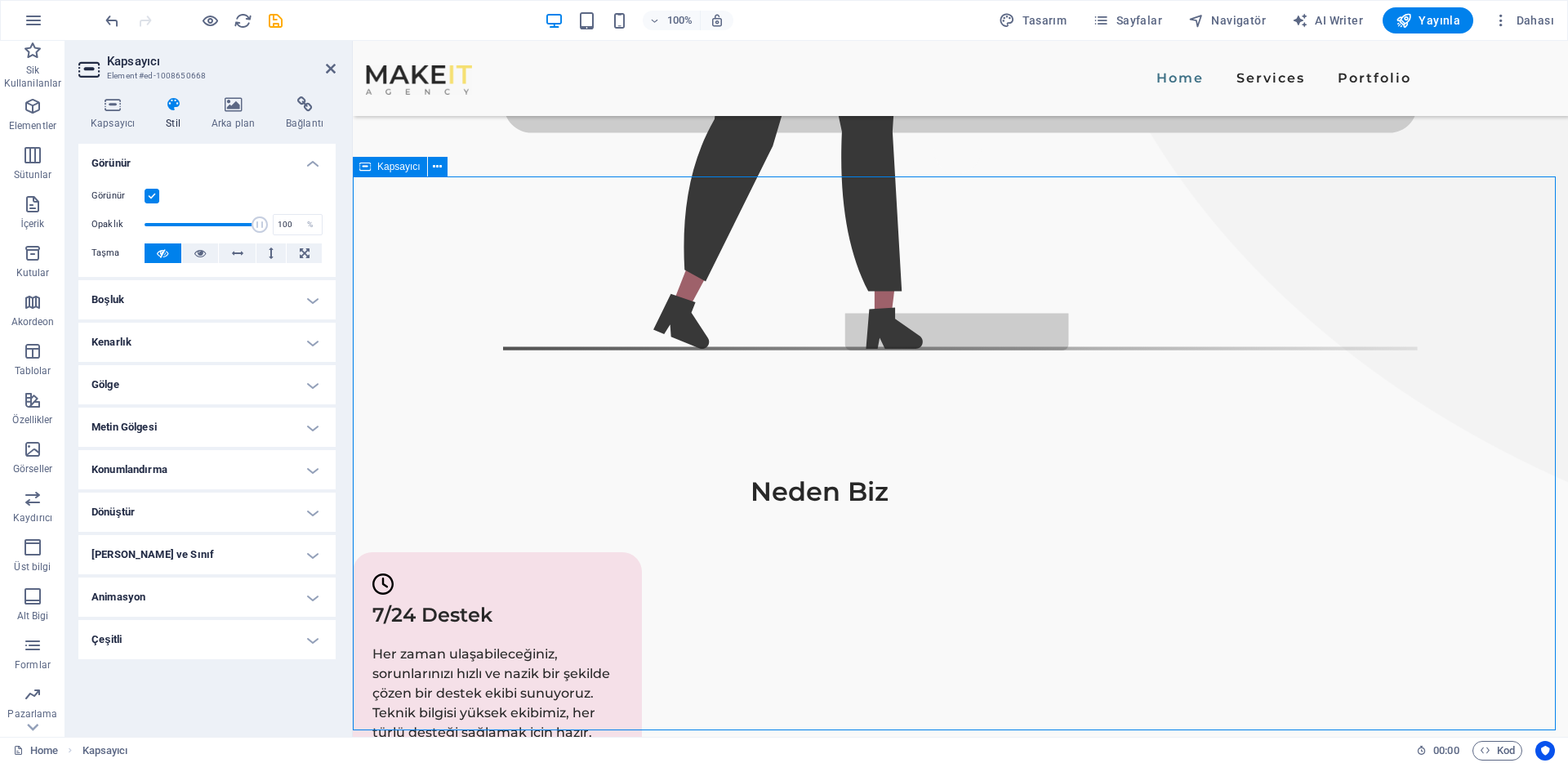
click at [231, 97] on icon at bounding box center [233, 104] width 67 height 16
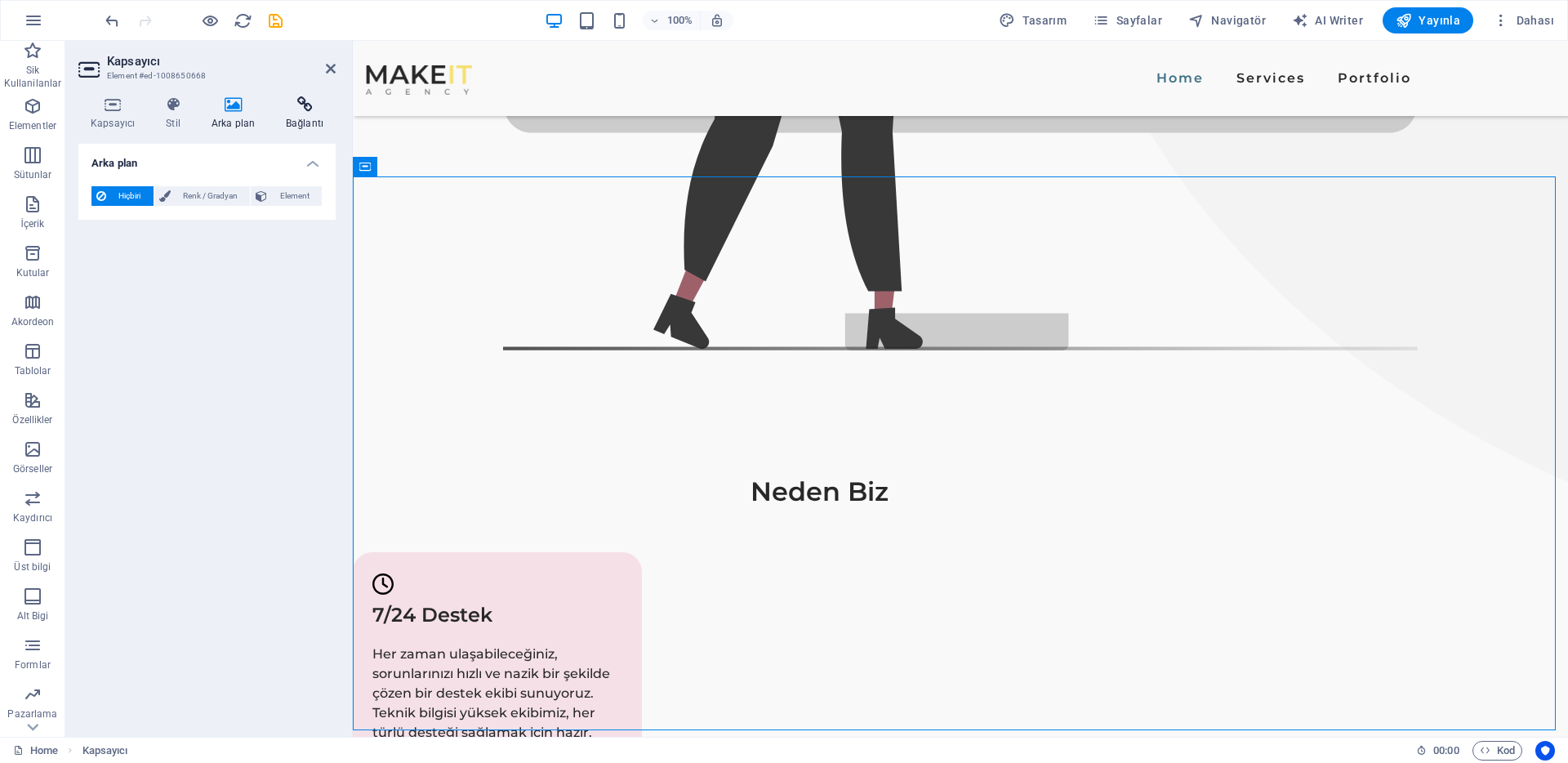
click at [283, 113] on h4 "Bağlantı" at bounding box center [305, 113] width 62 height 35
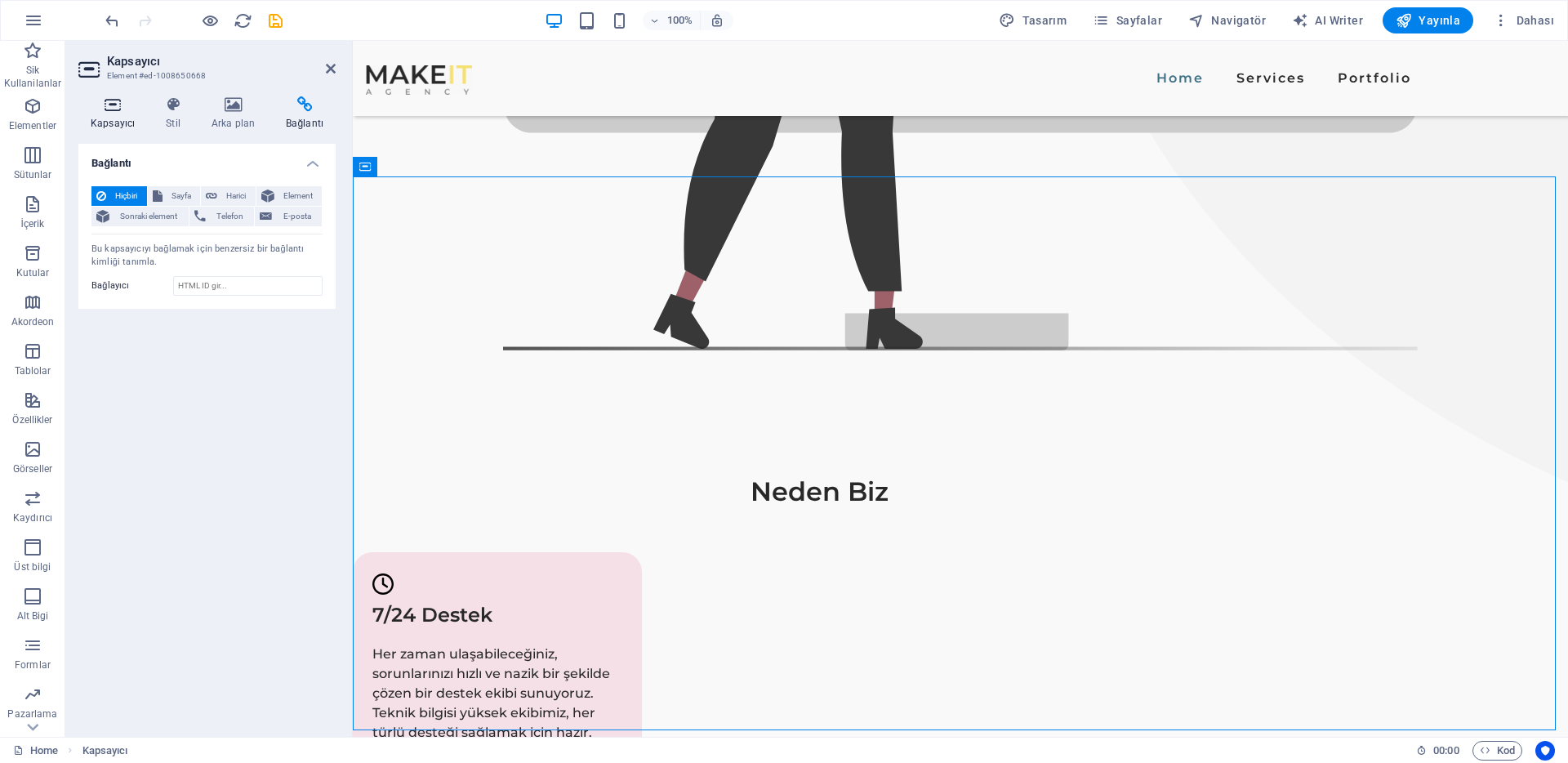
click at [128, 119] on h4 "Kapsayıcı" at bounding box center [116, 113] width 75 height 35
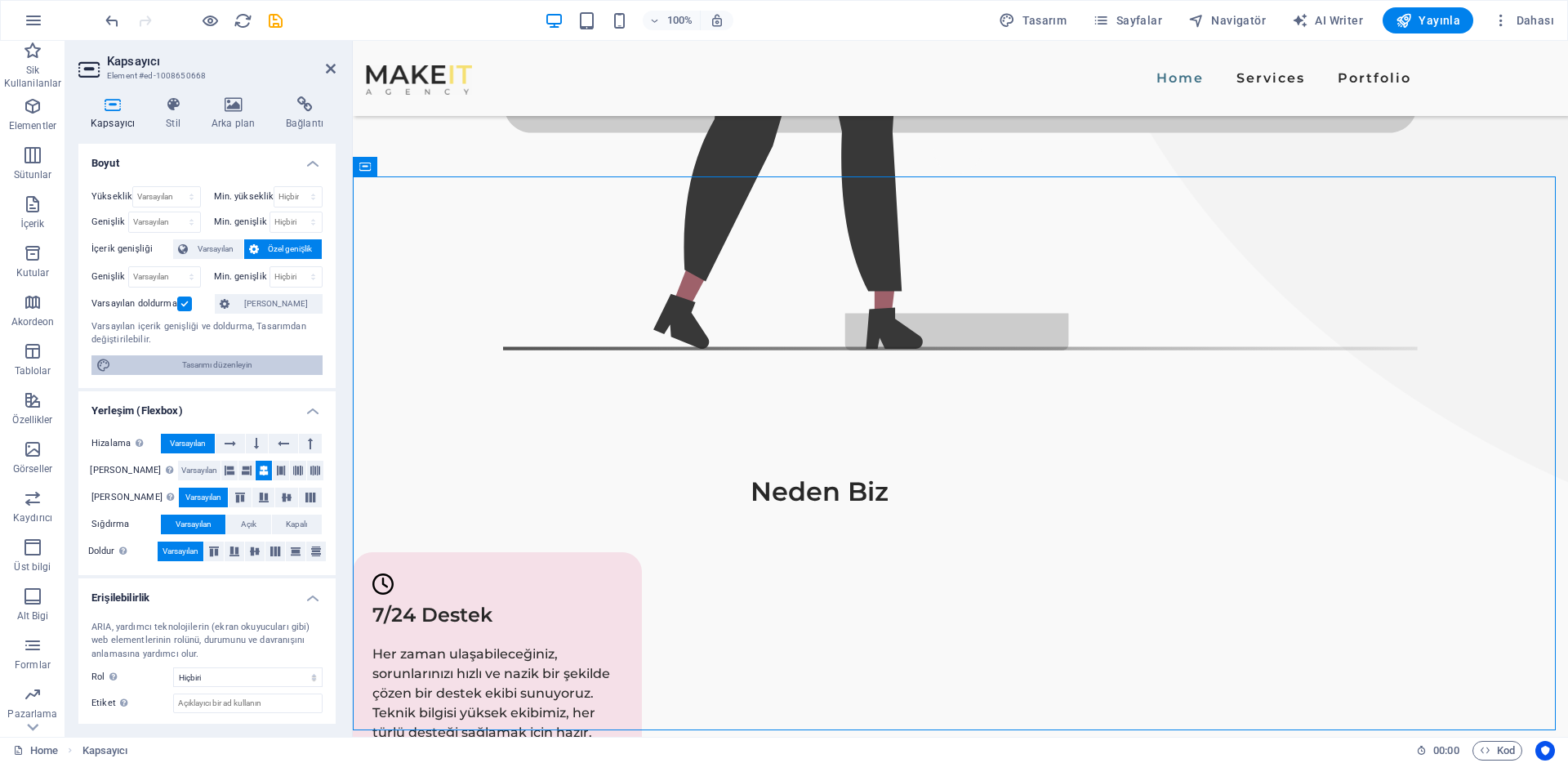
scroll to position [81, 0]
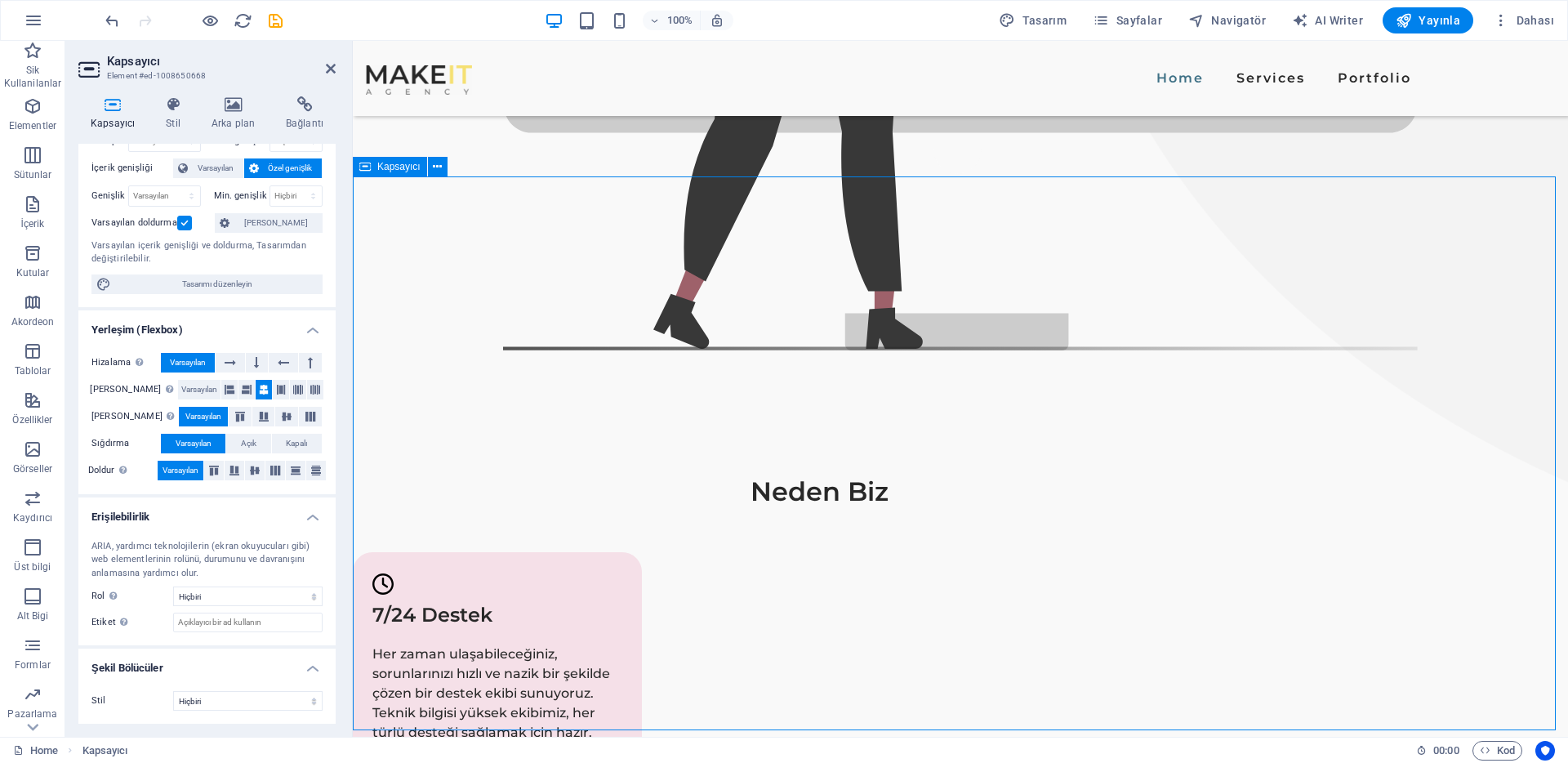
click at [376, 170] on div "Kapsayıcı" at bounding box center [390, 166] width 74 height 20
click at [441, 166] on icon at bounding box center [438, 167] width 9 height 17
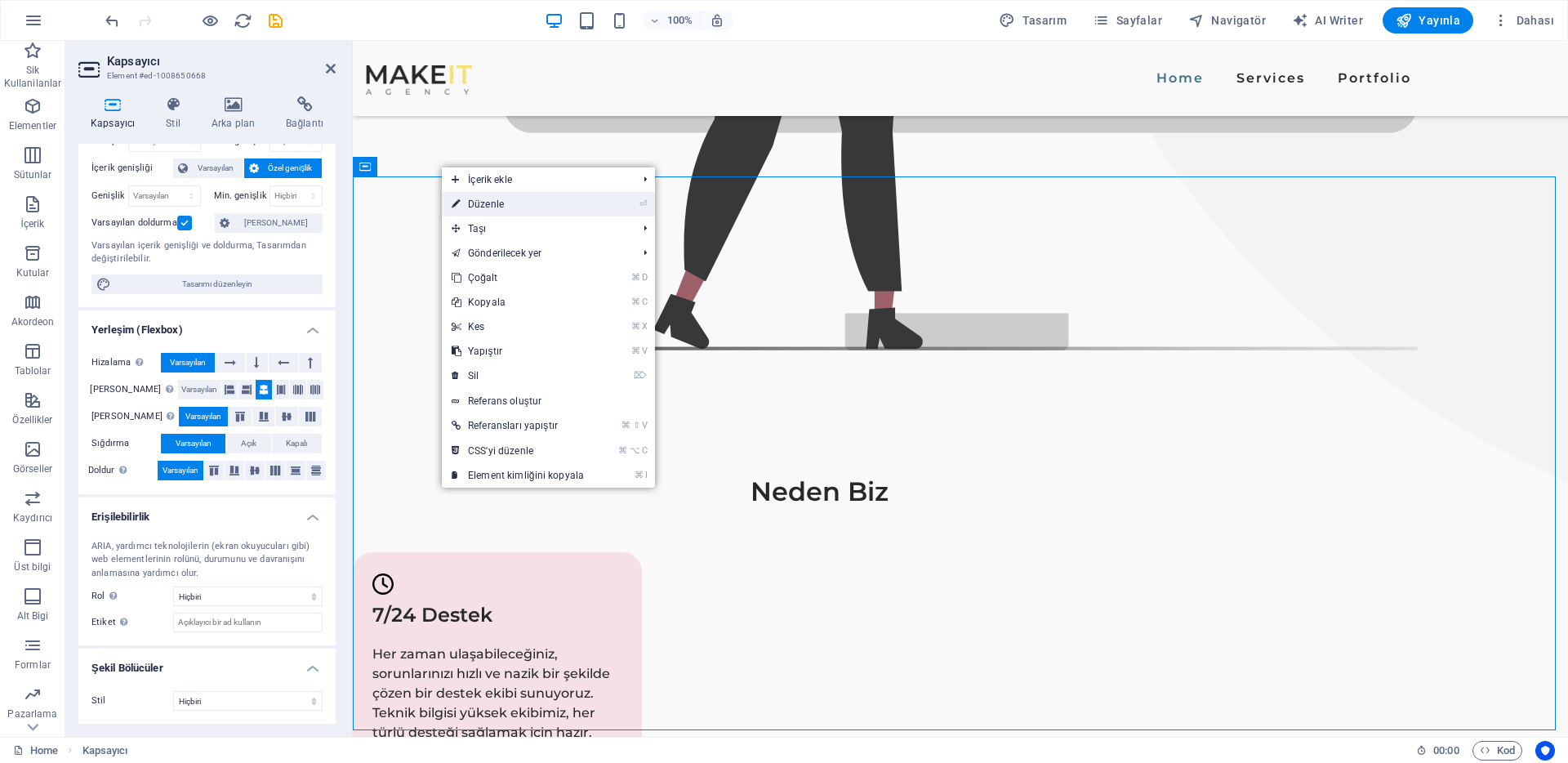
click at [480, 209] on link "⏎ Düzenle" at bounding box center [517, 204] width 152 height 24
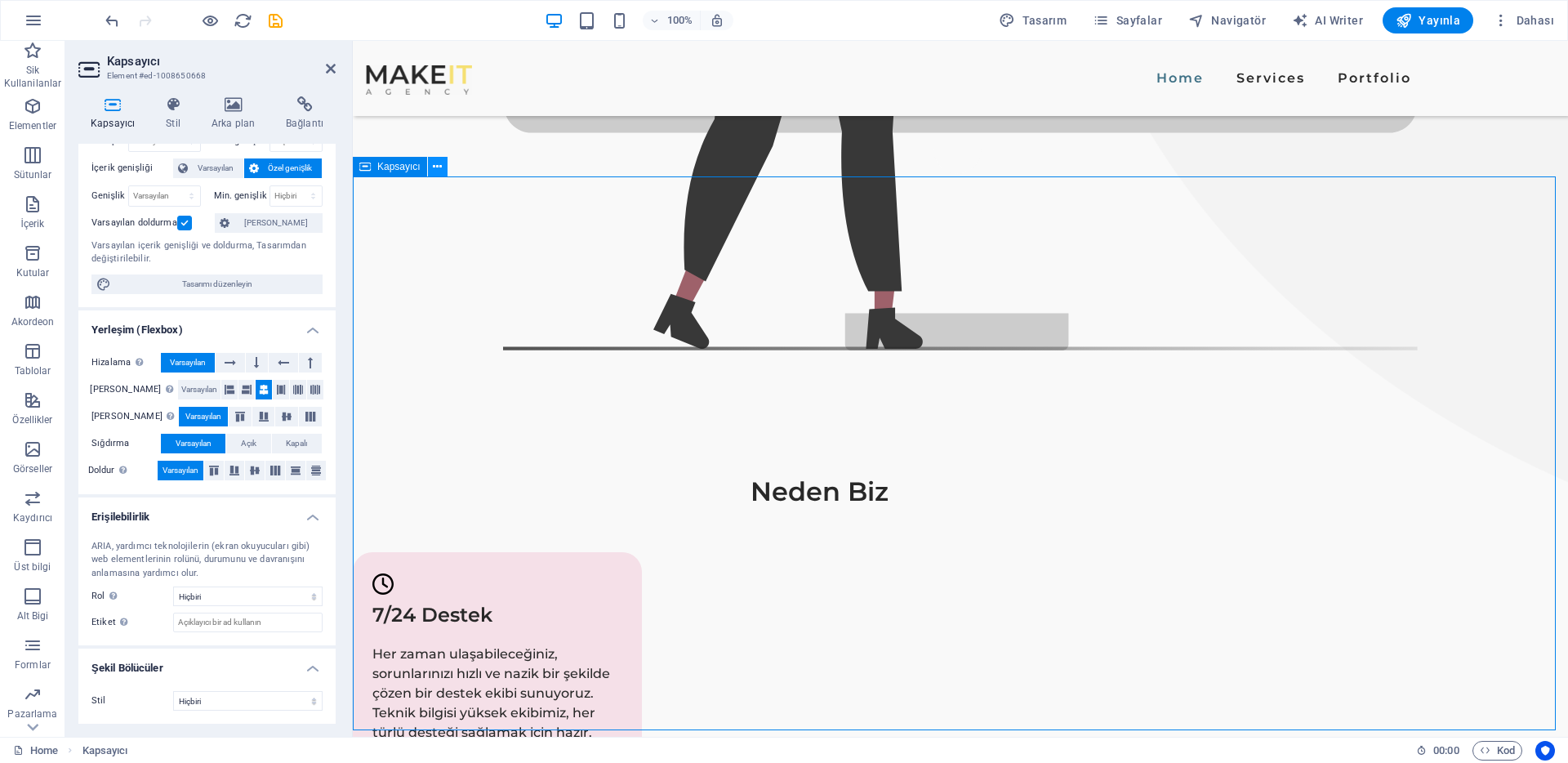
click at [439, 169] on icon at bounding box center [438, 167] width 9 height 17
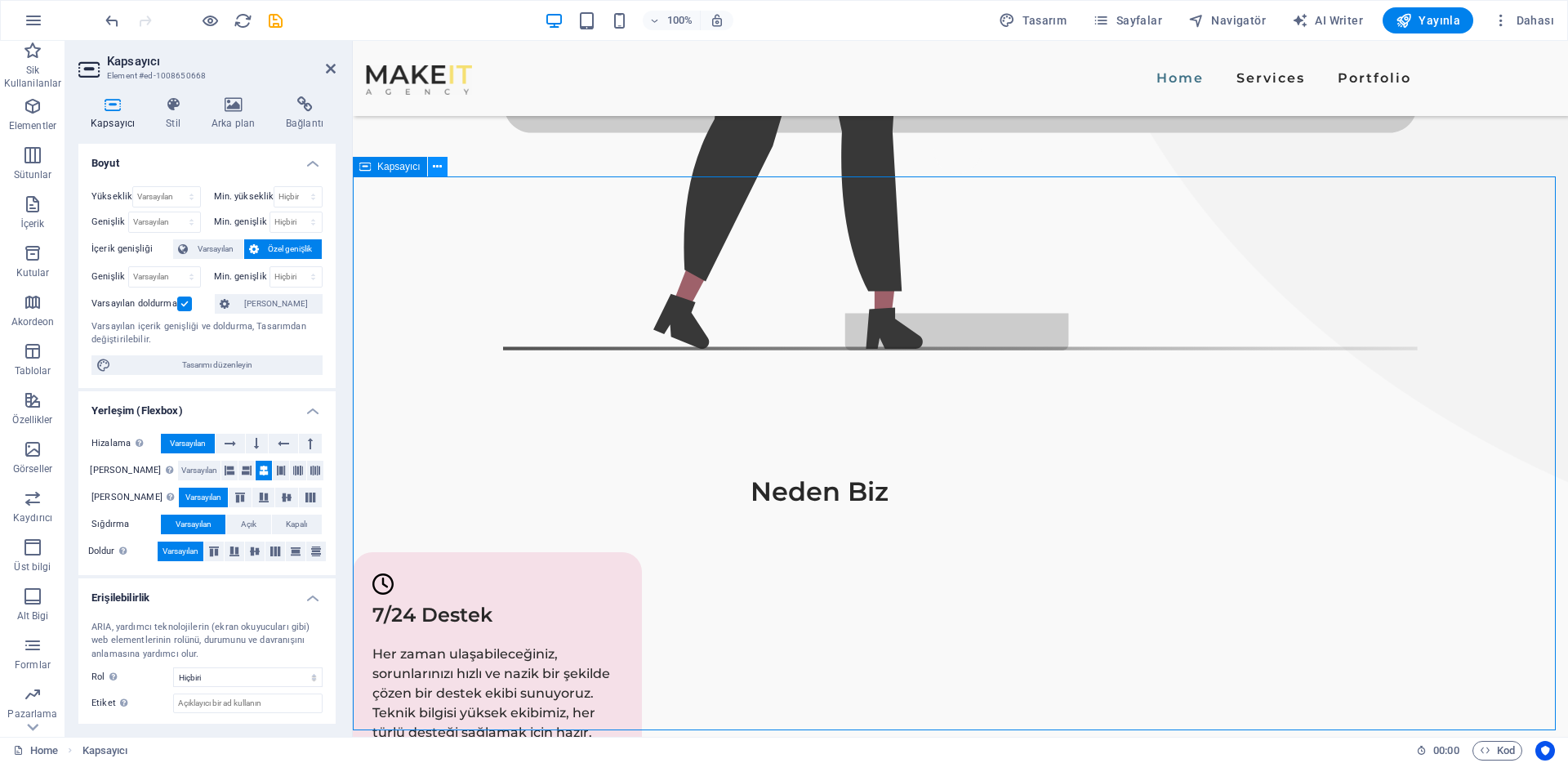
click at [439, 170] on icon at bounding box center [438, 167] width 9 height 17
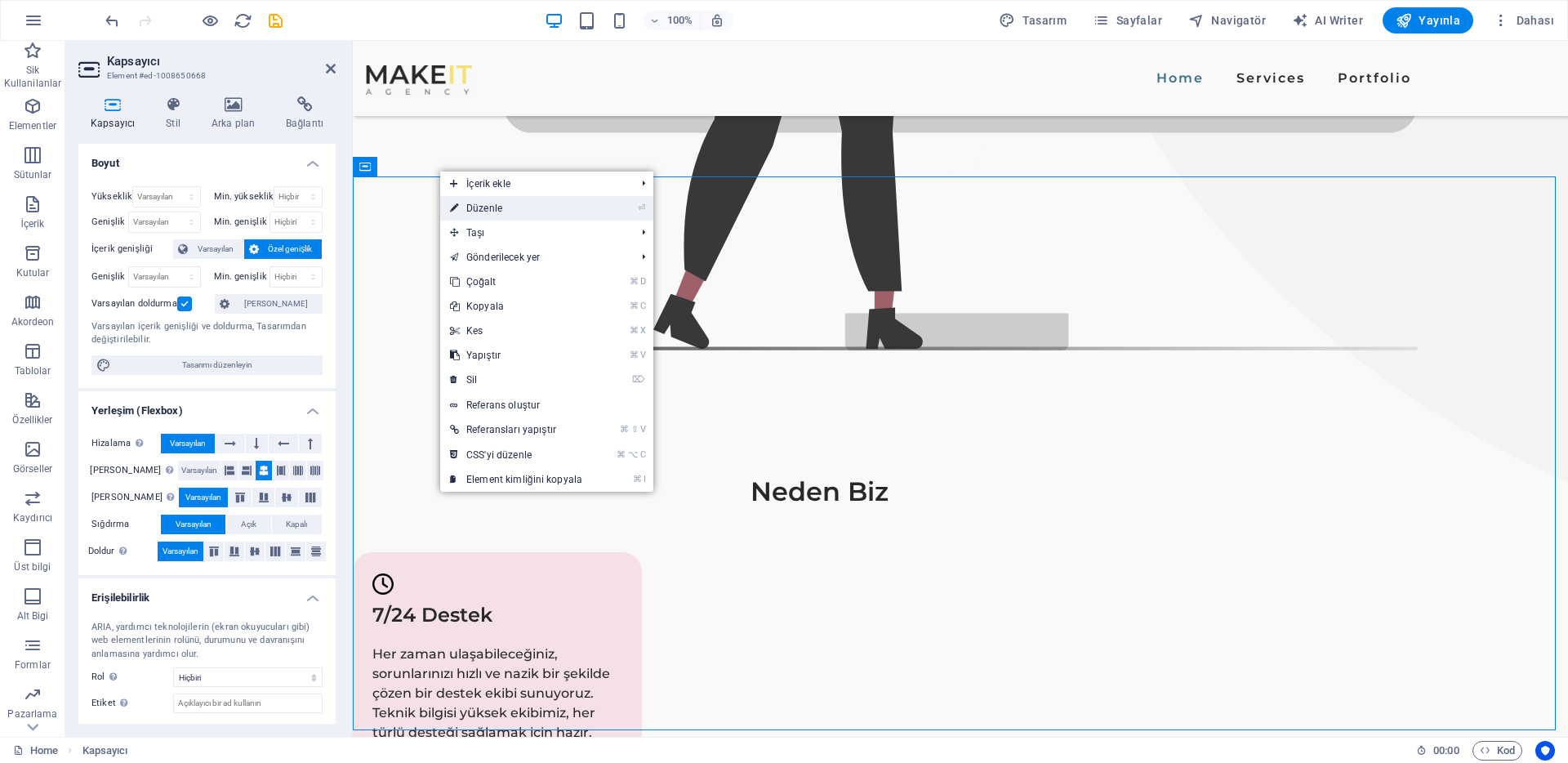
click at [493, 213] on link "⏎ Düzenle" at bounding box center [516, 208] width 152 height 24
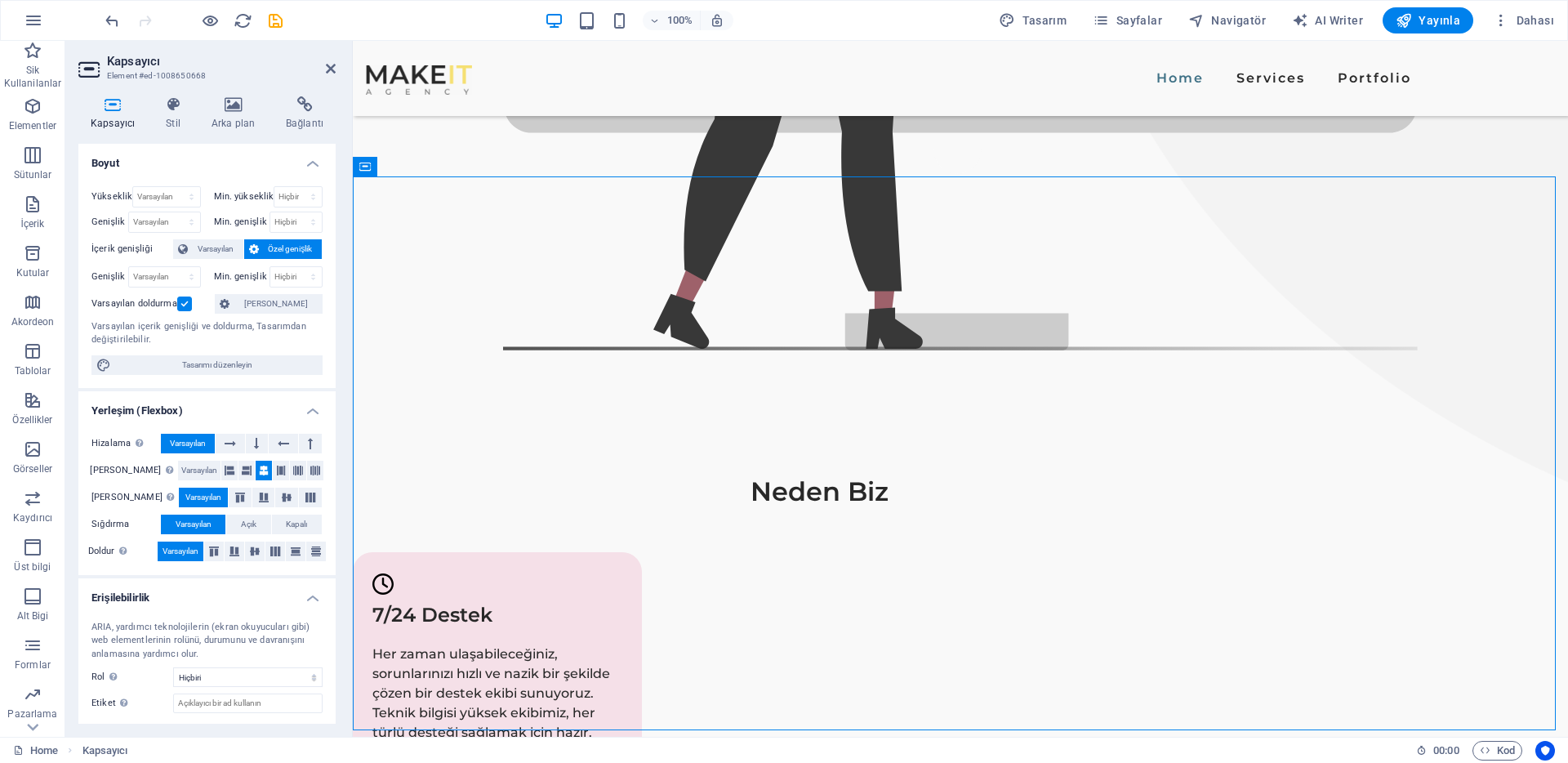
click at [179, 82] on h3 "Element #ed-1008650668" at bounding box center [204, 76] width 196 height 15
click at [178, 103] on icon at bounding box center [173, 104] width 39 height 16
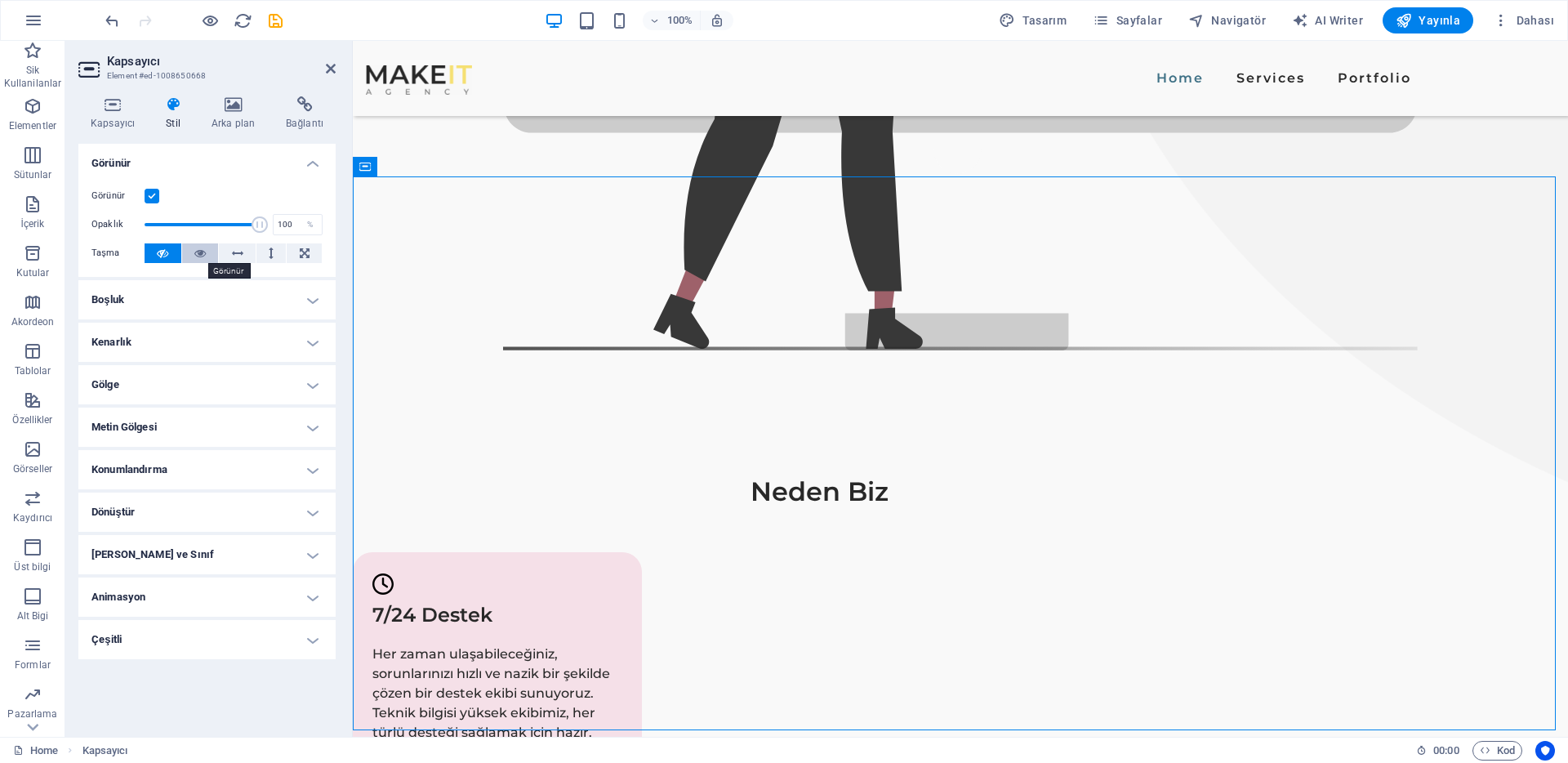
click at [192, 251] on button at bounding box center [200, 253] width 37 height 20
click at [162, 254] on icon at bounding box center [162, 253] width 11 height 20
click at [163, 296] on h4 "Boşluk" at bounding box center [207, 300] width 258 height 39
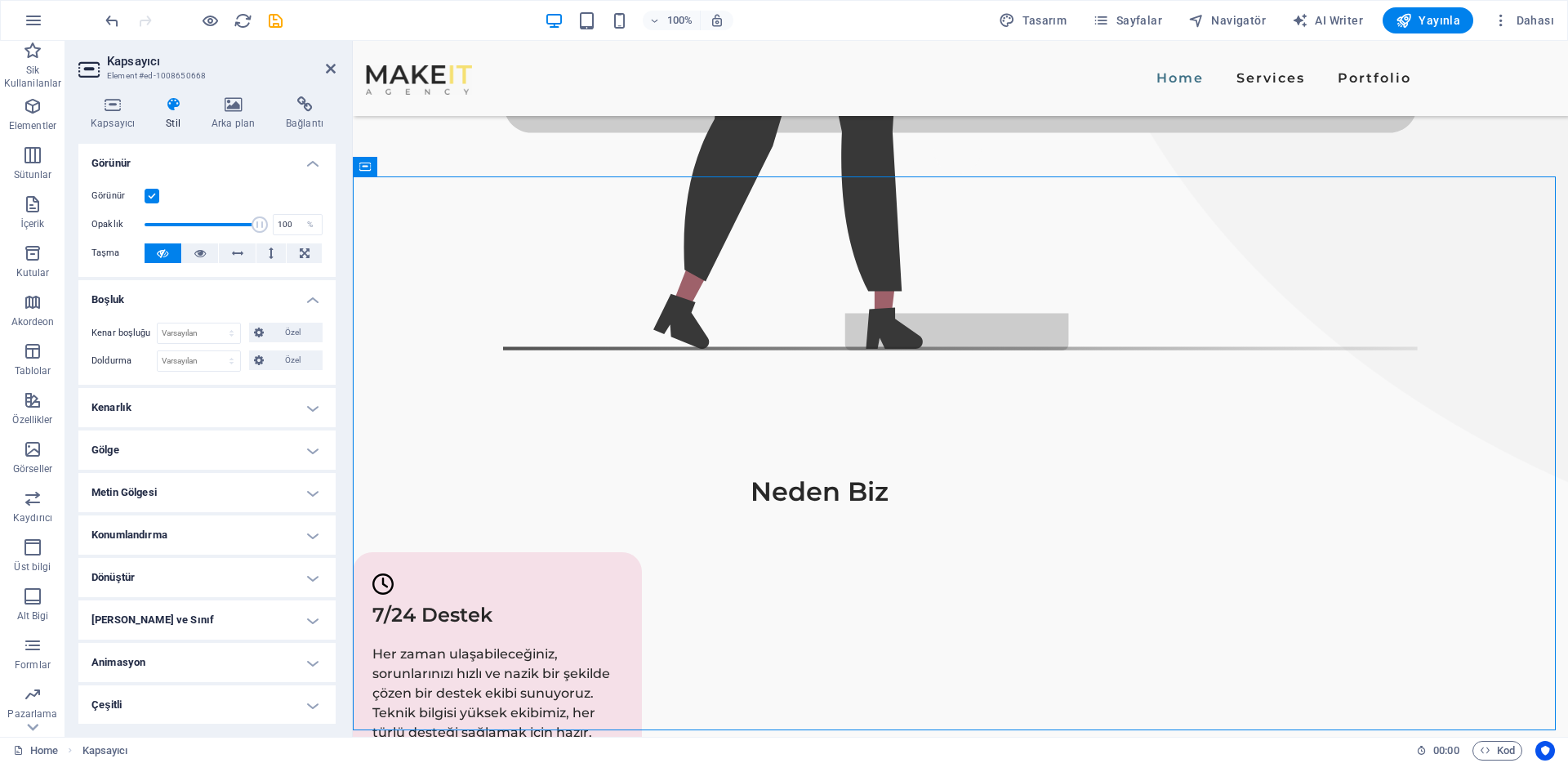
click at [138, 405] on h4 "Kenarlık" at bounding box center [207, 408] width 258 height 39
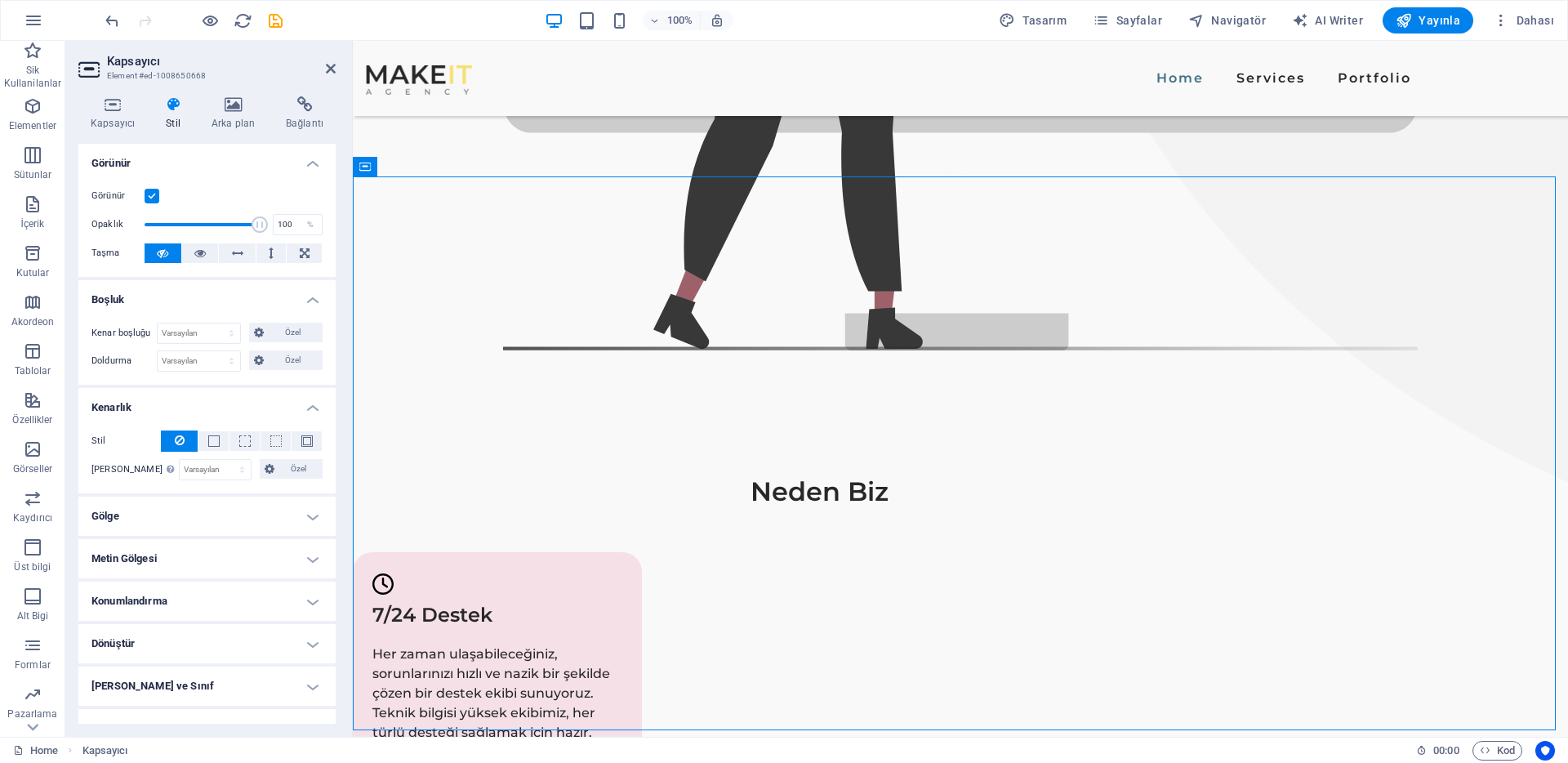
scroll to position [67, 0]
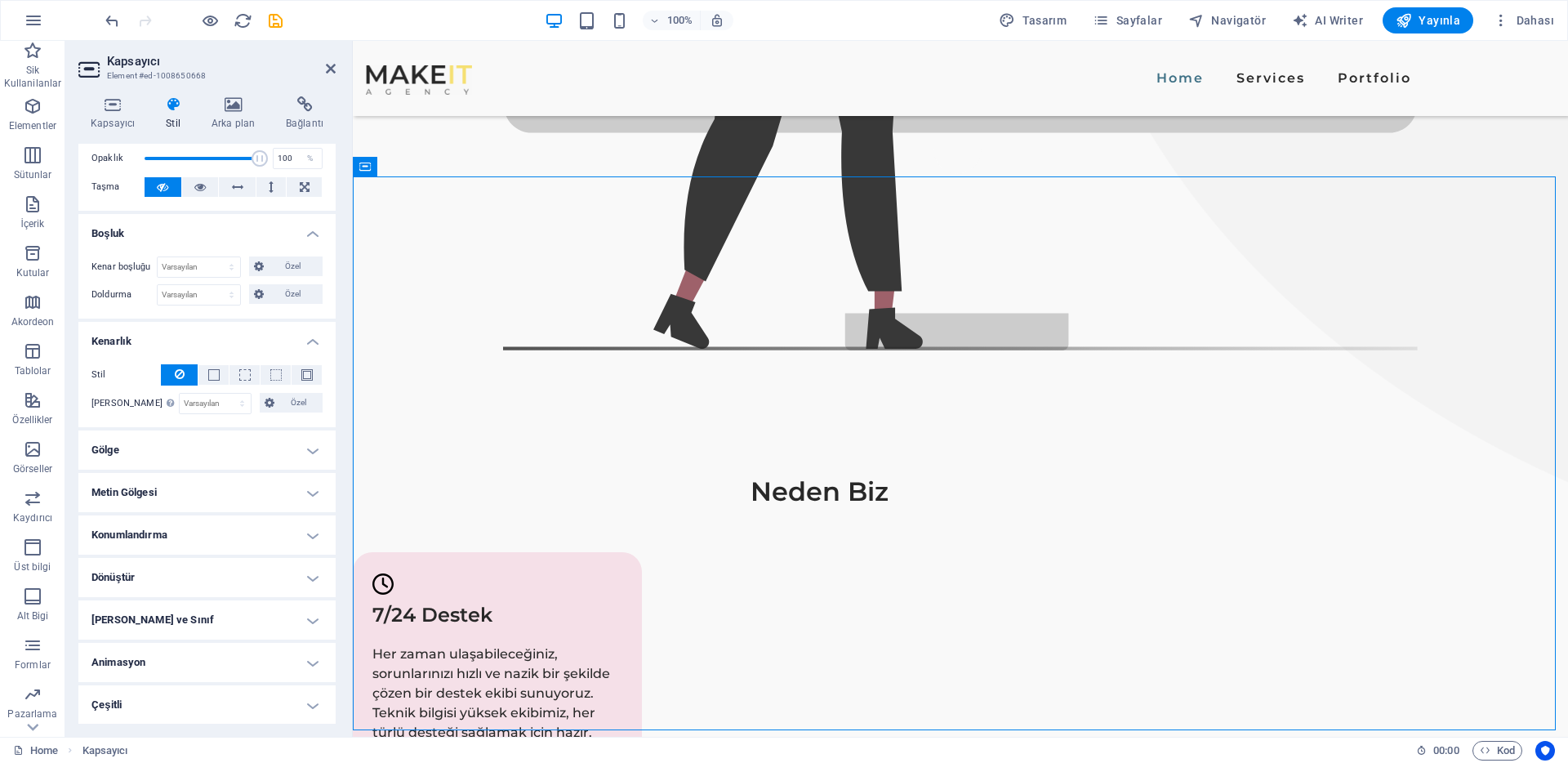
click at [139, 451] on h4 "Gölge" at bounding box center [207, 450] width 258 height 39
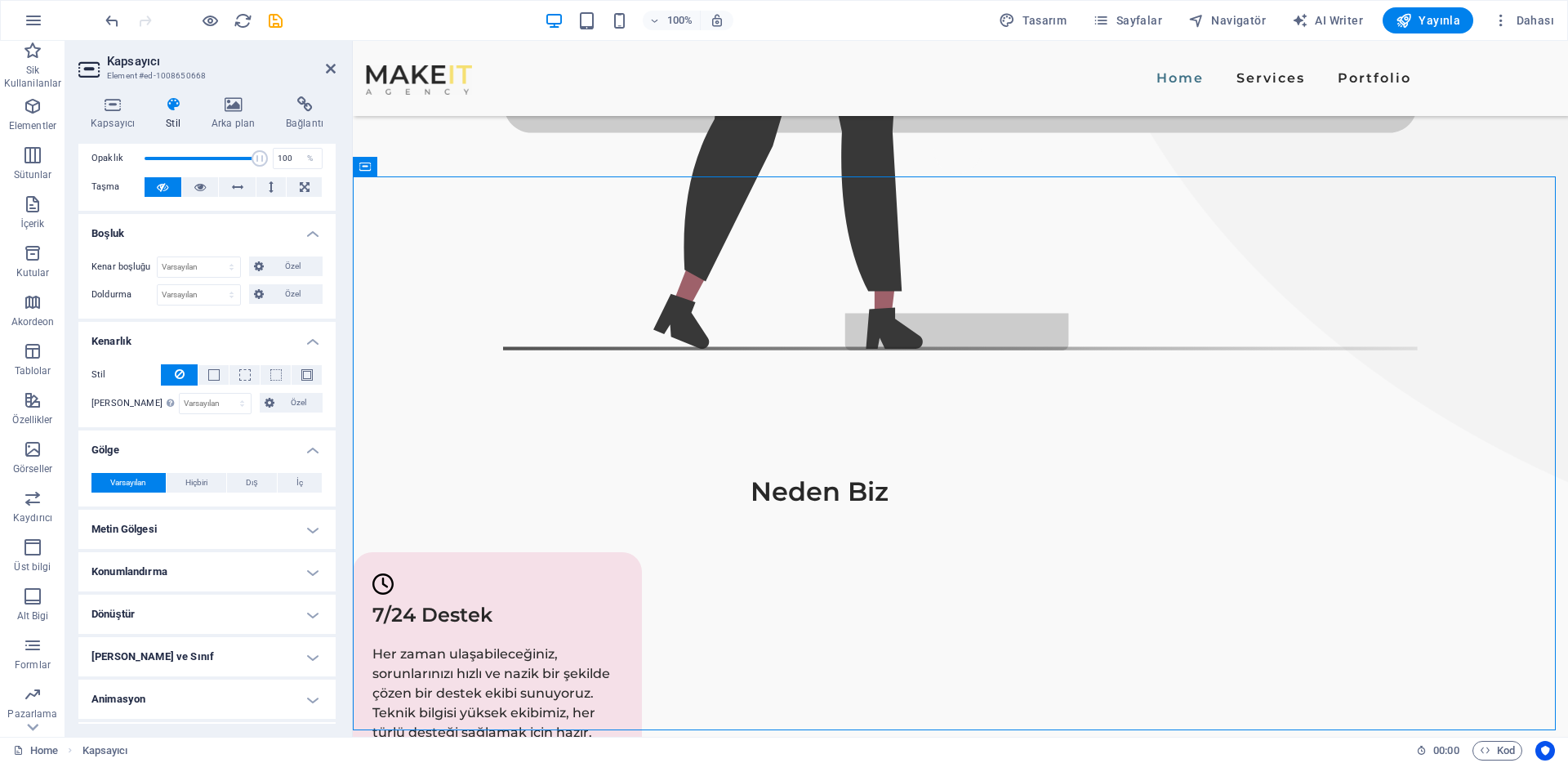
scroll to position [103, 0]
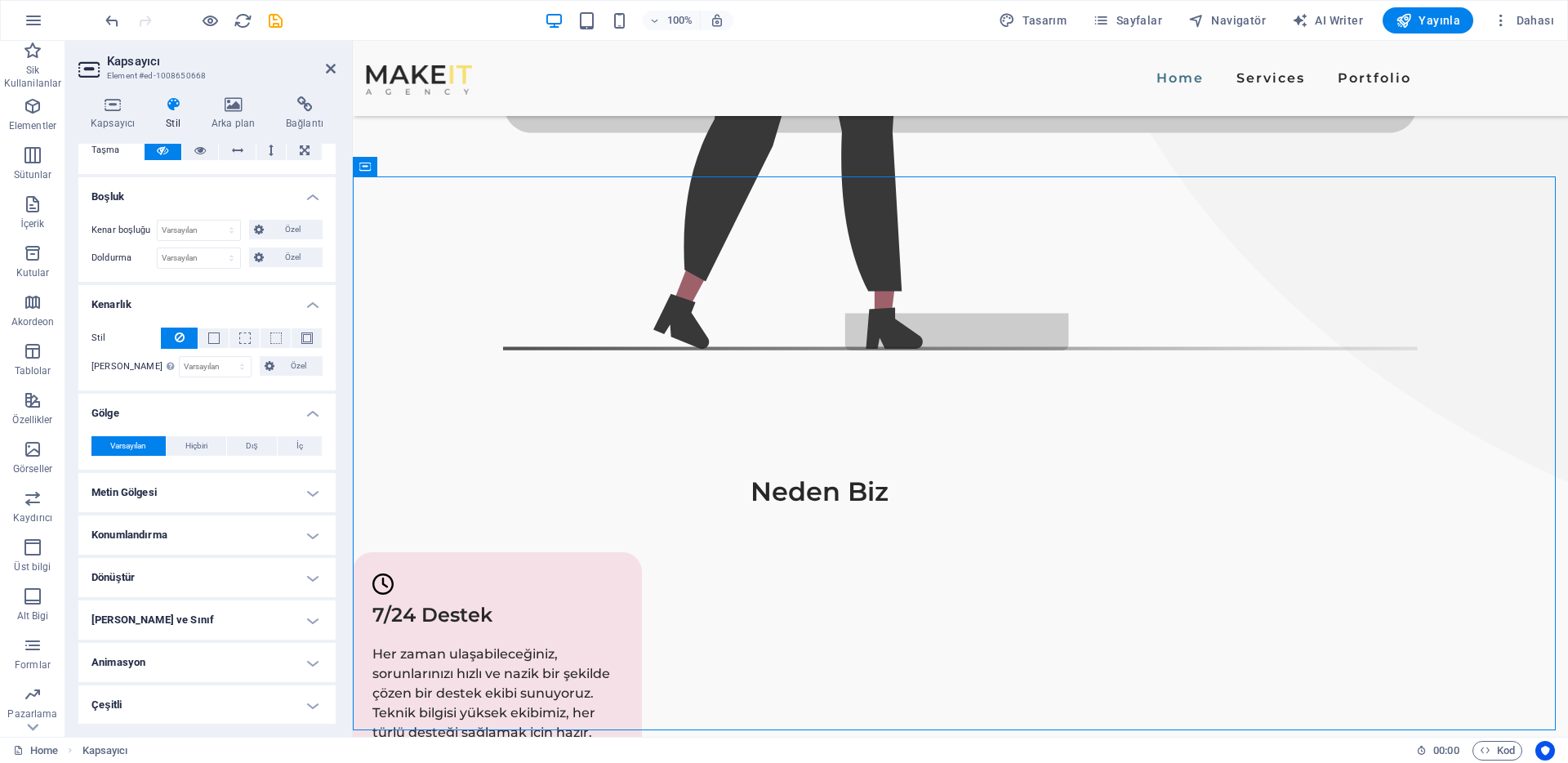
click at [142, 512] on ul "Yerleşim Bu elementin yerleşim içinde nasıl genişlediği (Flexbox). Boyut Varsay…" at bounding box center [207, 382] width 258 height 683
click at [149, 493] on h4 "Metin Gölgesi" at bounding box center [207, 493] width 258 height 39
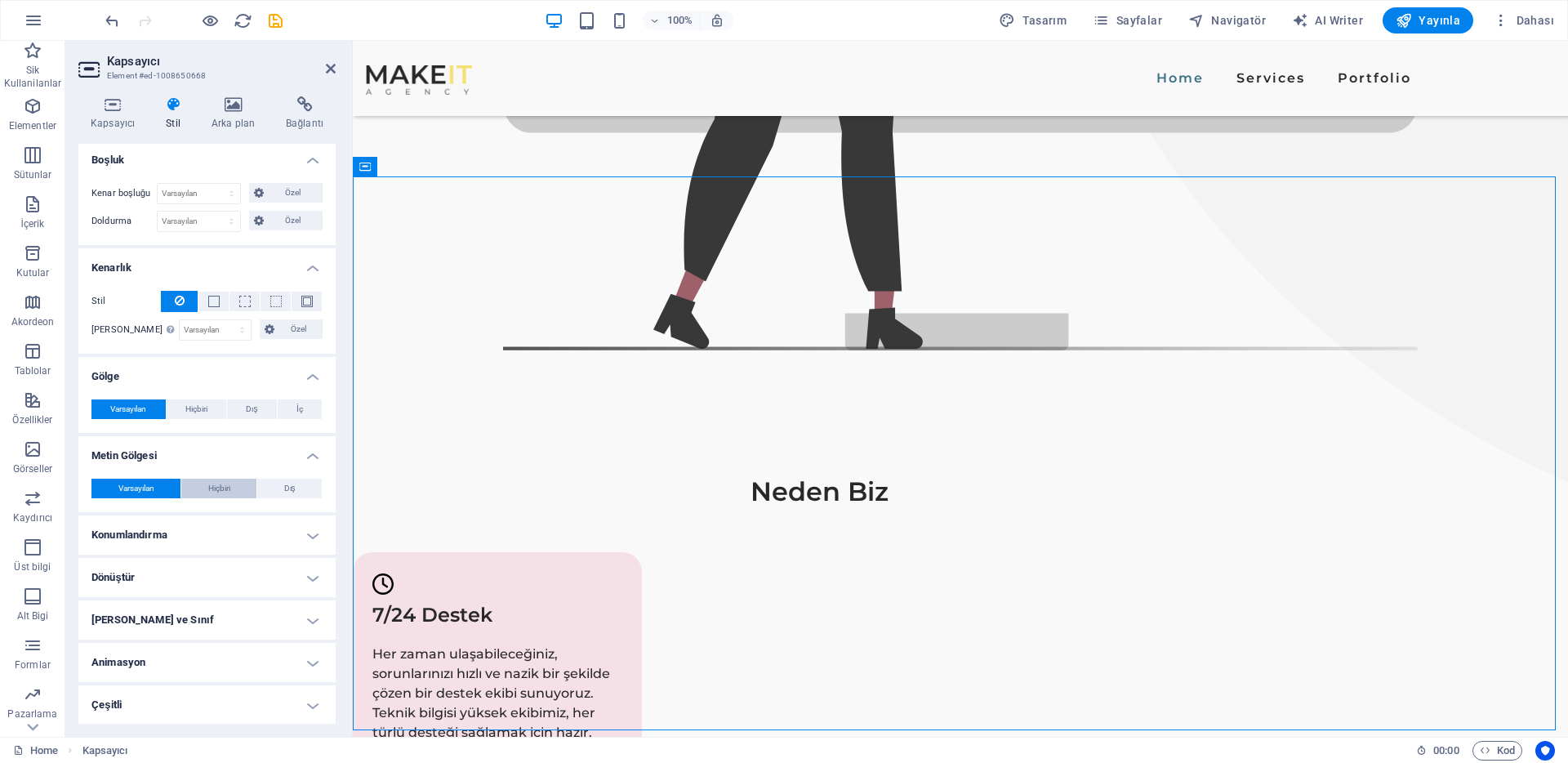
click at [194, 479] on button "Hiçbiri" at bounding box center [218, 488] width 75 height 20
click at [165, 486] on button "Varsayılan" at bounding box center [136, 488] width 89 height 20
click at [145, 544] on h4 "Konumlandırma" at bounding box center [207, 535] width 258 height 39
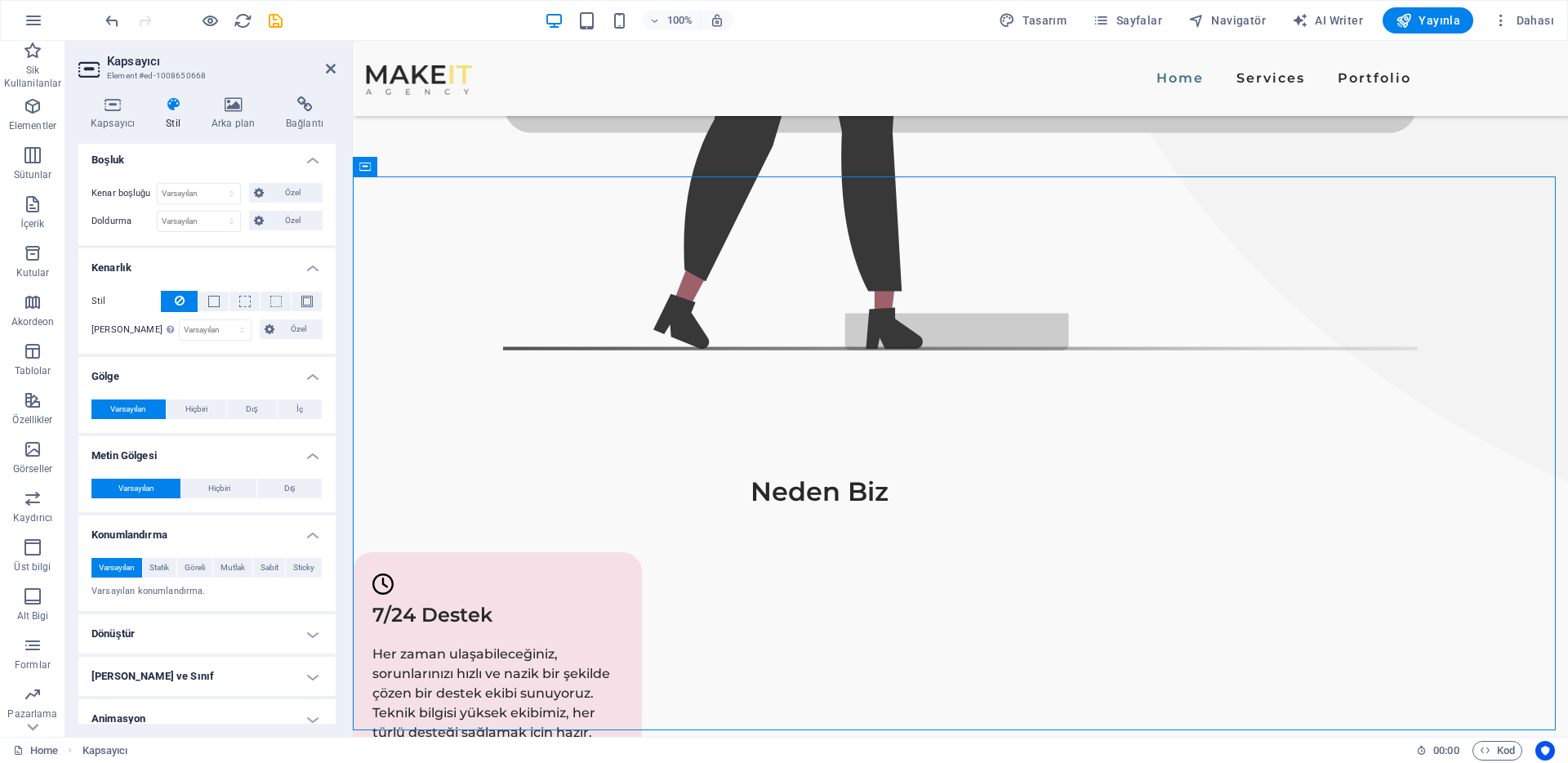
scroll to position [196, 0]
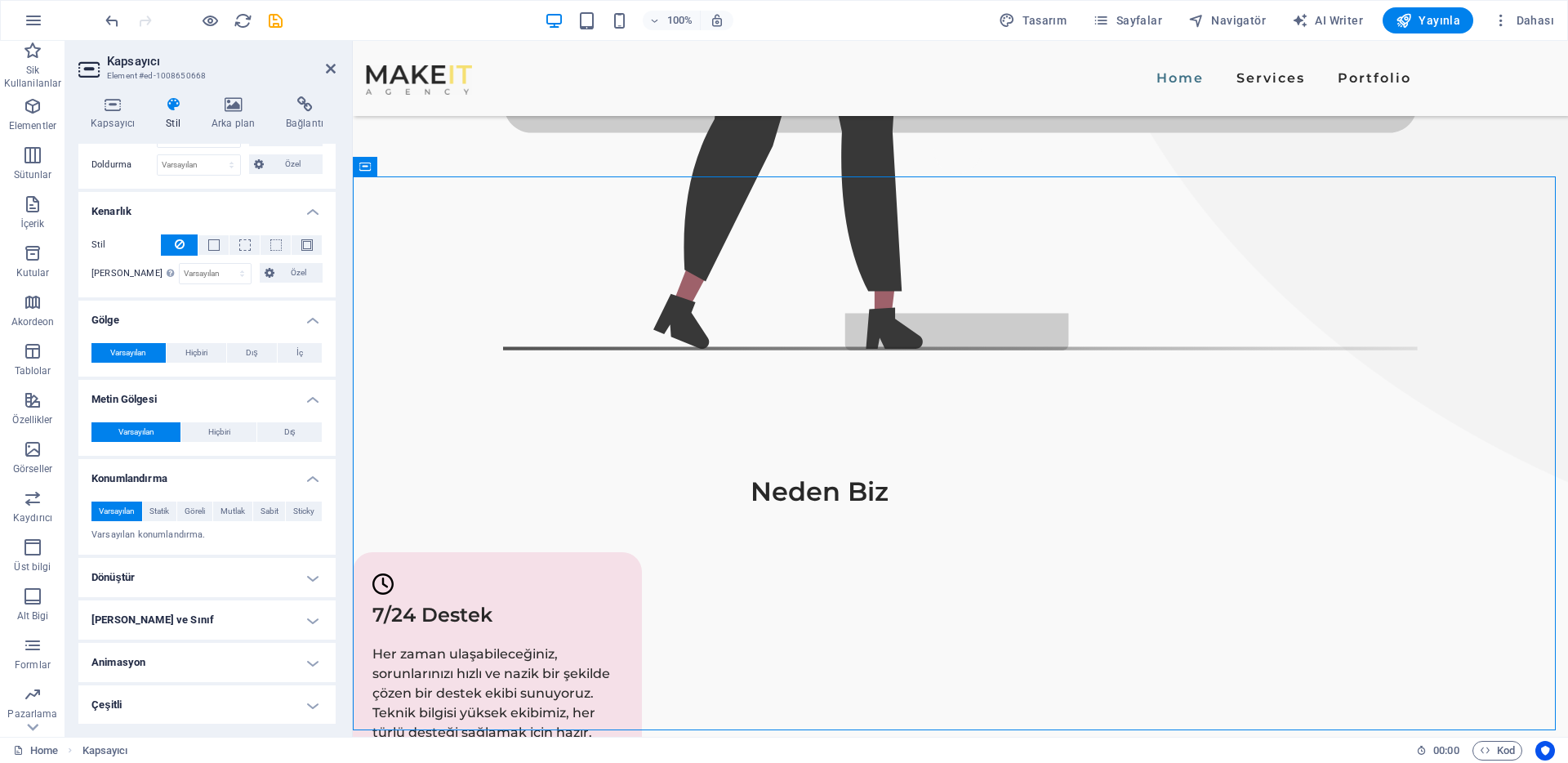
click at [142, 574] on h4 "Dönüştür" at bounding box center [207, 577] width 258 height 39
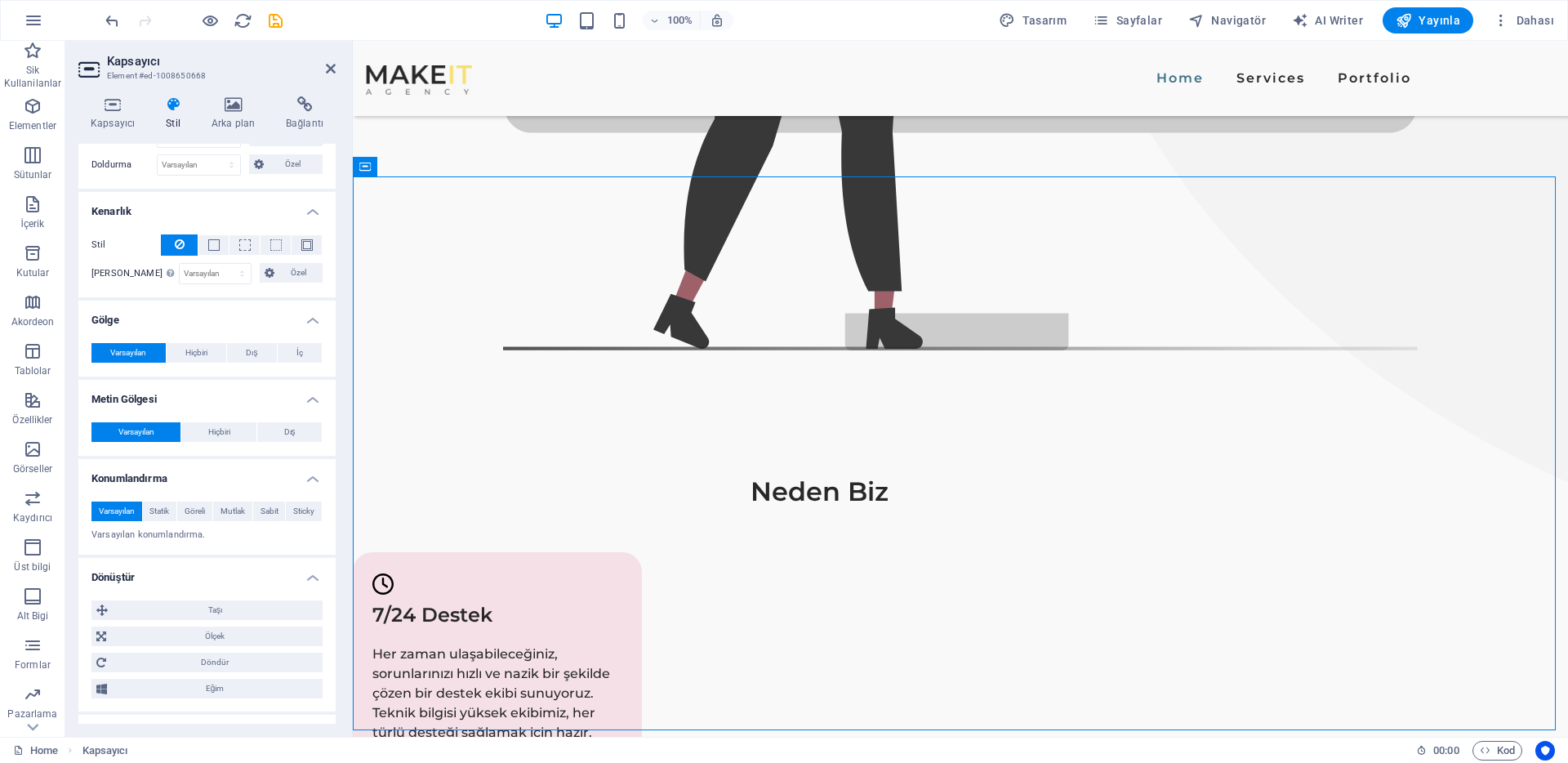
scroll to position [310, 0]
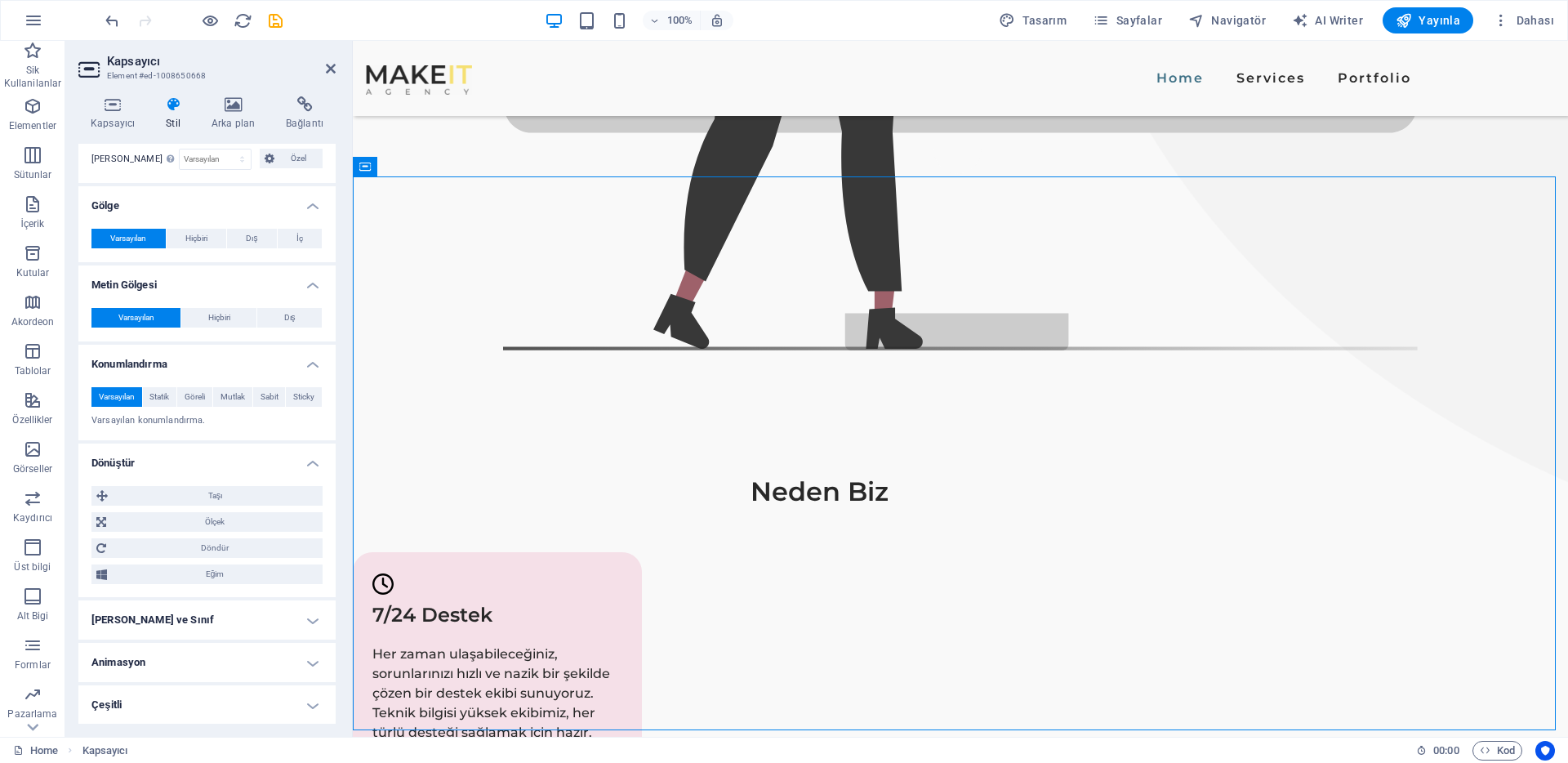
click at [149, 646] on h4 "Animasyon" at bounding box center [207, 663] width 258 height 39
click at [157, 619] on h4 "[PERSON_NAME] ve Sınıf" at bounding box center [207, 621] width 258 height 39
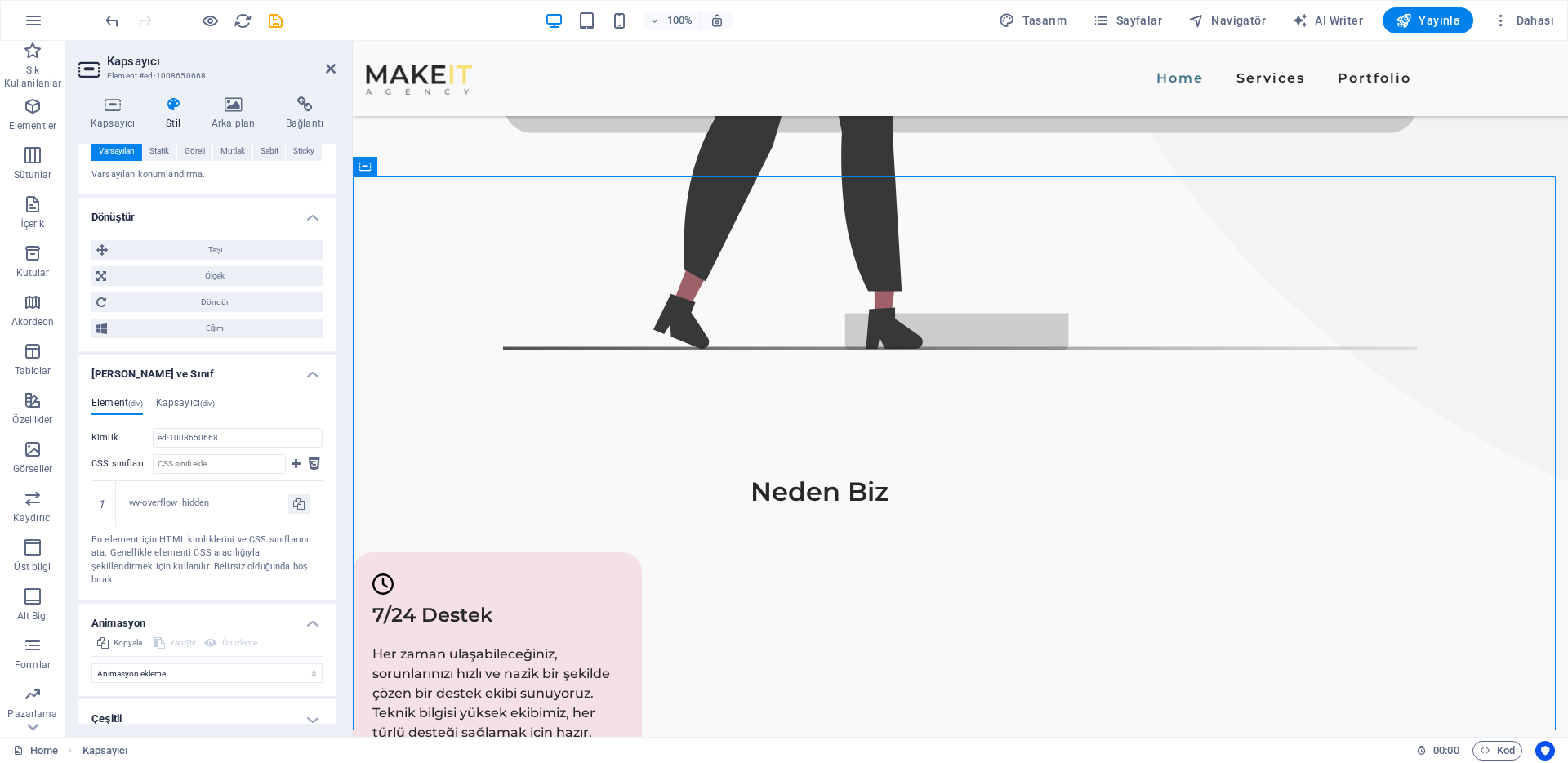
click at [144, 669] on div "Kopyala Yapıştır Ön izleme Animasyon ekleme Göster / Gizle Yukarı/Aşağı kaydır …" at bounding box center [207, 664] width 258 height 63
click at [142, 701] on h4 "Çeşitli" at bounding box center [207, 719] width 258 height 39
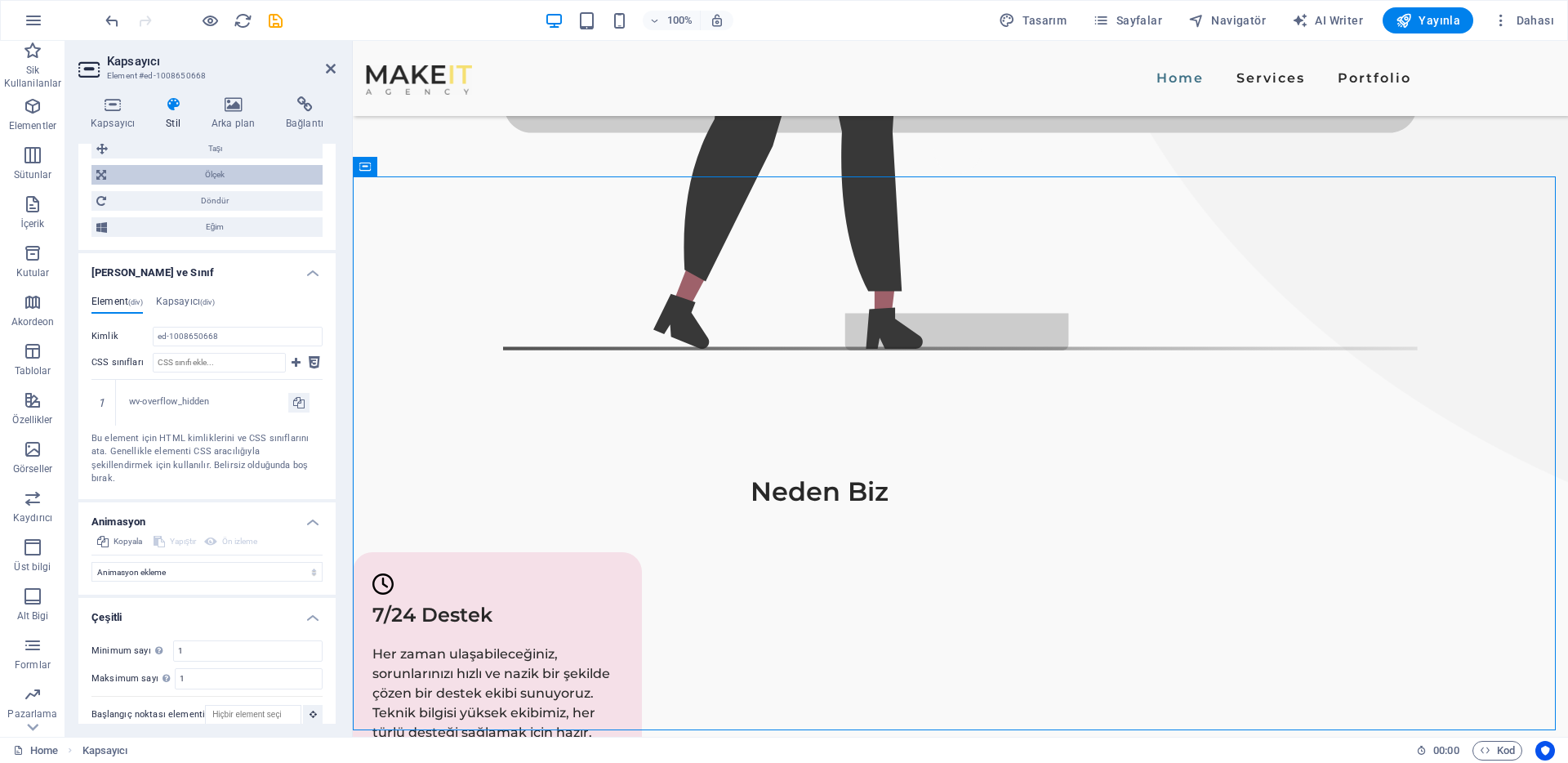
scroll to position [624, 0]
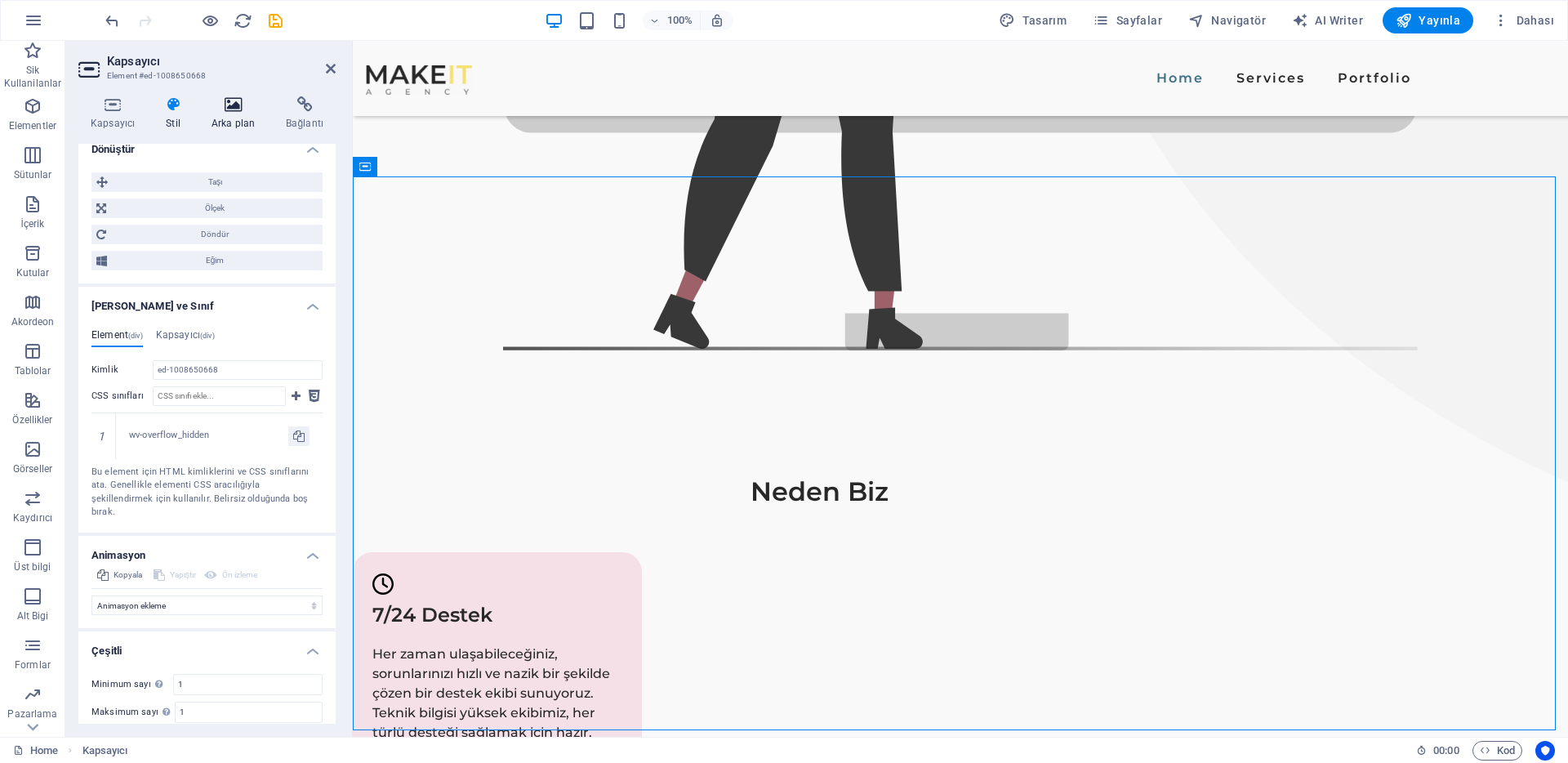
click at [246, 115] on h4 "Arka plan" at bounding box center [236, 113] width 74 height 35
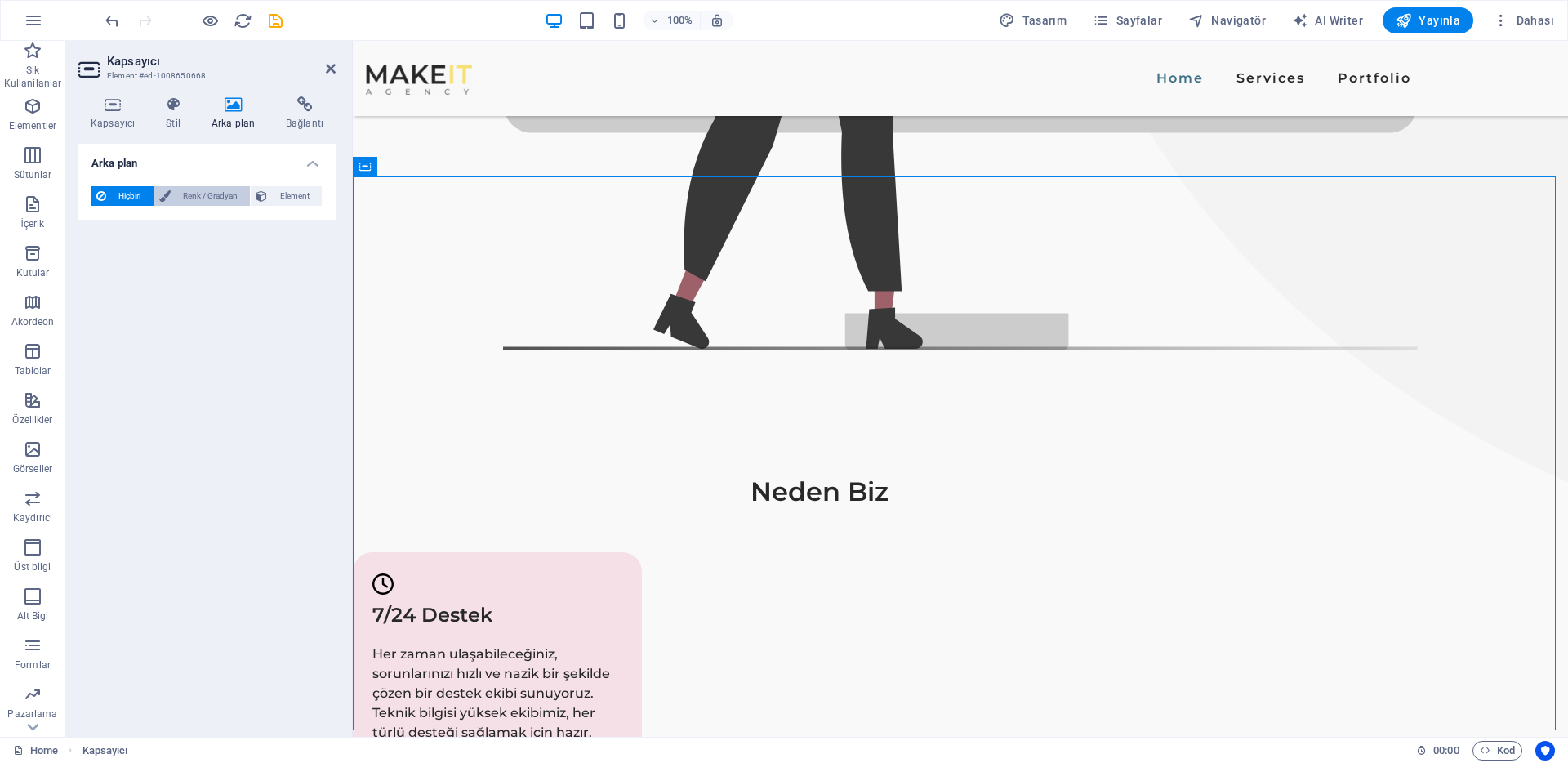
click at [209, 192] on span "Renk / Gradyan" at bounding box center [210, 196] width 70 height 20
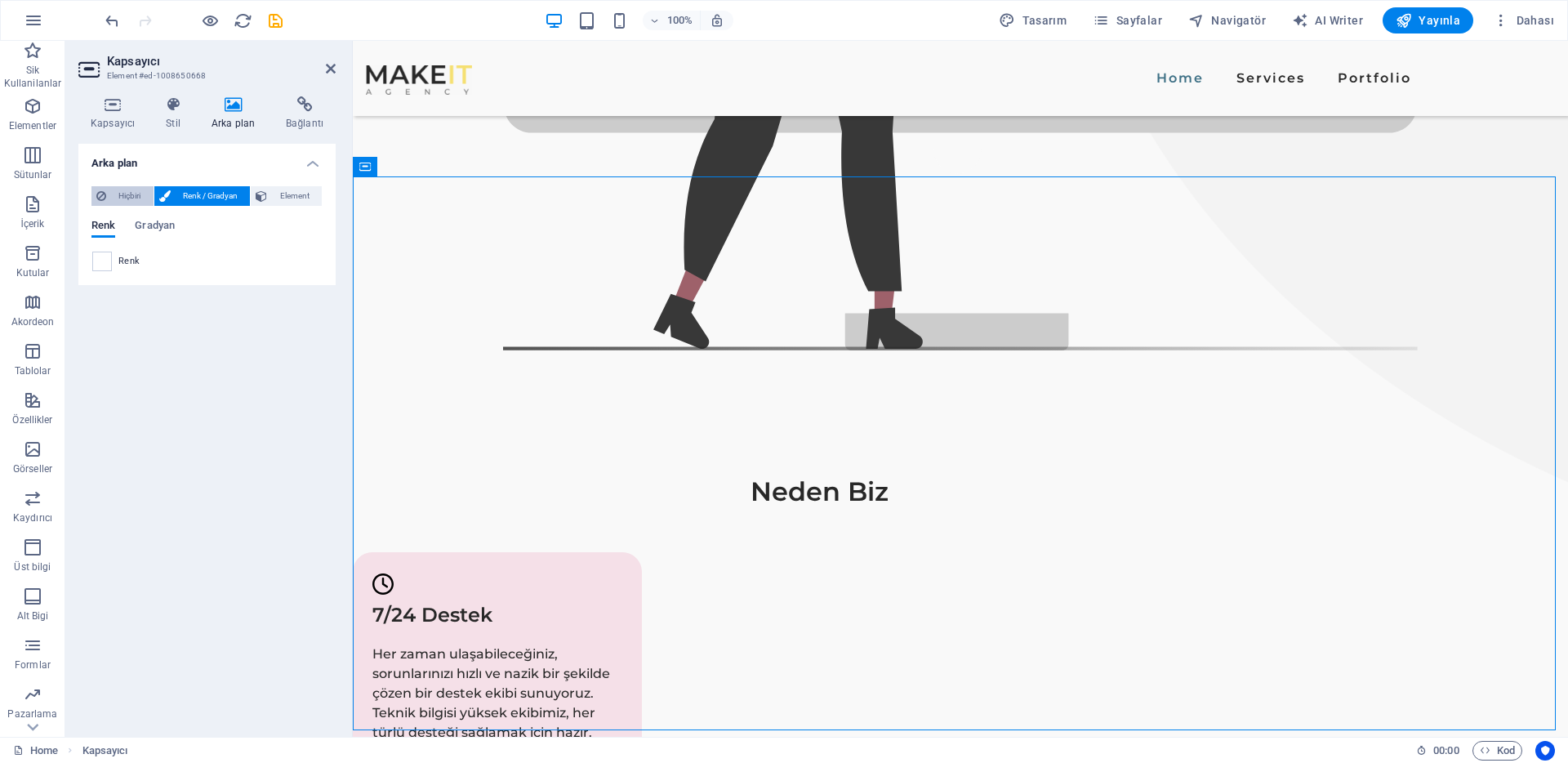
click at [137, 197] on span "Hiçbiri" at bounding box center [130, 196] width 37 height 20
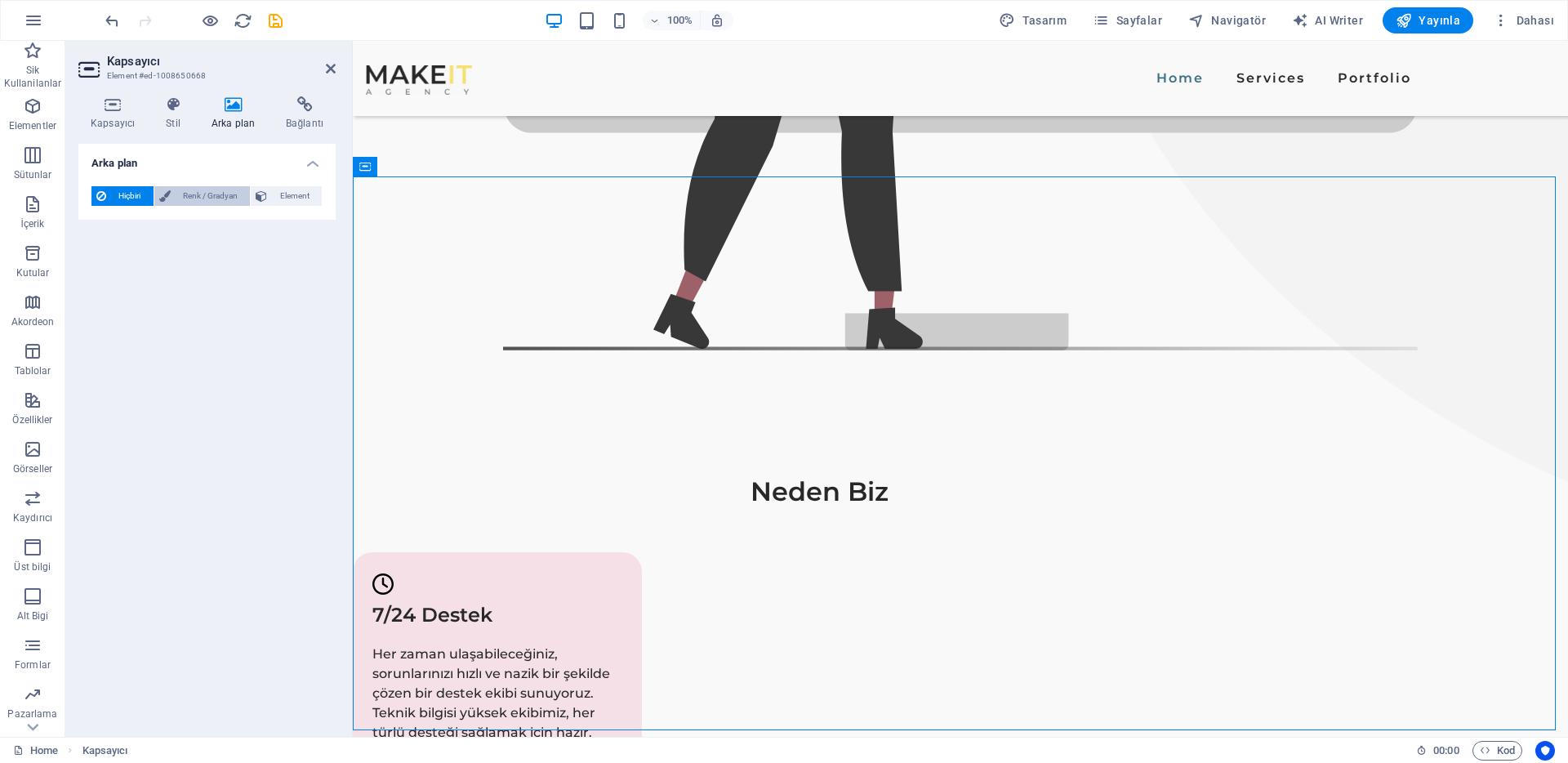
click at [172, 195] on button "Renk / Gradyan" at bounding box center [202, 196] width 97 height 20
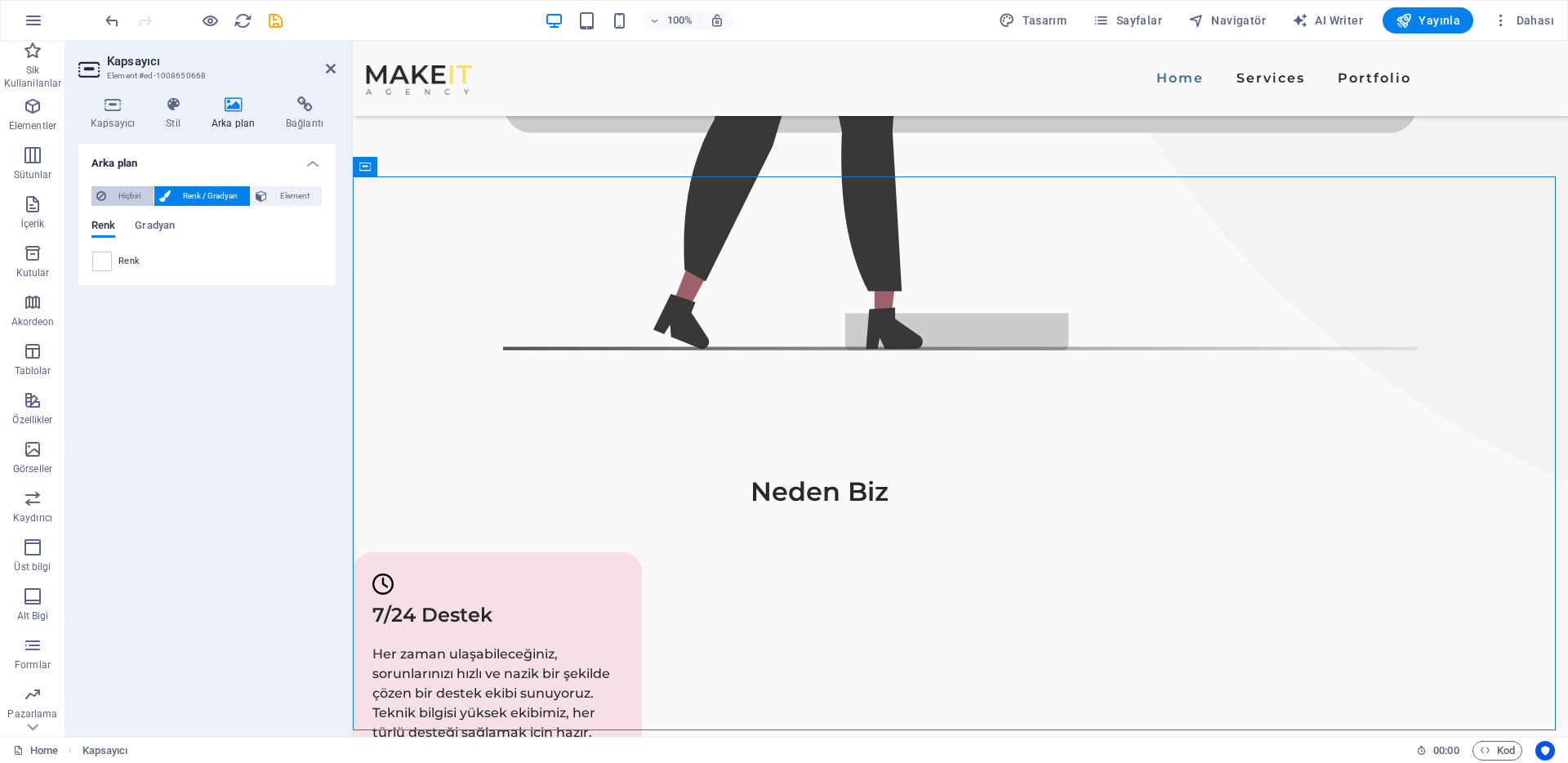
click at [143, 197] on span "Hiçbiri" at bounding box center [130, 196] width 37 height 20
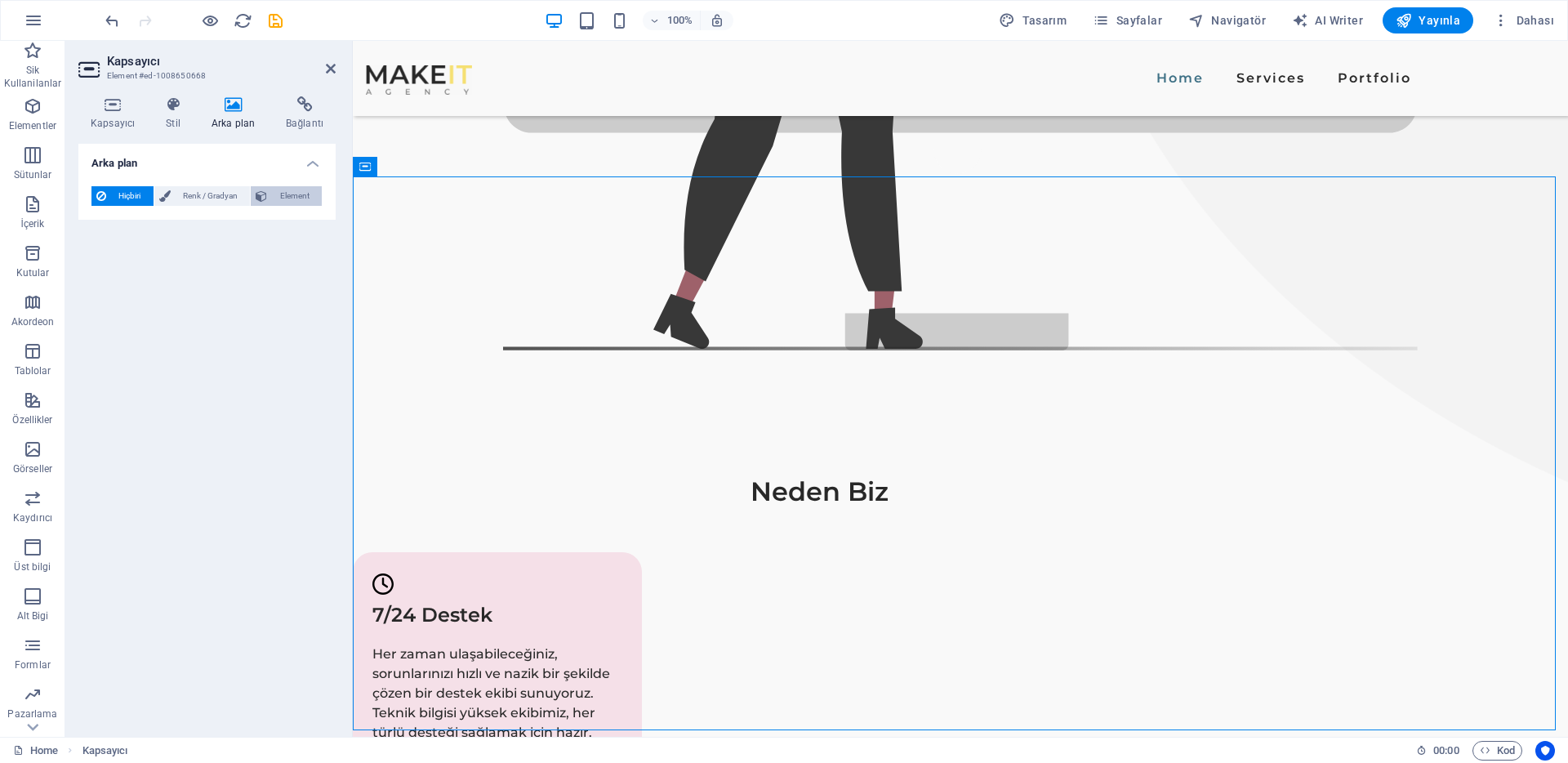
click at [281, 188] on span "Element" at bounding box center [294, 196] width 45 height 20
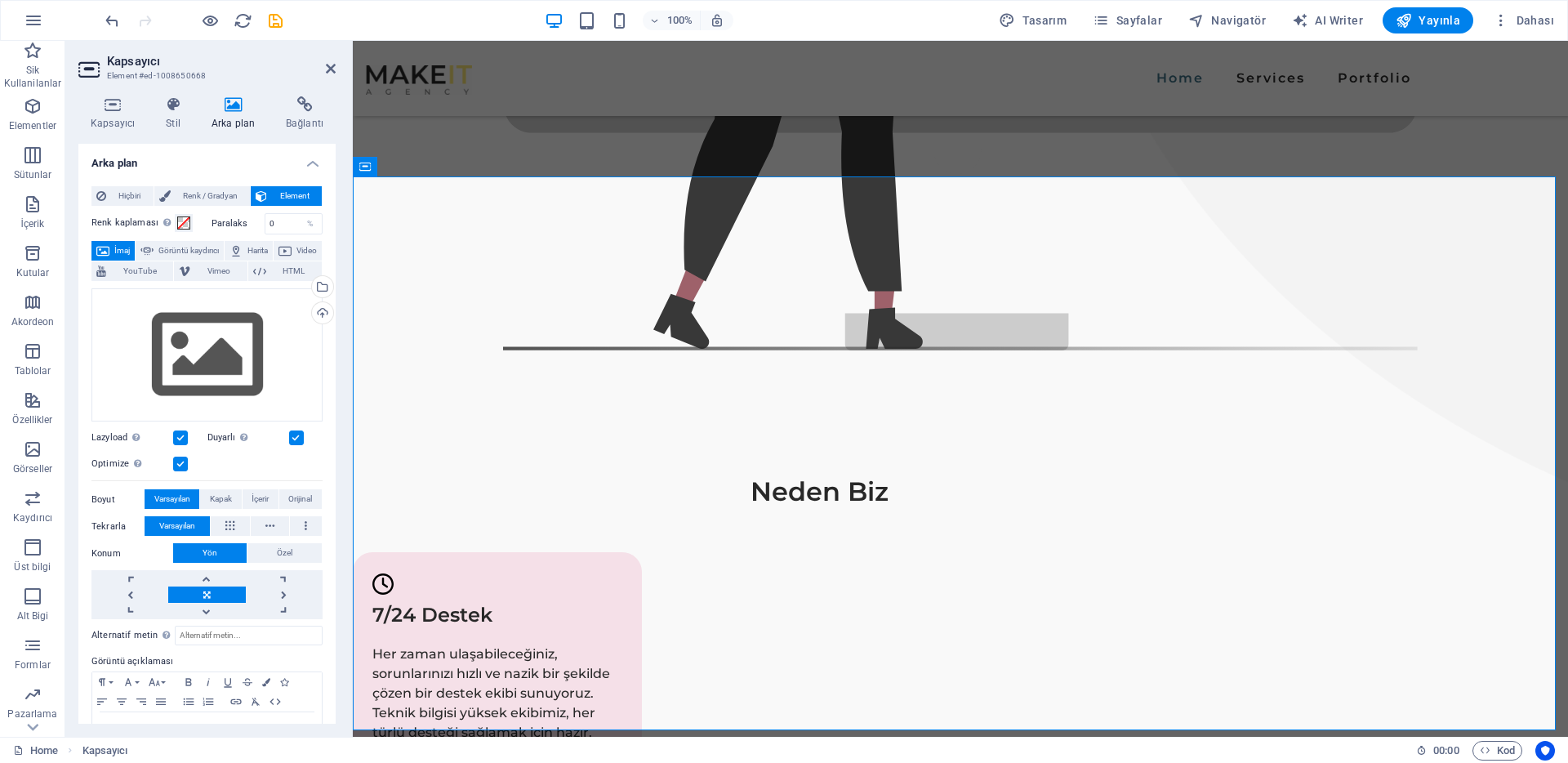
click at [281, 188] on span "Element" at bounding box center [294, 196] width 45 height 20
click at [231, 193] on span "Renk / Gradyan" at bounding box center [210, 196] width 70 height 20
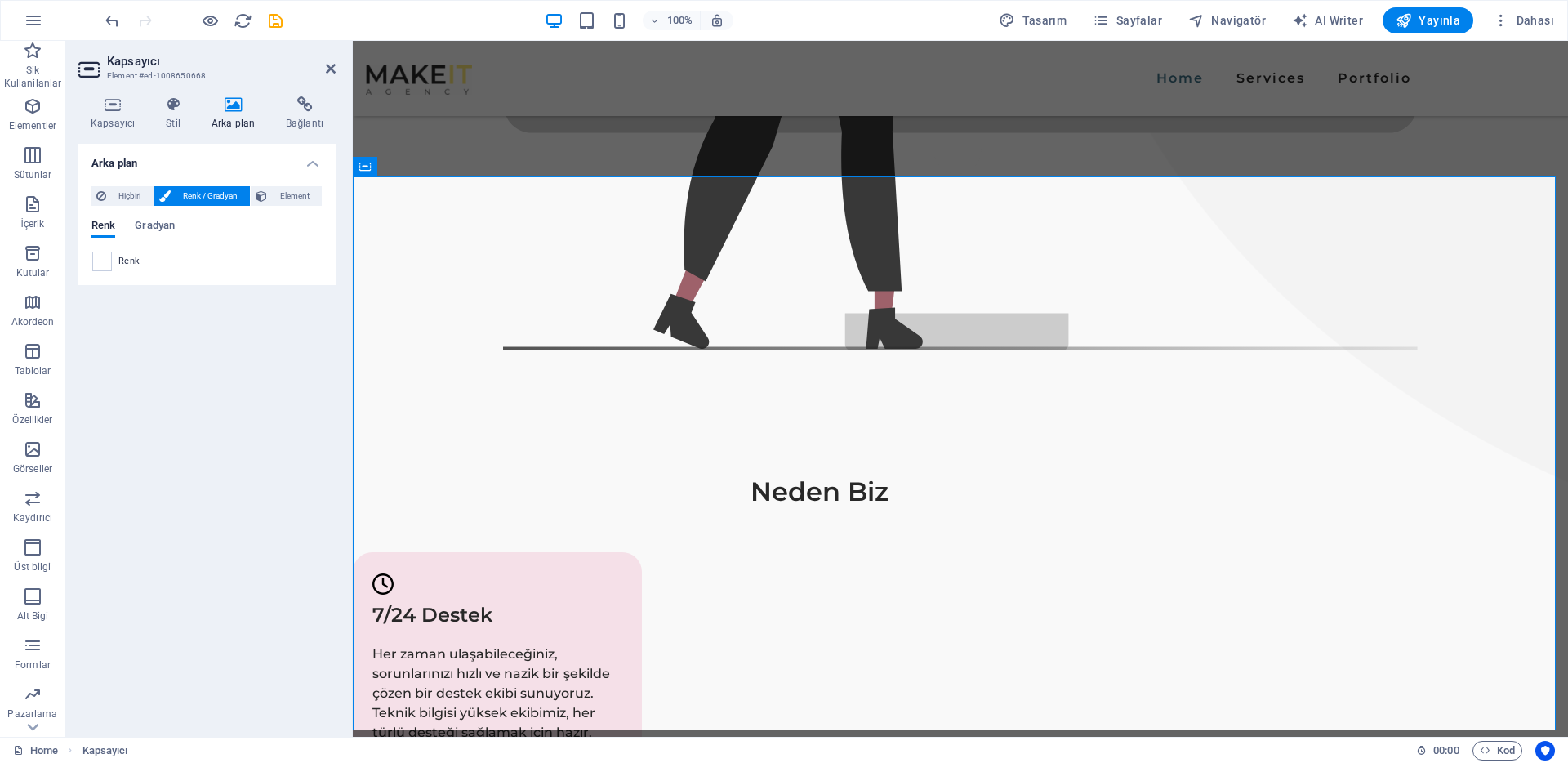
click at [143, 217] on div "Renk Gradyan Renk" at bounding box center [207, 239] width 231 height 66
click at [143, 224] on span "Gradyan" at bounding box center [155, 227] width 40 height 22
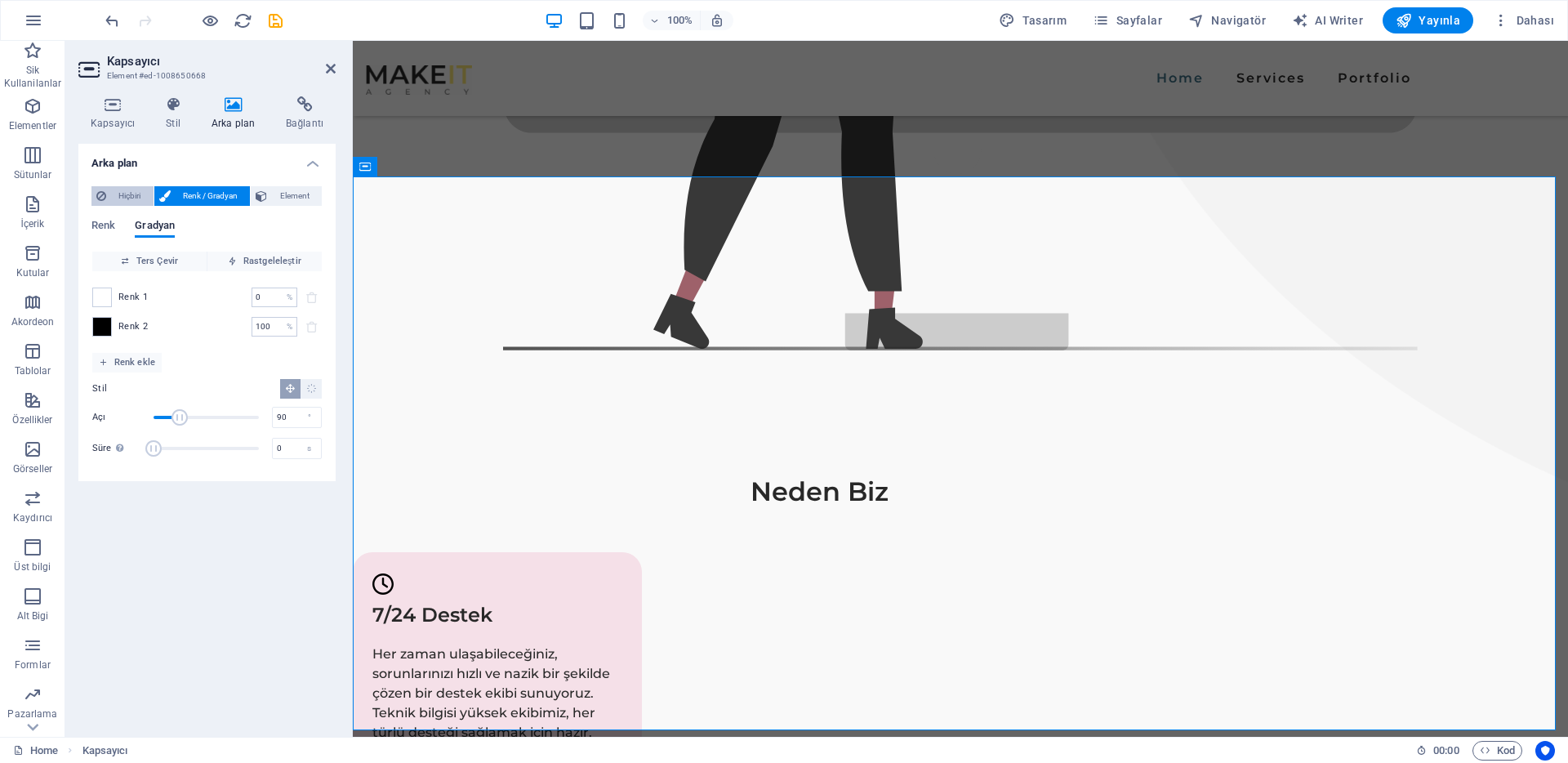
click at [129, 199] on span "Hiçbiri" at bounding box center [130, 196] width 37 height 20
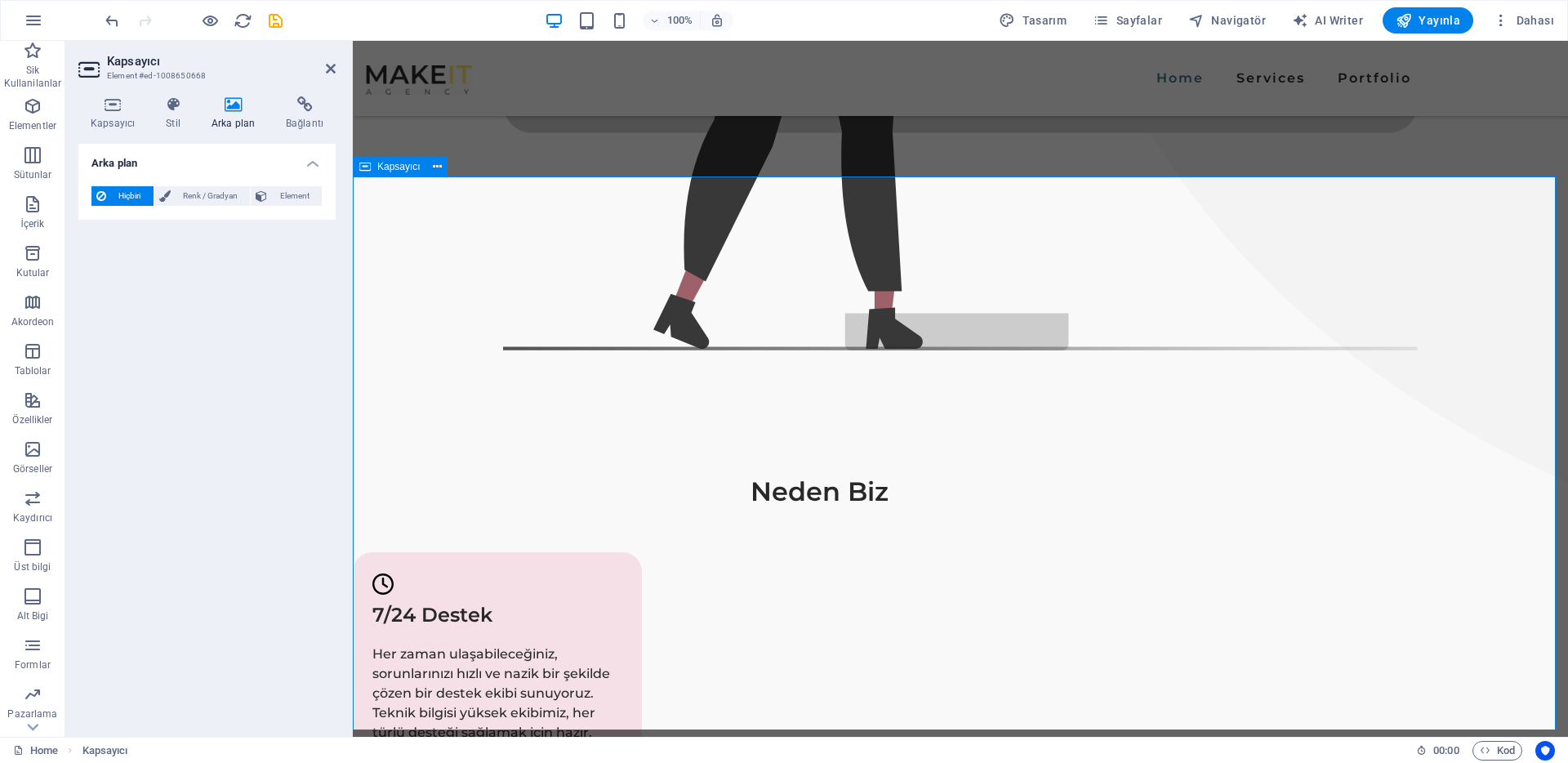
click at [435, 168] on icon at bounding box center [438, 167] width 9 height 17
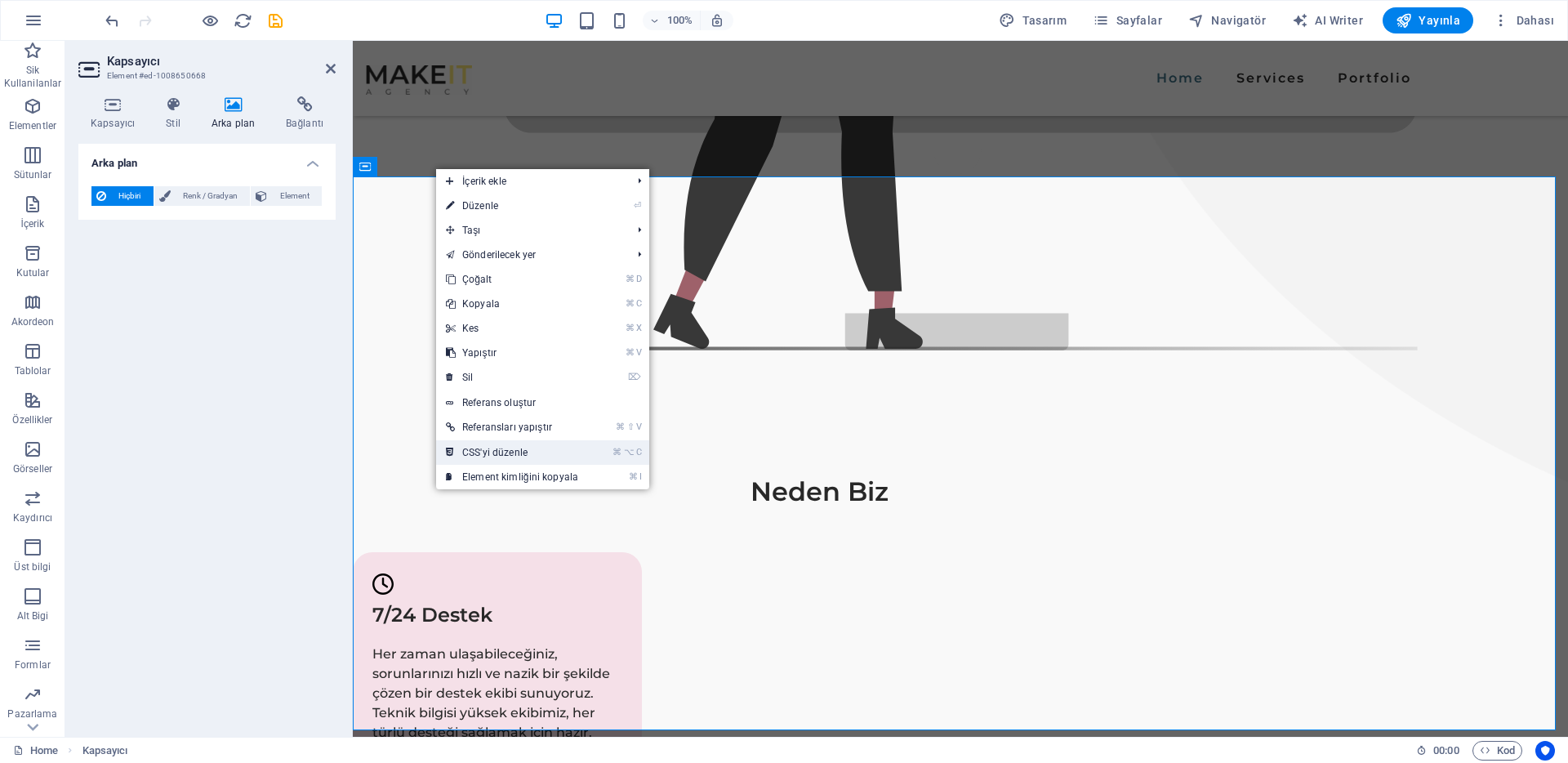
click at [530, 450] on link "⌘ ⌥ C CSS'yi düzenle" at bounding box center [512, 453] width 152 height 24
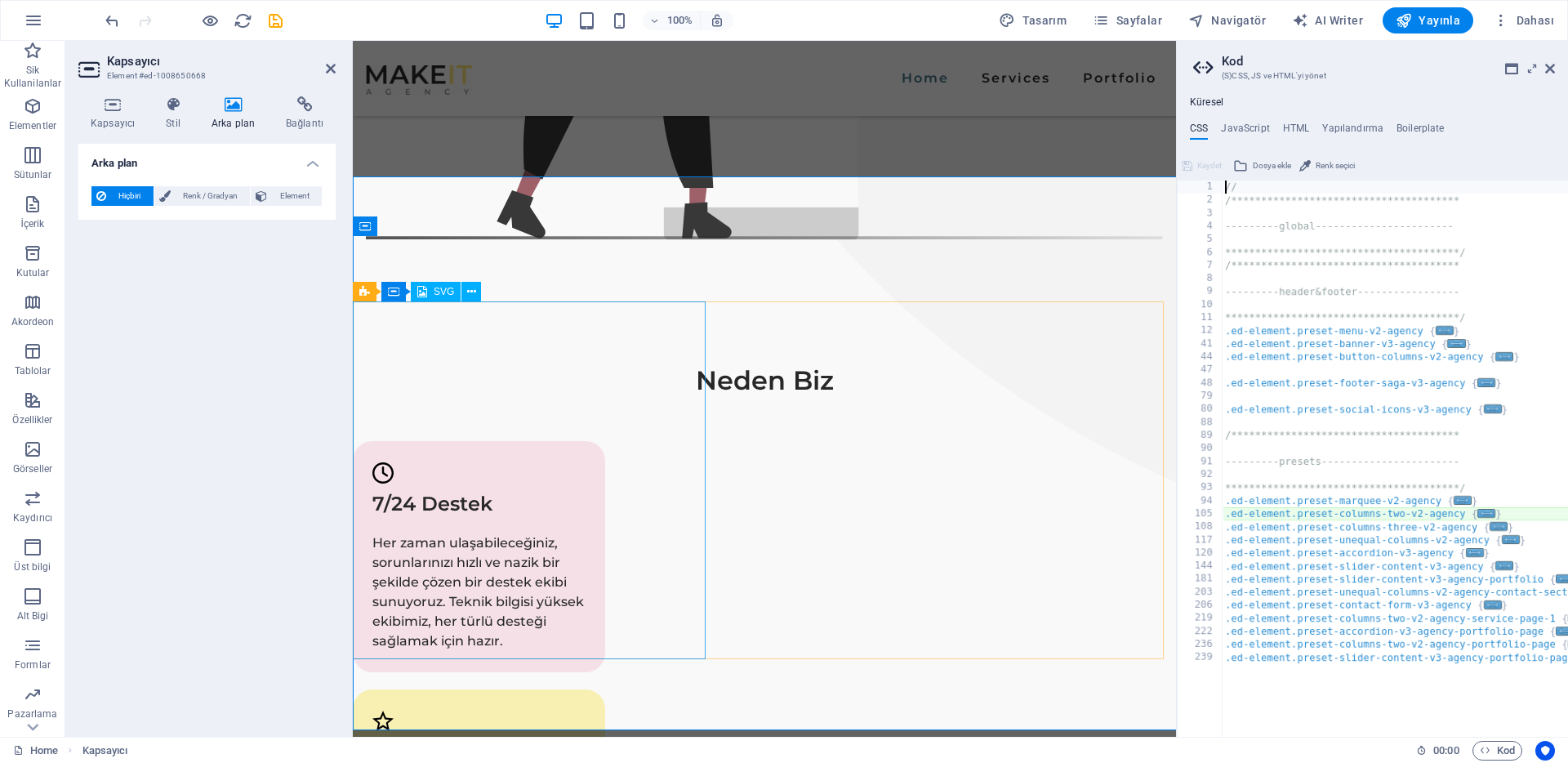
type textarea "@include columns-two-v2($margin: (130px, 0px, 90px), $columns: (2, 1, 1));"
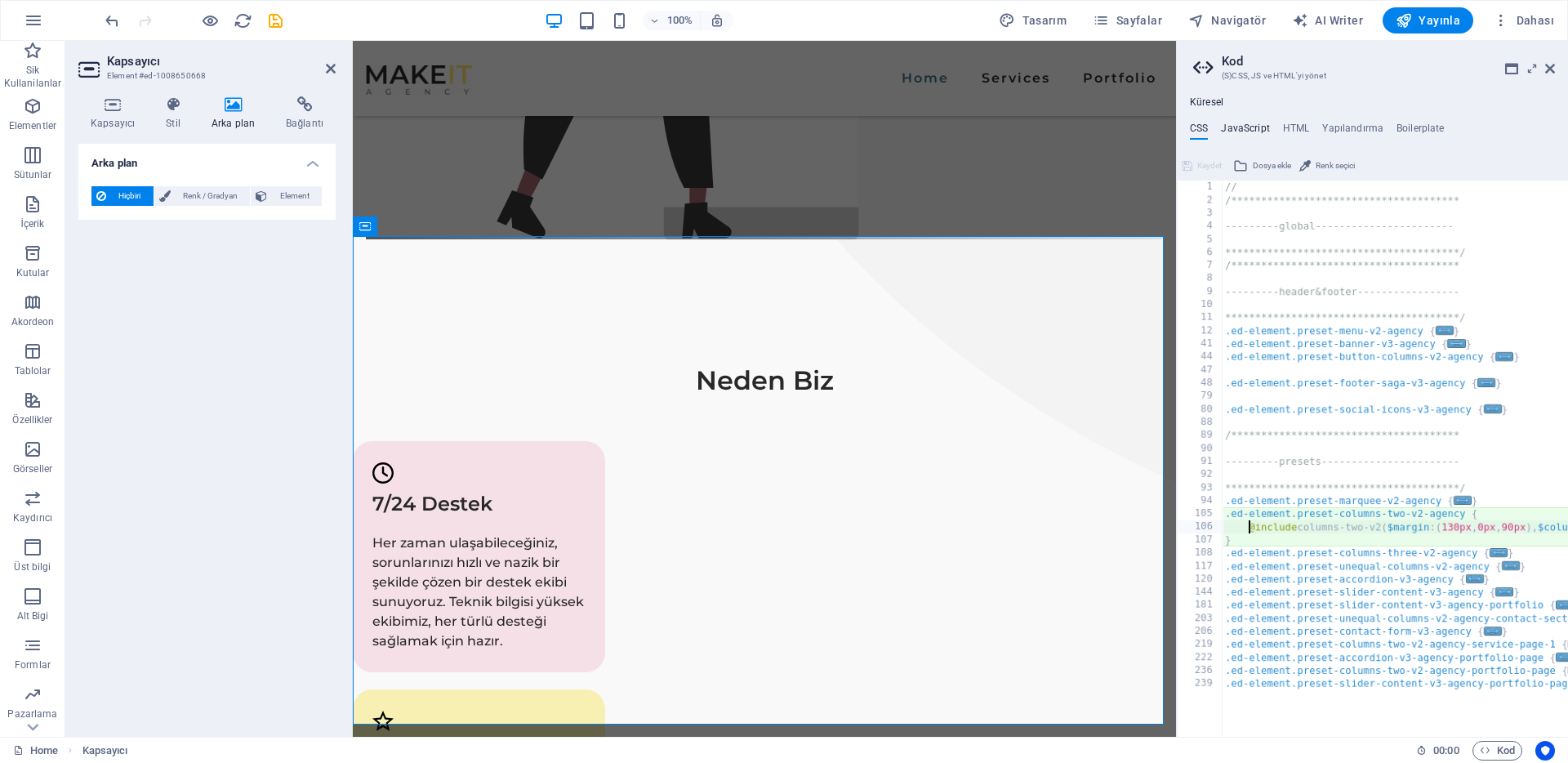
click at [1243, 130] on h4 "JavaScript" at bounding box center [1245, 131] width 48 height 18
type textarea "/* JS for preset "Menu V2" */"
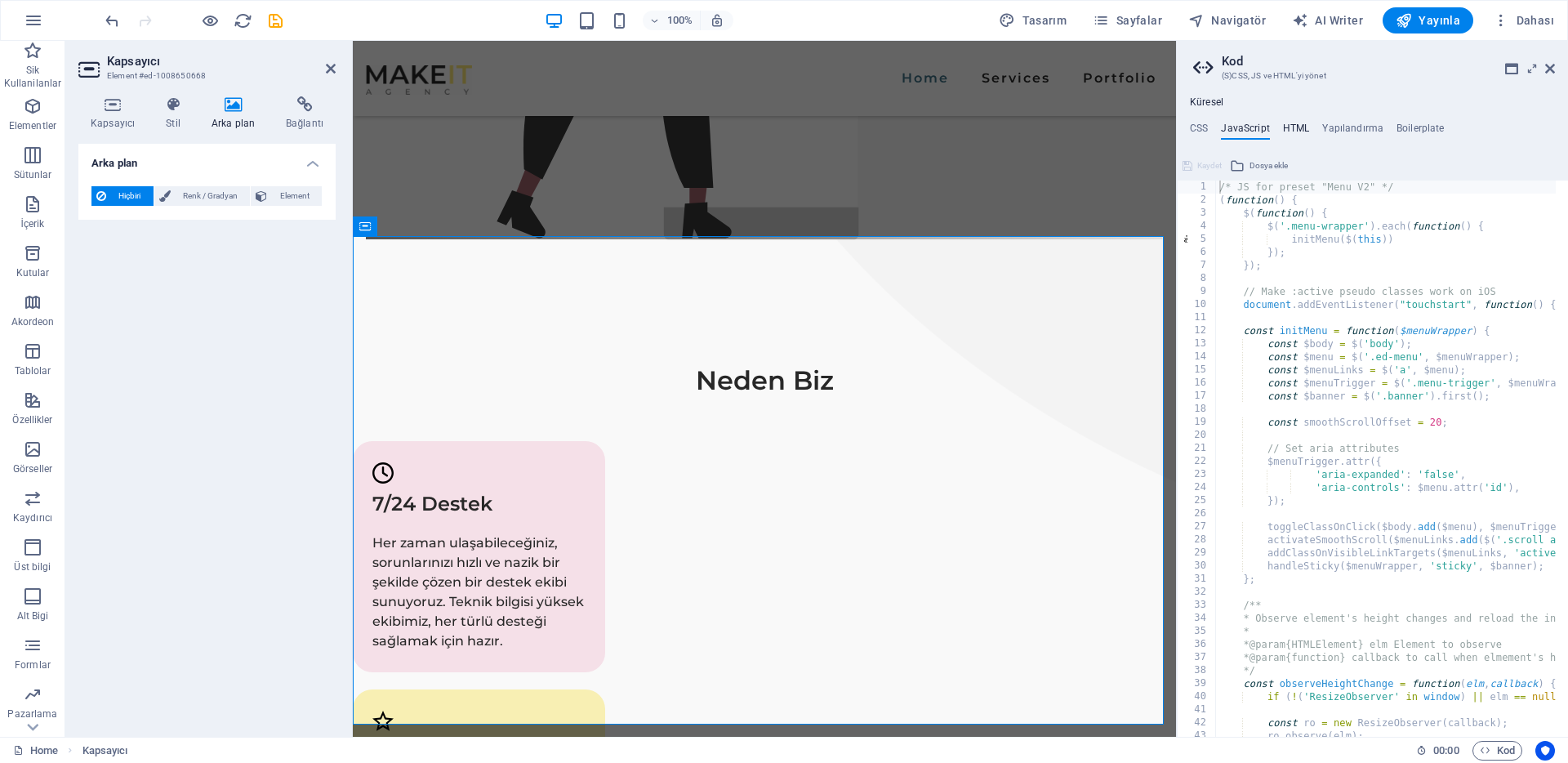
click at [1295, 127] on h4 "HTML" at bounding box center [1296, 131] width 27 height 18
type textarea "<a href="#main-content" class="wv-link-content button">Skip to main content</a>"
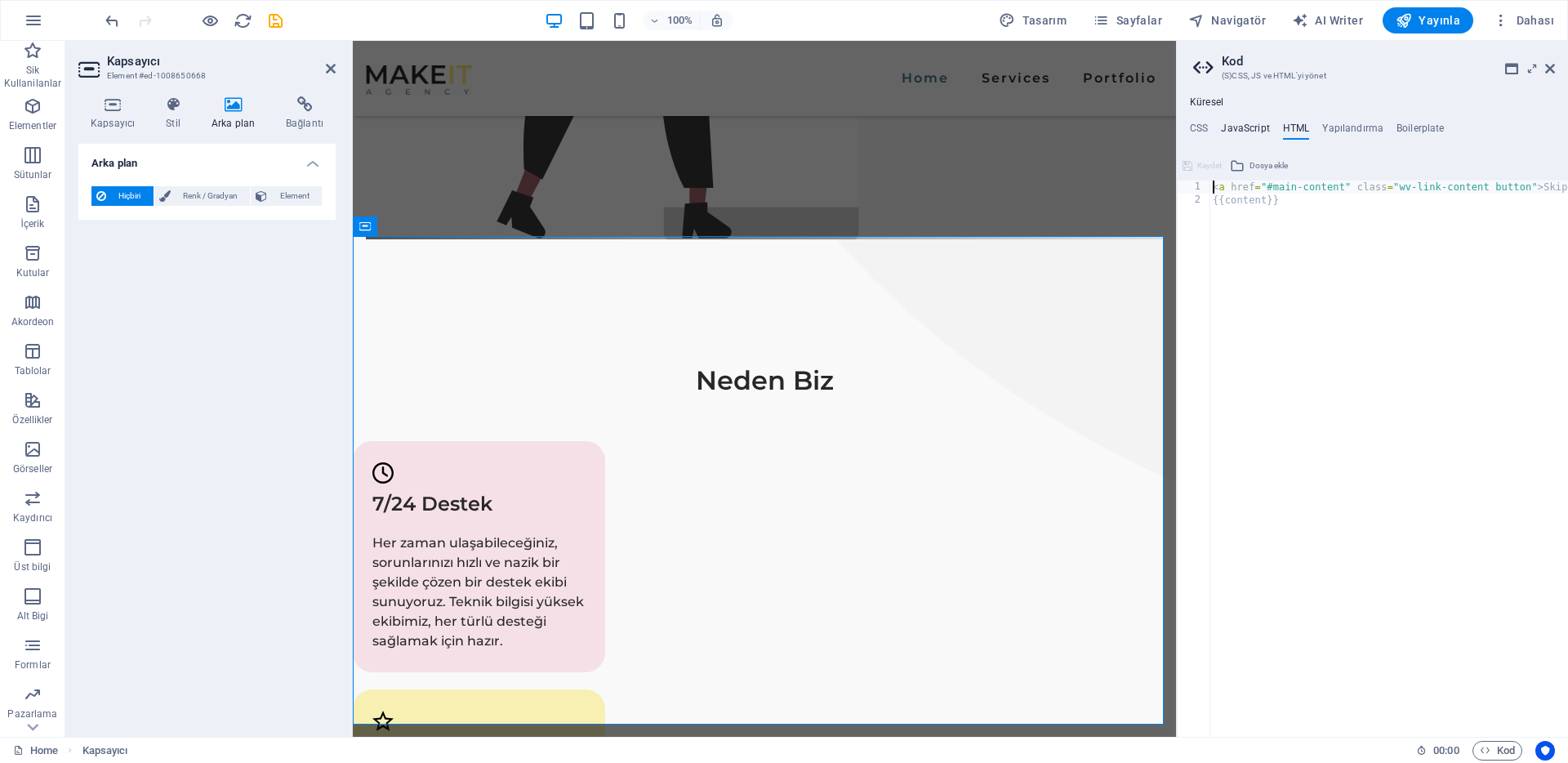
click at [1247, 127] on h4 "JavaScript" at bounding box center [1245, 131] width 48 height 18
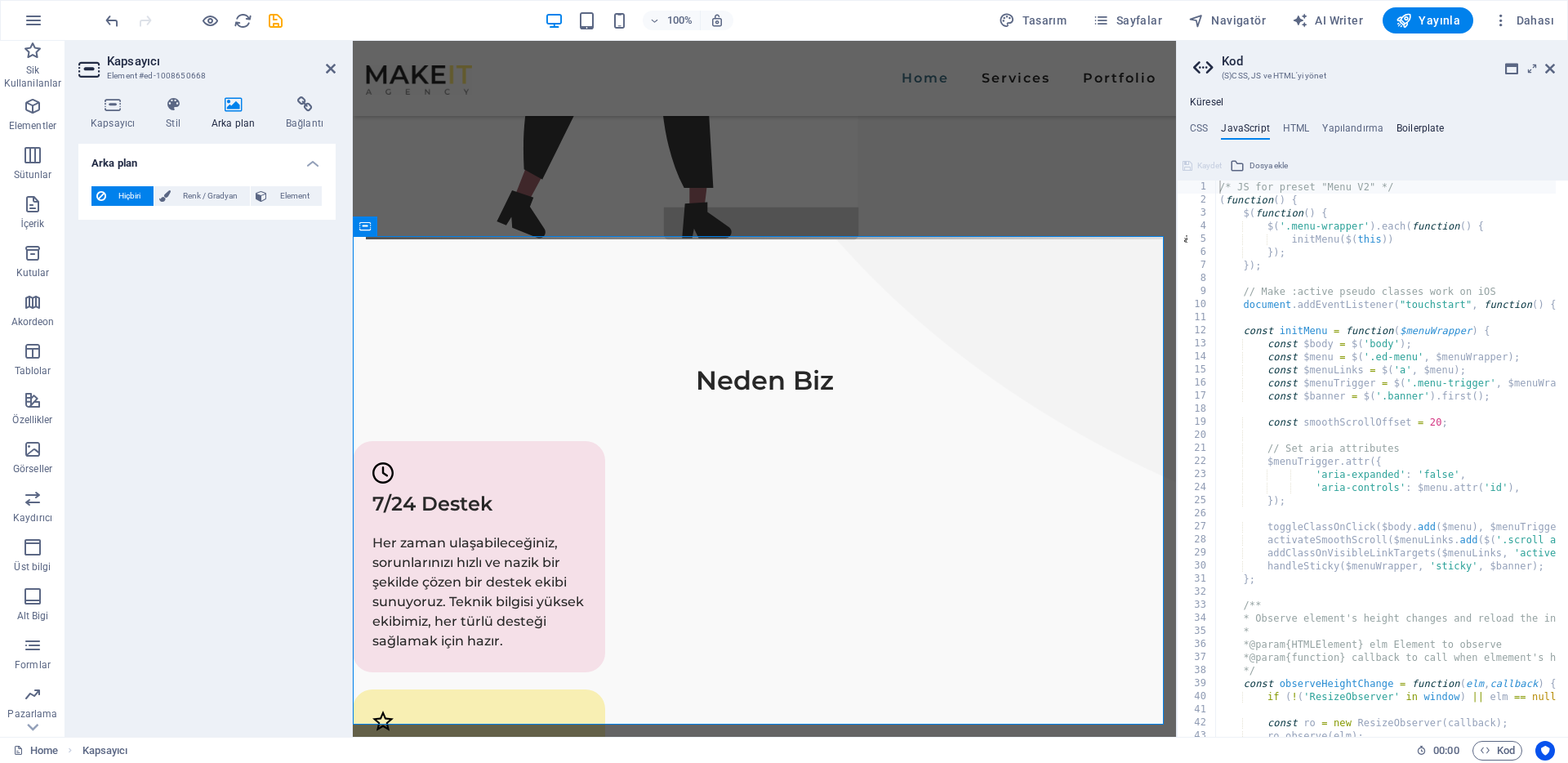
click at [1415, 133] on h4 "Boilerplate" at bounding box center [1420, 131] width 48 height 18
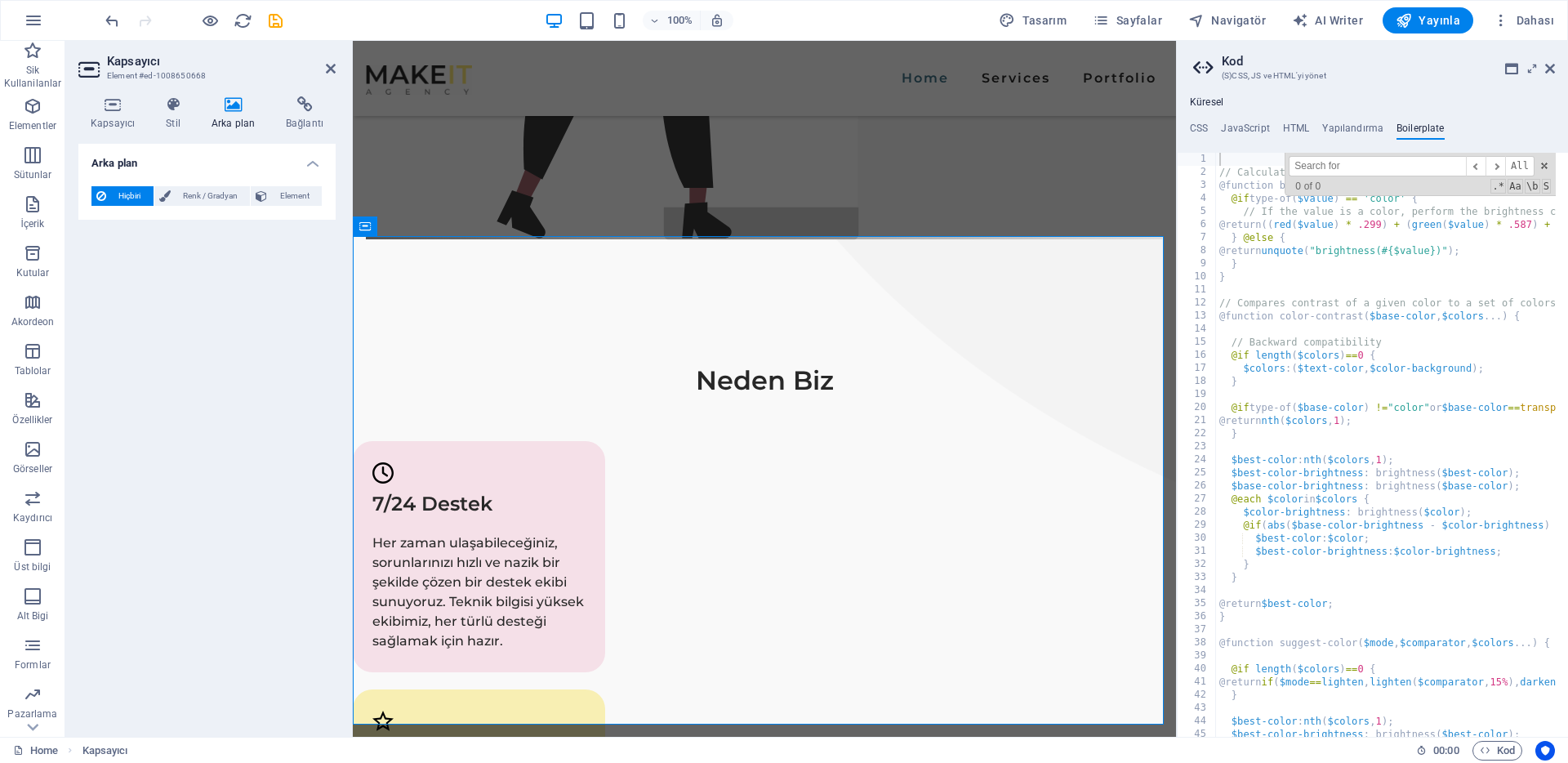
type input "r"
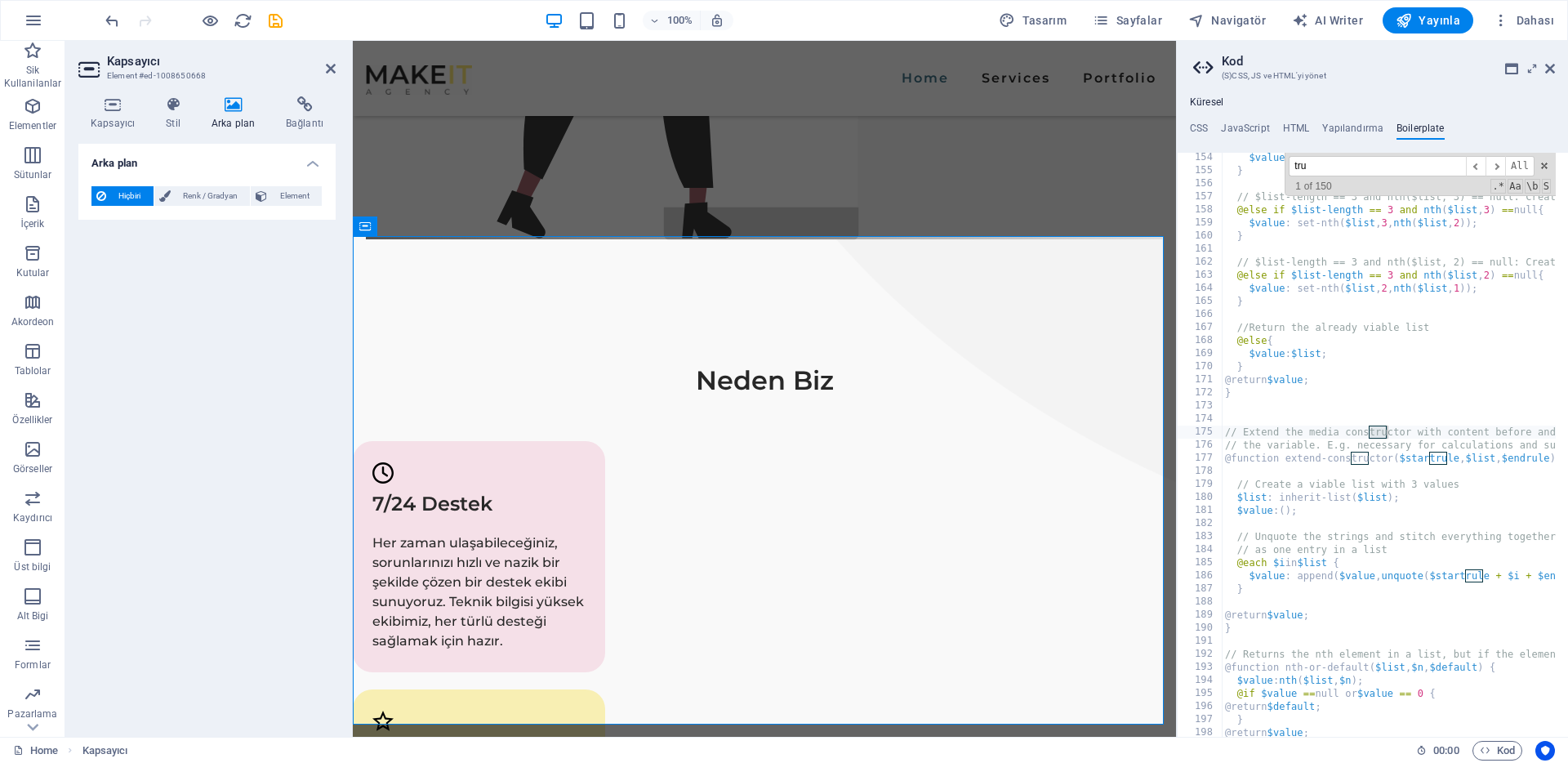
scroll to position [985, 0]
type input "trusted"
click at [1364, 131] on h4 "Yapılandırma" at bounding box center [1352, 131] width 61 height 18
type textarea "$link-hover-color: #3f7186;"
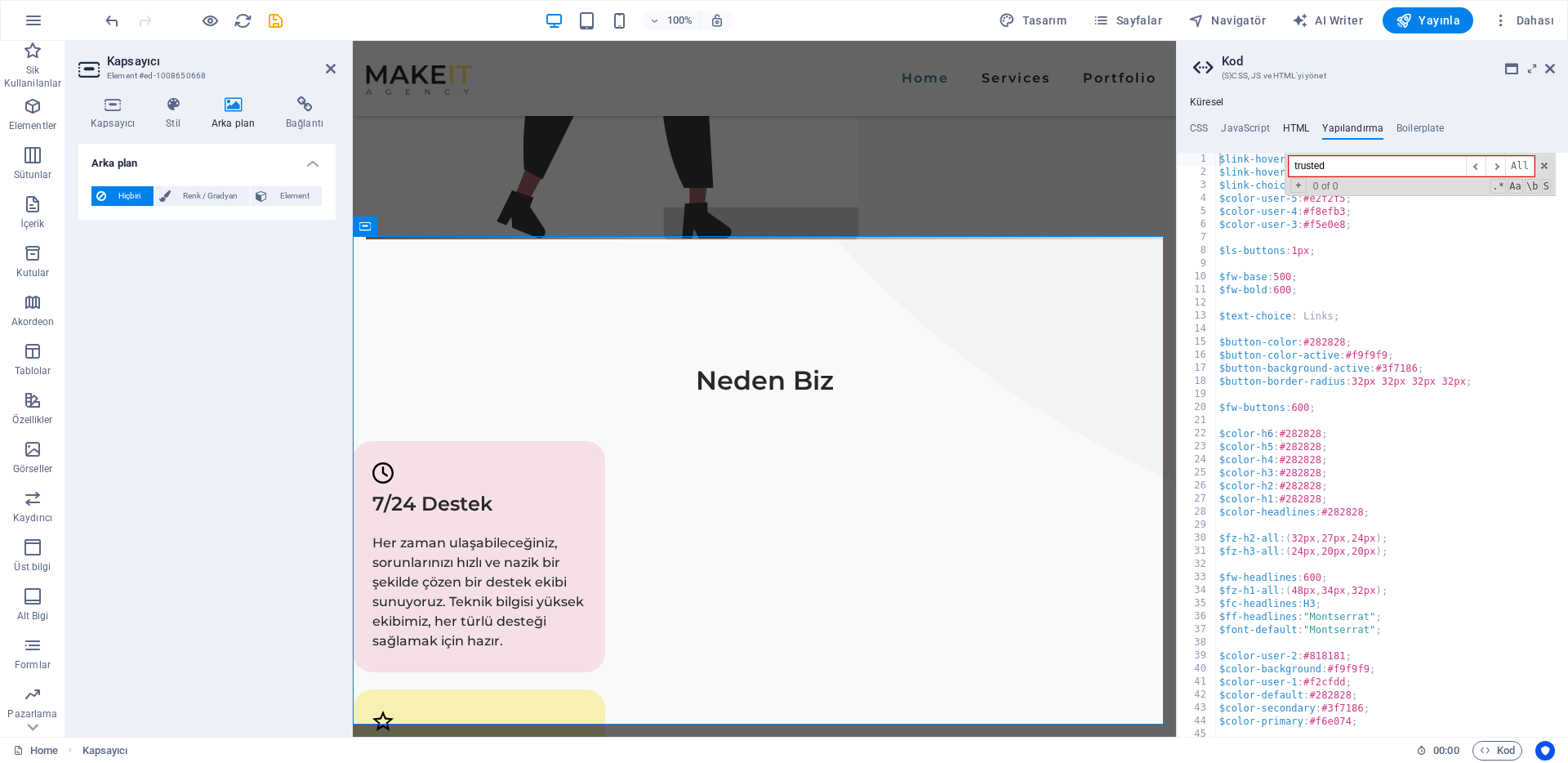
type input "trusted"
click at [1283, 129] on h4 "HTML" at bounding box center [1296, 131] width 27 height 18
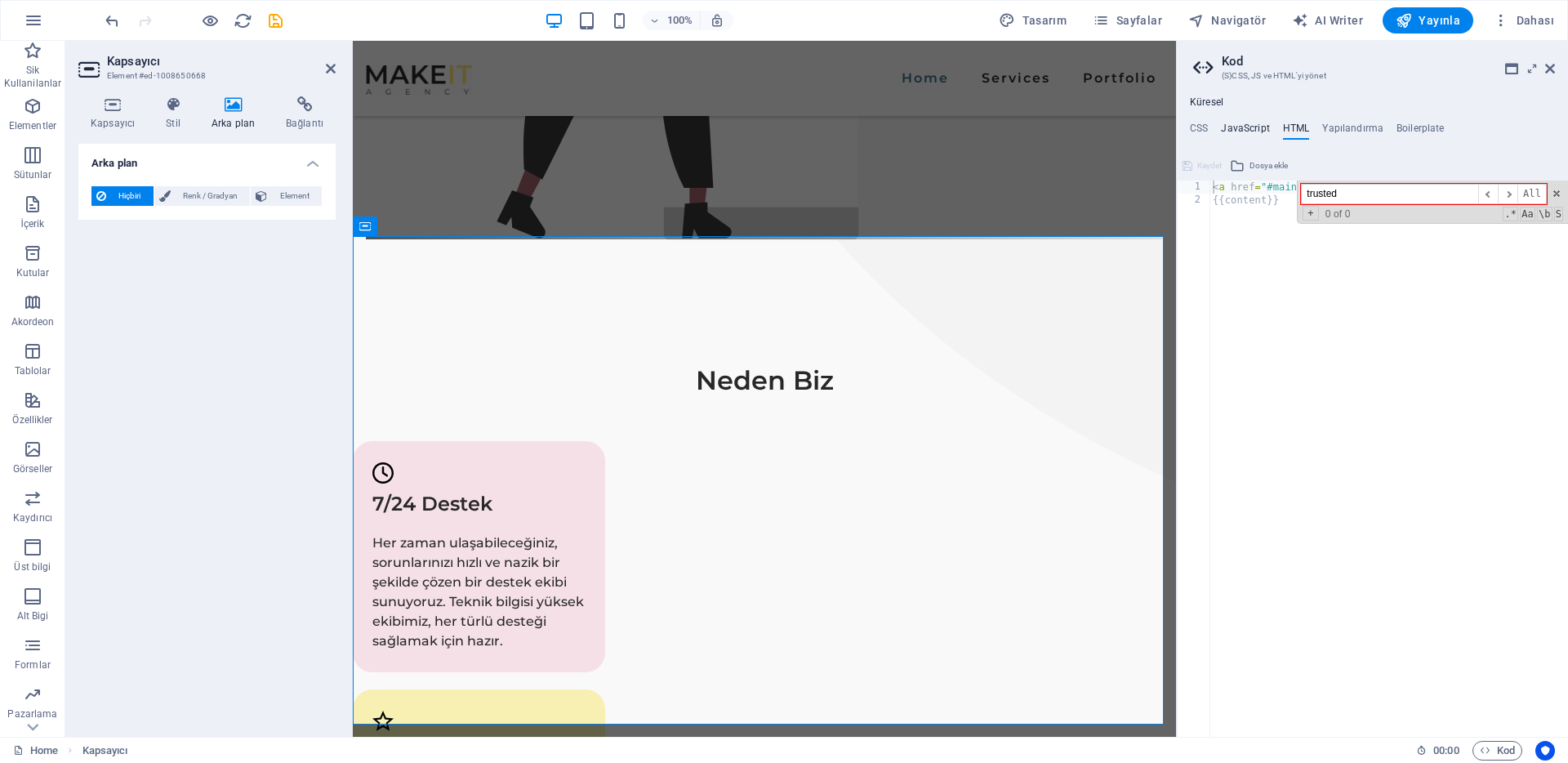
type input "trusted"
click at [1262, 129] on h4 "JavaScript" at bounding box center [1245, 131] width 48 height 18
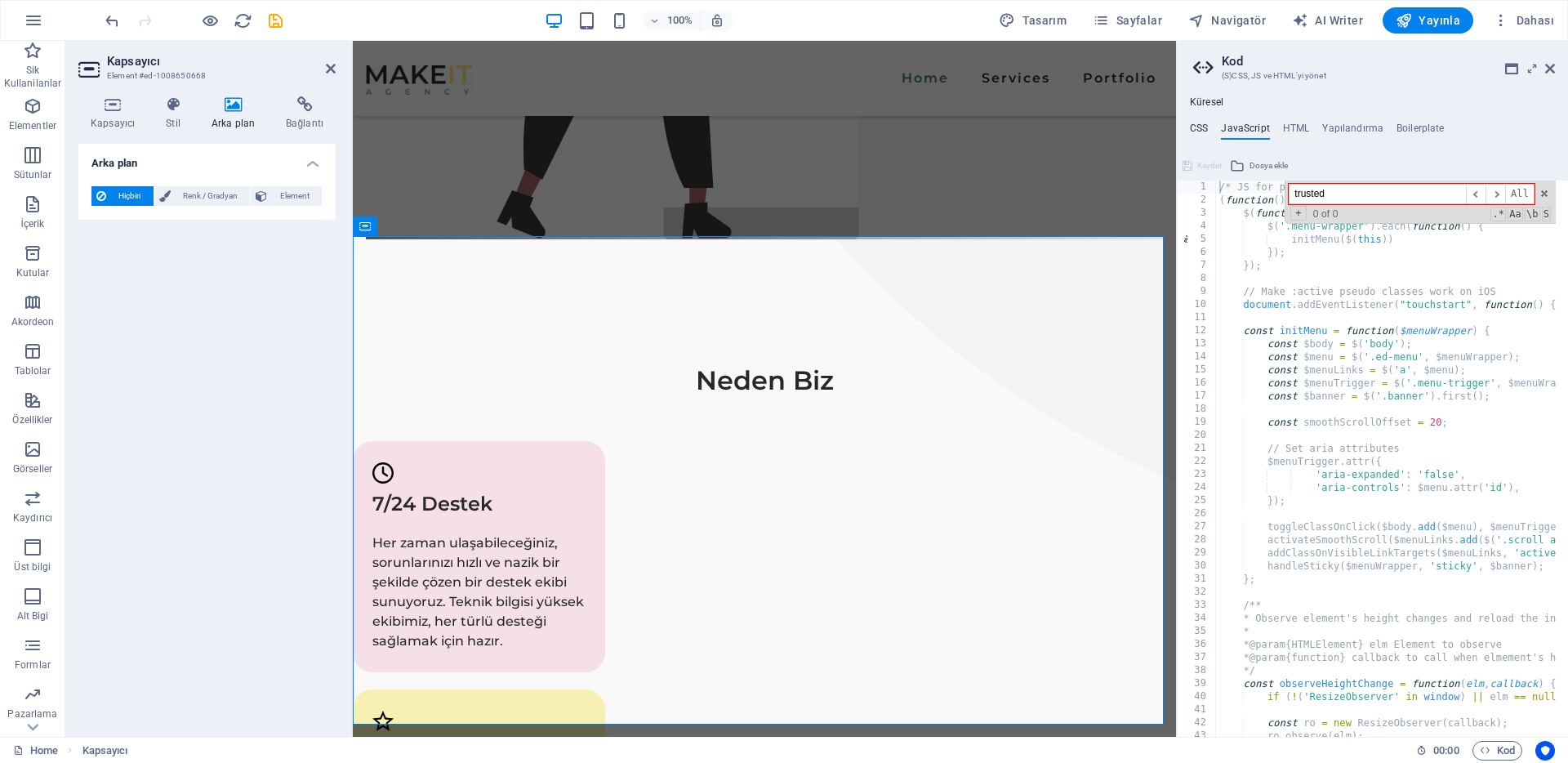
type input "trusted"
click at [1203, 127] on h4 "CSS" at bounding box center [1199, 131] width 18 height 18
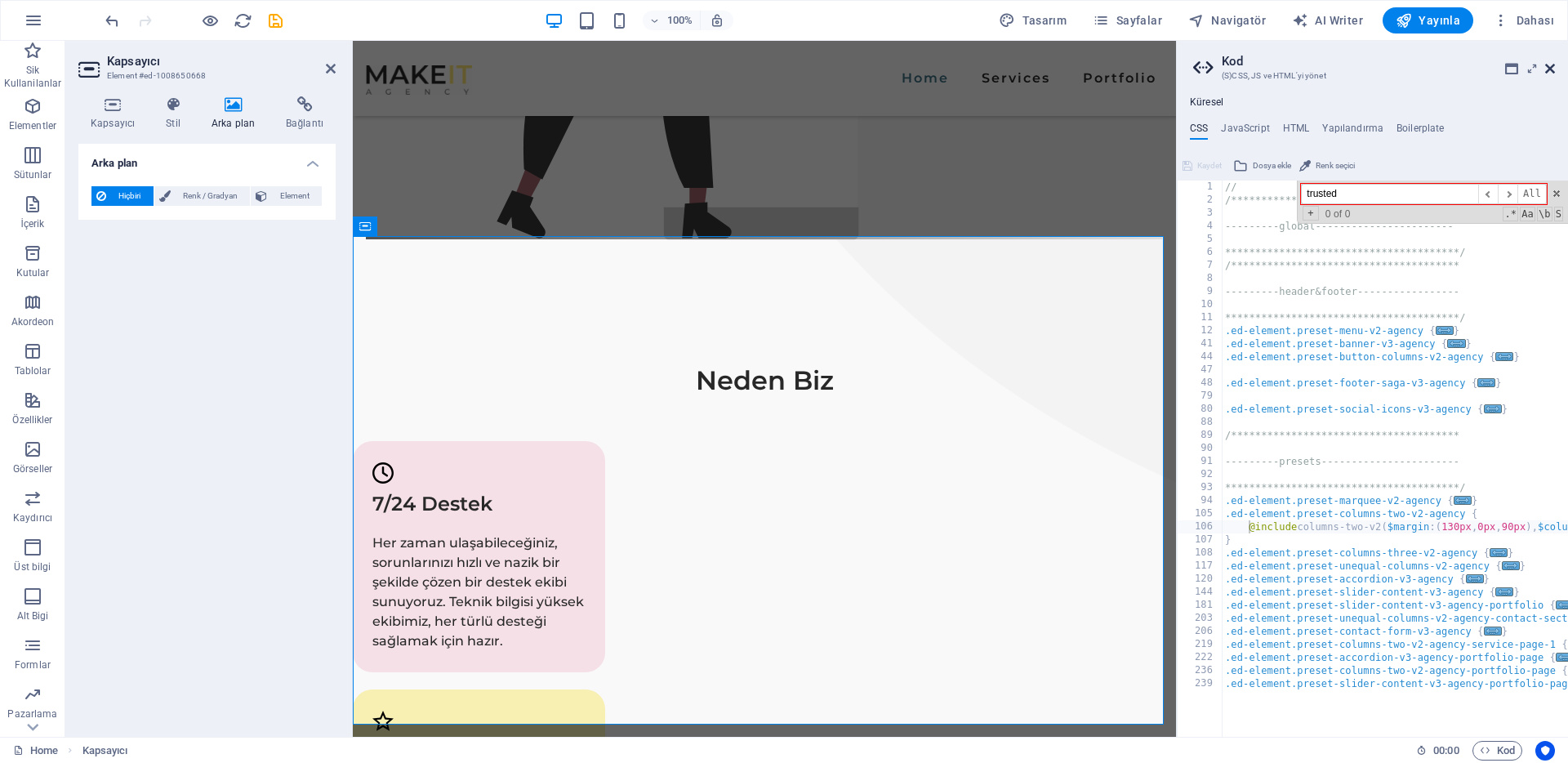
type input "trusted"
click at [1550, 72] on icon at bounding box center [1550, 68] width 9 height 13
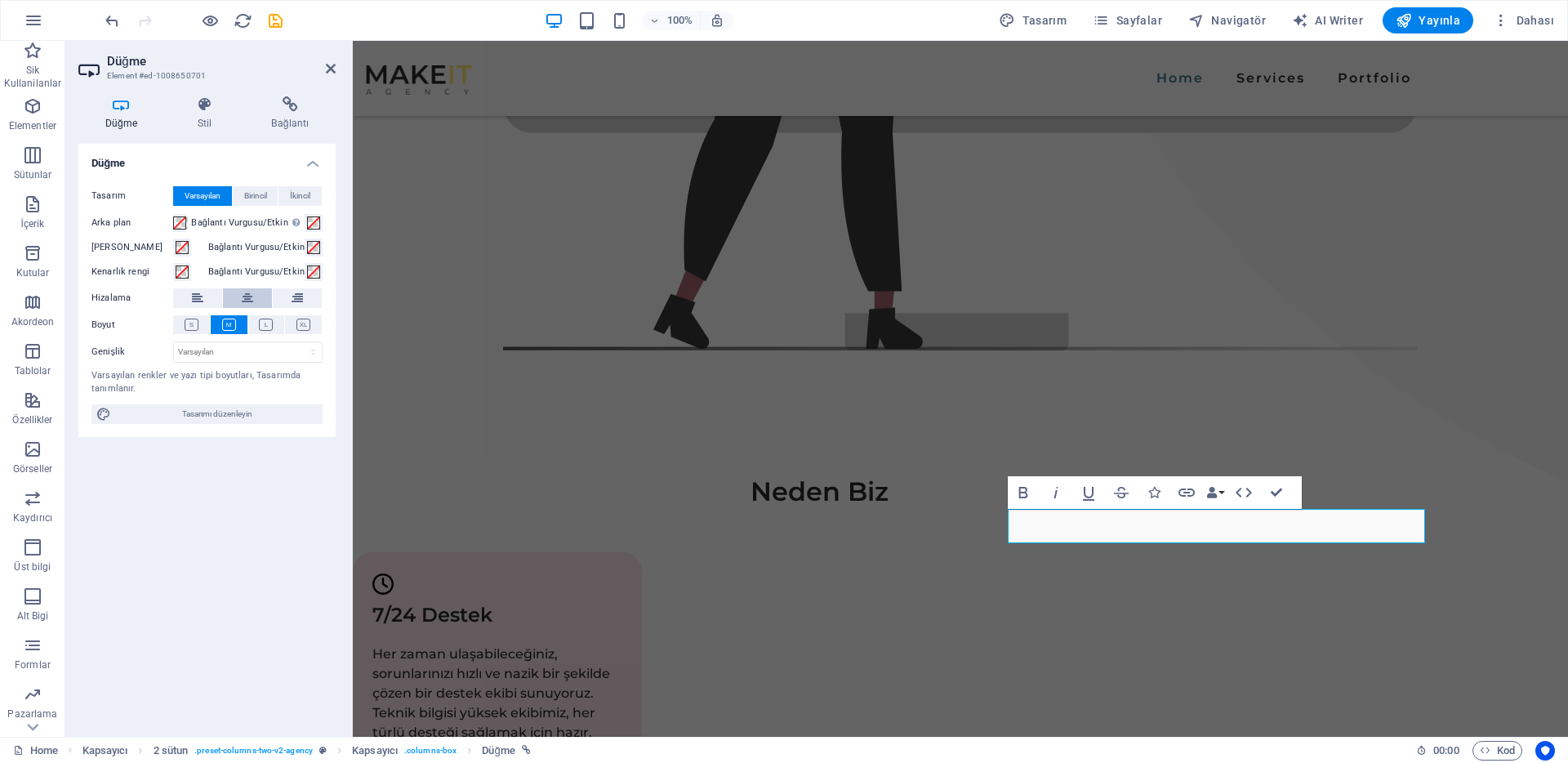
click at [245, 294] on icon at bounding box center [247, 298] width 11 height 20
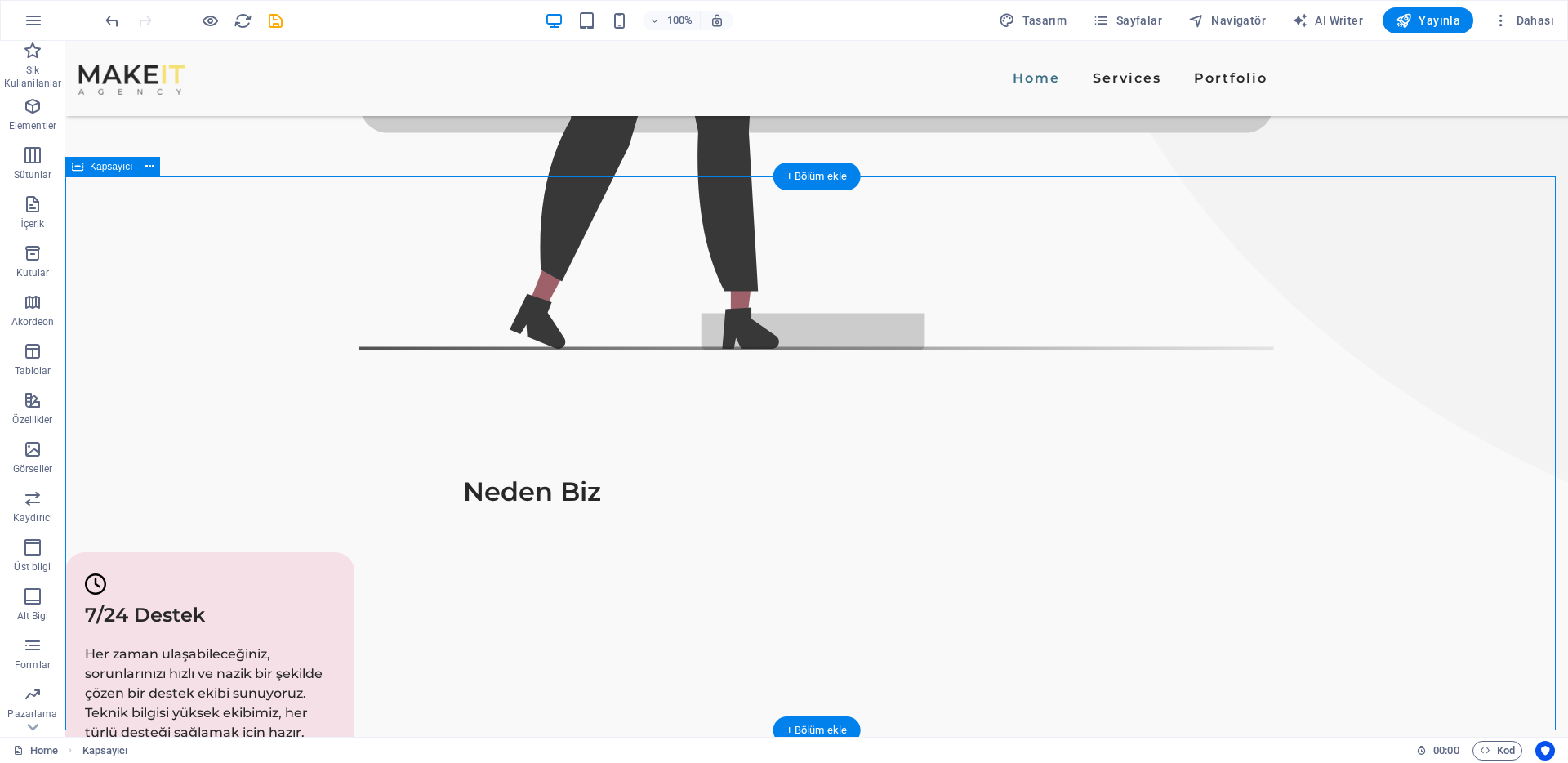
click at [155, 172] on button at bounding box center [150, 166] width 20 height 20
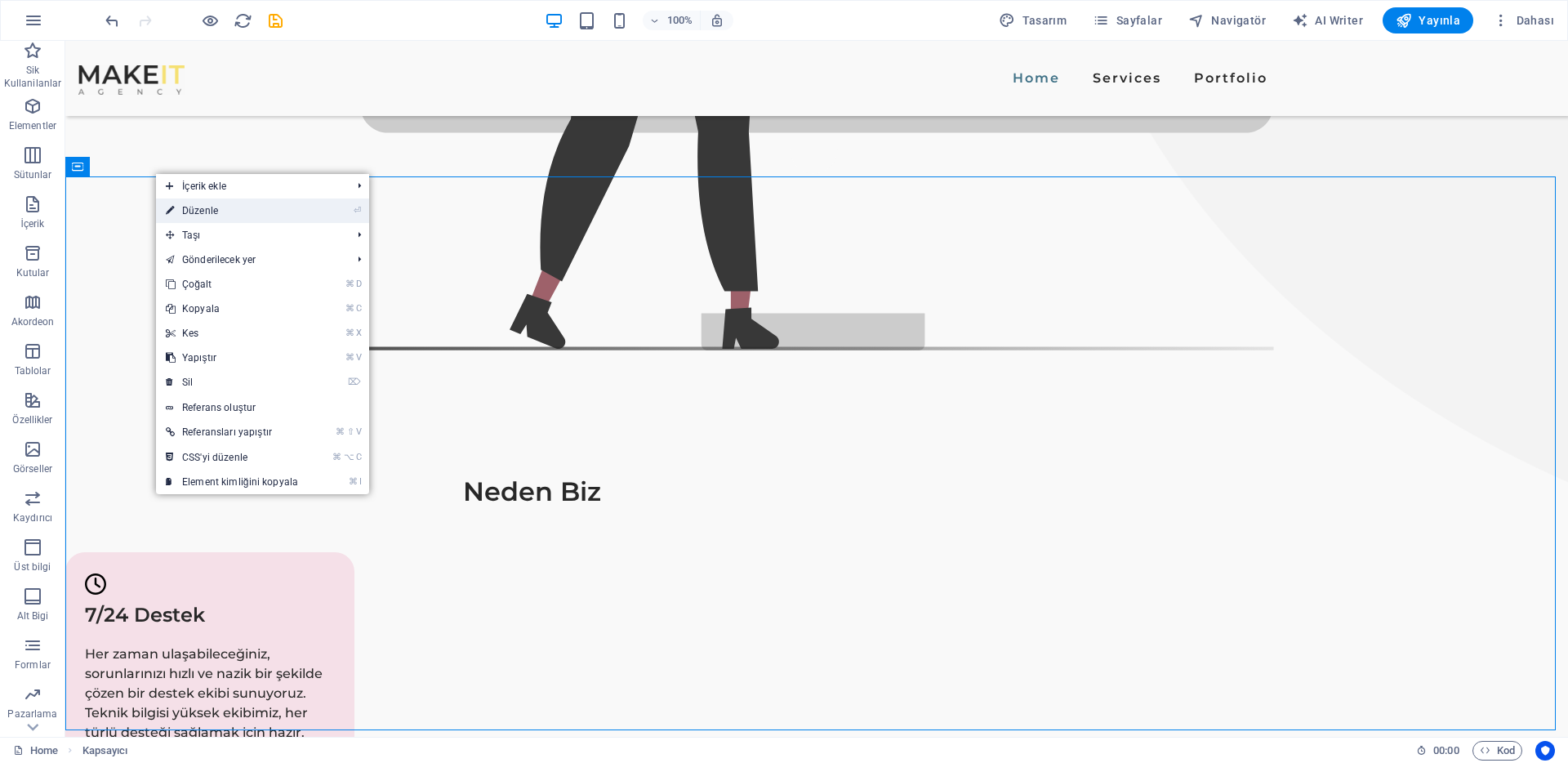
click at [326, 203] on li "⏎ Düzenle" at bounding box center [261, 211] width 213 height 24
click at [319, 208] on li "⏎ Düzenle" at bounding box center [261, 211] width 213 height 24
click at [246, 213] on link "⏎ Düzenle" at bounding box center [231, 211] width 152 height 24
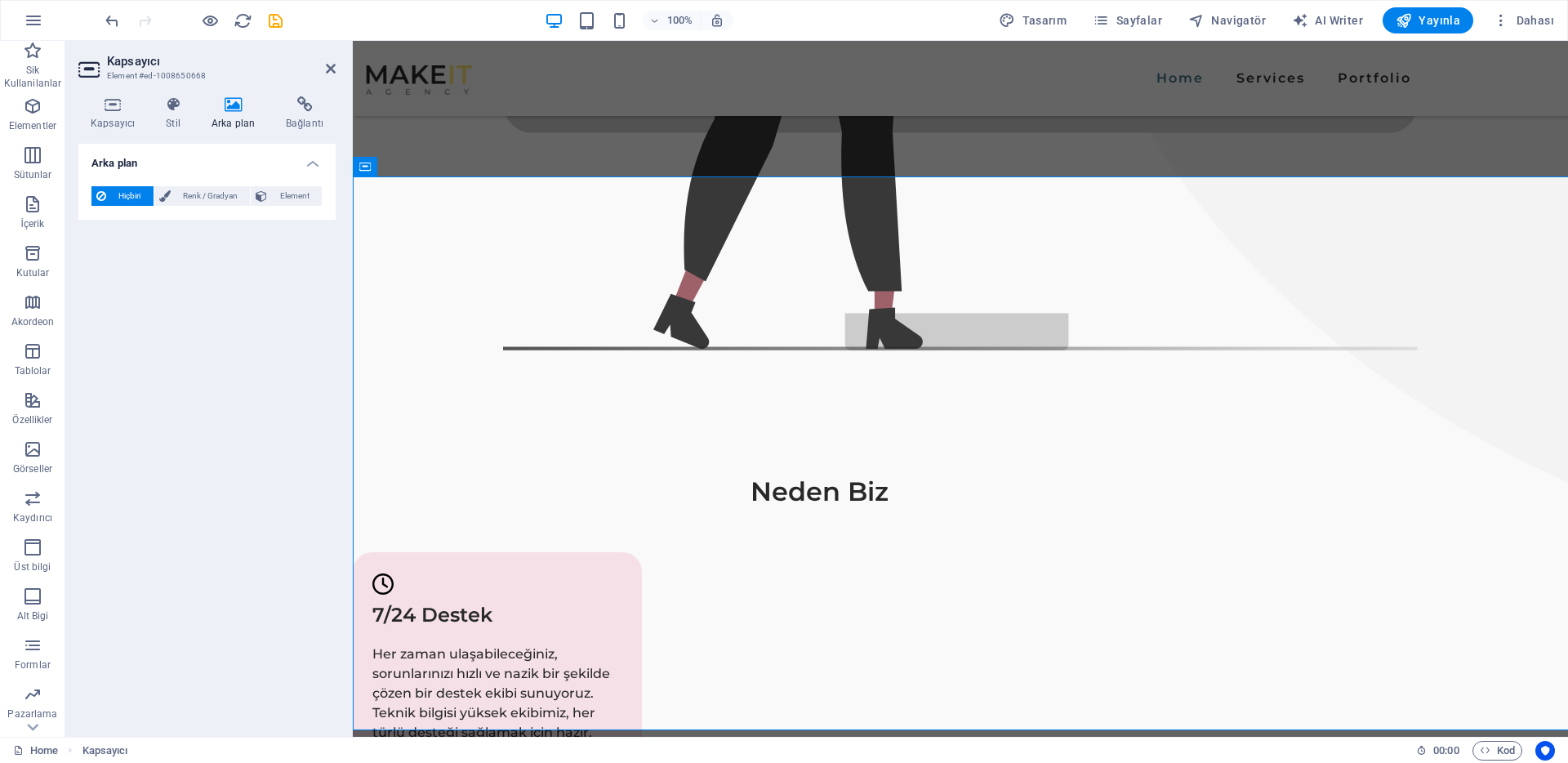
click at [246, 213] on div "Hiçbiri Renk / Gradyan Element Arka planı tam genişliğe genişlet Renk kaplaması…" at bounding box center [207, 197] width 258 height 47
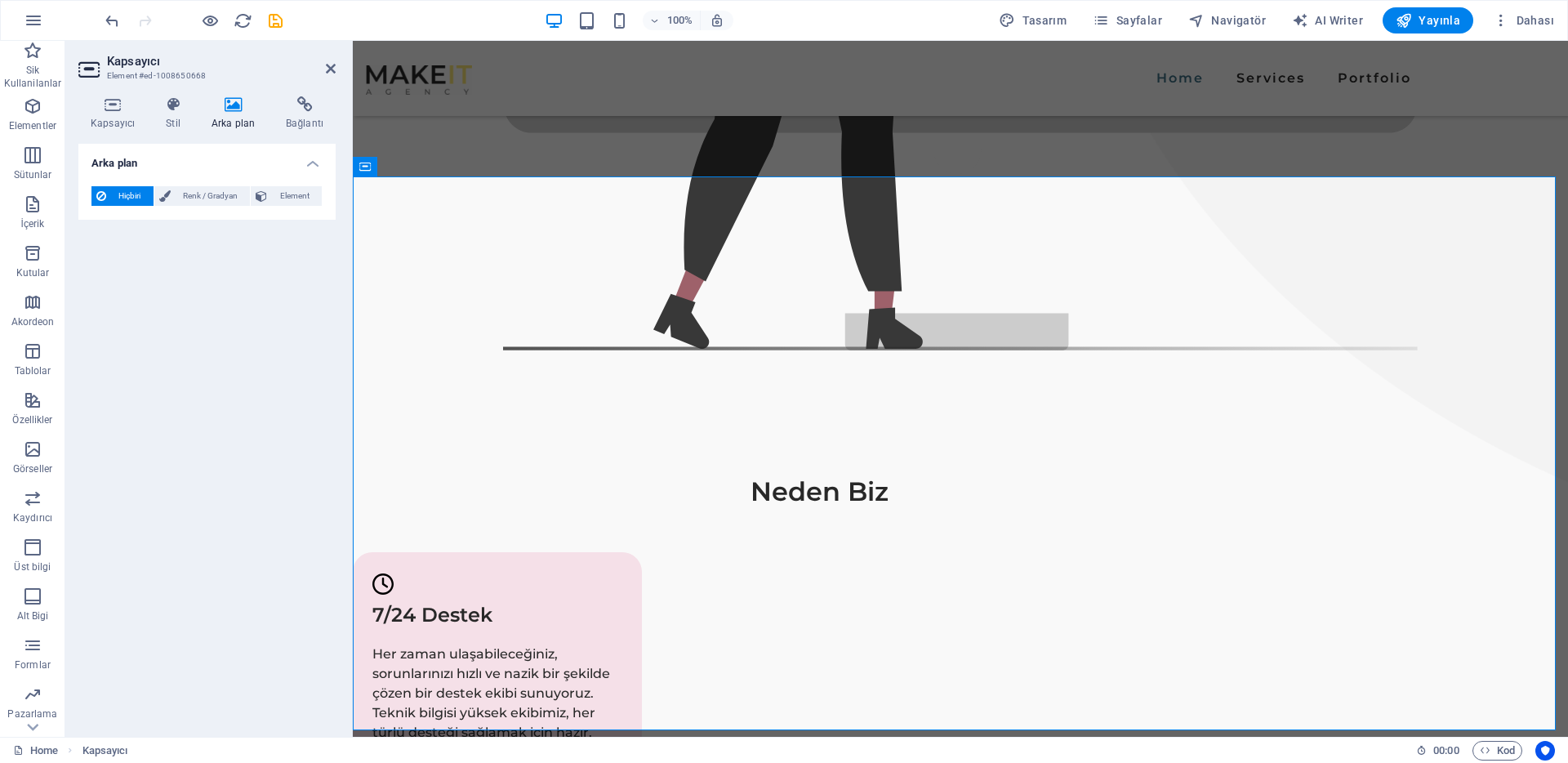
click at [246, 213] on div "Hiçbiri Renk / Gradyan Element Arka planı tam genişliğe genişlet Renk kaplaması…" at bounding box center [207, 197] width 258 height 47
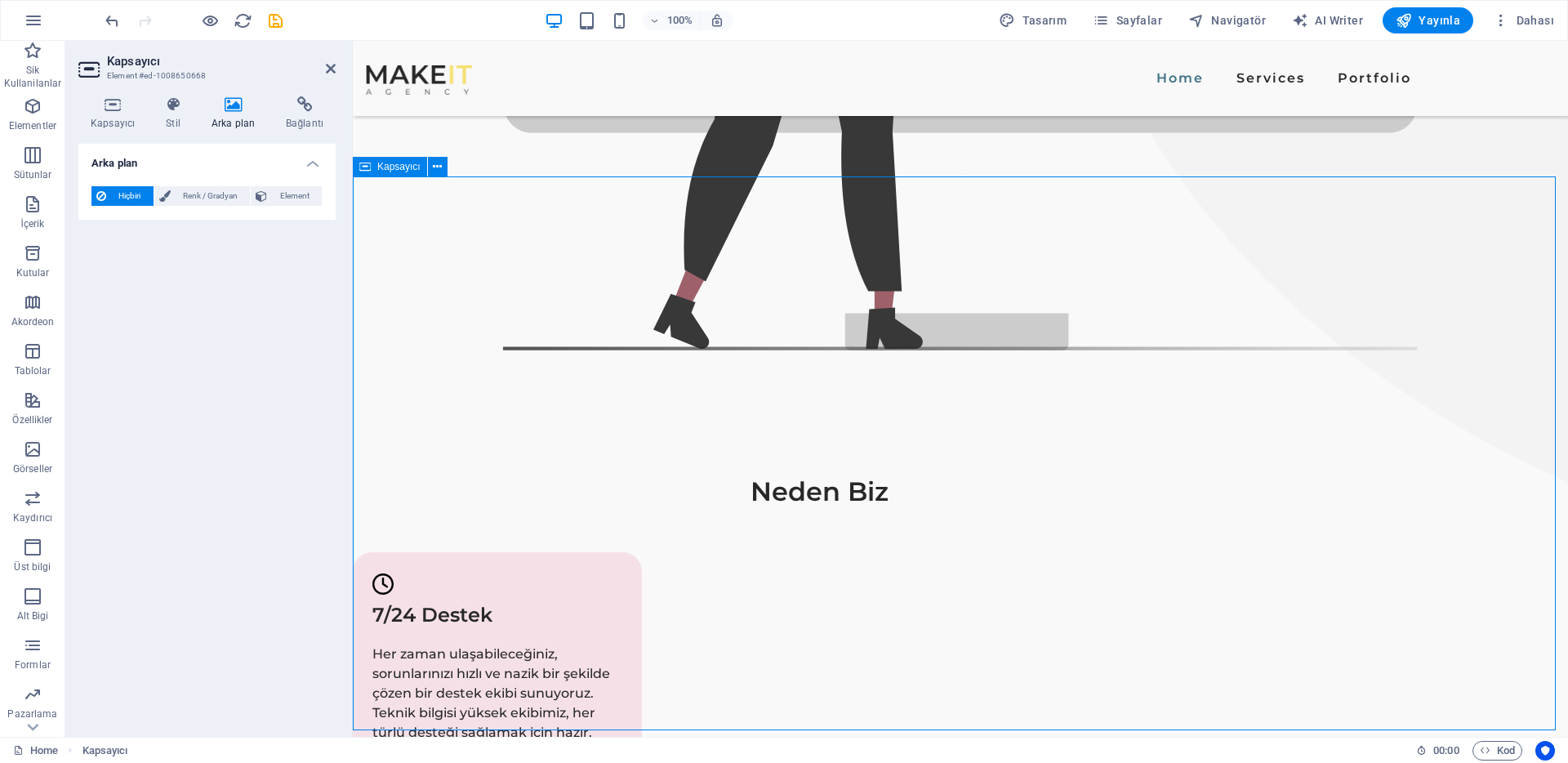
drag, startPoint x: 956, startPoint y: 211, endPoint x: 836, endPoint y: 204, distance: 120.2
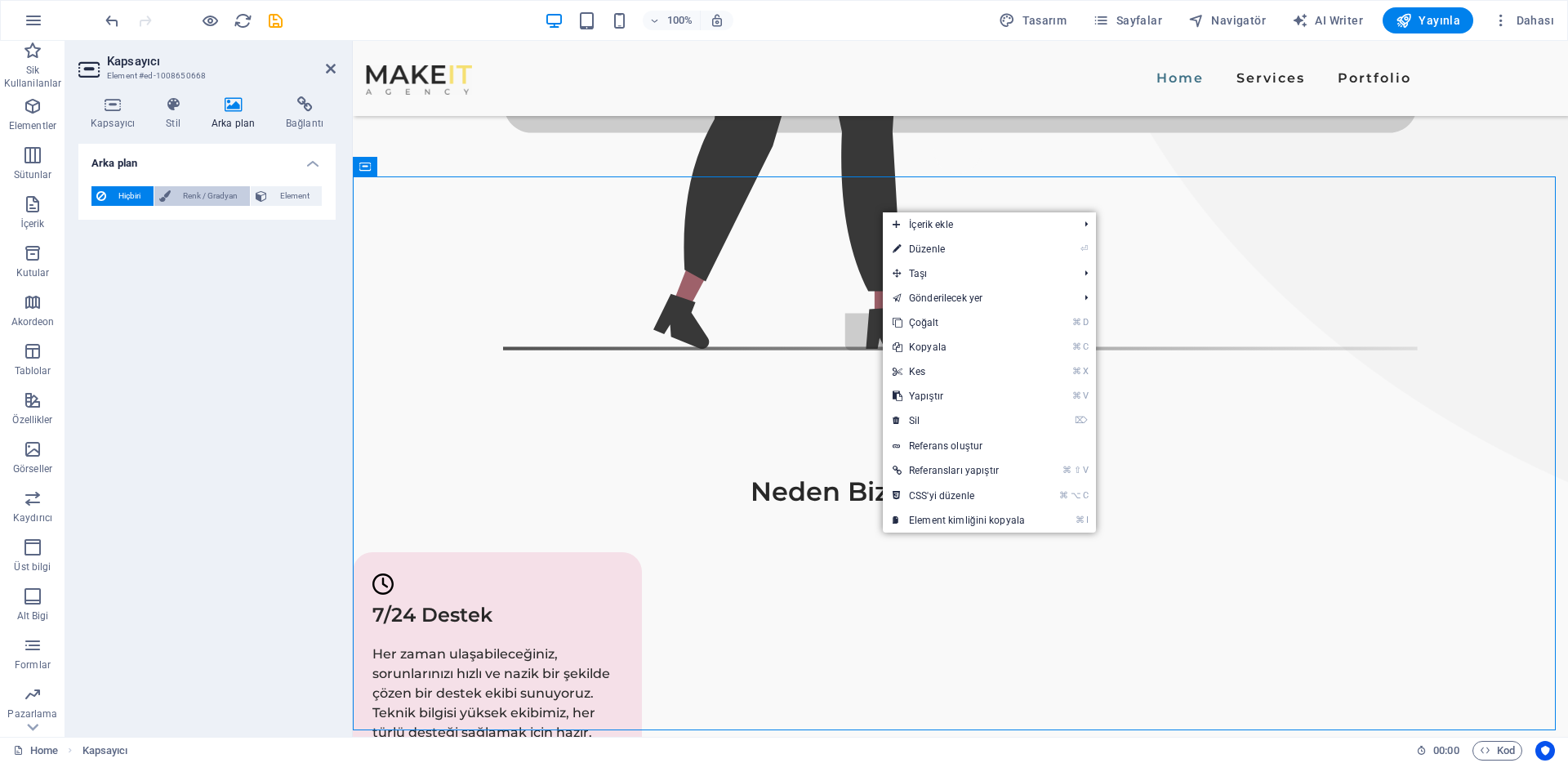
click at [220, 201] on span "Renk / Gradyan" at bounding box center [210, 196] width 70 height 20
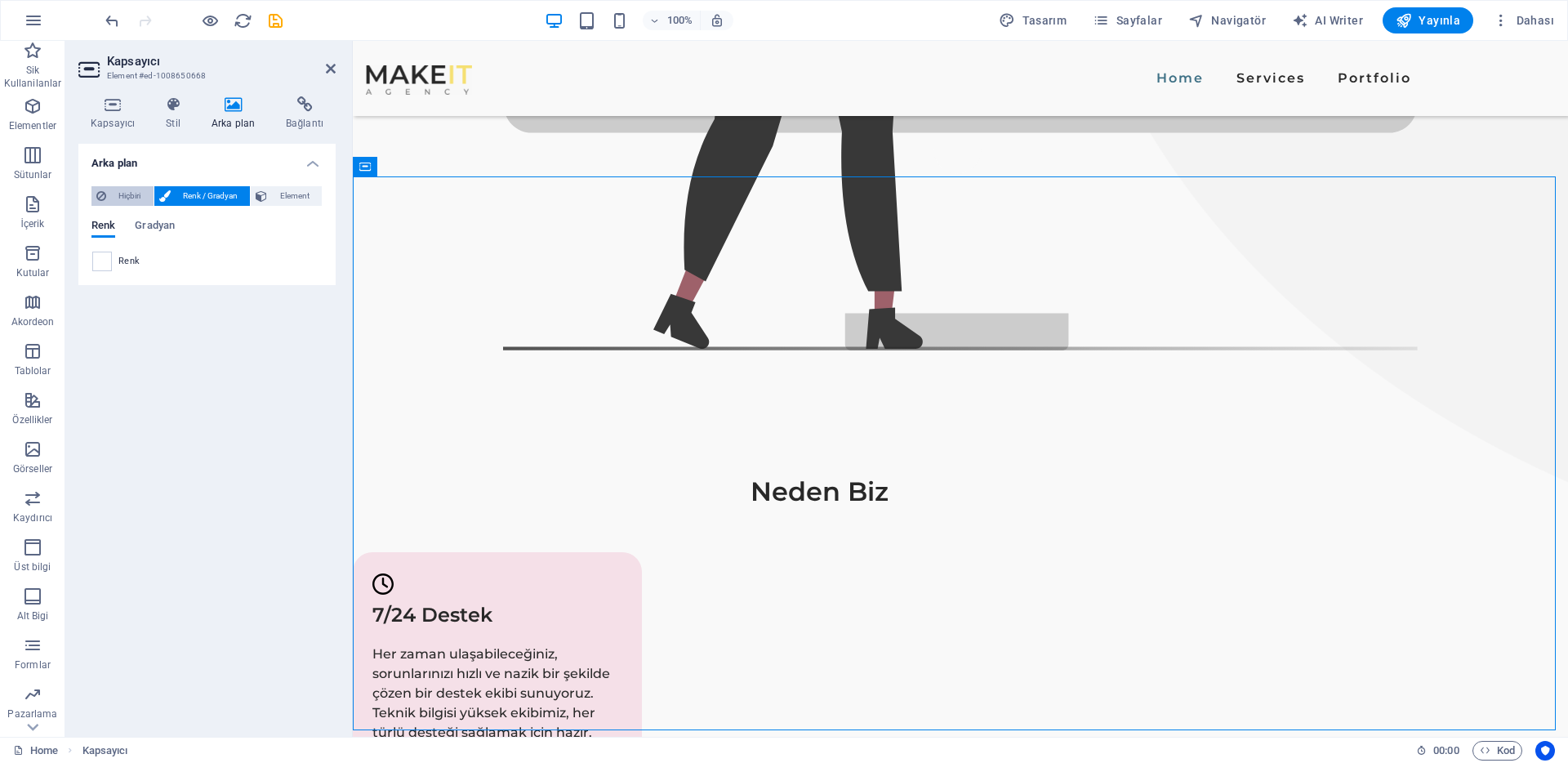
click at [128, 202] on span "Hiçbiri" at bounding box center [130, 196] width 37 height 20
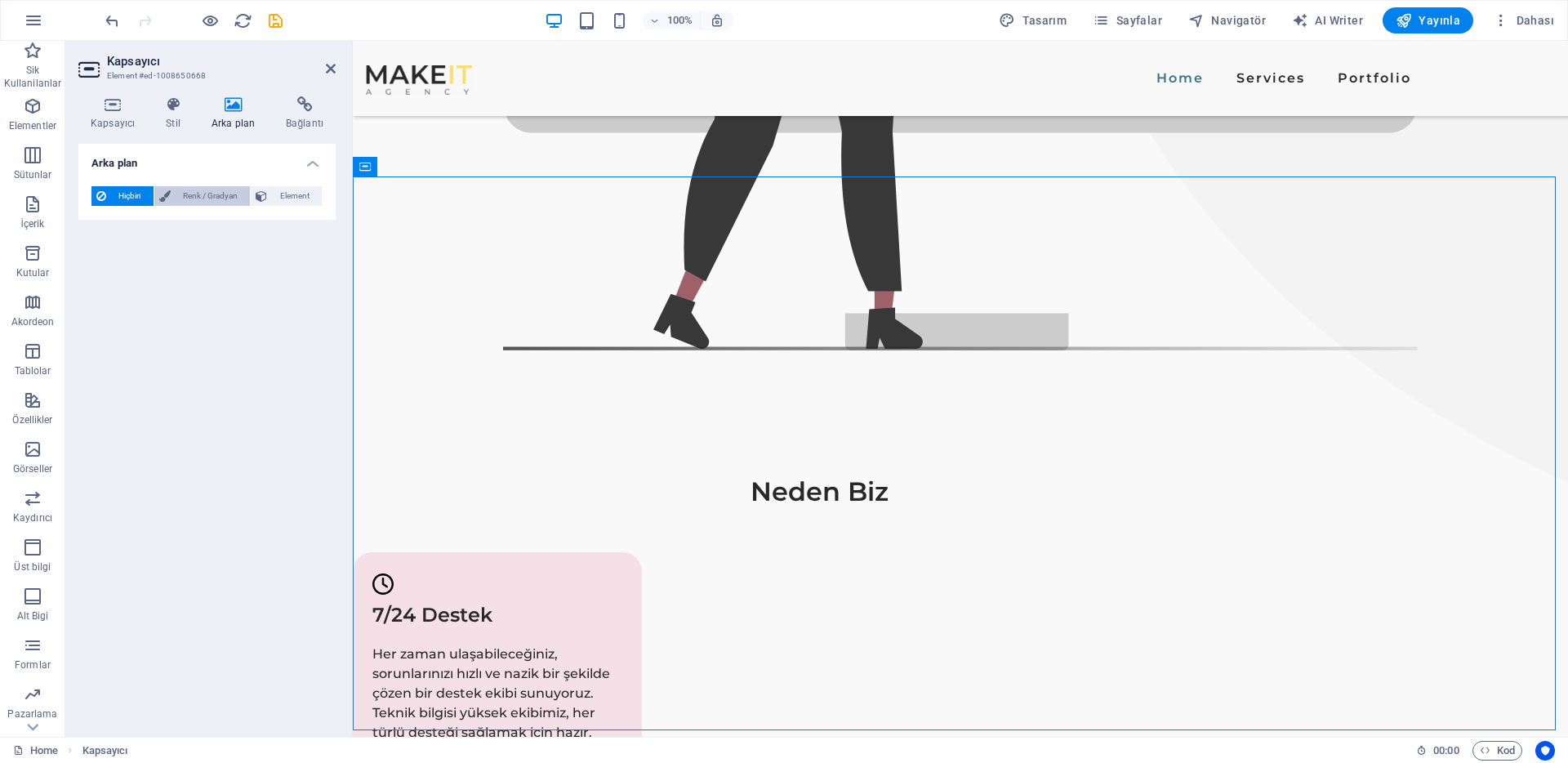
click at [172, 195] on button "Renk / Gradyan" at bounding box center [202, 196] width 97 height 20
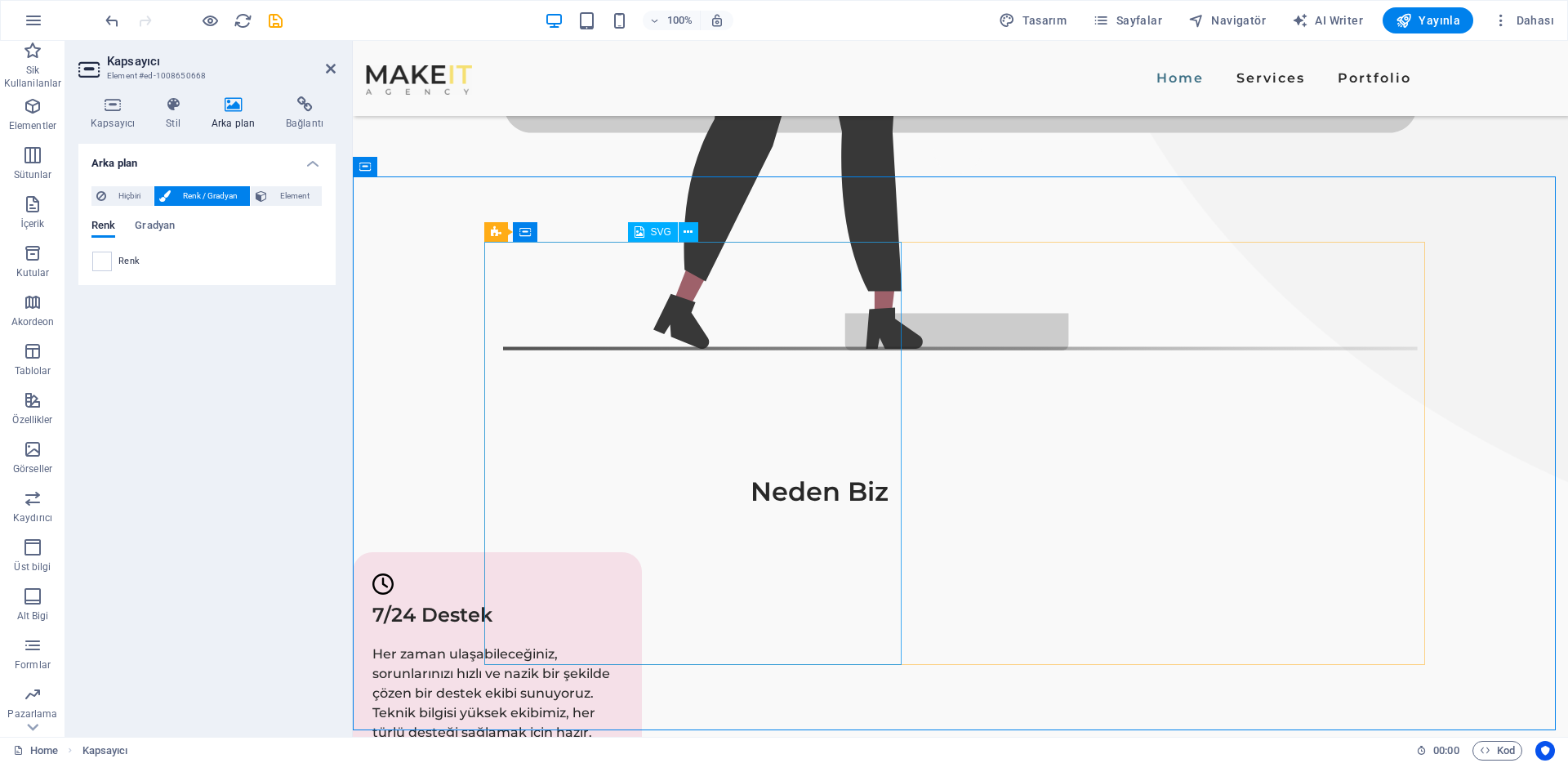
scroll to position [953, 0]
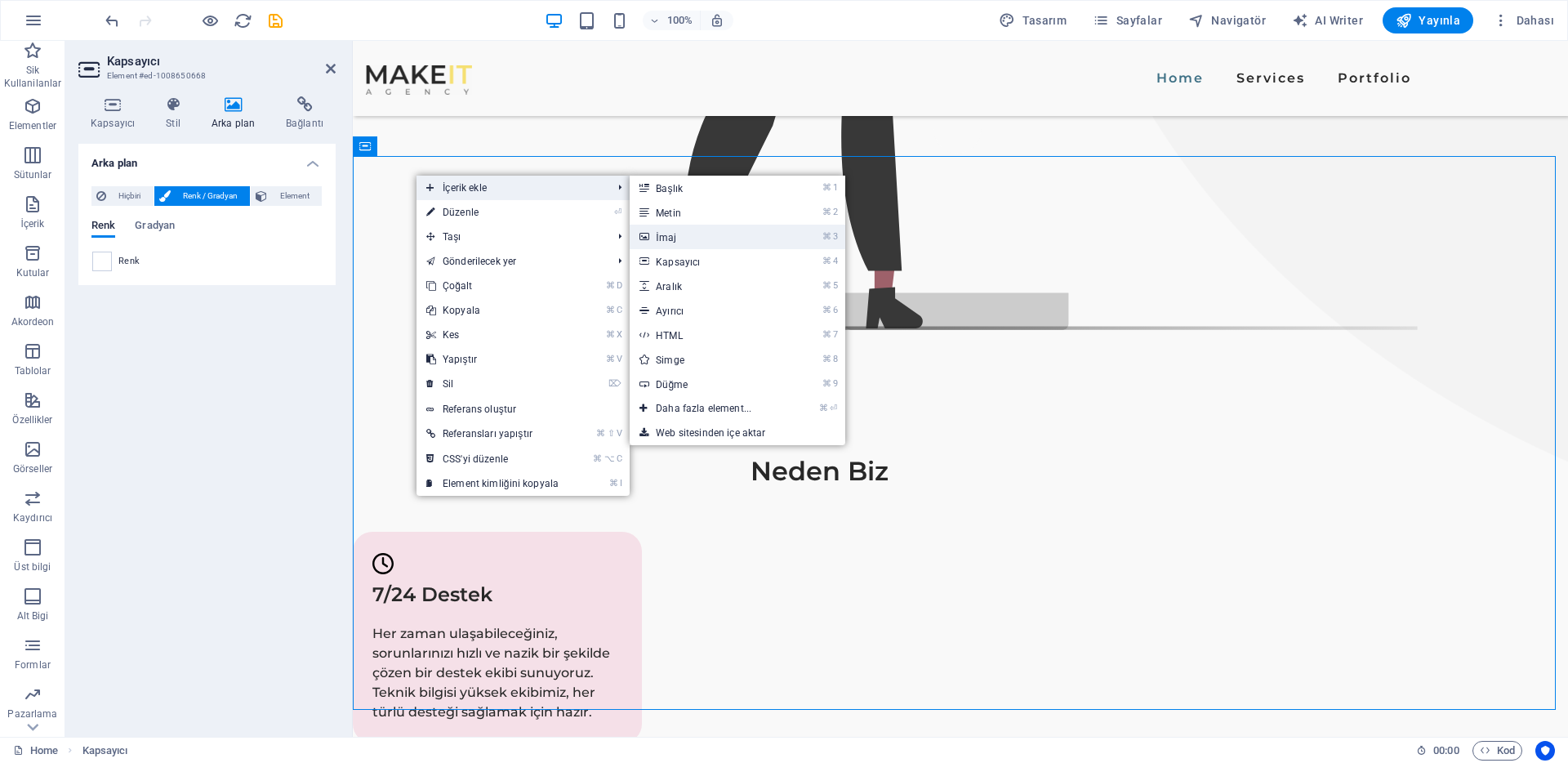
click at [677, 238] on link "⌘ 3 İmaj" at bounding box center [707, 237] width 155 height 24
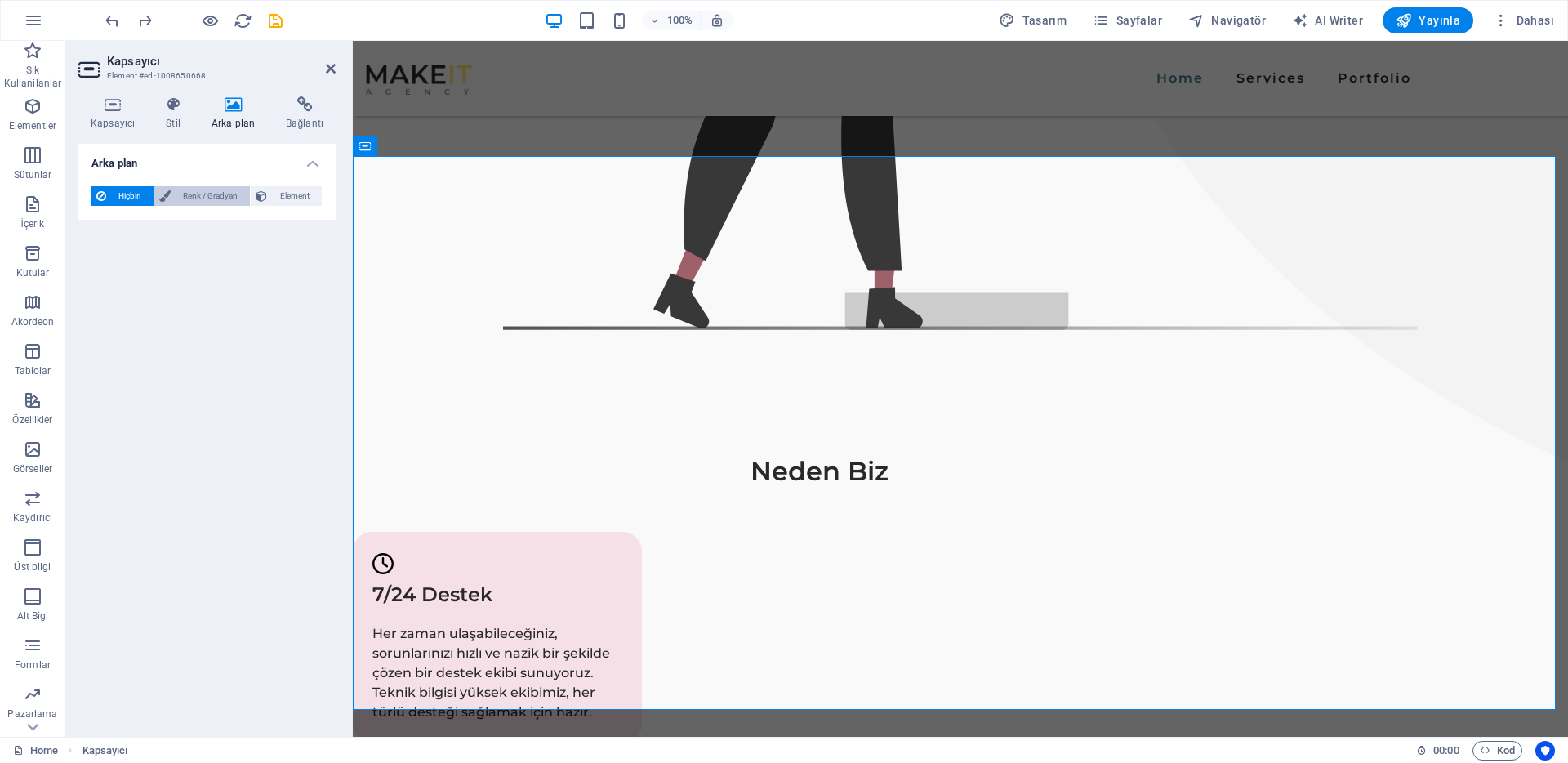
click at [177, 198] on span "Renk / Gradyan" at bounding box center [210, 196] width 70 height 20
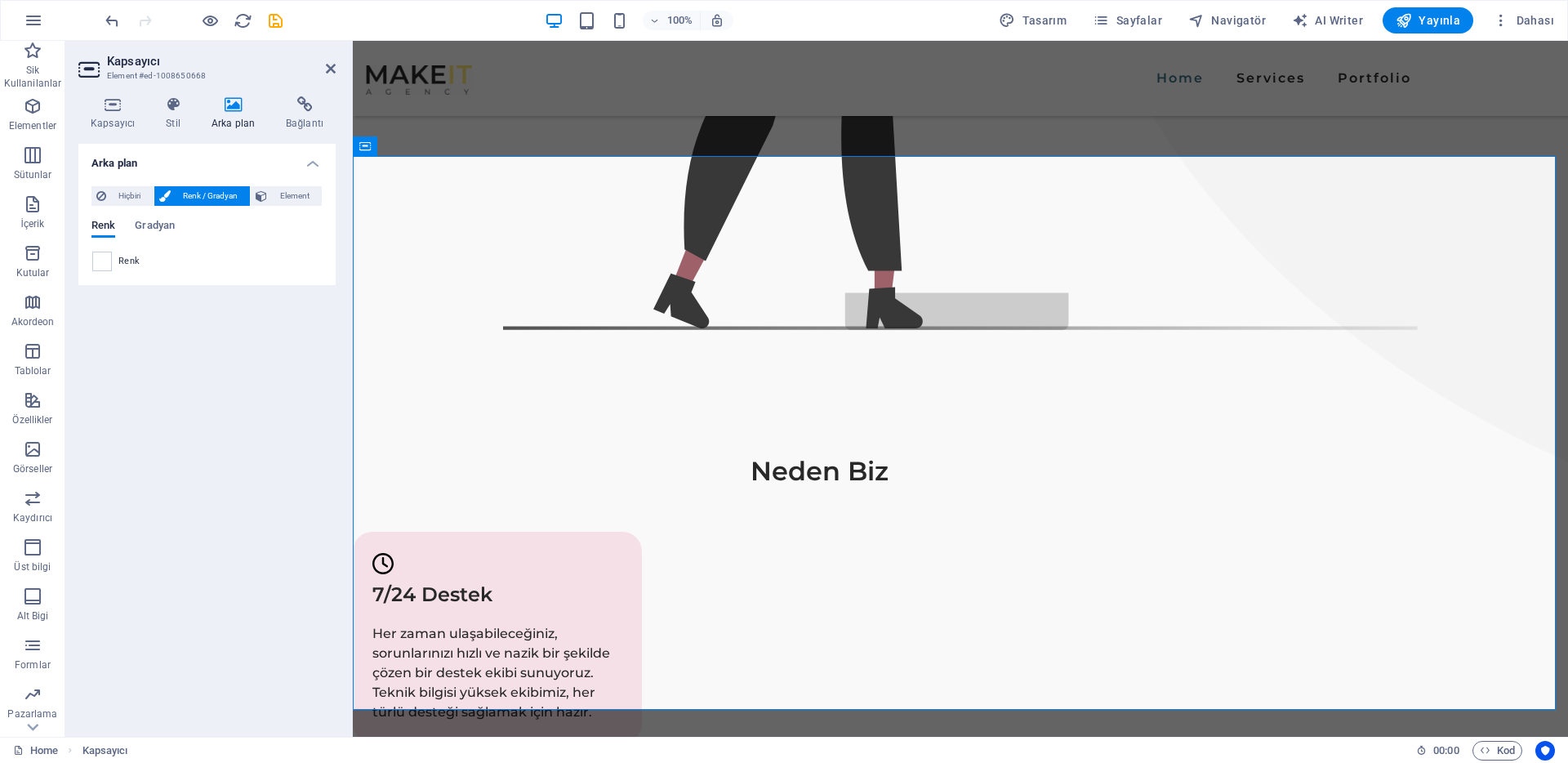
click at [164, 217] on div "Renk Gradyan Renk" at bounding box center [207, 239] width 231 height 66
click at [157, 228] on span "Gradyan" at bounding box center [155, 227] width 40 height 22
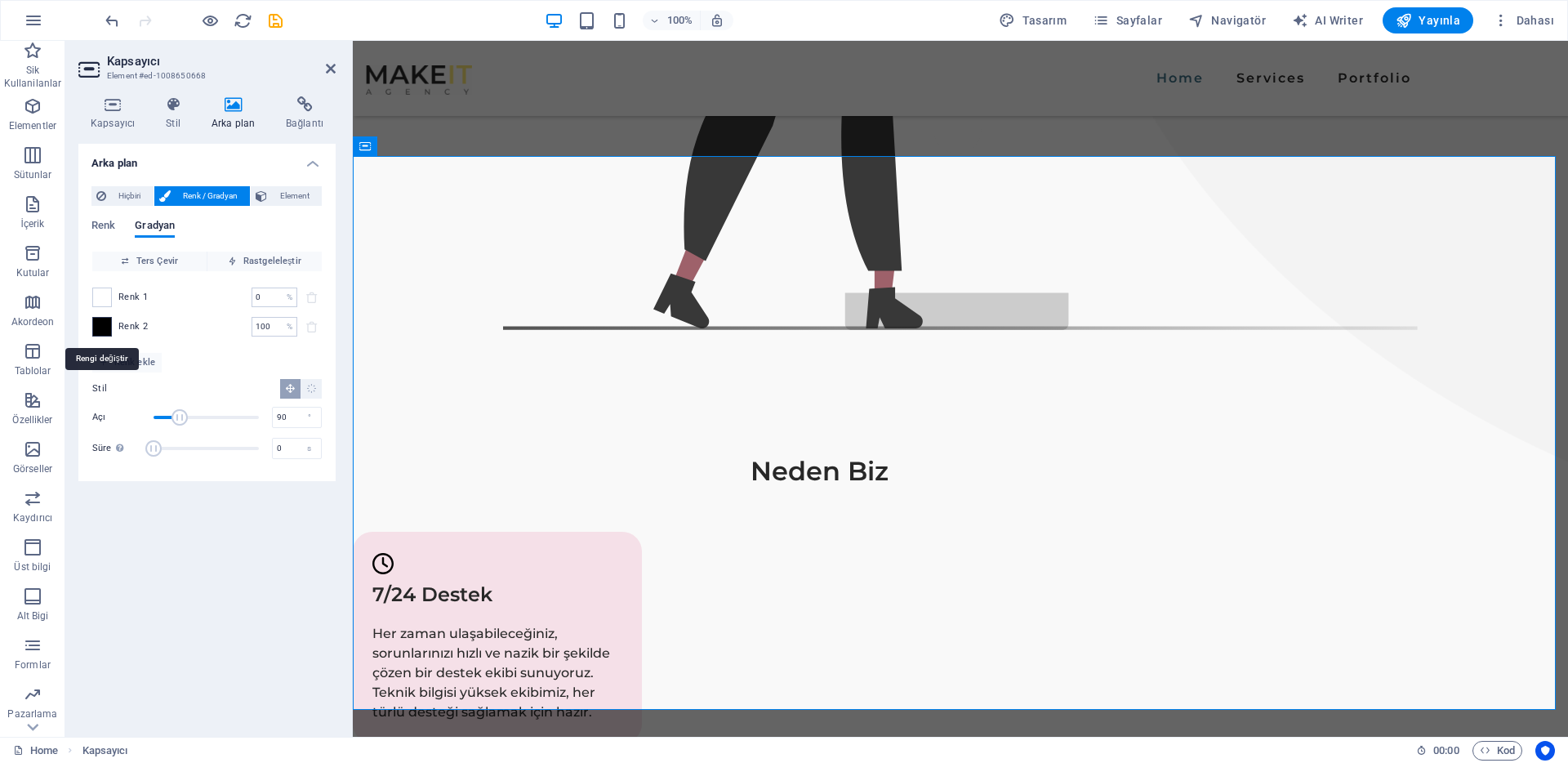
click at [107, 321] on span at bounding box center [101, 326] width 18 height 18
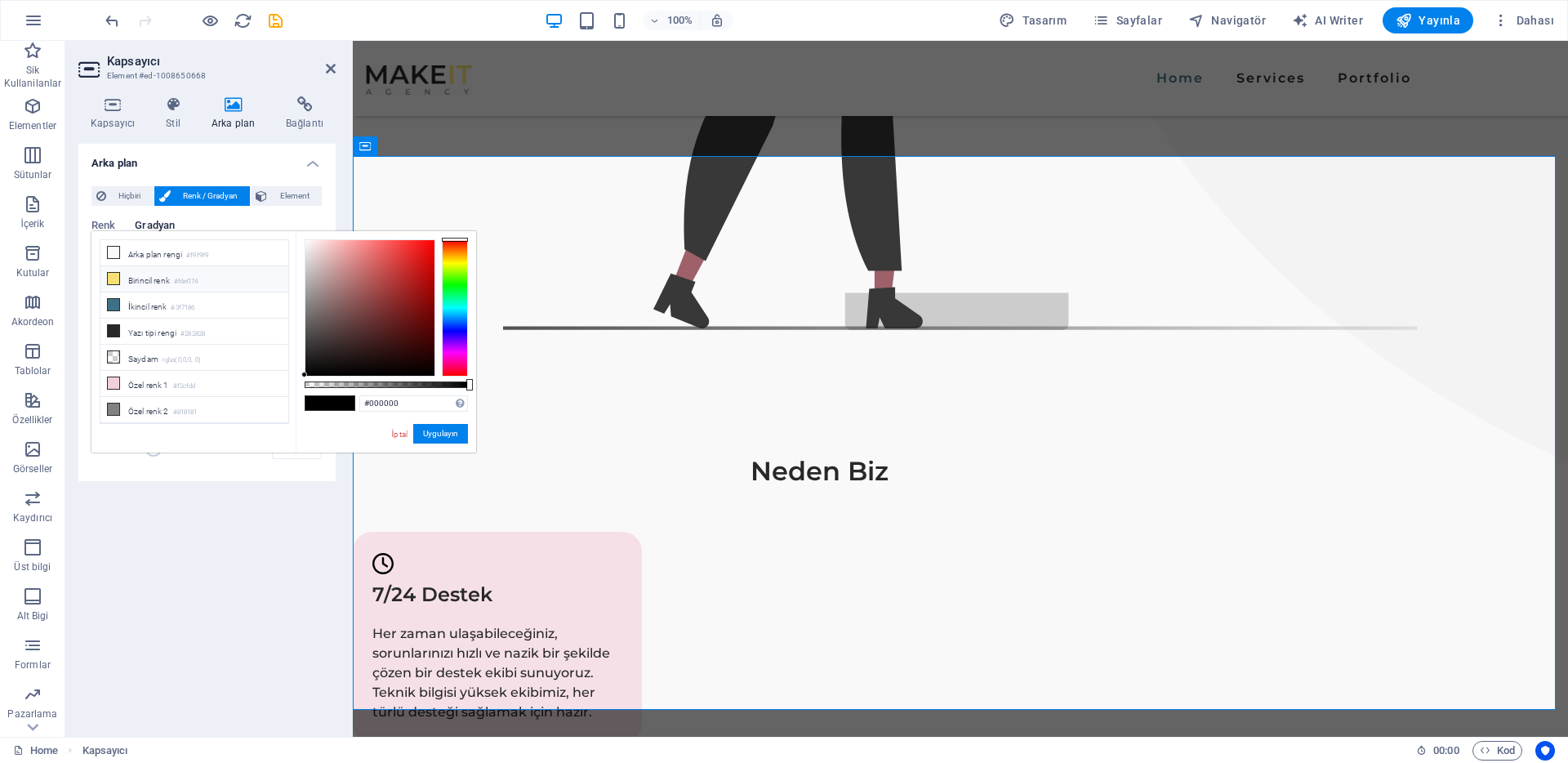
click at [127, 277] on li "Birincil renk #f6e074" at bounding box center [194, 279] width 187 height 26
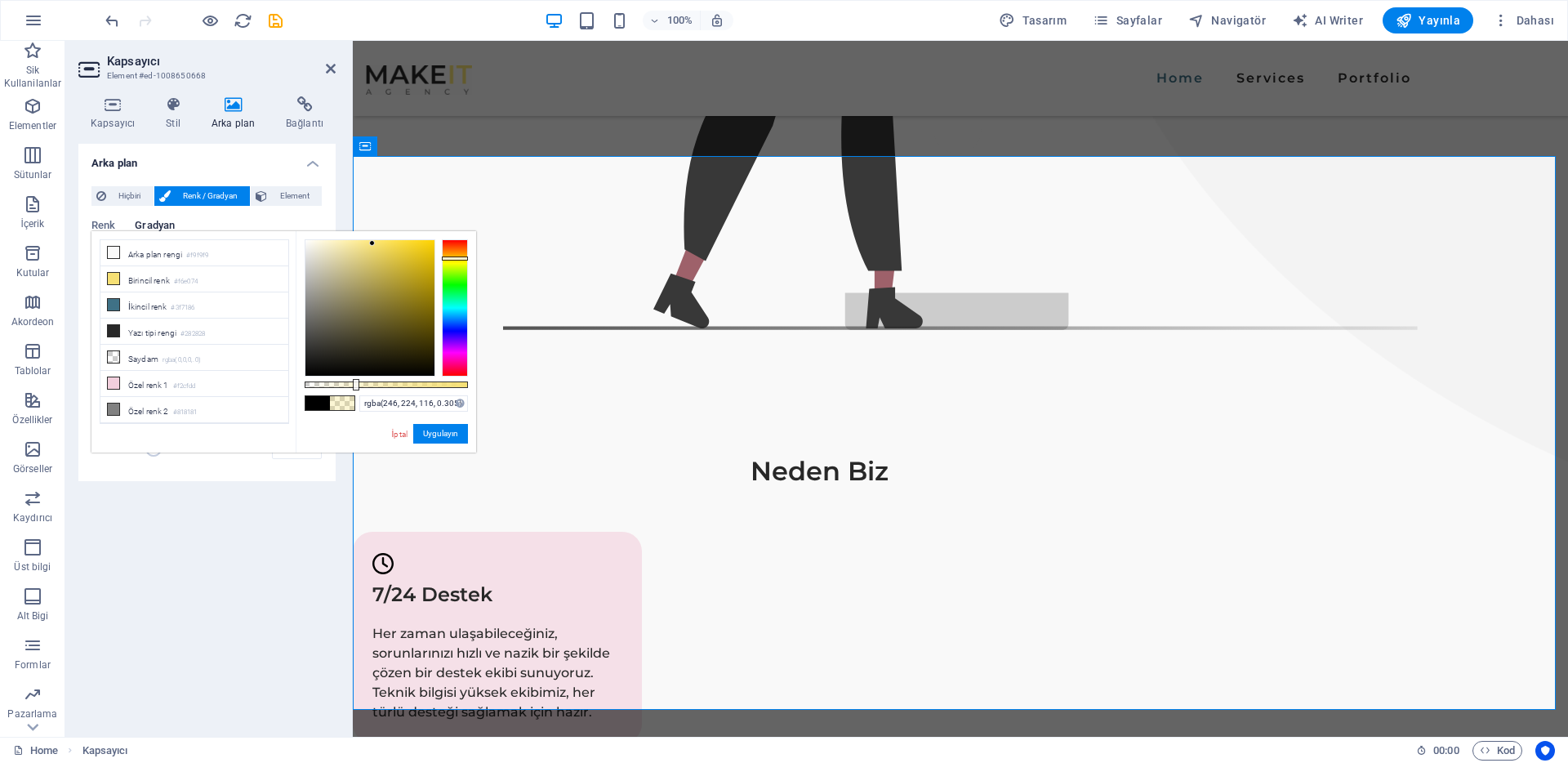
drag, startPoint x: 468, startPoint y: 385, endPoint x: 354, endPoint y: 379, distance: 114.2
click at [354, 379] on div at bounding box center [356, 384] width 7 height 11
drag, startPoint x: 354, startPoint y: 379, endPoint x: 628, endPoint y: 371, distance: 274.1
click at [628, 371] on body "nejatdogan.com Home Sik Kullanilanlar Elementler Sütunlar İçerik Kutular Akorde…" at bounding box center [784, 382] width 1568 height 763
click at [398, 434] on link "İptal" at bounding box center [400, 434] width 19 height 12
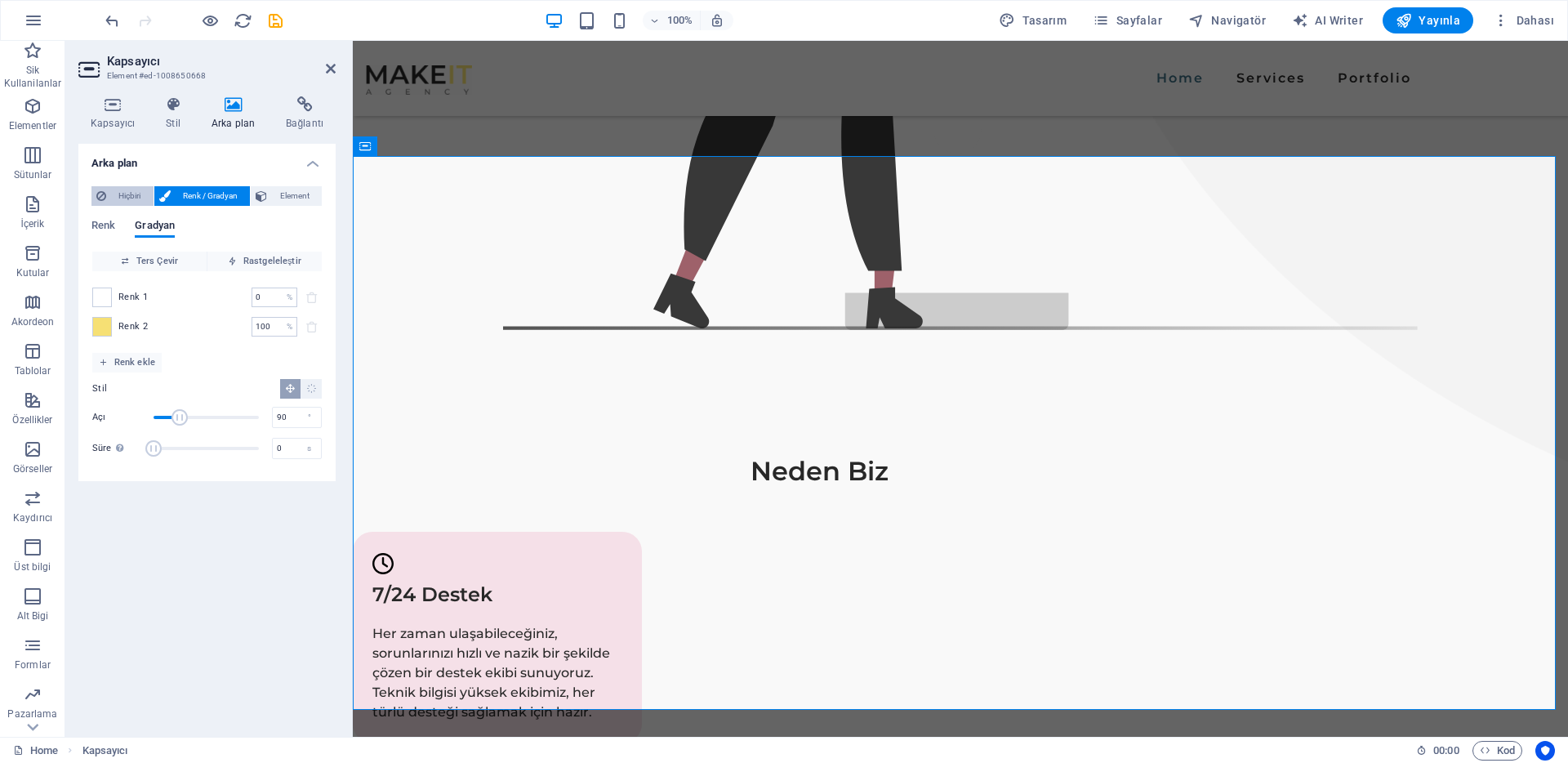
click at [128, 187] on span "Hiçbiri" at bounding box center [130, 196] width 37 height 20
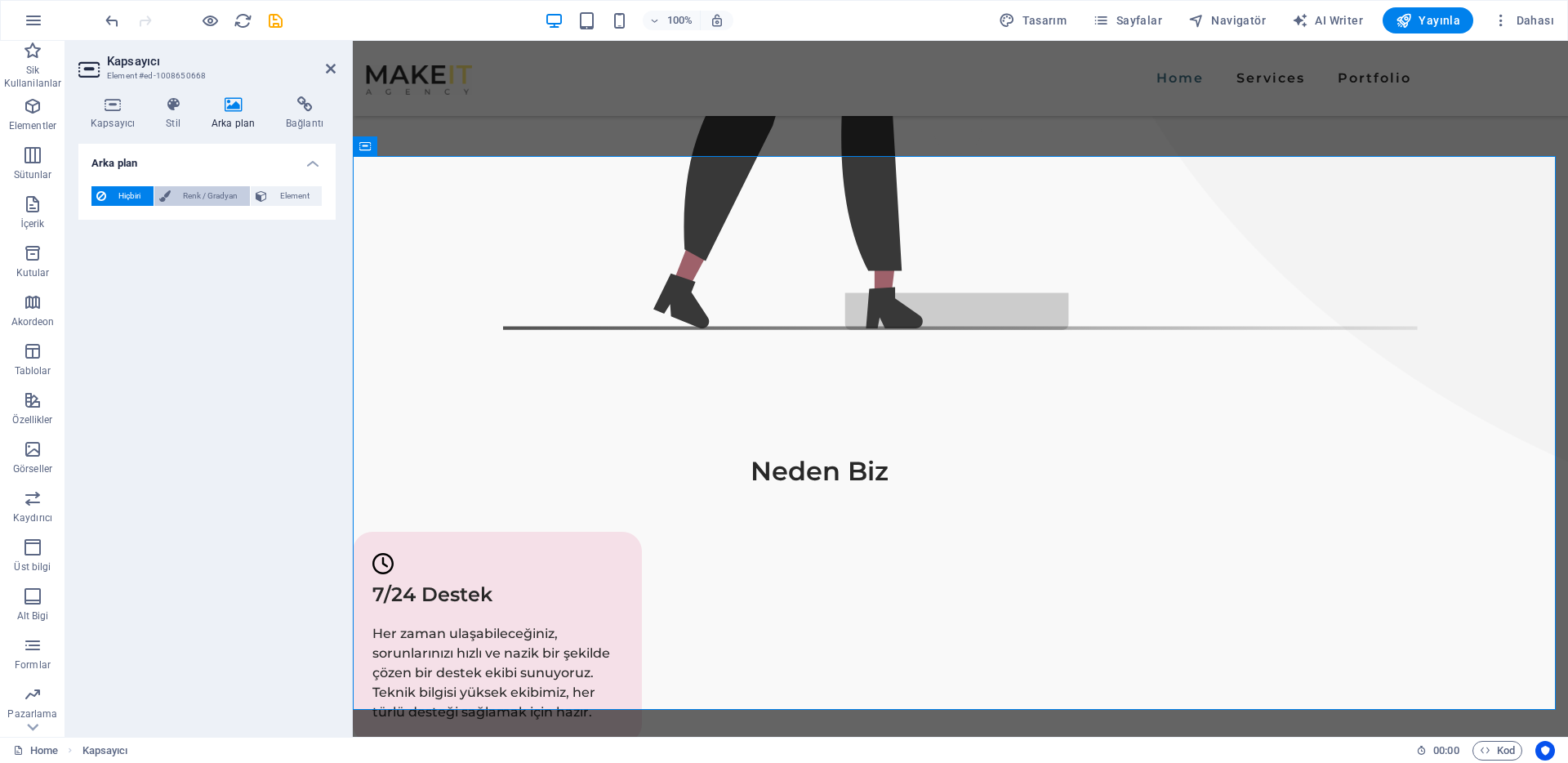
click at [217, 195] on span "Renk / Gradyan" at bounding box center [210, 196] width 70 height 20
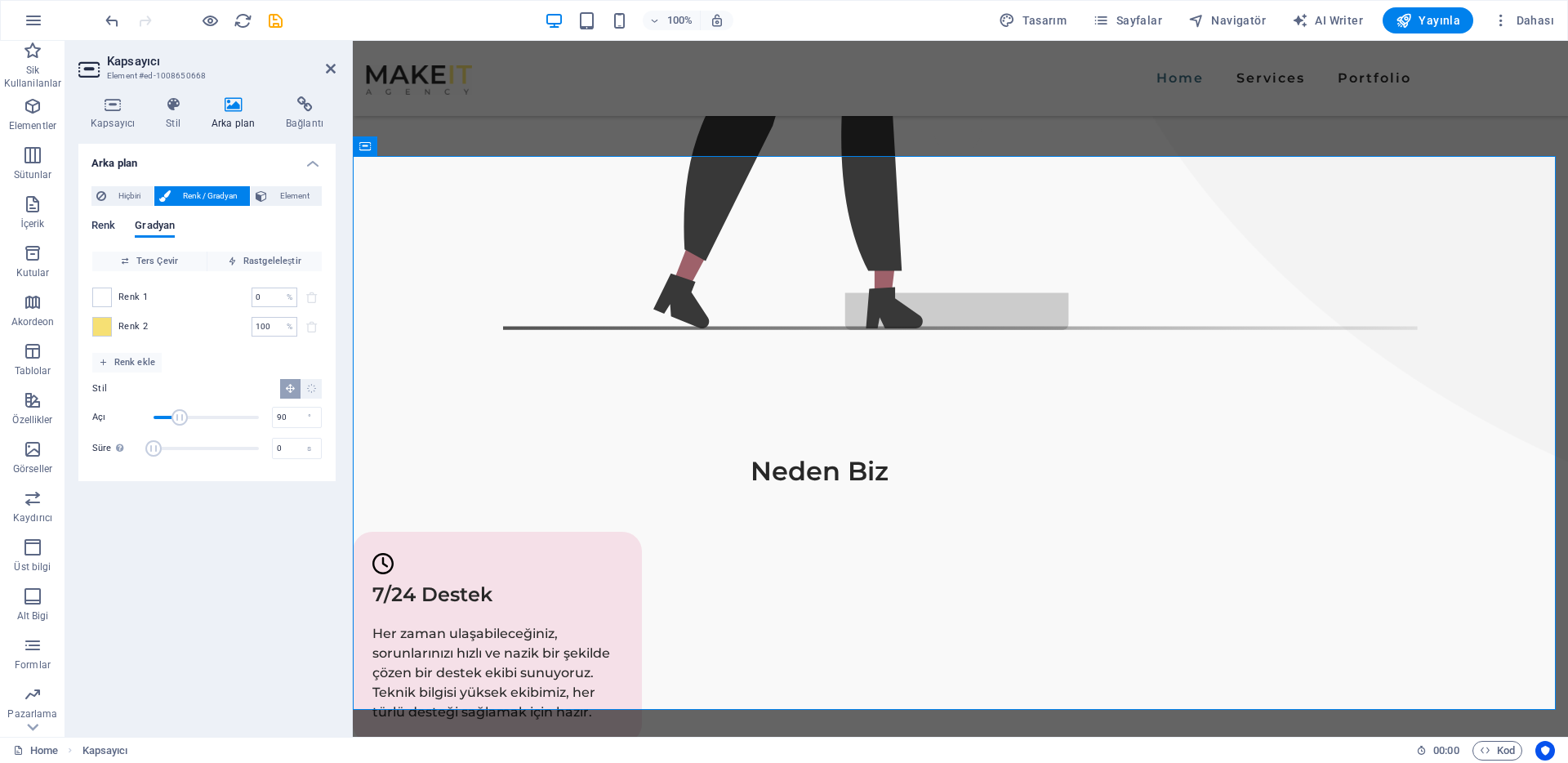
click at [115, 221] on span "Renk" at bounding box center [103, 227] width 23 height 22
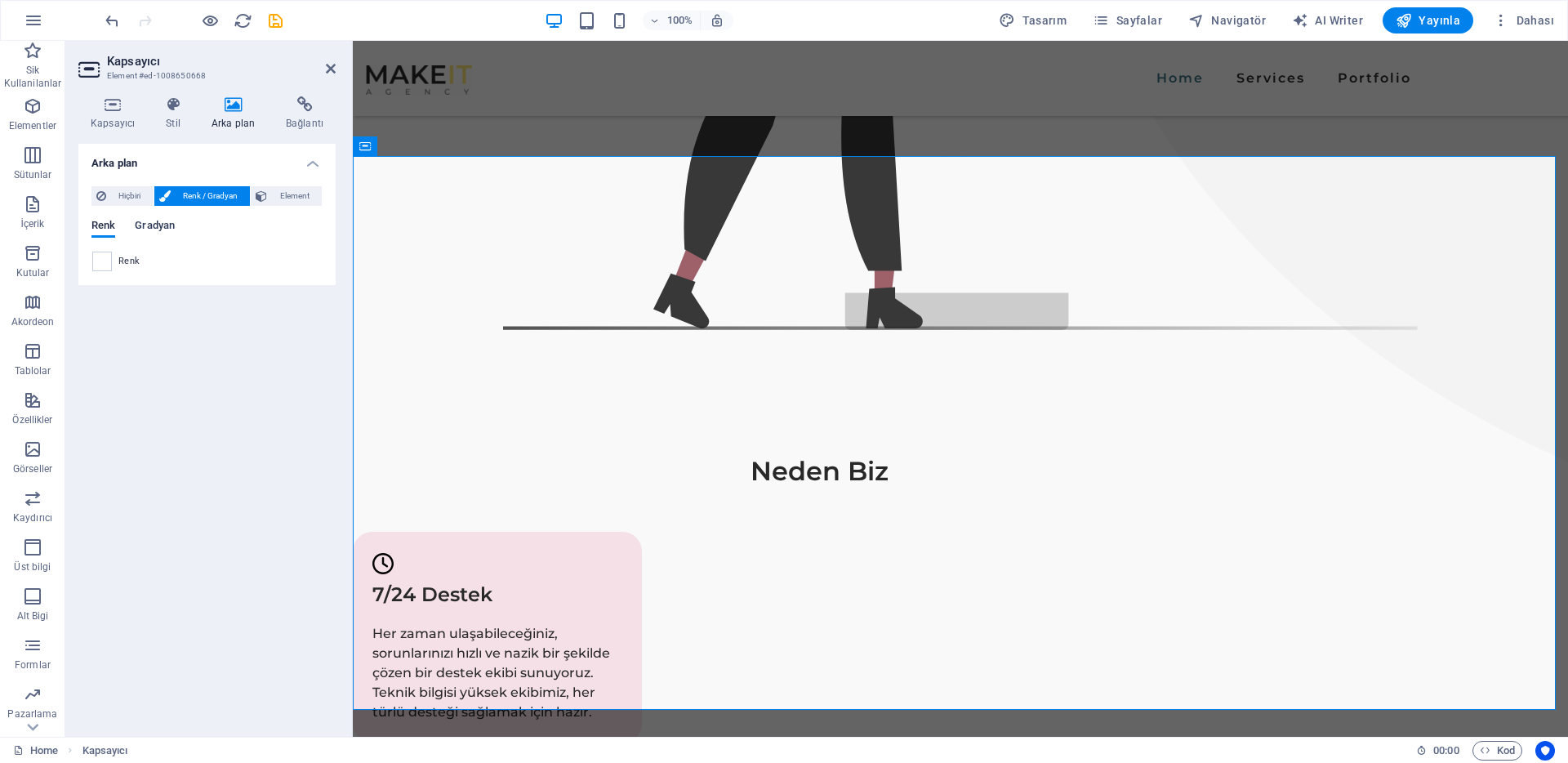
click at [157, 231] on span "Gradyan" at bounding box center [155, 227] width 40 height 22
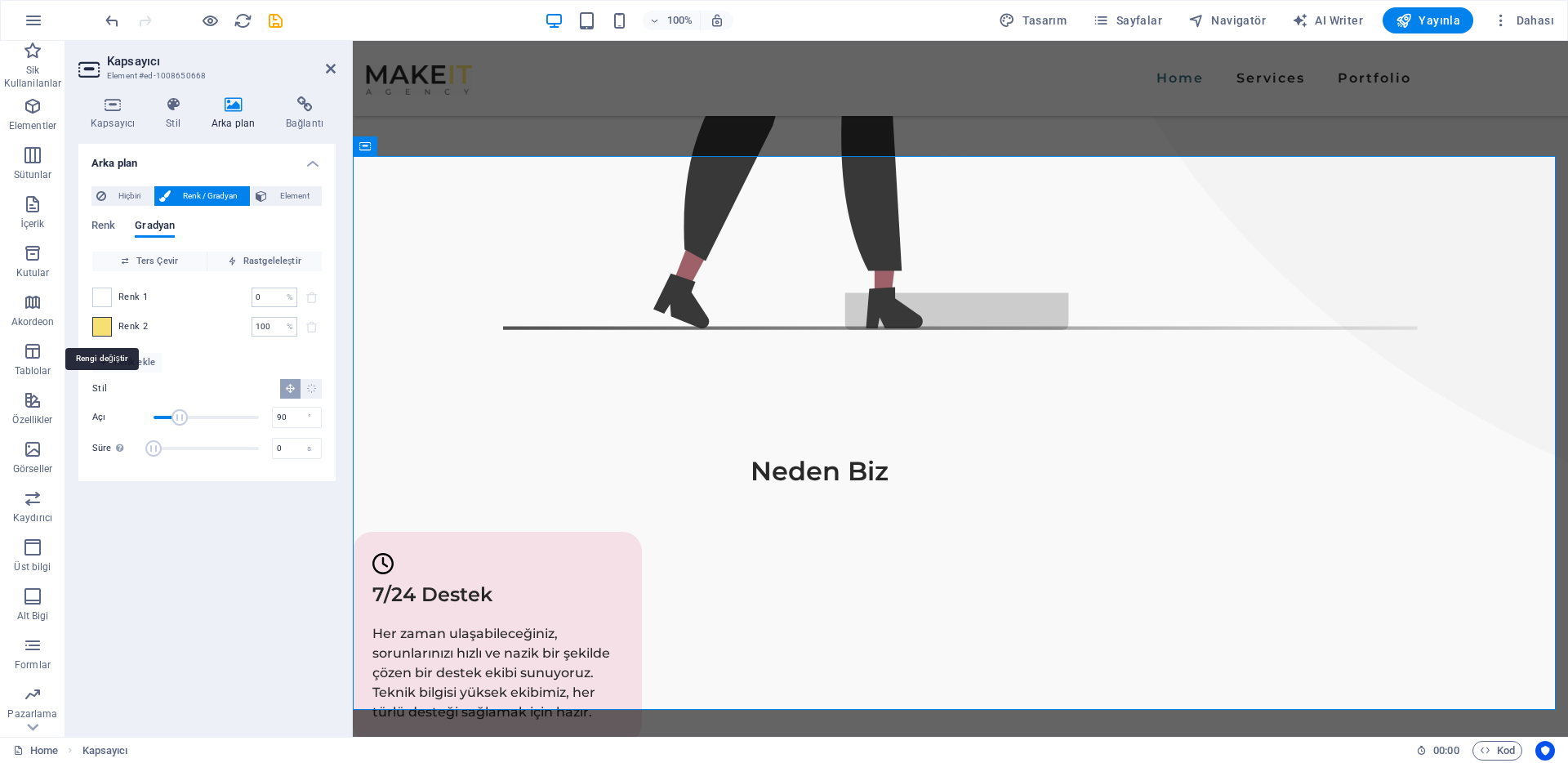
click at [111, 327] on span at bounding box center [101, 326] width 18 height 18
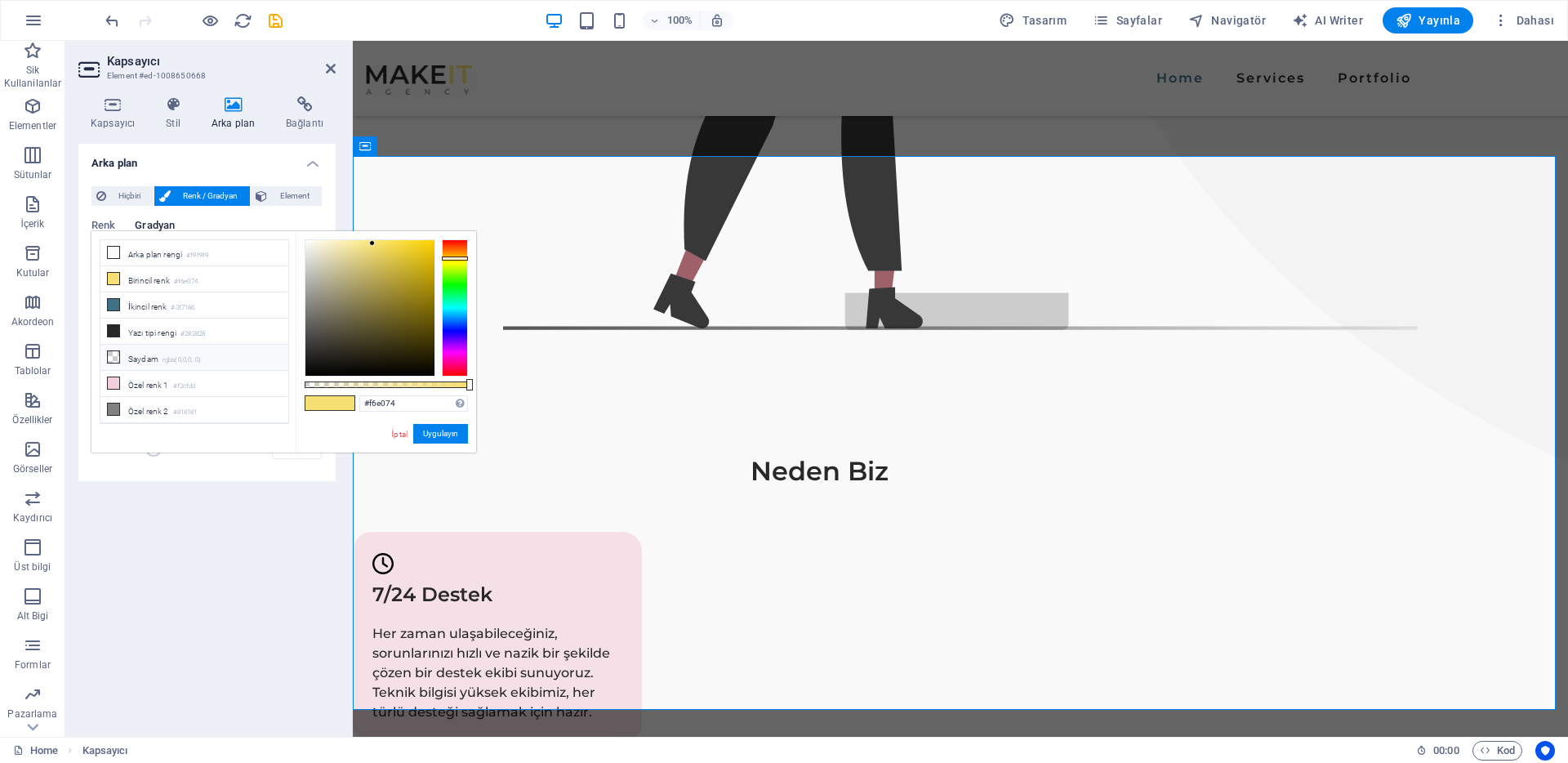
click at [201, 349] on li "Saydam rgba(0,0,0,.0)" at bounding box center [194, 358] width 187 height 26
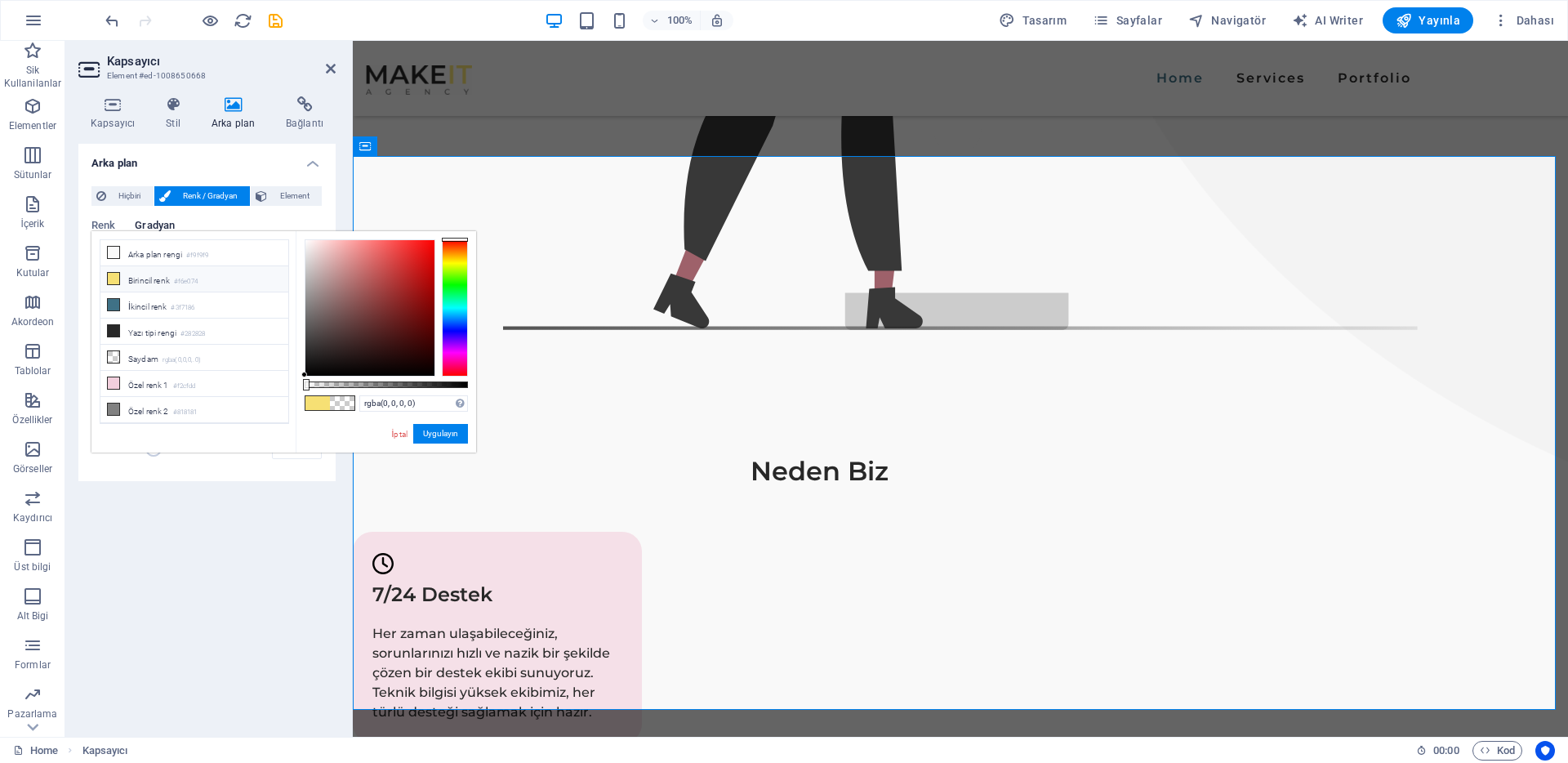
click at [204, 274] on li "Birincil renk #f6e074" at bounding box center [194, 279] width 187 height 26
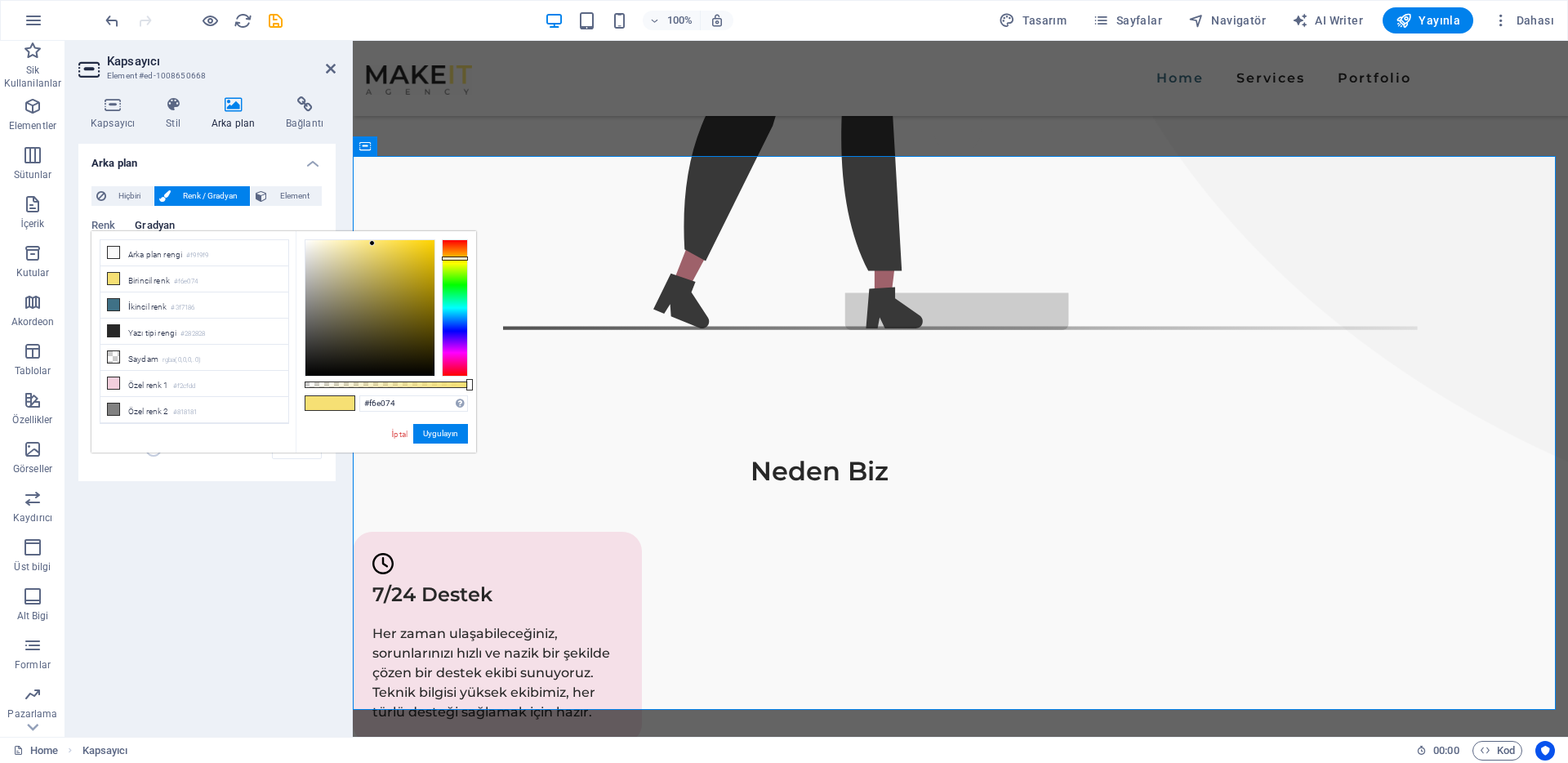
drag, startPoint x: 381, startPoint y: 388, endPoint x: 354, endPoint y: 387, distance: 27.0
click at [354, 387] on div "#f6e074 Desteklenen biçimler #0852ed rgb(8, 82, 237) rgba(8, 82, 237, %90) hsv(…" at bounding box center [385, 460] width 181 height 458
drag, startPoint x: 470, startPoint y: 385, endPoint x: 499, endPoint y: 383, distance: 29.1
click at [499, 383] on body "nejatdogan.com Home Sik Kullanilanlar Elementler Sütunlar İçerik Kutular Akorde…" at bounding box center [784, 382] width 1568 height 763
click at [202, 296] on li "İkincil renk #3f7186" at bounding box center [194, 306] width 187 height 26
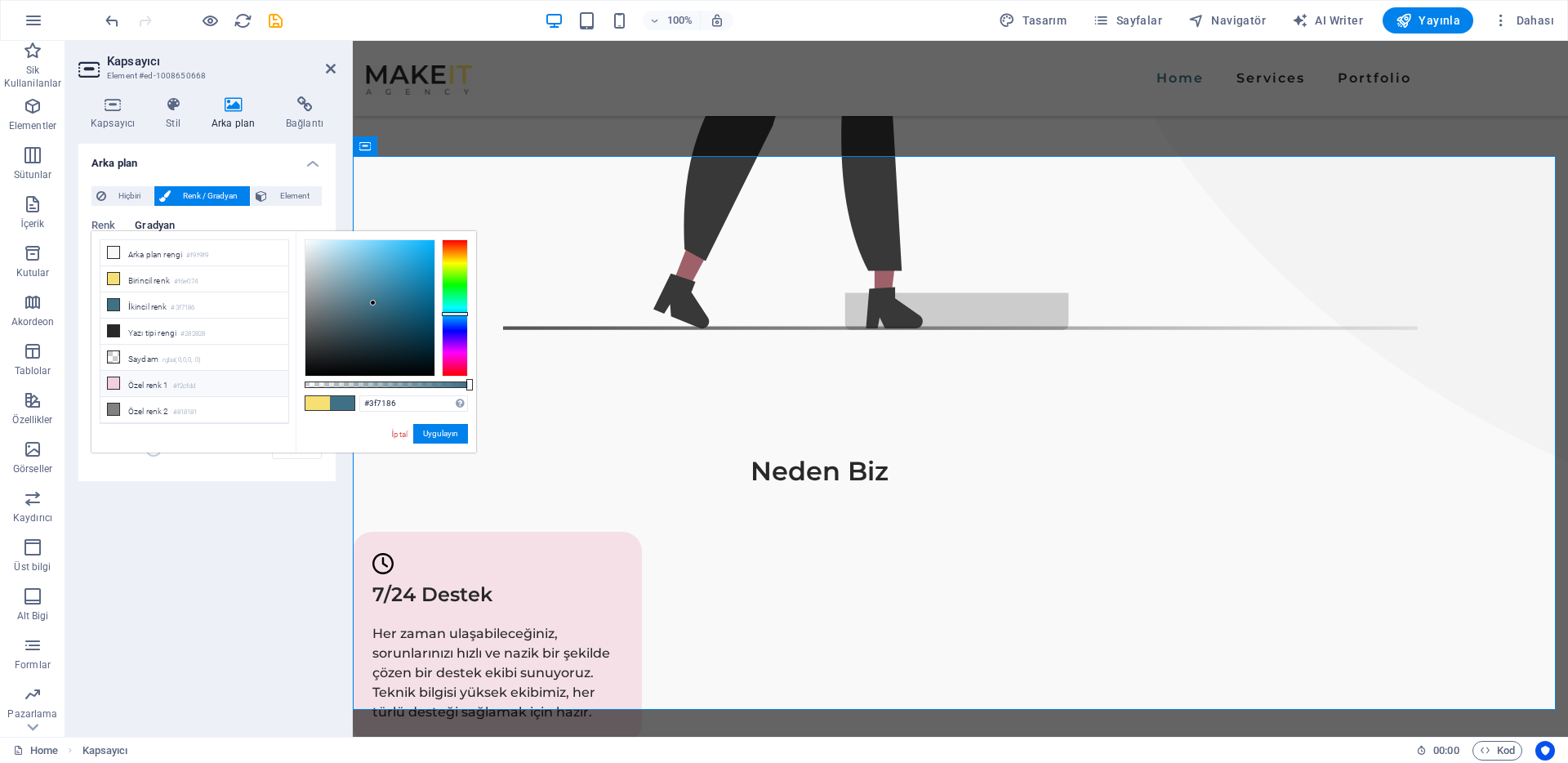
click at [172, 379] on li "Özel renk 1 #f2cfdd" at bounding box center [194, 384] width 187 height 26
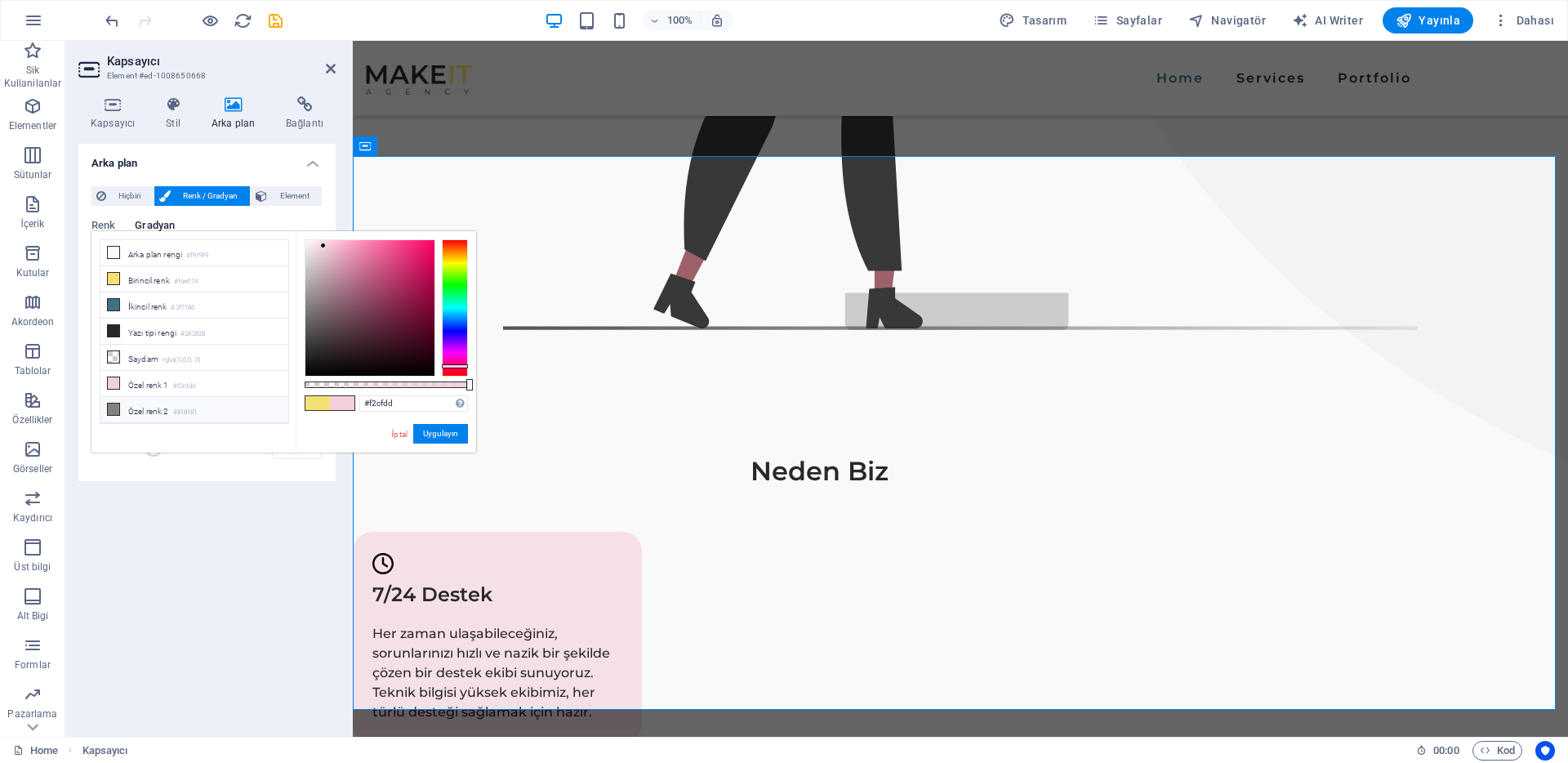
click at [174, 404] on li "Özel renk 2 #818181" at bounding box center [194, 411] width 187 height 26
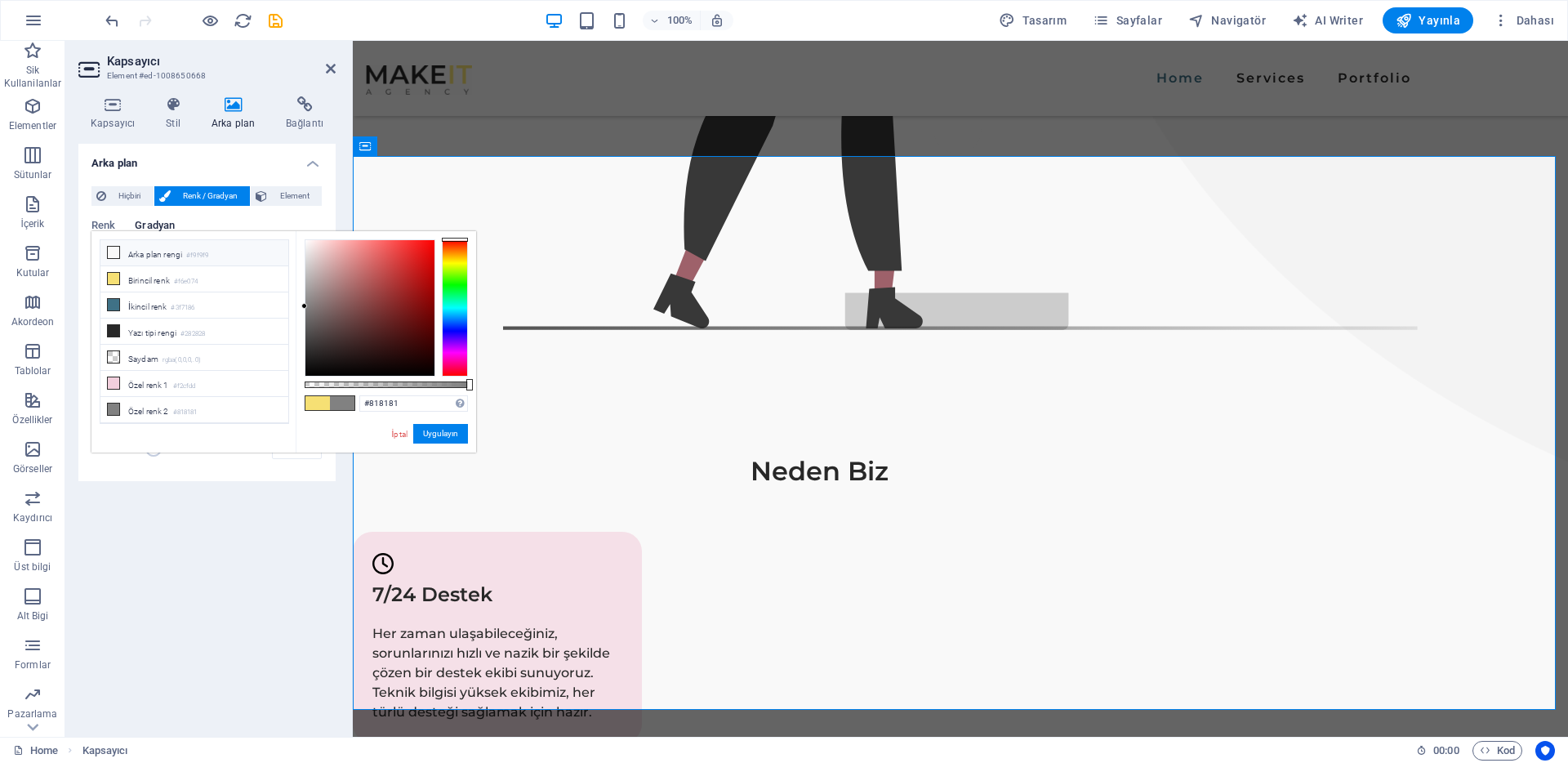
click at [195, 251] on small "#f9f9f9" at bounding box center [198, 256] width 22 height 11
type input "#f9f9f9"
click at [209, 576] on div "Arka plan Hiçbiri Renk / Gradyan Element Arka planı tam genişliğe genişlet Renk…" at bounding box center [207, 433] width 258 height 580
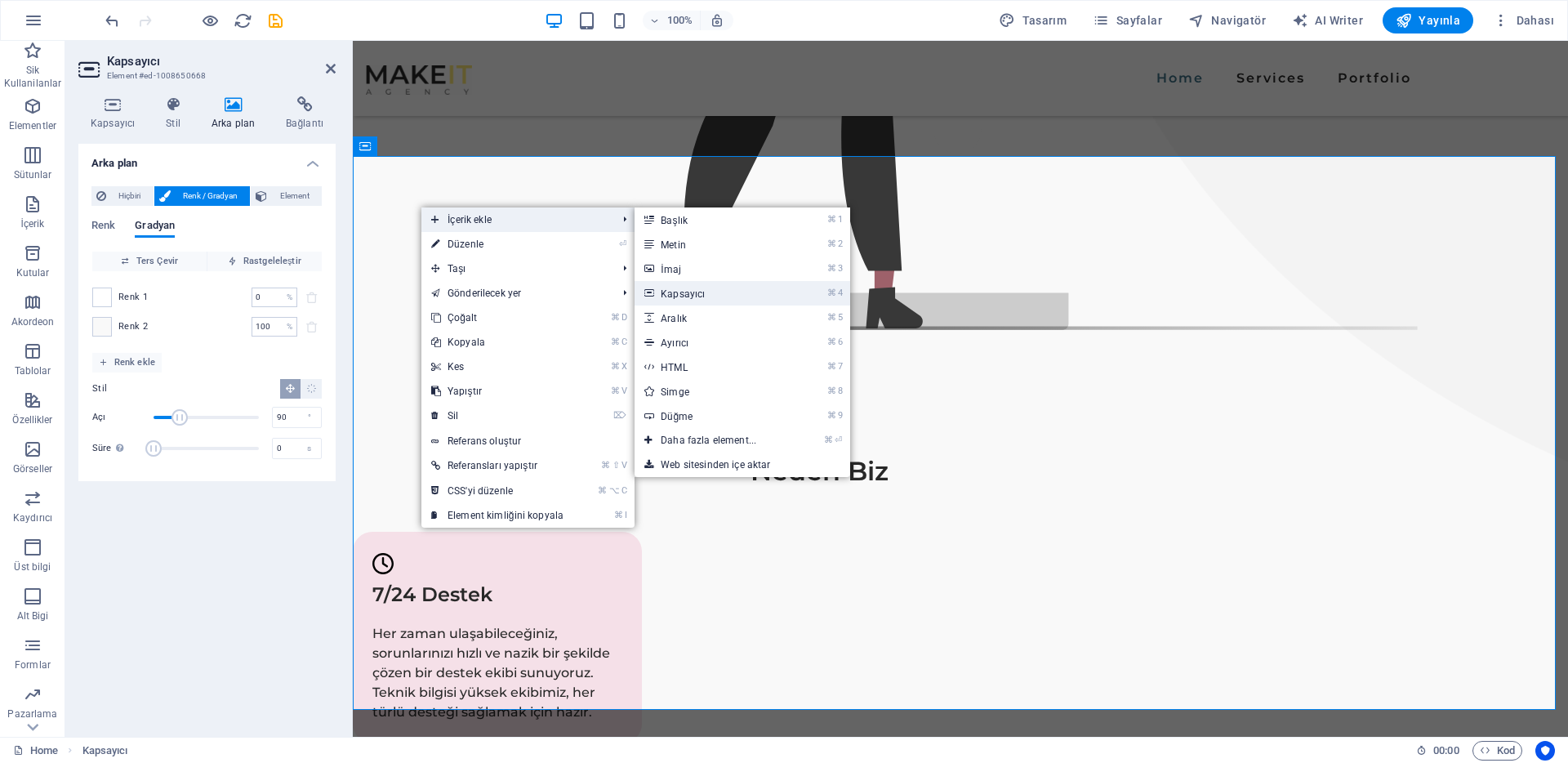
click at [686, 291] on link "⌘ 4 Kapsayıcı" at bounding box center [711, 293] width 155 height 24
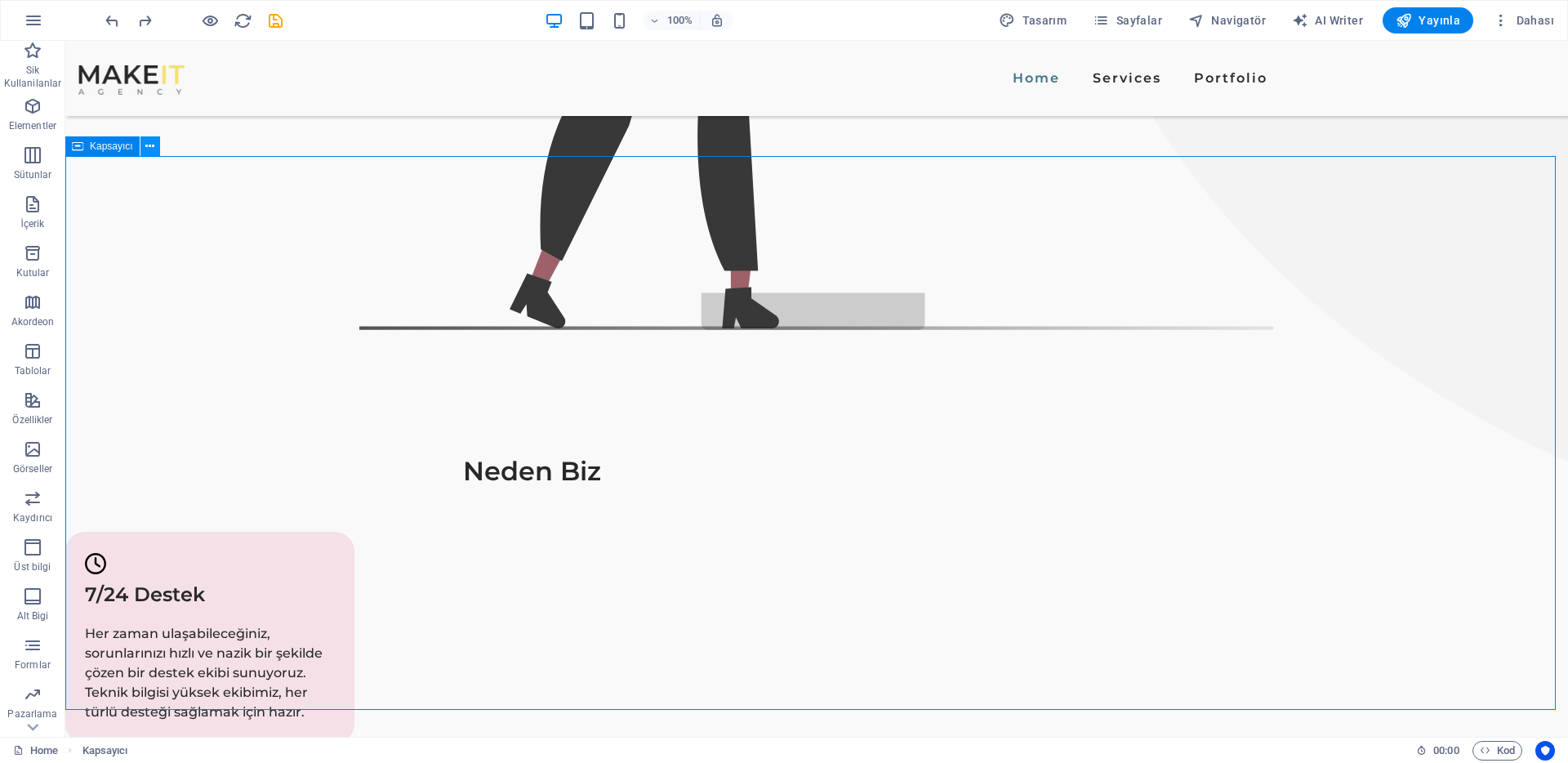
click at [145, 142] on icon at bounding box center [150, 146] width 9 height 17
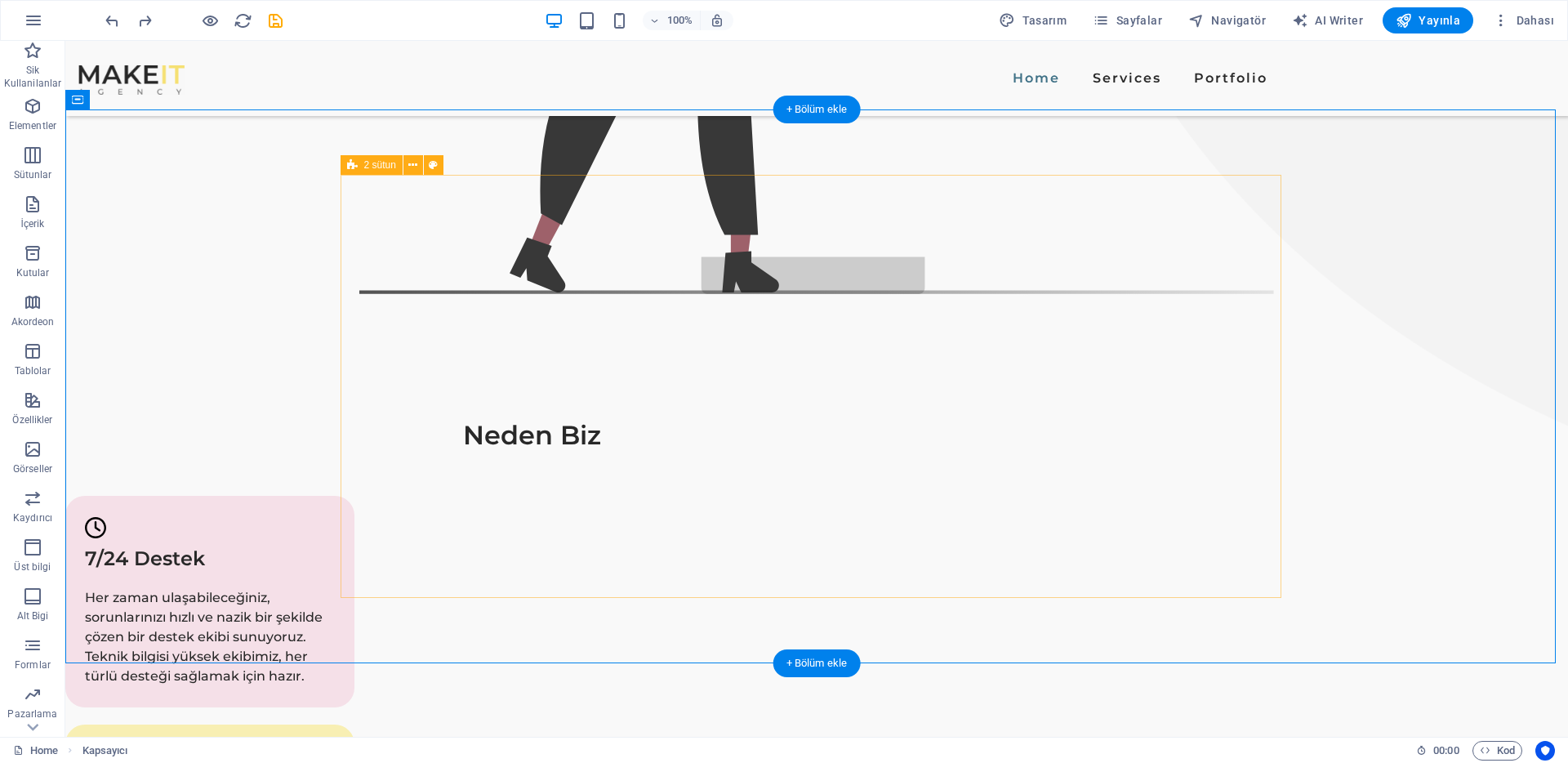
scroll to position [1263, 0]
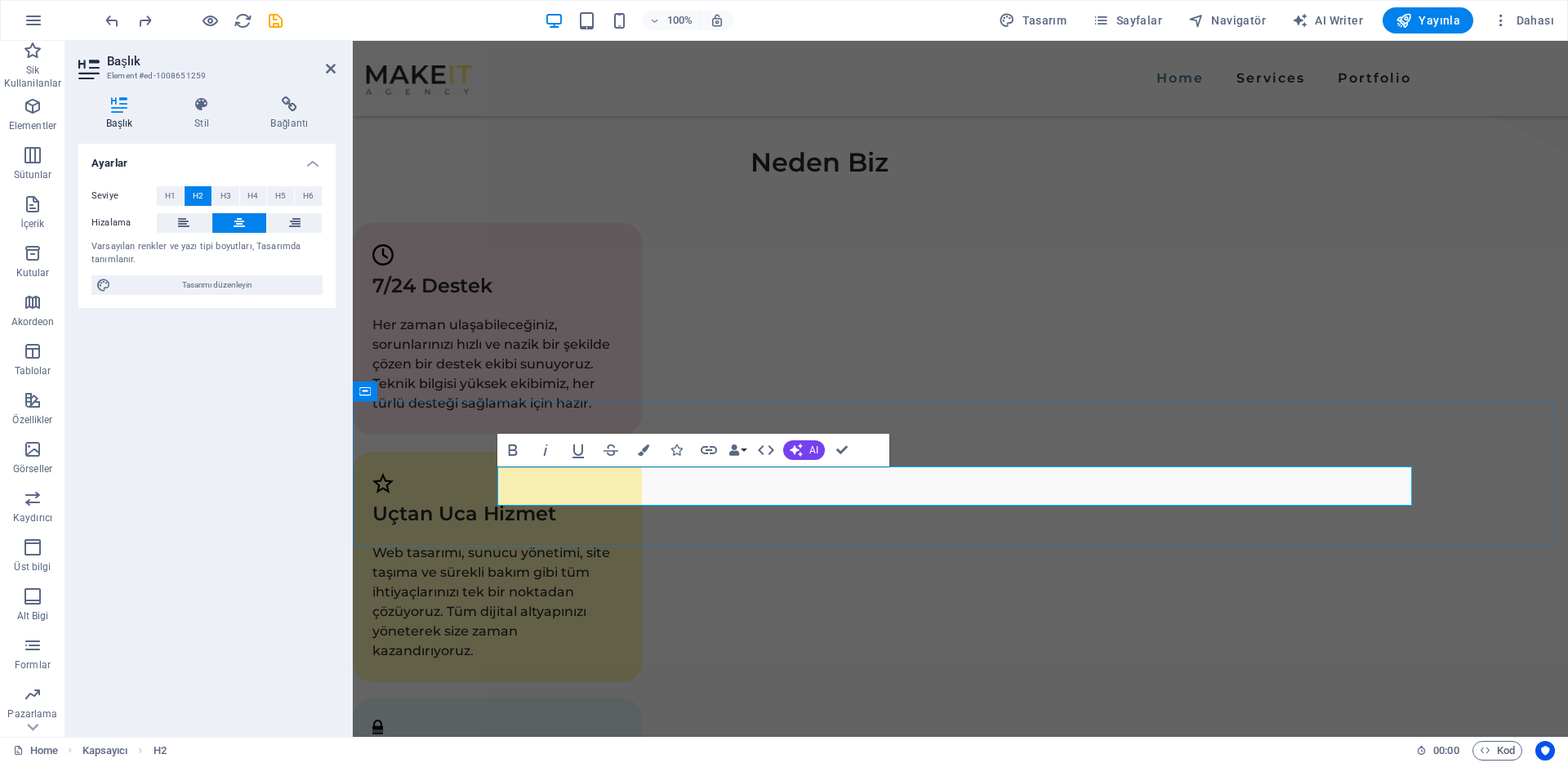
copy h2 "Müşterilerimizin Yorumları"
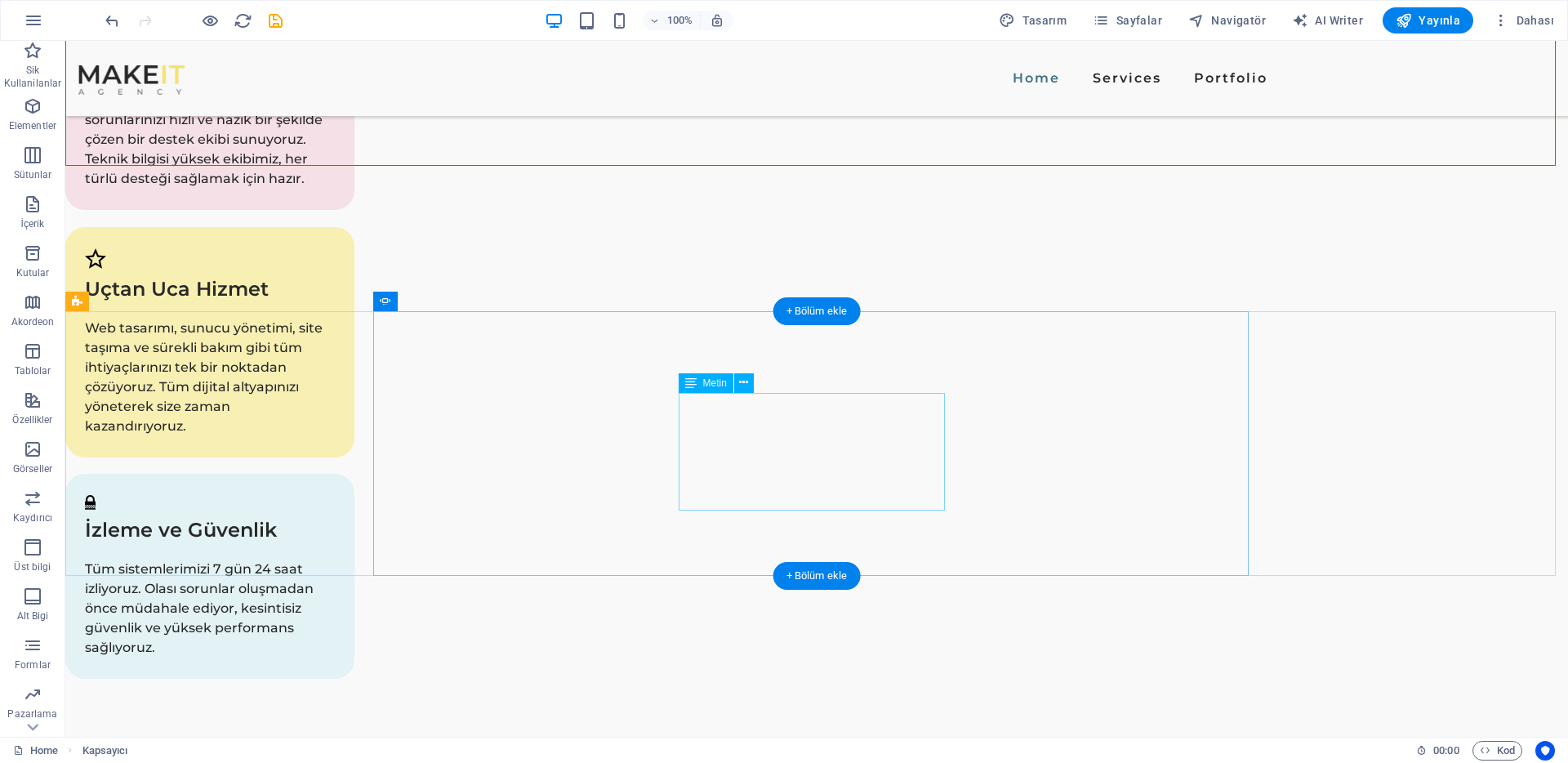
scroll to position [1498, 0]
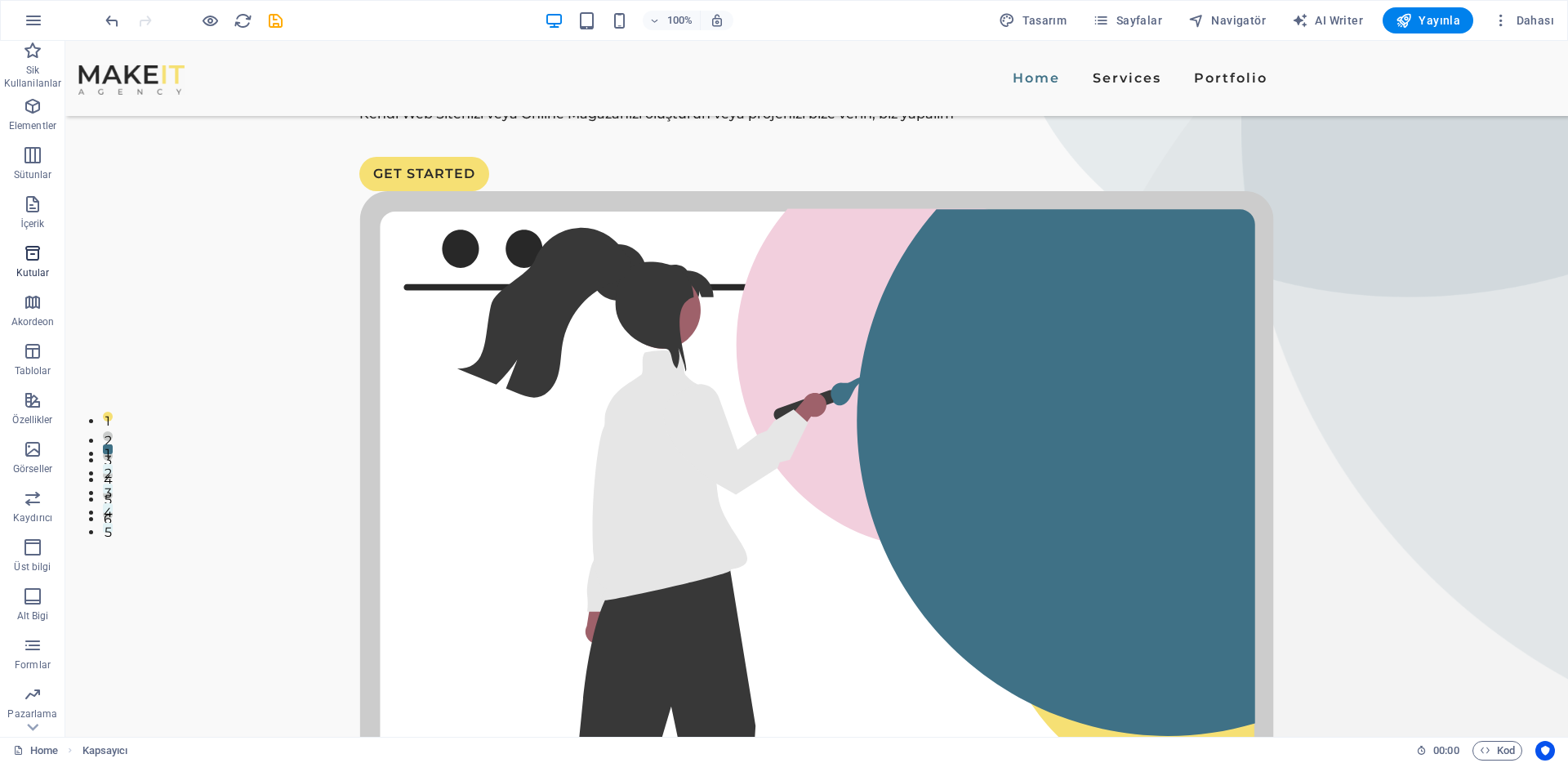
scroll to position [0, 0]
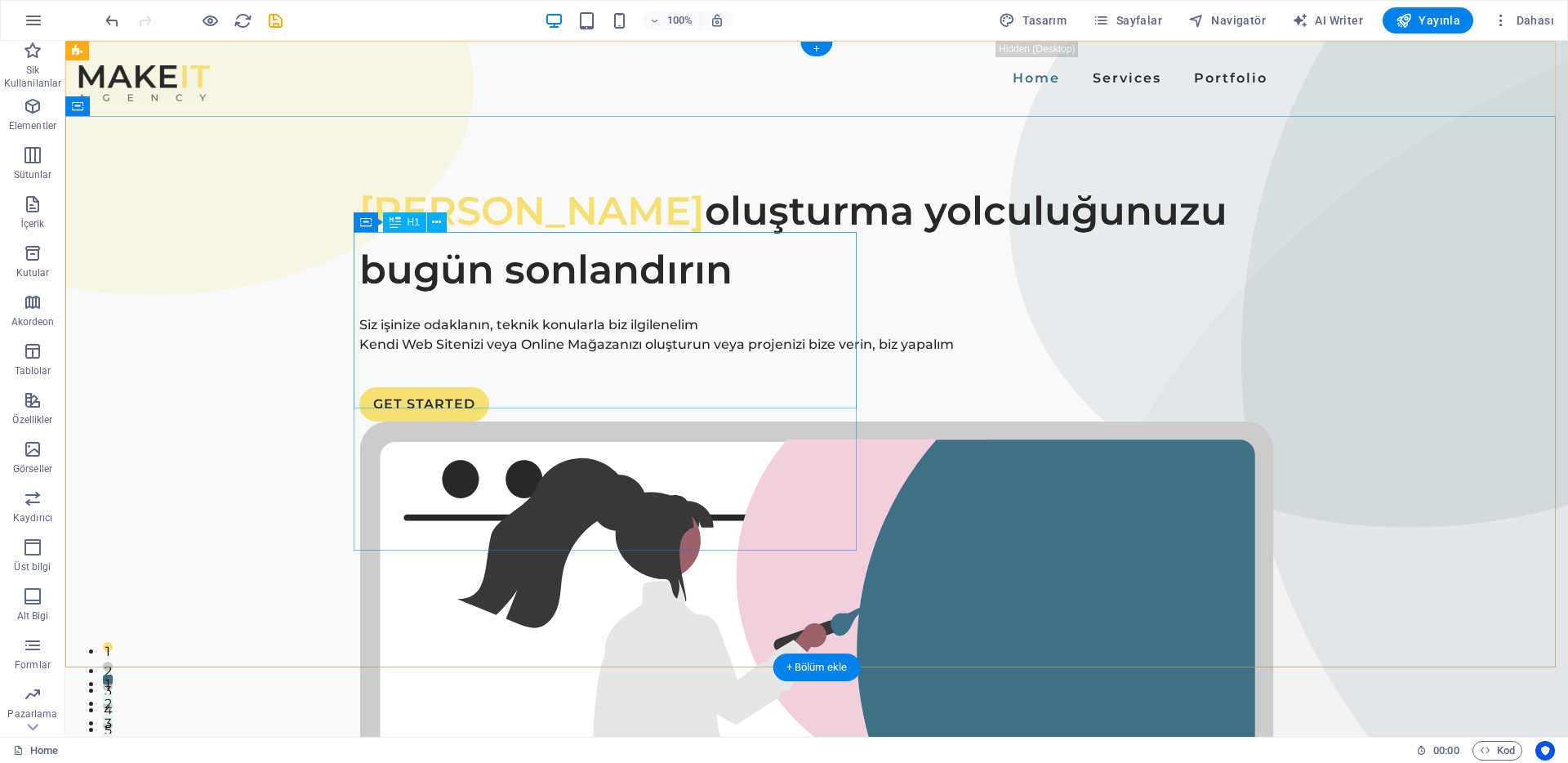
click at [494, 272] on div "Destek Talebi oluşturma yolculuğunuzu bugün sonlandırın" at bounding box center [816, 240] width 915 height 118
click at [519, 266] on div "Destek Talebi oluşturma yolculuğunuzu bugün sonlandırın" at bounding box center [816, 240] width 915 height 118
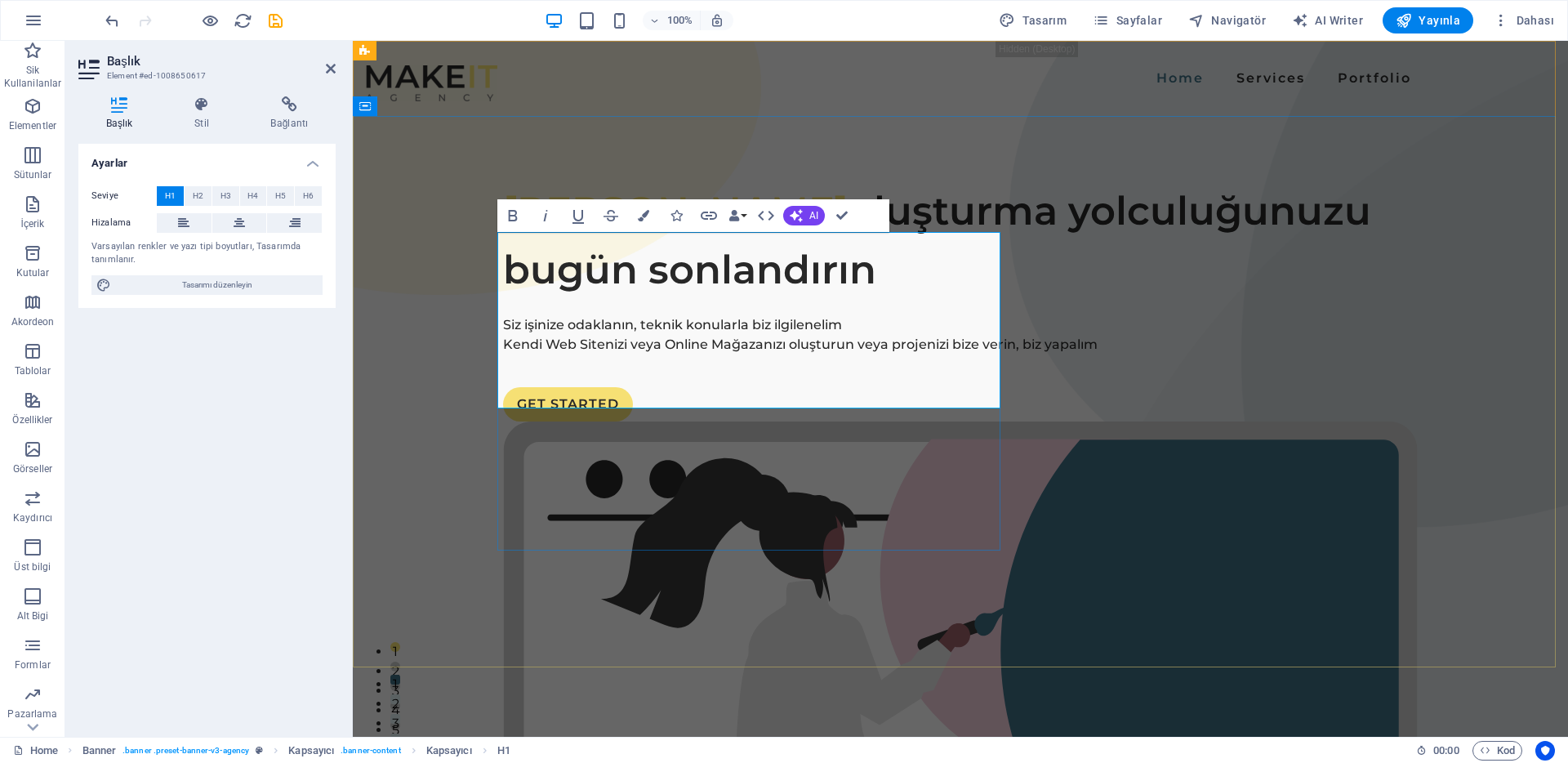
click at [621, 261] on span "Destek Talebi oluşturma yolculuğunuzu bugün sonlandırın" at bounding box center [937, 240] width 868 height 106
drag, startPoint x: 769, startPoint y: 262, endPoint x: 493, endPoint y: 259, distance: 276.0
click at [493, 259] on div "Destek Talebi oluşturma yolculuğunuzu bugün sonlandırın Siz işinize odaklanın, …" at bounding box center [961, 736] width 1216 height 1240
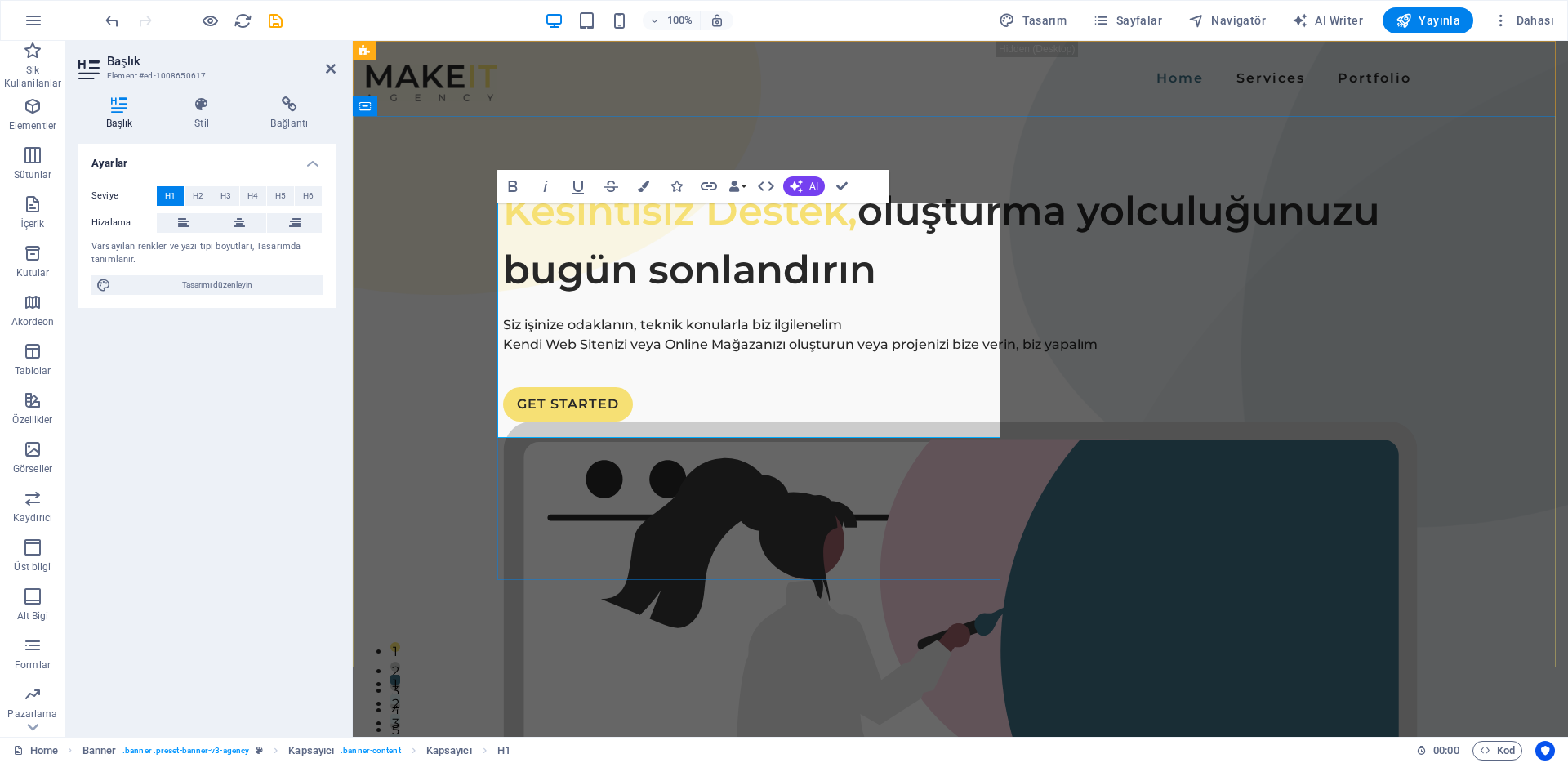
click at [711, 293] on span "oluşturma yolculuğunuzu bugün sonlandırın" at bounding box center [942, 240] width 877 height 106
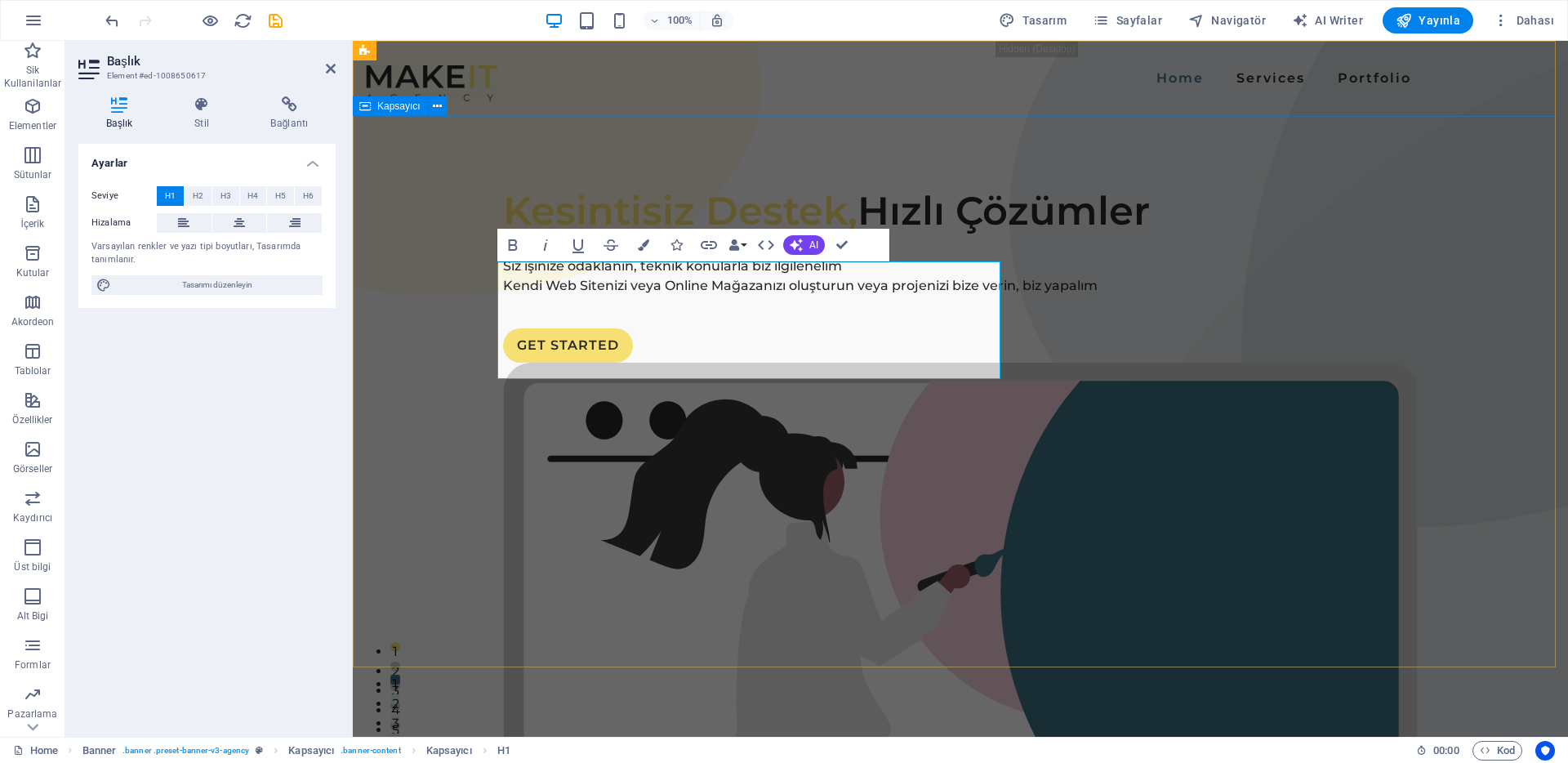
click at [427, 328] on div "Kesintisiz Destek, Hızlı Çözümler Siz işinize odaklanın, teknik konularla biz i…" at bounding box center [961, 707] width 1216 height 1181
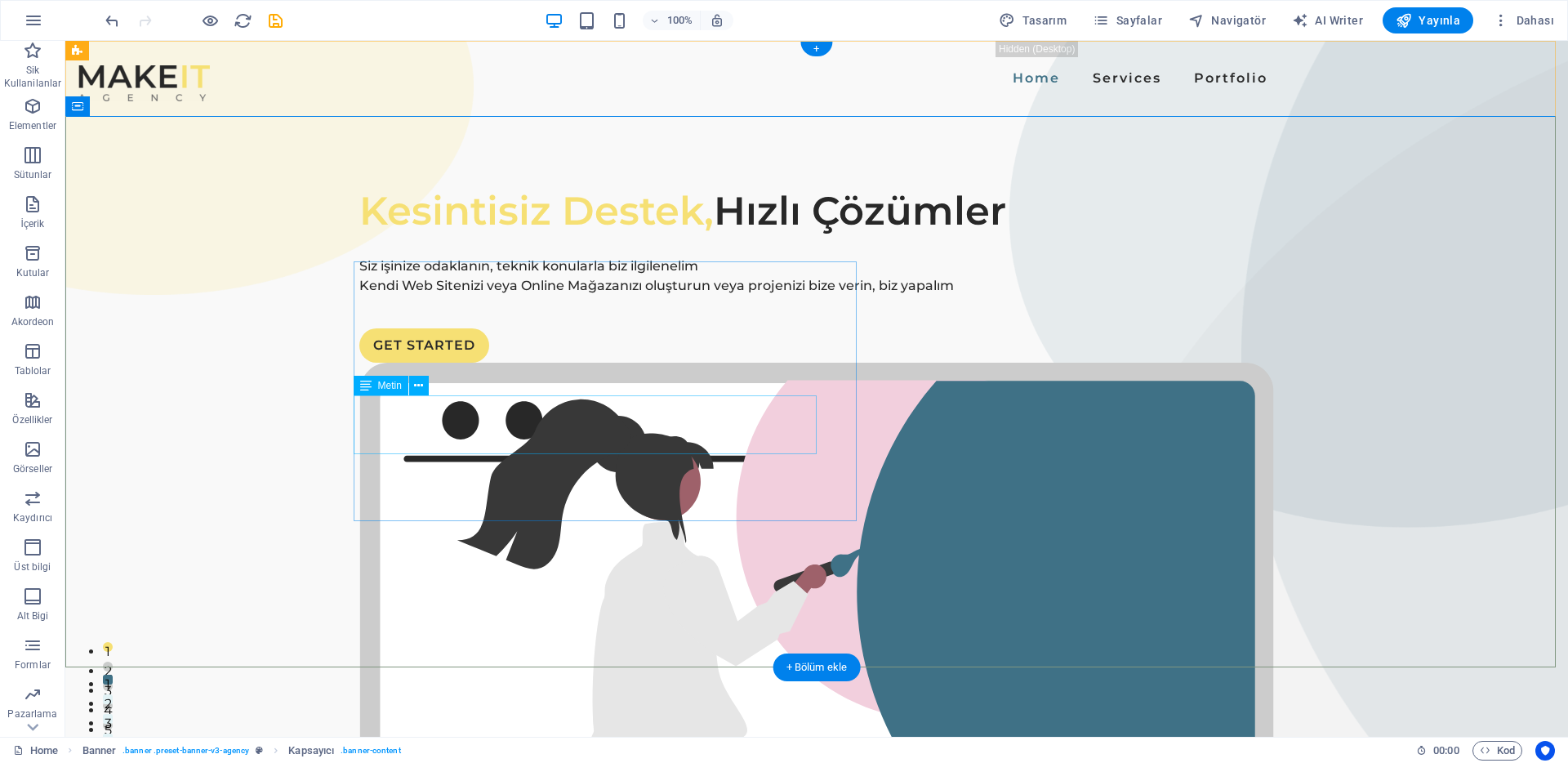
click at [404, 295] on div "Siz işinize odaklanın, teknik konularla biz ilgilenelim Kendi Web Sitenizi veya…" at bounding box center [816, 277] width 915 height 39
click at [525, 328] on div at bounding box center [816, 311] width 915 height 33
click at [521, 295] on div "Siz işinize odaklanın, teknik konularla biz ilgilenelim Kendi Web Sitenizi veya…" at bounding box center [816, 277] width 915 height 39
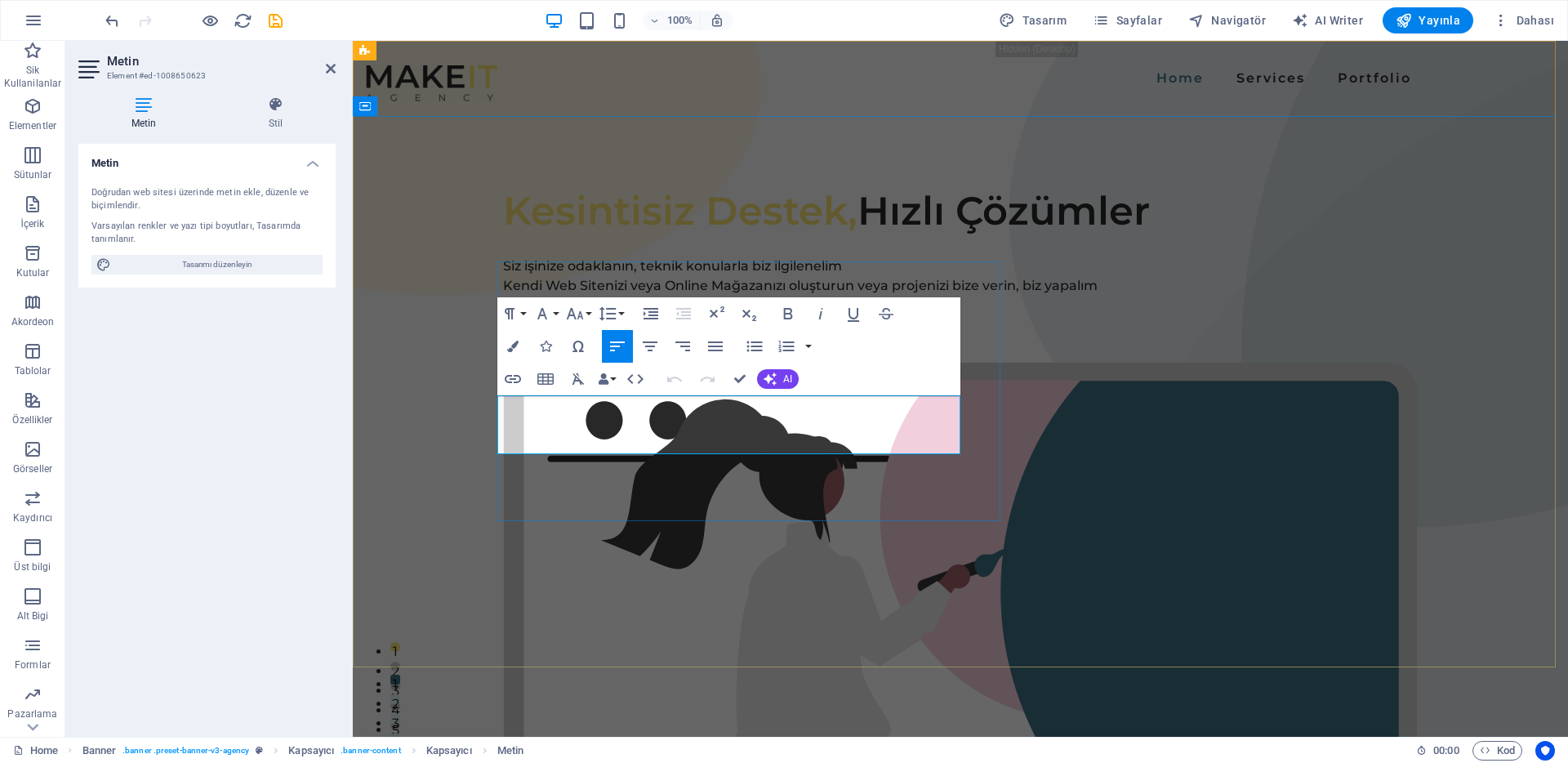
click at [671, 295] on p "Kendi Web Sitenizi veya Online Mağazanızı oluşturun veya projenizi bize verin, …" at bounding box center [961, 286] width 915 height 20
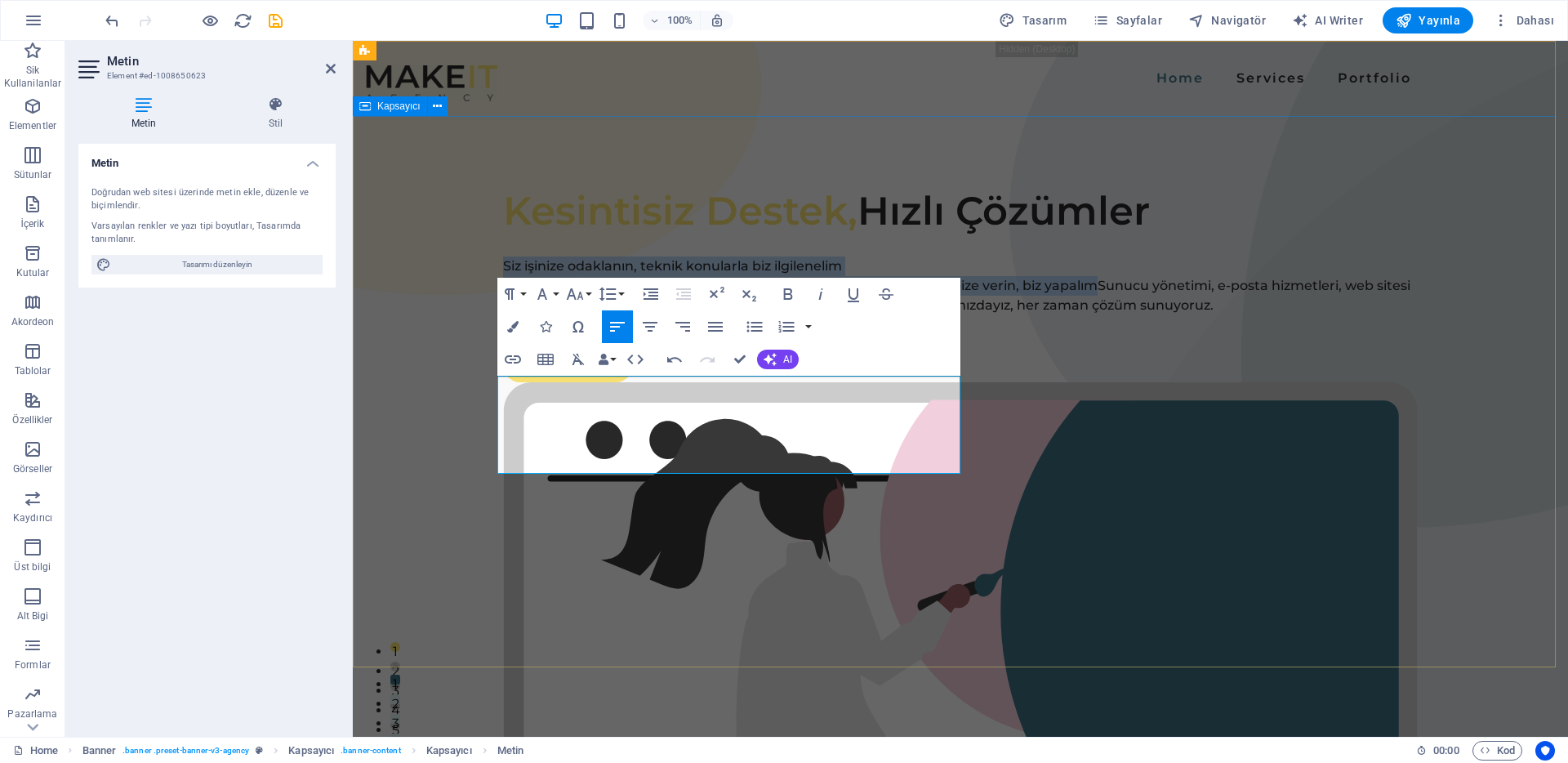
drag, startPoint x: 642, startPoint y: 428, endPoint x: 487, endPoint y: 367, distance: 166.6
click at [487, 367] on div "Kesintisiz Destek, Hızlı Çözümler Siz işinize odaklanın, teknik konularla biz i…" at bounding box center [961, 716] width 1216 height 1201
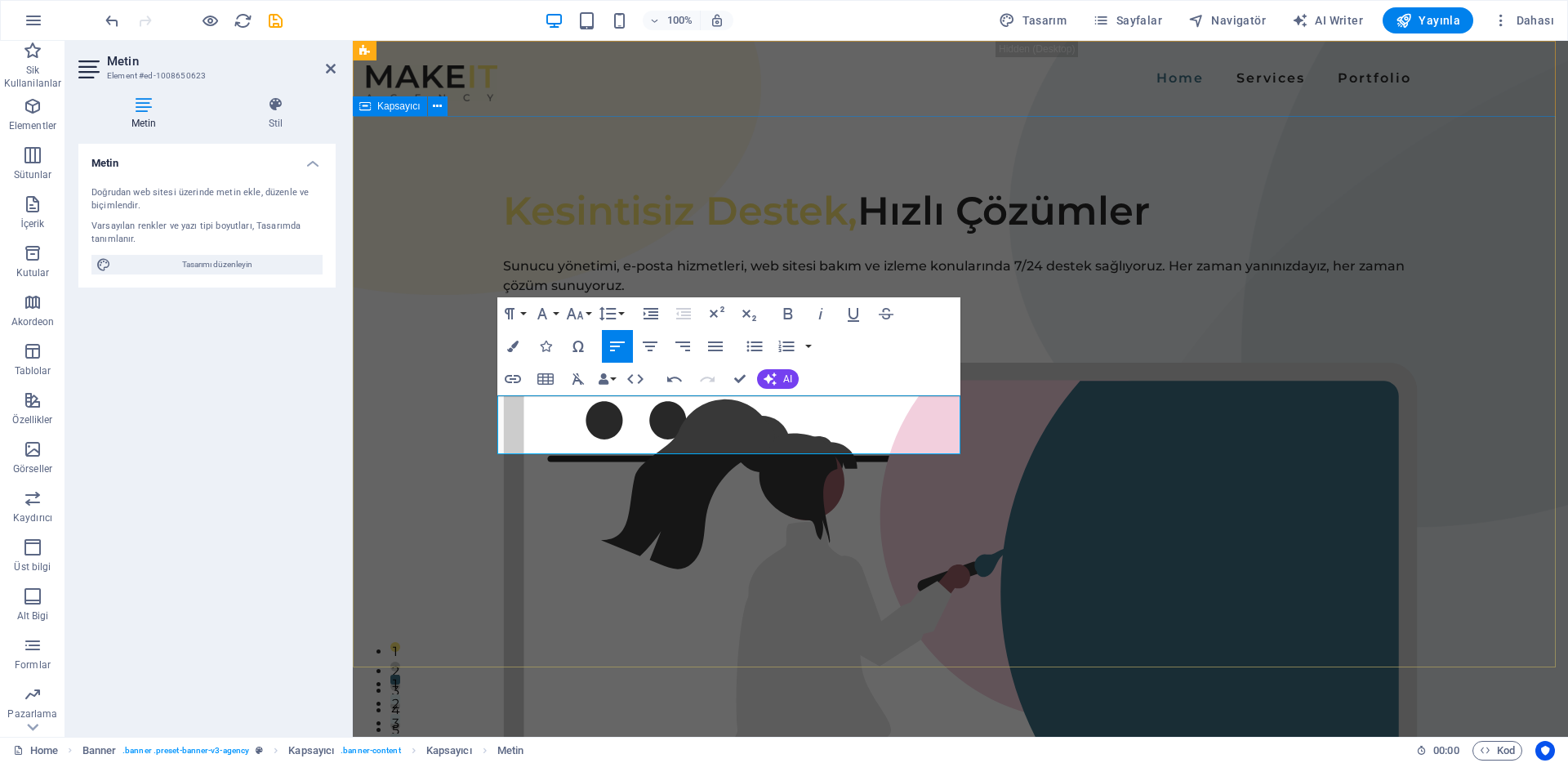
click at [455, 407] on div "Kesintisiz Destek, Hızlı Çözümler Sunucu yönetimi, e-posta hizmetleri, web site…" at bounding box center [961, 707] width 1216 height 1181
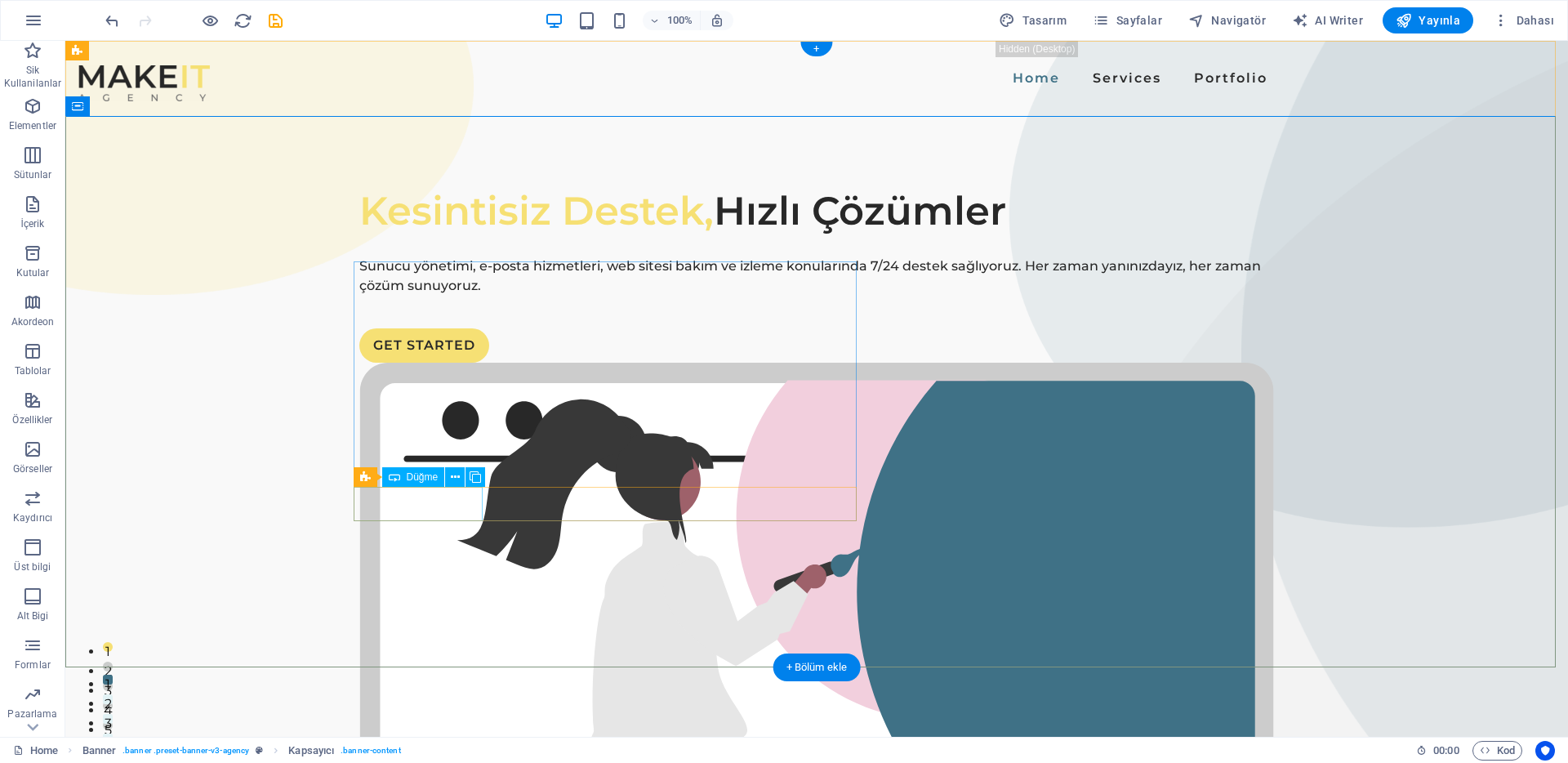
click at [434, 363] on div "GET STARTED" at bounding box center [816, 345] width 915 height 35
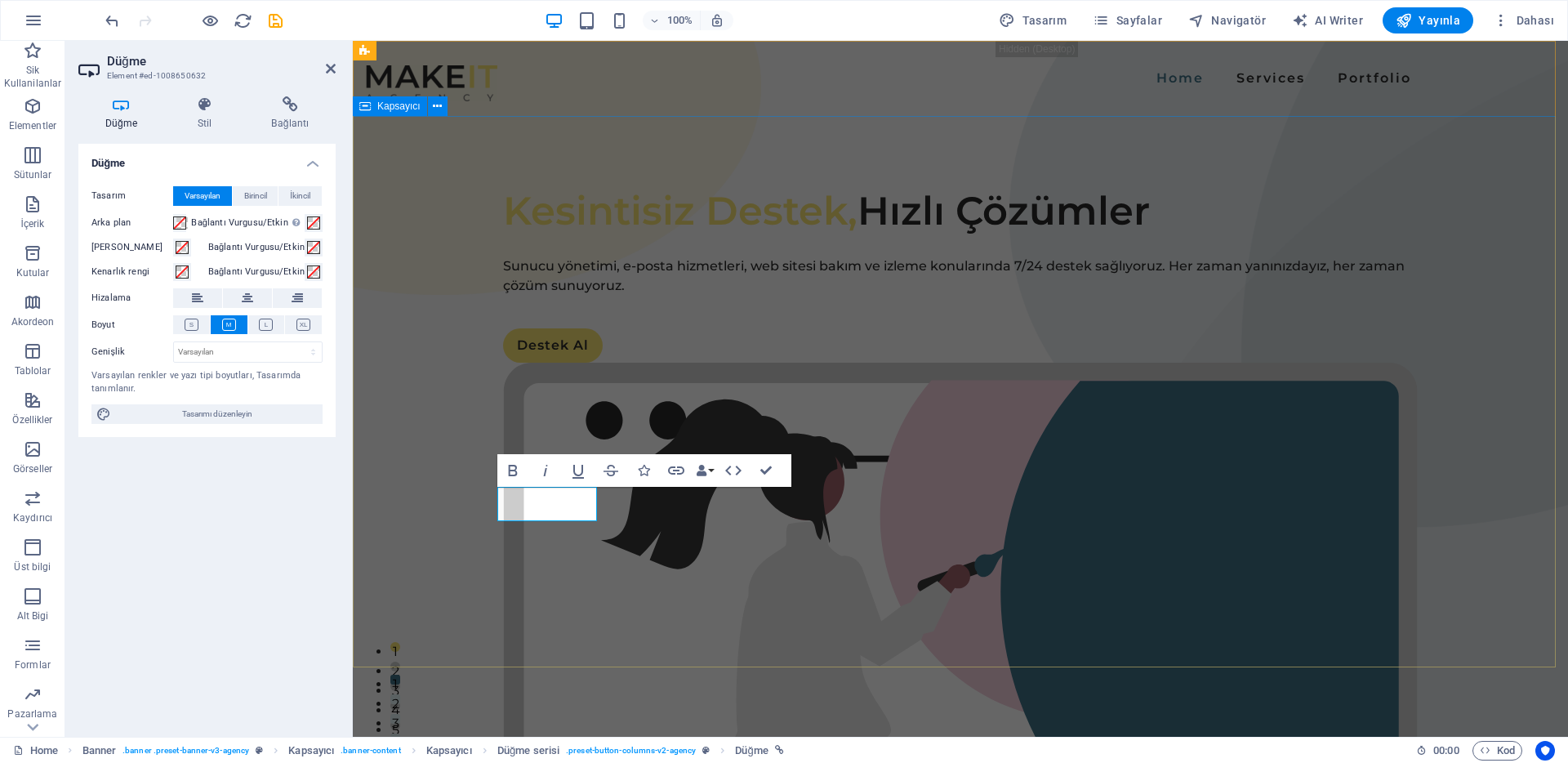
click at [420, 489] on div "Kesintisiz Destek, Hızlı Çözümler Sunucu yönetimi, e-posta hizmetleri, web site…" at bounding box center [961, 707] width 1216 height 1181
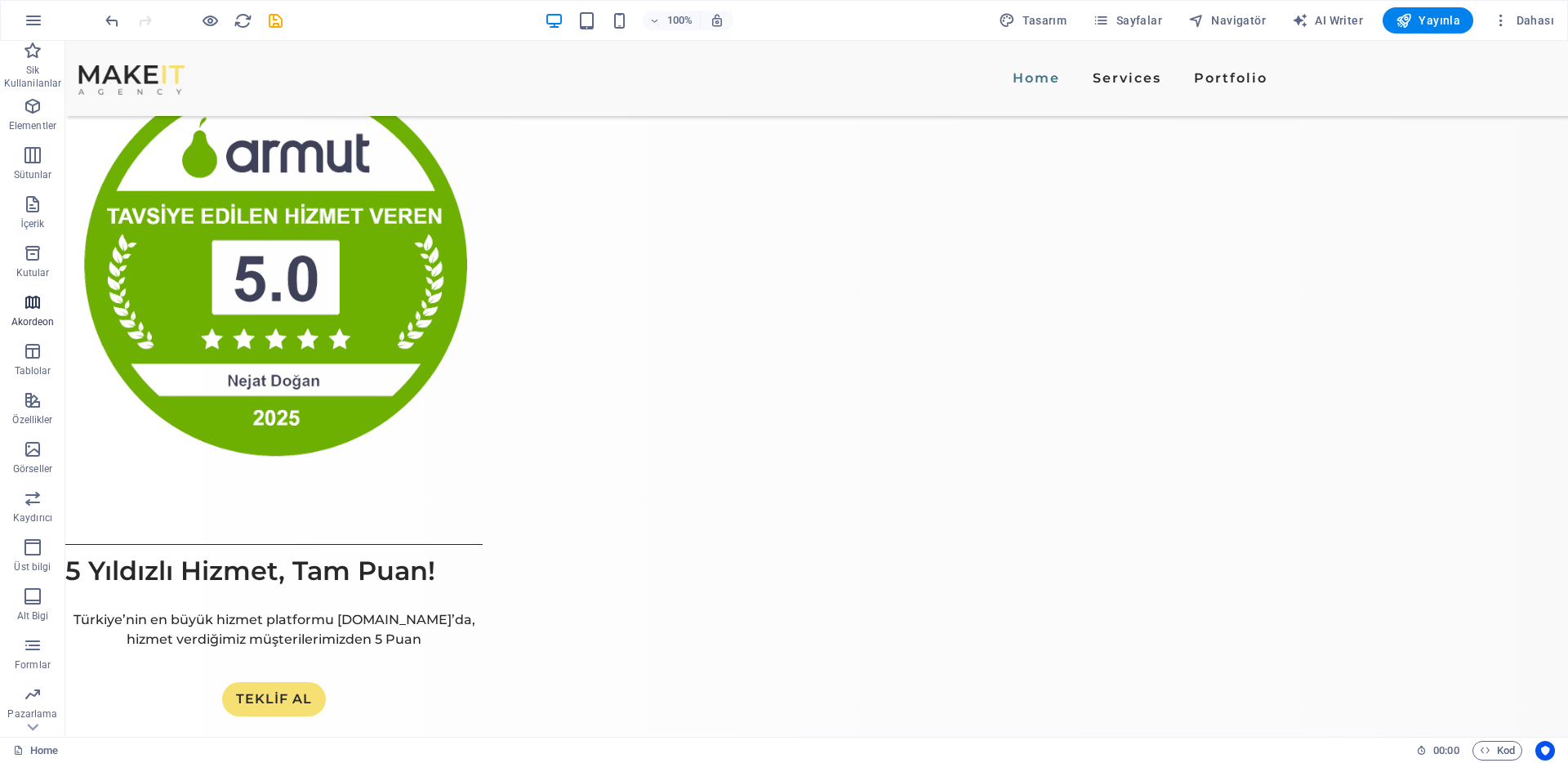
scroll to position [2062, 0]
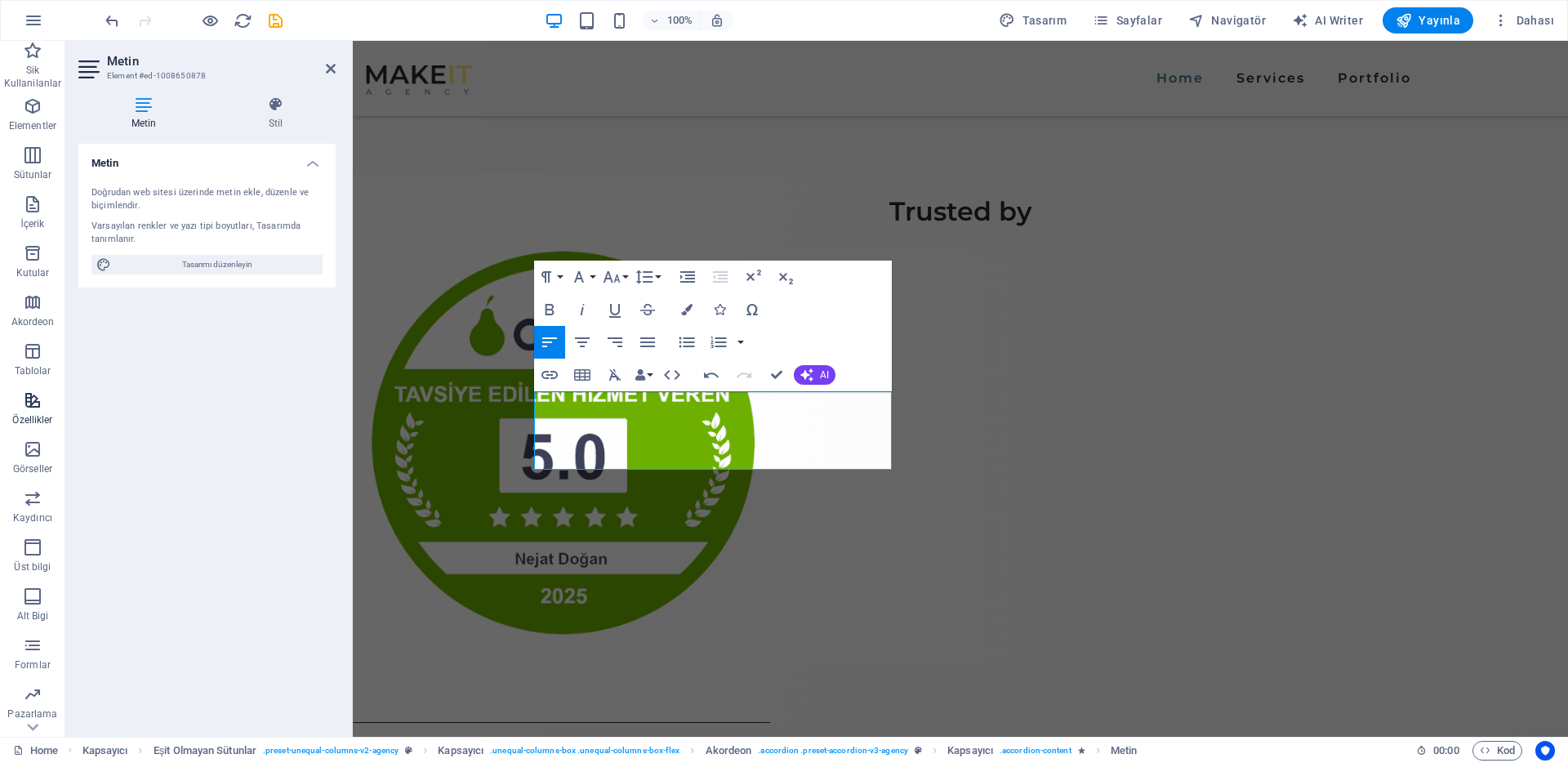
scroll to position [2103, 0]
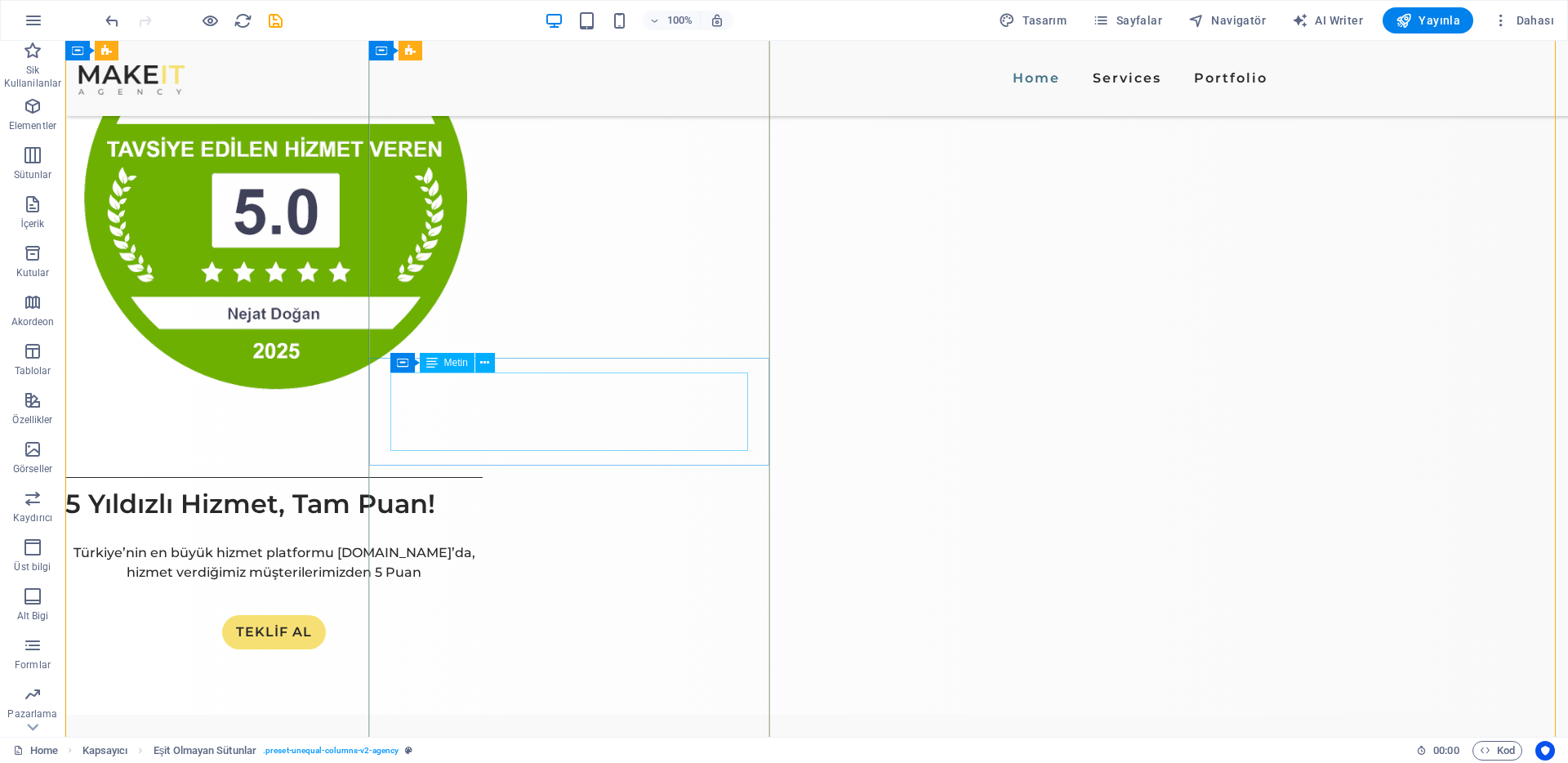
scroll to position [2416, 0]
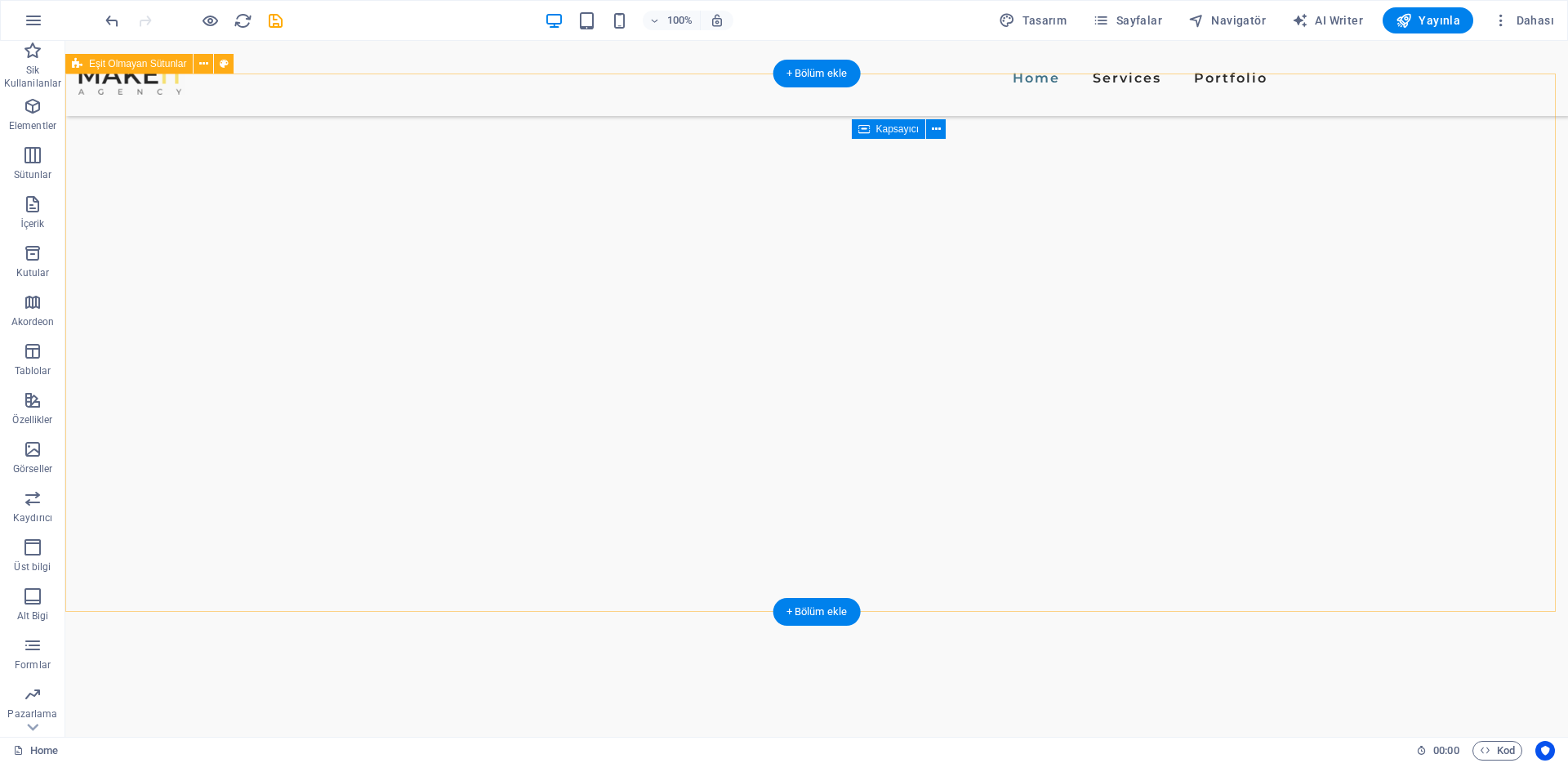
scroll to position [4430, 0]
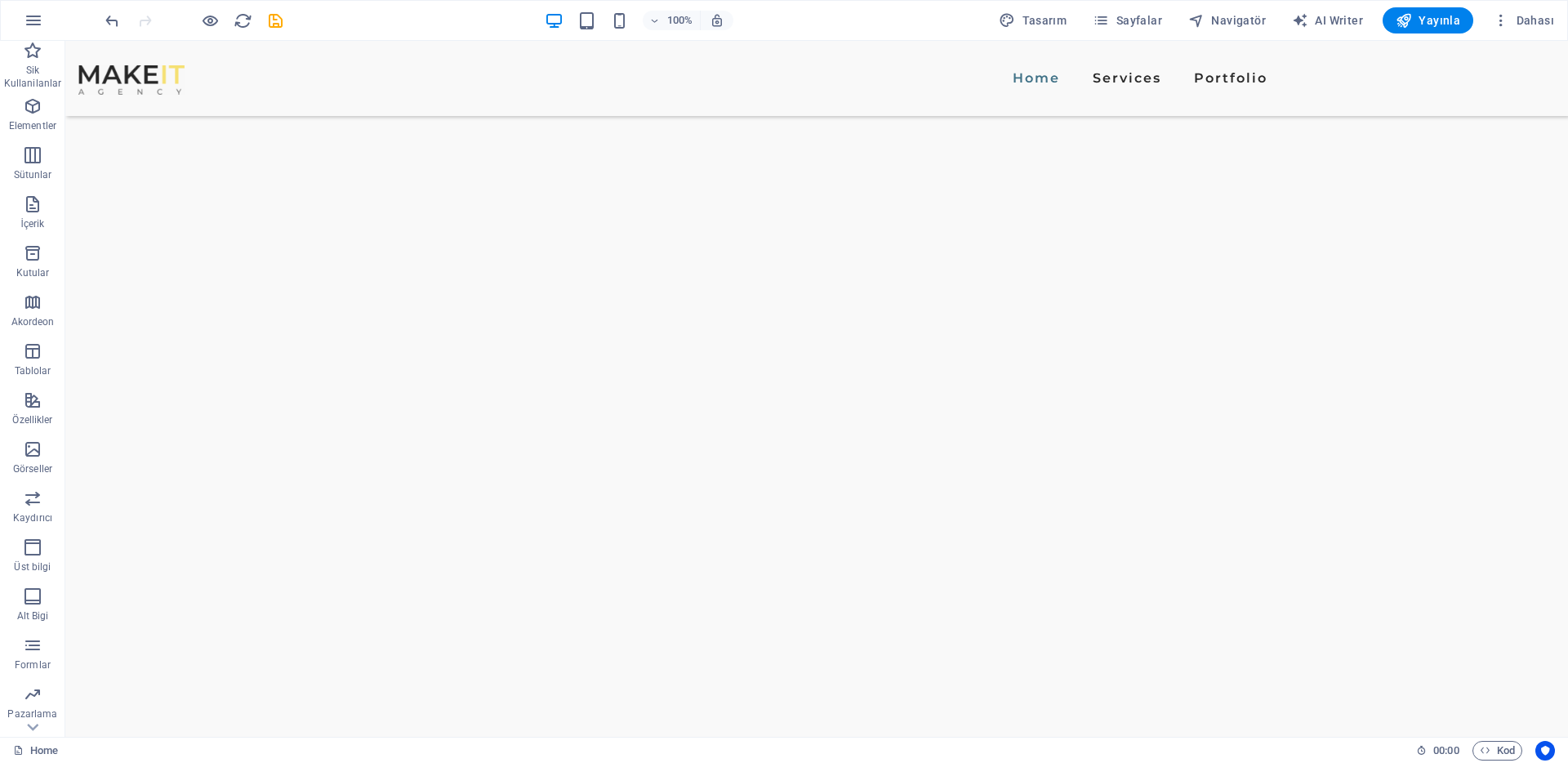
click at [1446, 5] on div "100% Tasarım Sayfalar Navigatör AI Writer Yayınla Dahası" at bounding box center [784, 21] width 1567 height 39
click at [1433, 30] on button "Yayınla" at bounding box center [1428, 21] width 91 height 26
checkbox input "false"
